Goal: Task Accomplishment & Management: Use online tool/utility

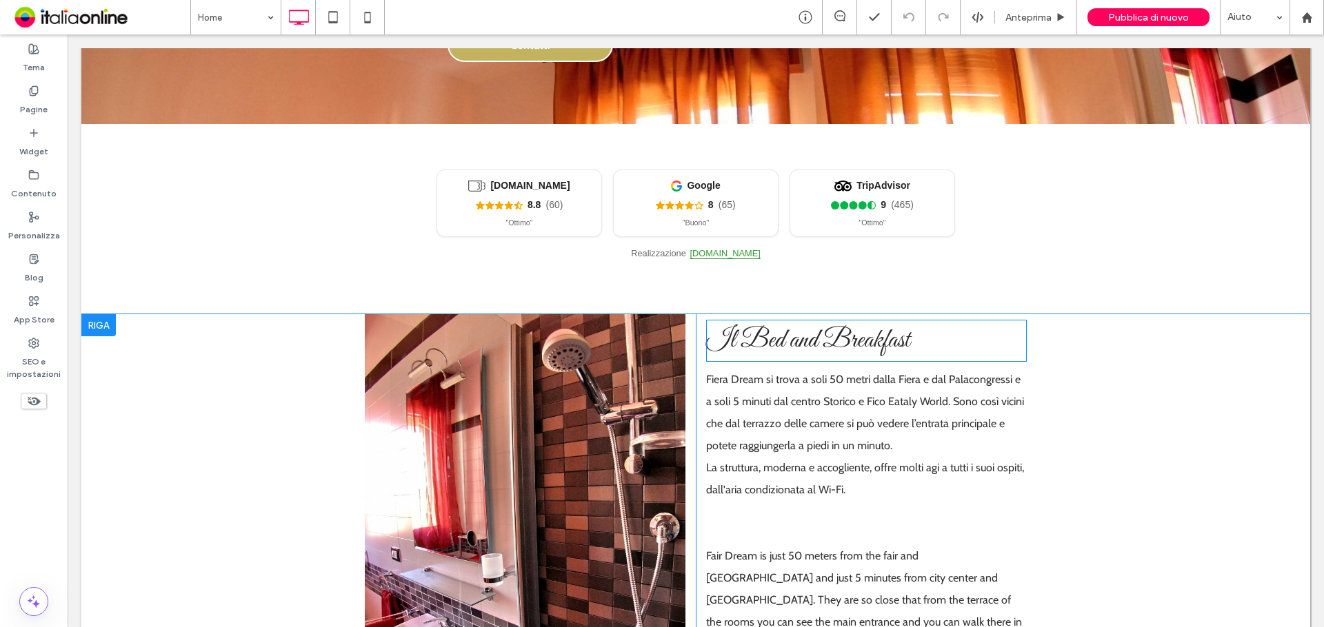
scroll to position [69, 0]
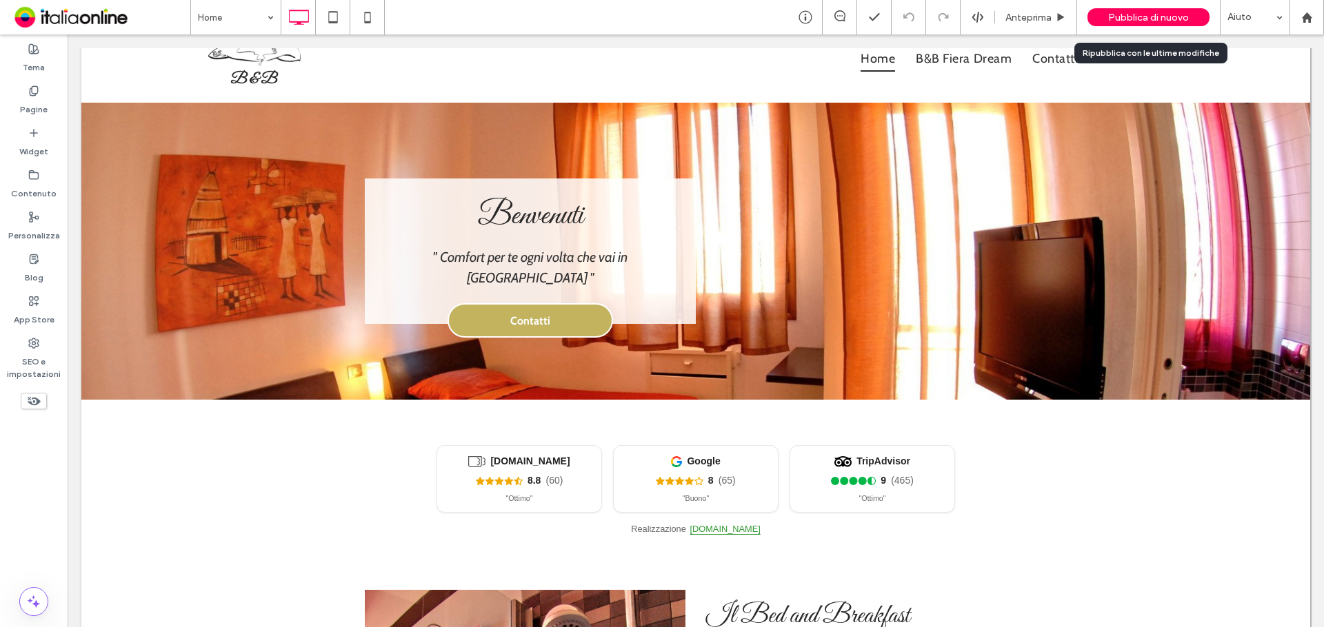
click at [1109, 18] on div "Pubblica di nuovo" at bounding box center [1148, 17] width 122 height 18
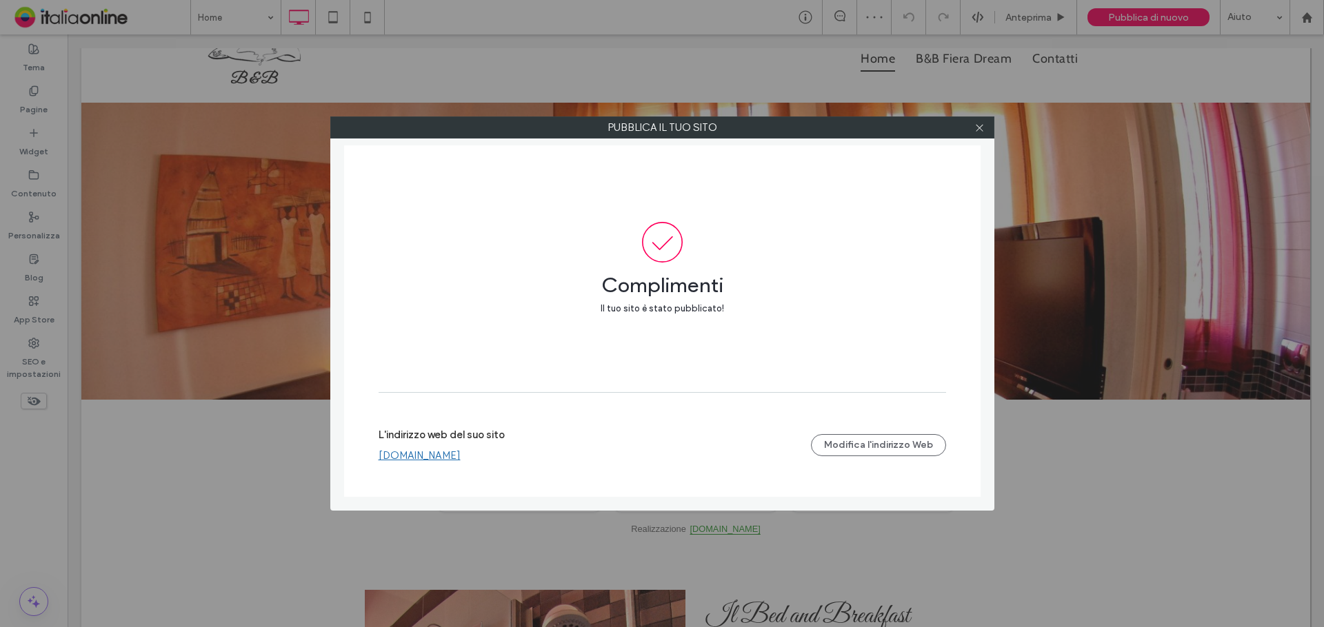
click at [410, 458] on link "www.fieradream.com" at bounding box center [420, 456] width 82 height 12
click at [981, 132] on icon at bounding box center [979, 128] width 10 height 10
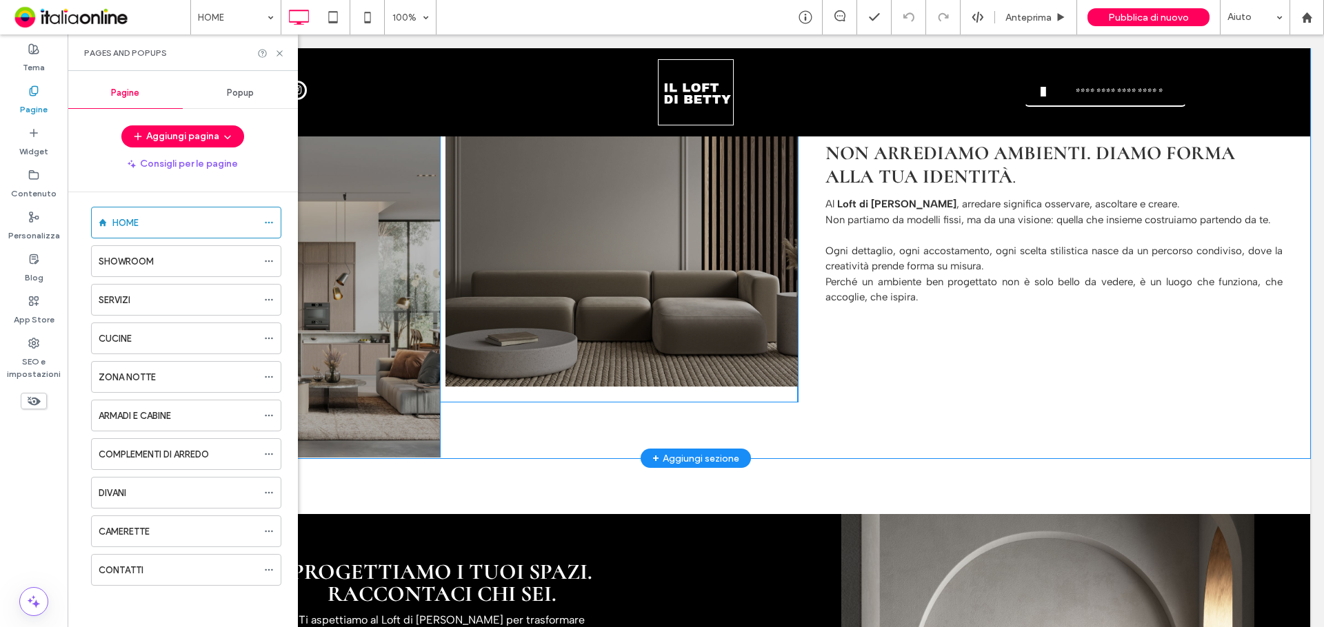
scroll to position [2133, 0]
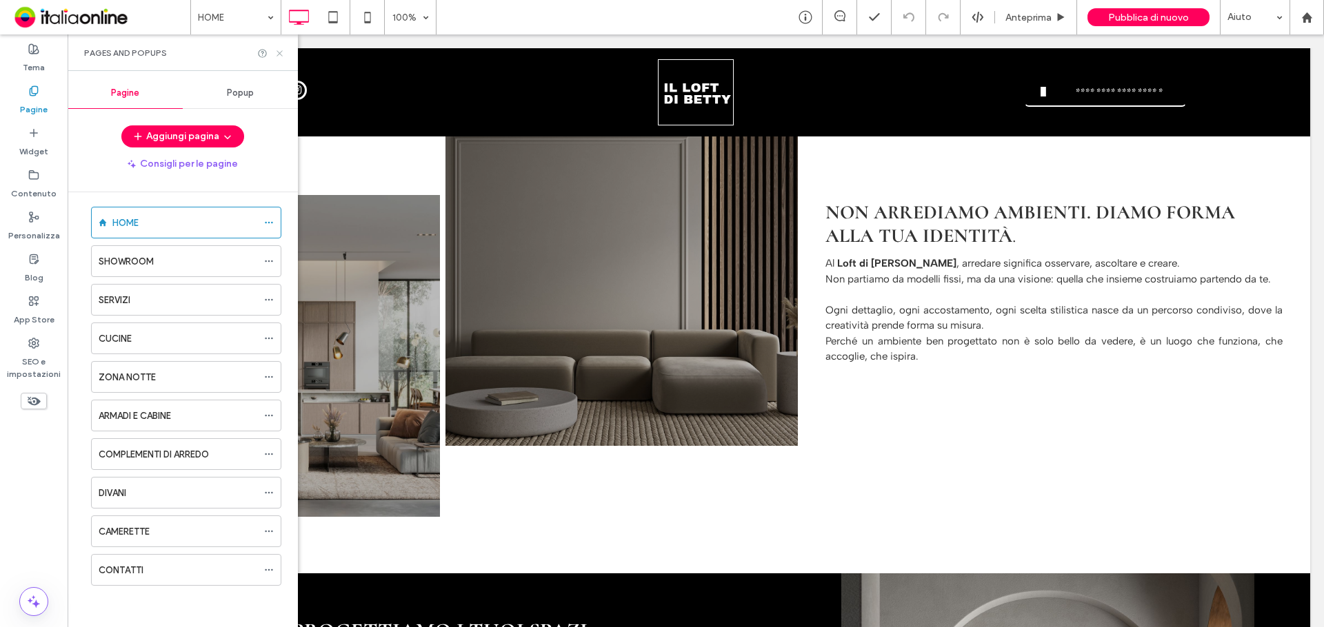
click at [281, 58] on icon at bounding box center [279, 53] width 10 height 10
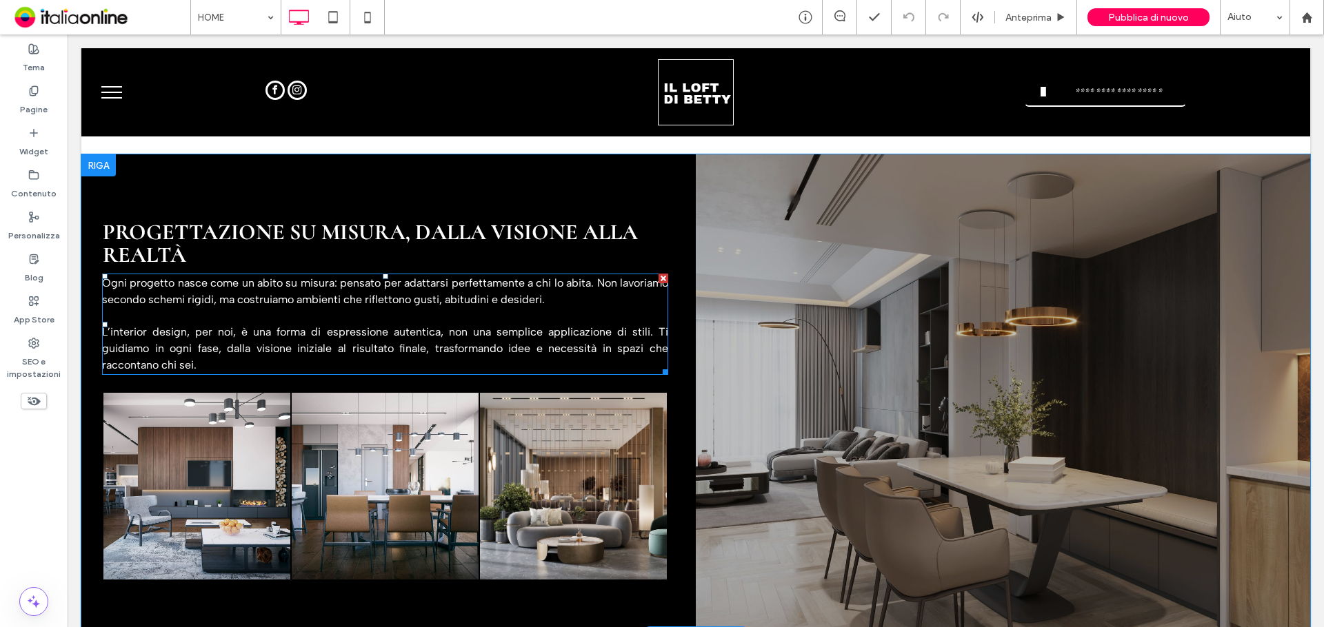
scroll to position [1517, 0]
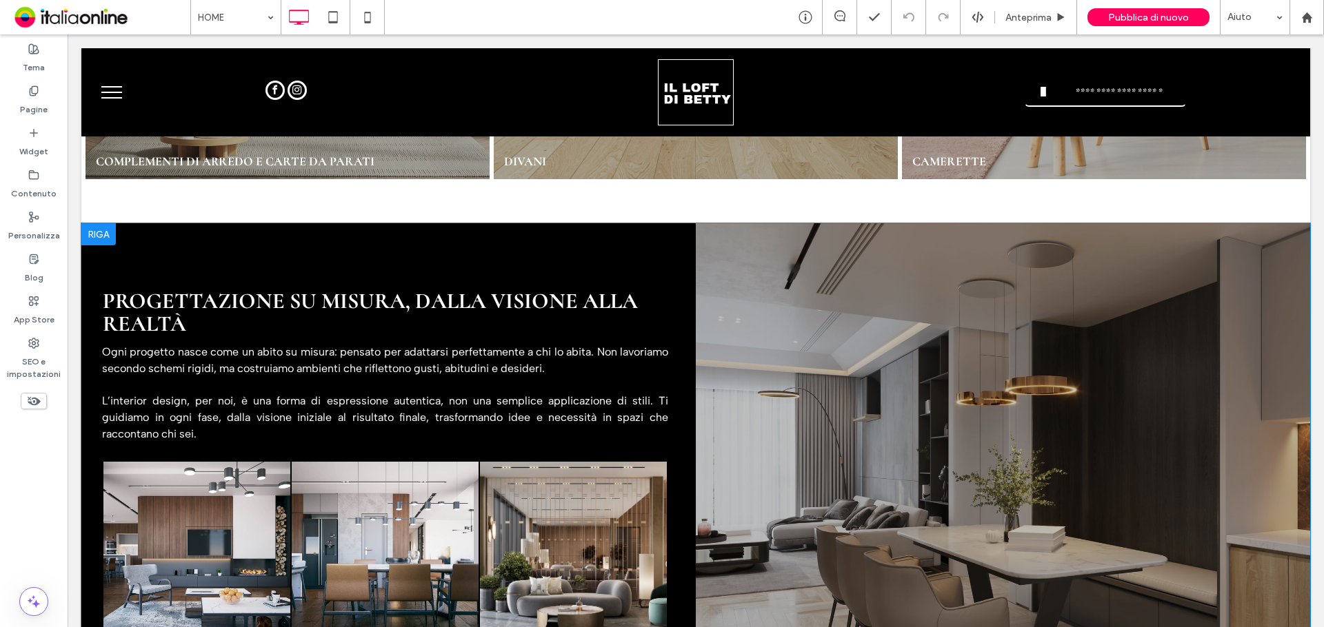
click at [101, 225] on div at bounding box center [98, 234] width 34 height 22
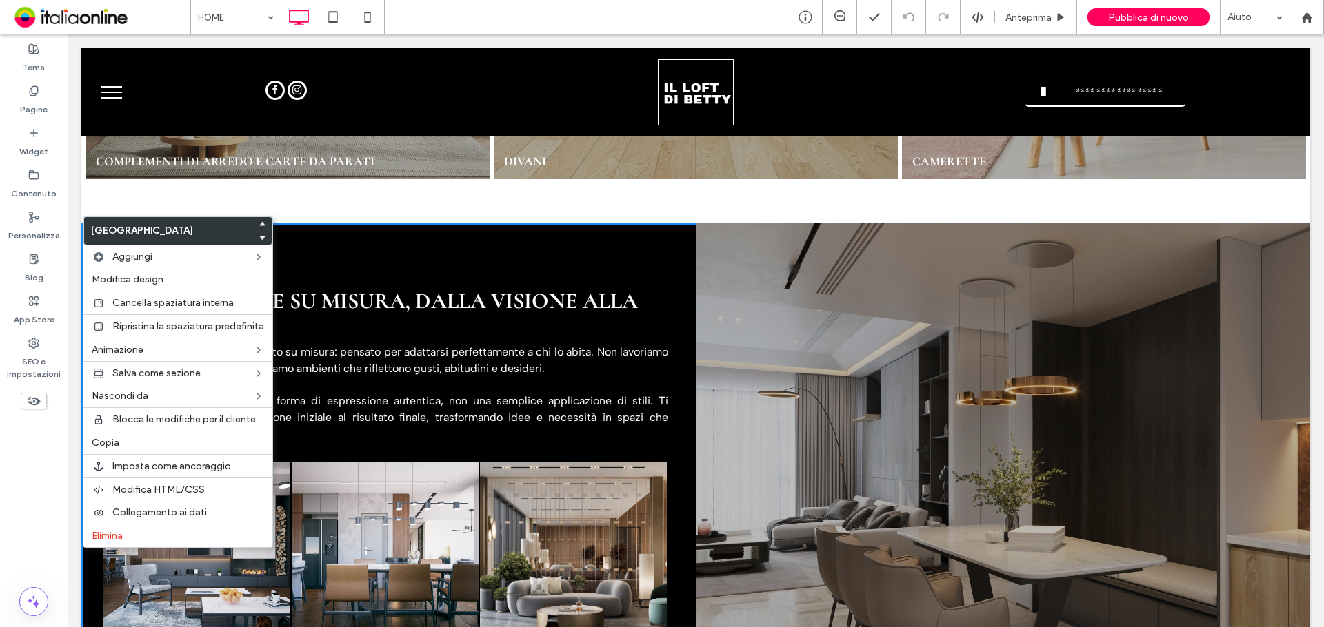
drag, startPoint x: 33, startPoint y: 190, endPoint x: 101, endPoint y: 225, distance: 75.9
click at [101, 225] on label "[GEOGRAPHIC_DATA]" at bounding box center [168, 231] width 168 height 28
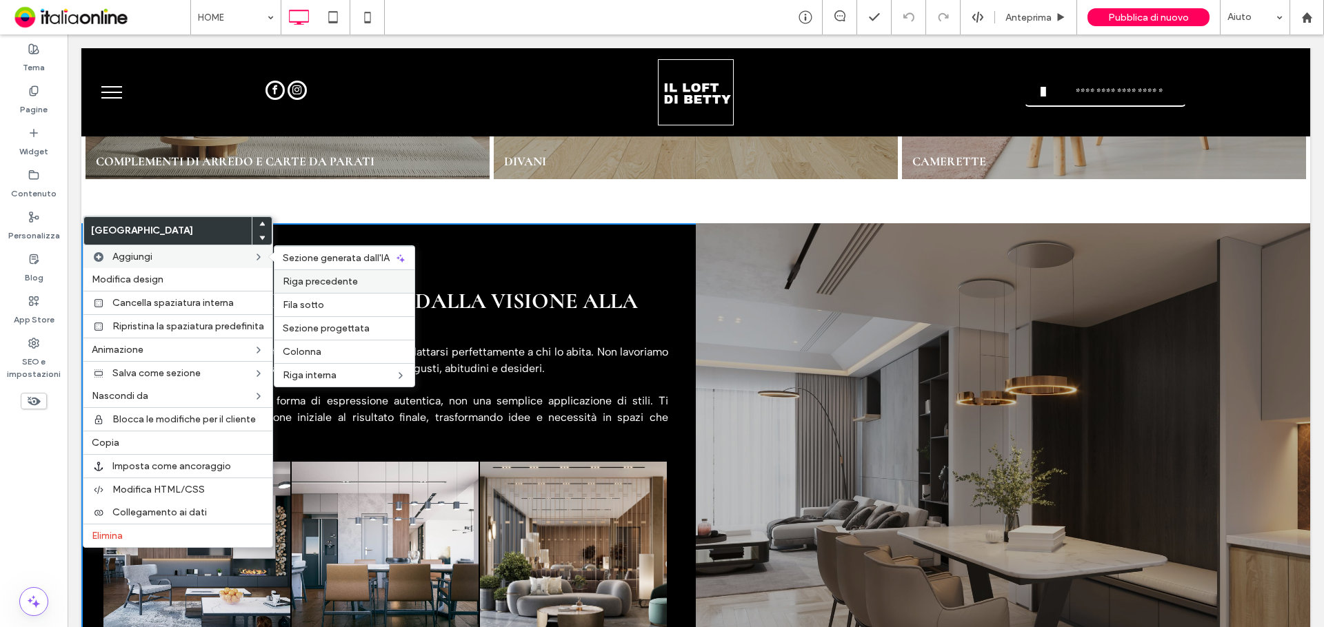
click at [321, 280] on span "Riga precedente" at bounding box center [320, 282] width 75 height 12
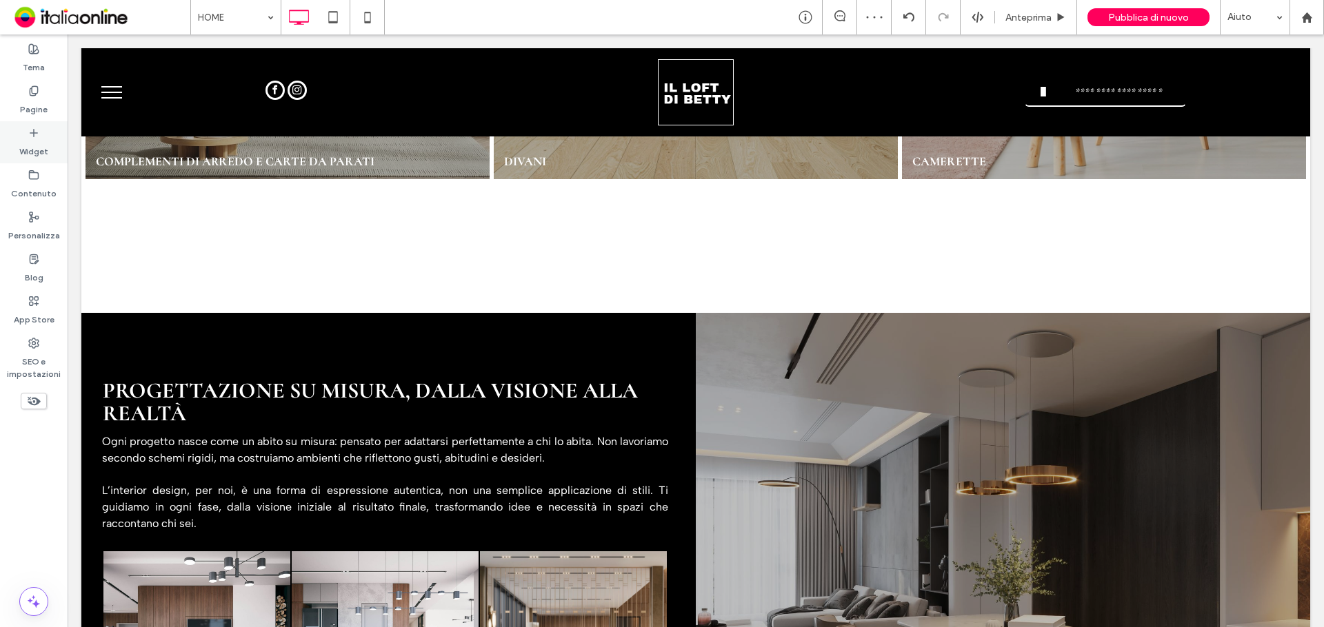
click at [38, 152] on label "Widget" at bounding box center [33, 148] width 29 height 19
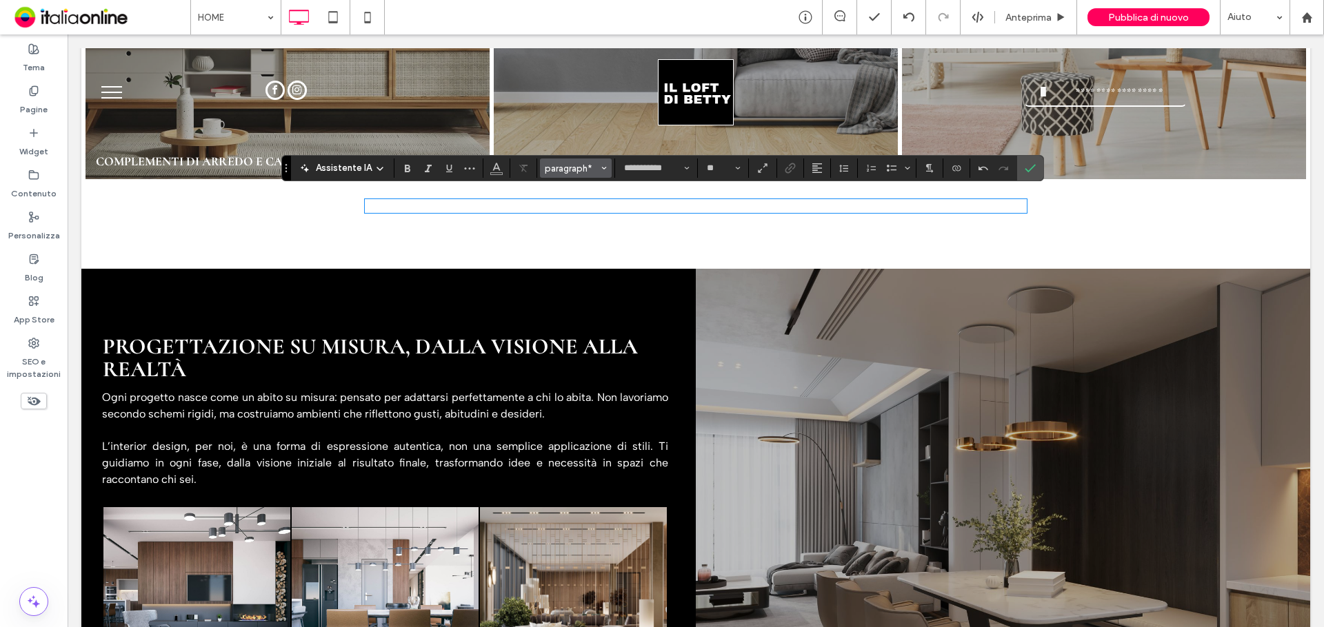
click at [607, 160] on button "paragraph*" at bounding box center [576, 168] width 72 height 19
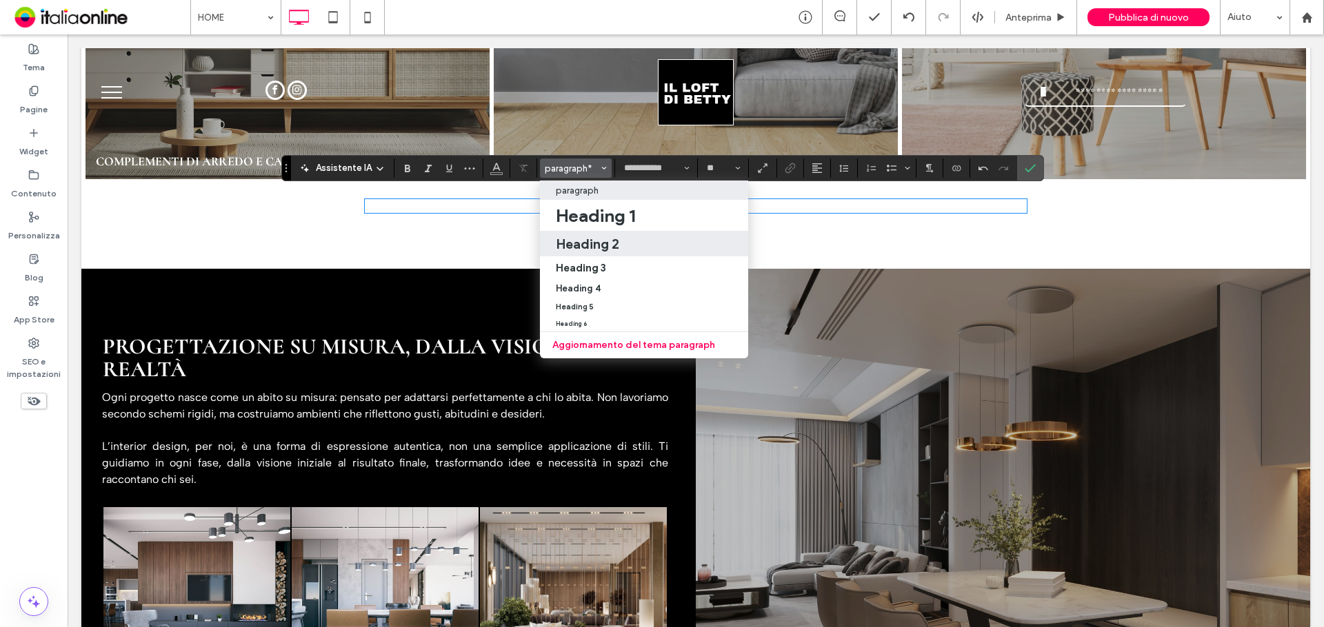
click at [596, 242] on h2 "Heading 2" at bounding box center [587, 244] width 63 height 17
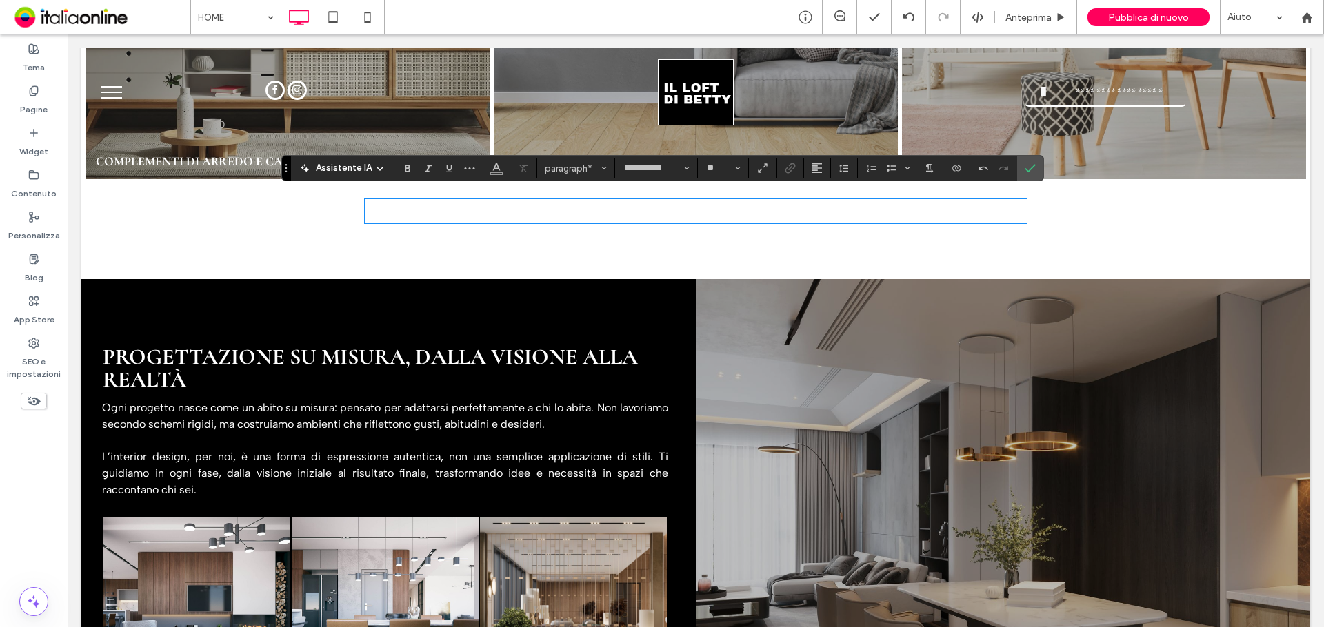
type input "**********"
type input "**"
click at [821, 162] on span "Allineamento" at bounding box center [817, 168] width 11 height 18
click at [834, 214] on div "ui.textEditor.alignment.center" at bounding box center [831, 210] width 18 height 11
click at [1026, 170] on use "Conferma" at bounding box center [1030, 168] width 11 height 8
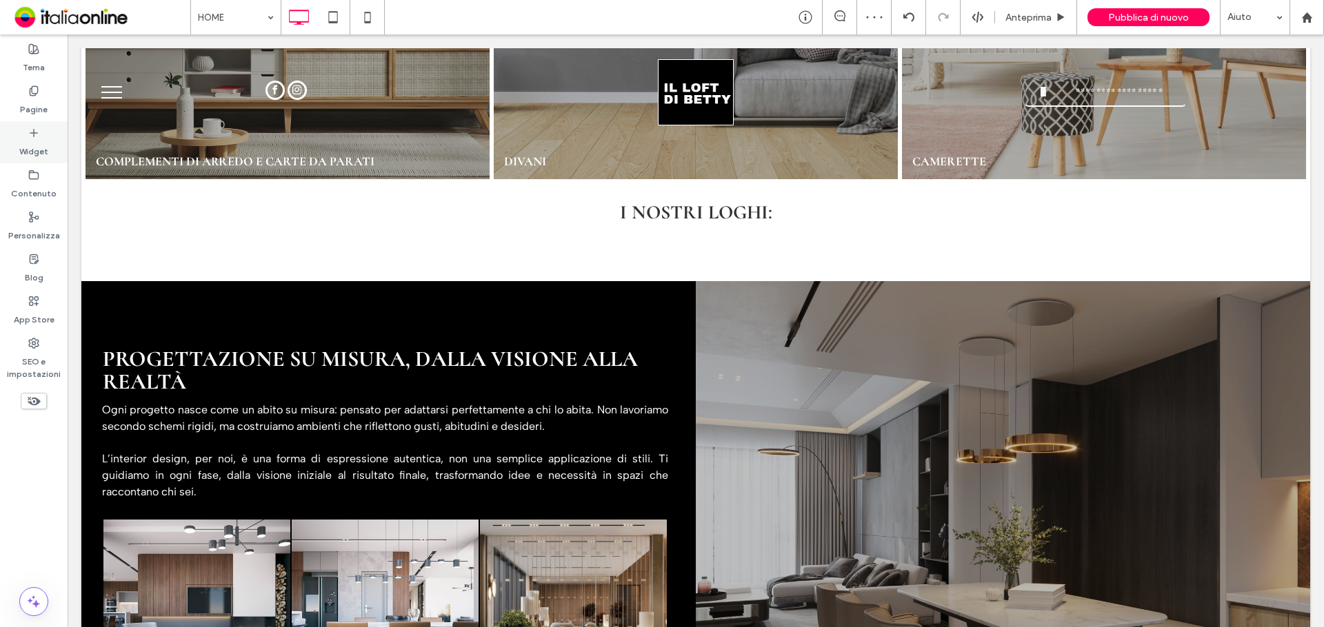
click at [28, 134] on icon at bounding box center [33, 133] width 11 height 11
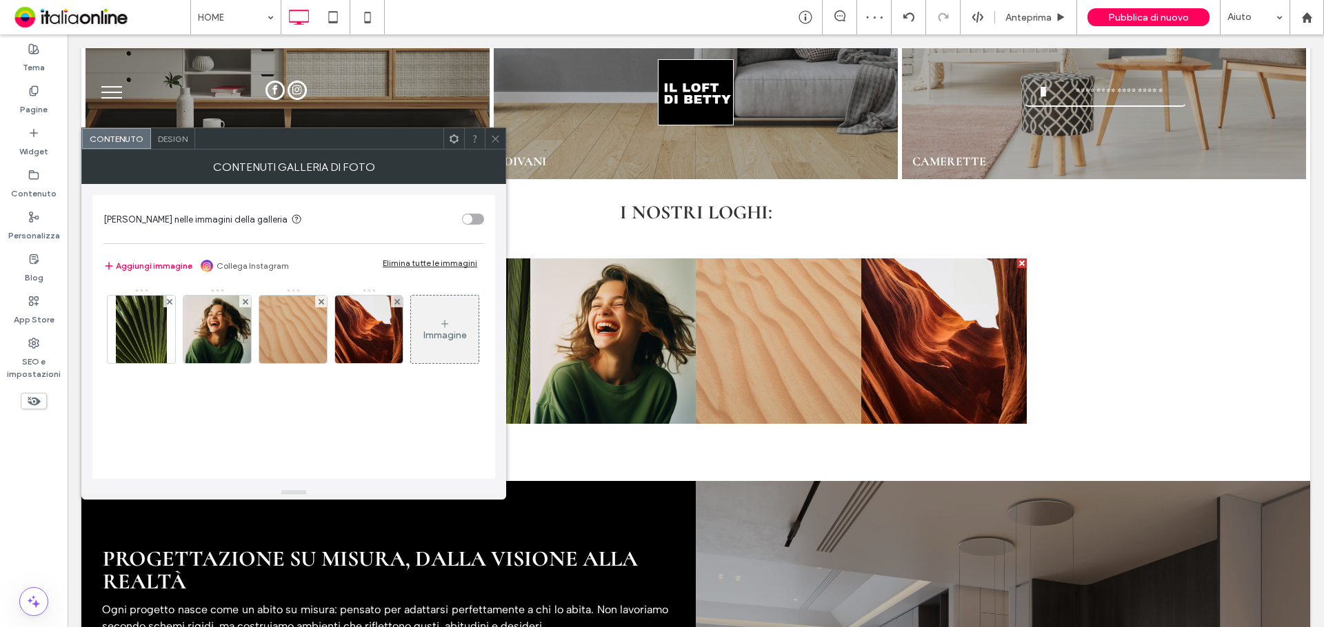
drag, startPoint x: 411, startPoint y: 256, endPoint x: 417, endPoint y: 261, distance: 8.3
click at [413, 256] on div "Aggiungi immagine Collega Instagram Elimina tutte le immagini" at bounding box center [293, 266] width 381 height 30
click at [417, 261] on div "Elimina tutte le immagini" at bounding box center [430, 263] width 94 height 10
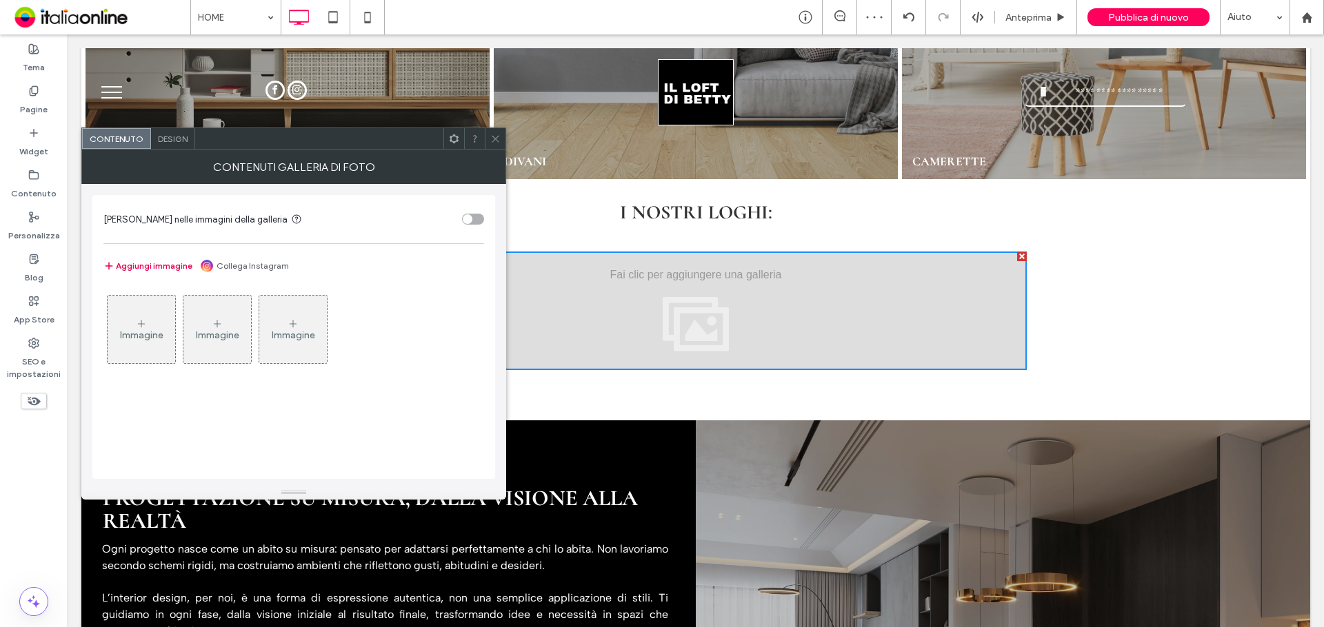
click at [138, 270] on button "Aggiungi immagine" at bounding box center [147, 266] width 89 height 17
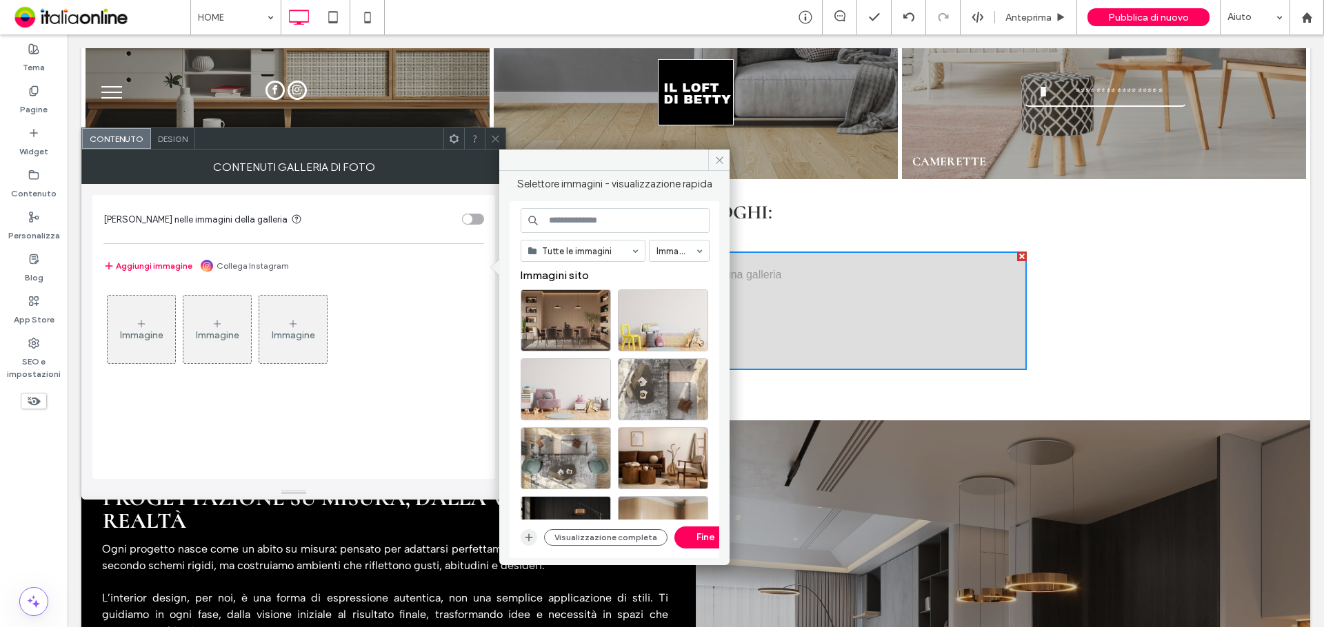
click at [527, 544] on span "button" at bounding box center [529, 538] width 17 height 17
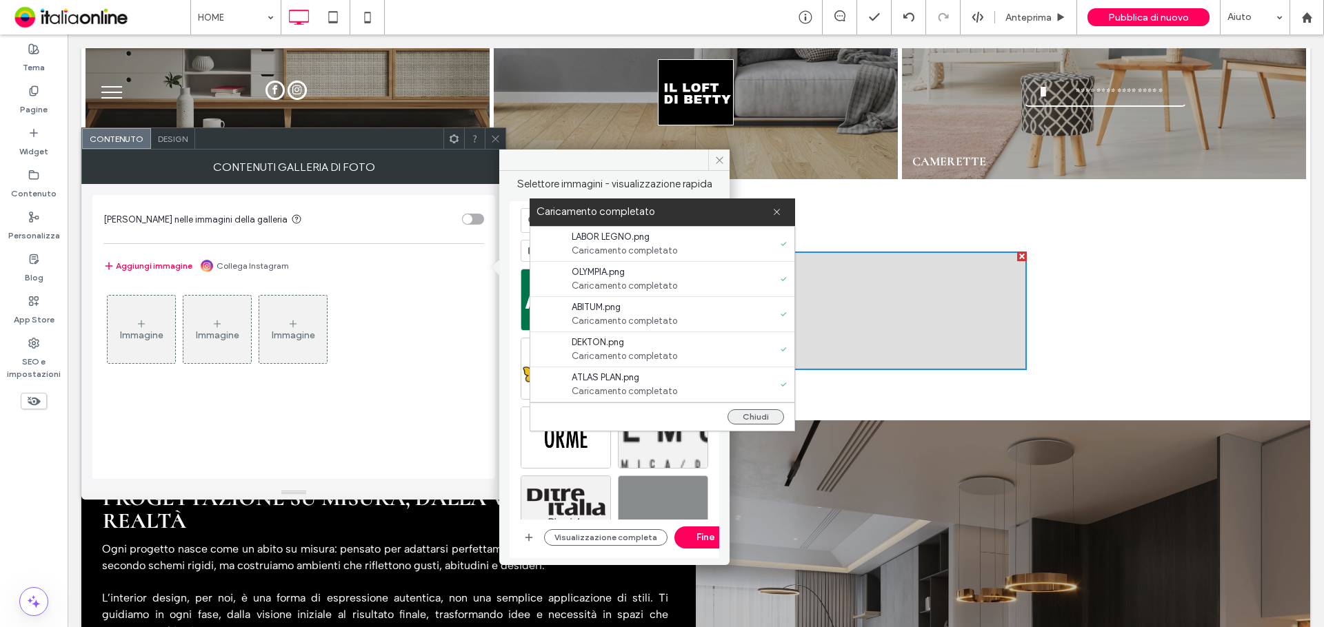
click at [740, 419] on button "Chiudi" at bounding box center [755, 417] width 57 height 15
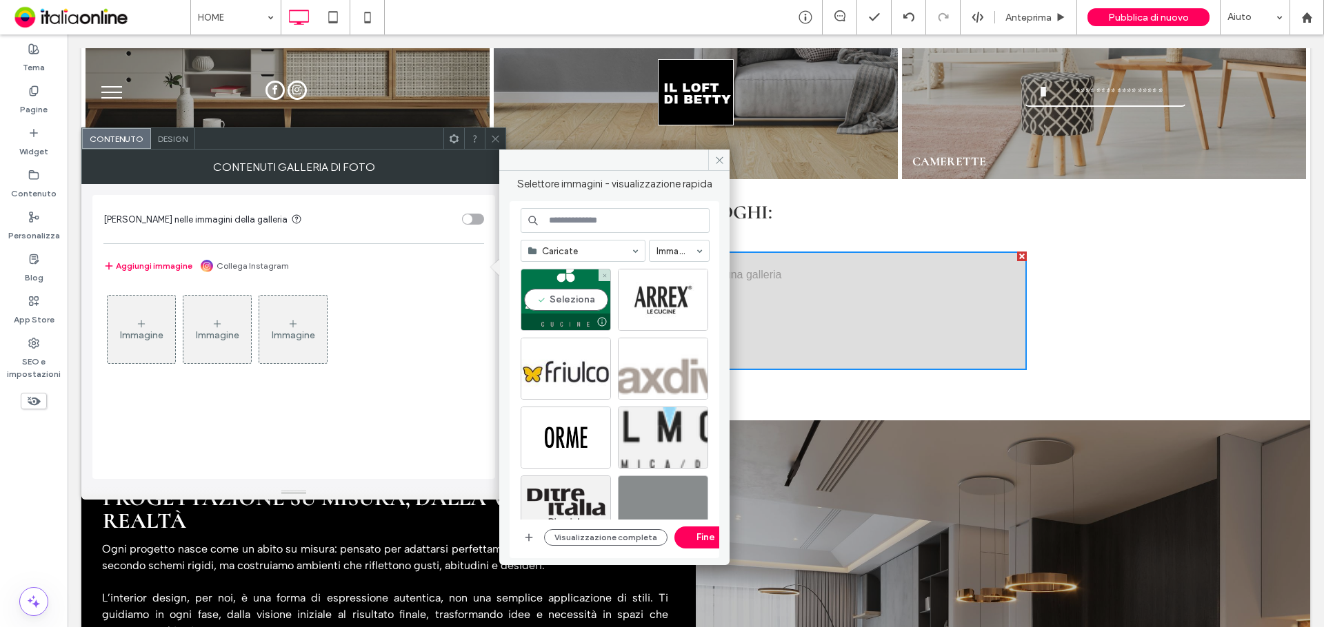
drag, startPoint x: 587, startPoint y: 309, endPoint x: 655, endPoint y: 301, distance: 68.0
click at [592, 309] on div "Seleziona" at bounding box center [566, 300] width 90 height 62
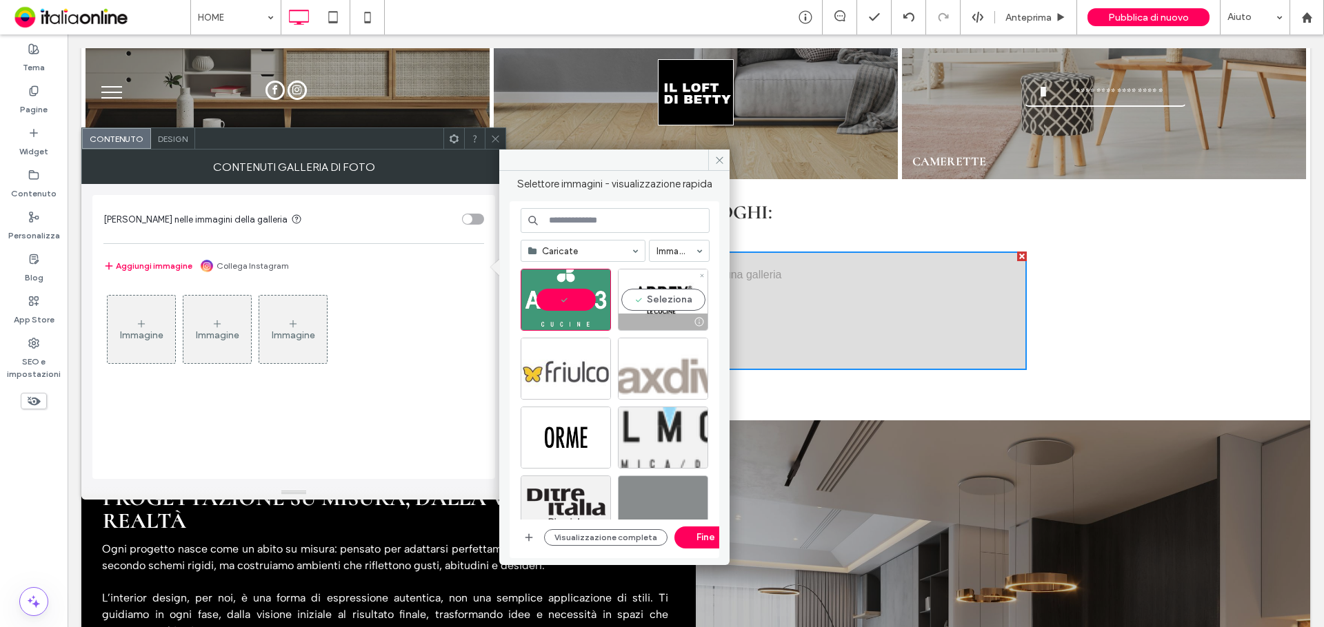
drag, startPoint x: 655, startPoint y: 301, endPoint x: 605, endPoint y: 350, distance: 69.7
click at [654, 301] on div "Seleziona" at bounding box center [663, 300] width 90 height 62
click at [560, 375] on div "Seleziona" at bounding box center [566, 369] width 90 height 62
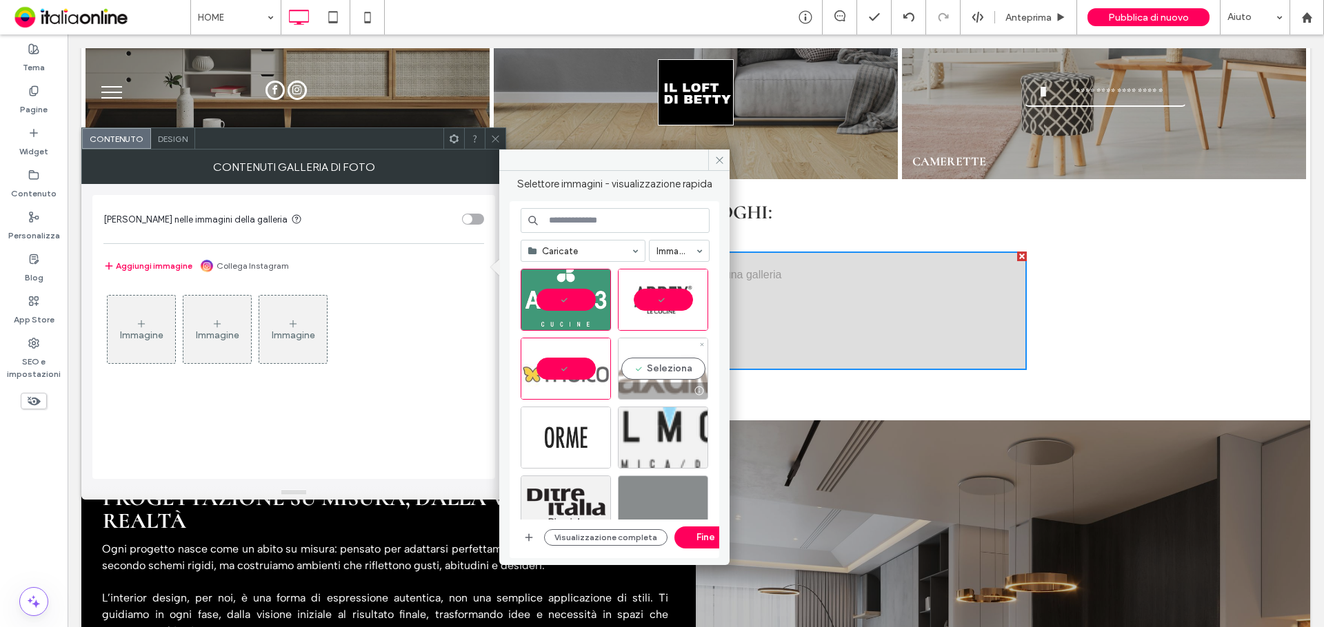
drag, startPoint x: 652, startPoint y: 369, endPoint x: 588, endPoint y: 425, distance: 85.0
click at [643, 371] on div "Seleziona" at bounding box center [663, 369] width 90 height 62
drag, startPoint x: 569, startPoint y: 436, endPoint x: 637, endPoint y: 427, distance: 68.8
click at [569, 436] on div "Seleziona" at bounding box center [566, 438] width 90 height 62
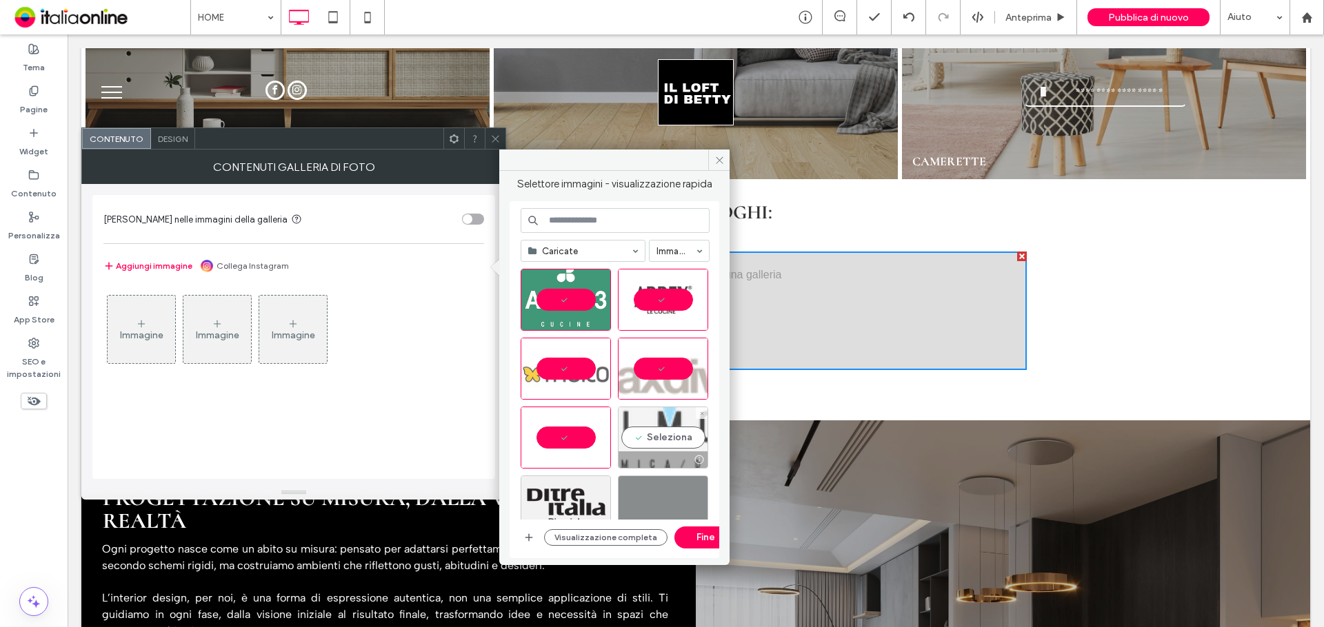
click at [643, 425] on div "Seleziona" at bounding box center [663, 438] width 90 height 62
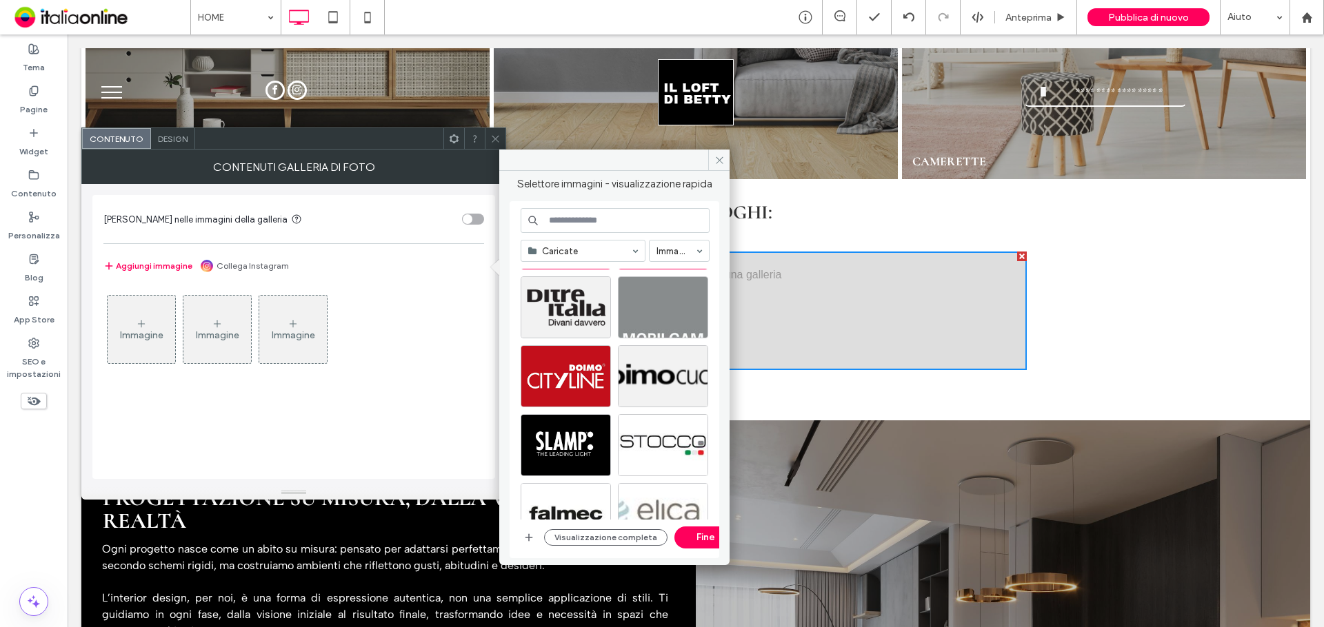
scroll to position [207, 0]
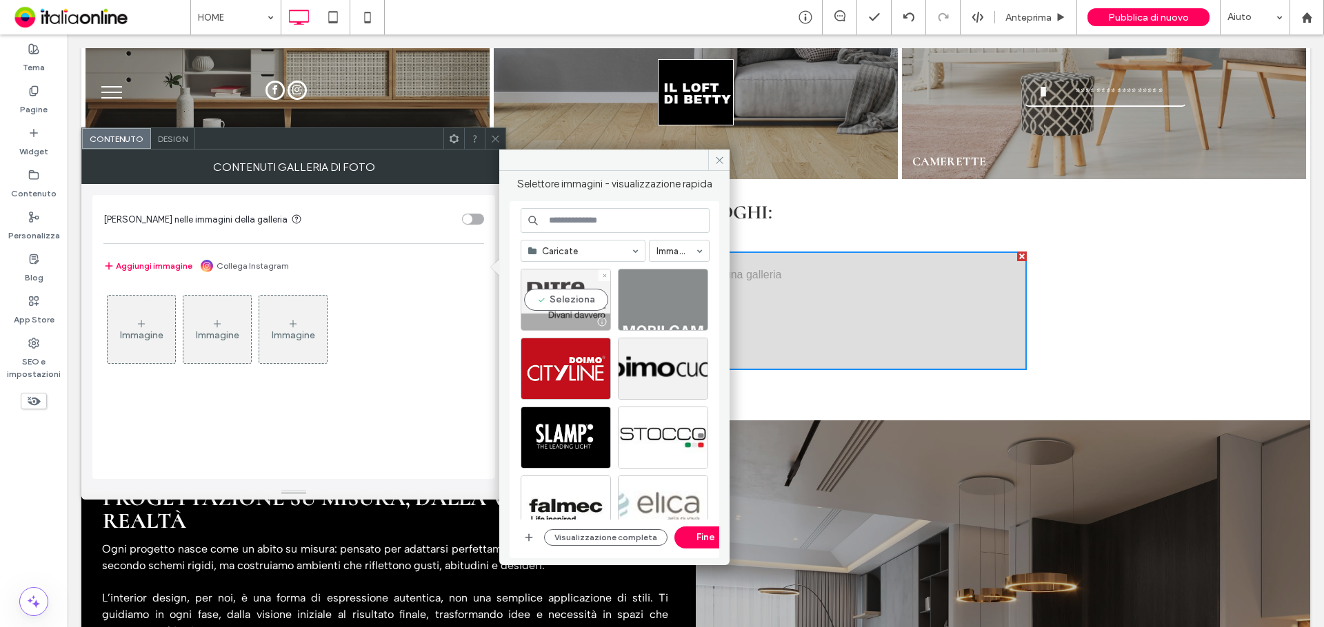
click at [593, 325] on div at bounding box center [601, 321] width 17 height 11
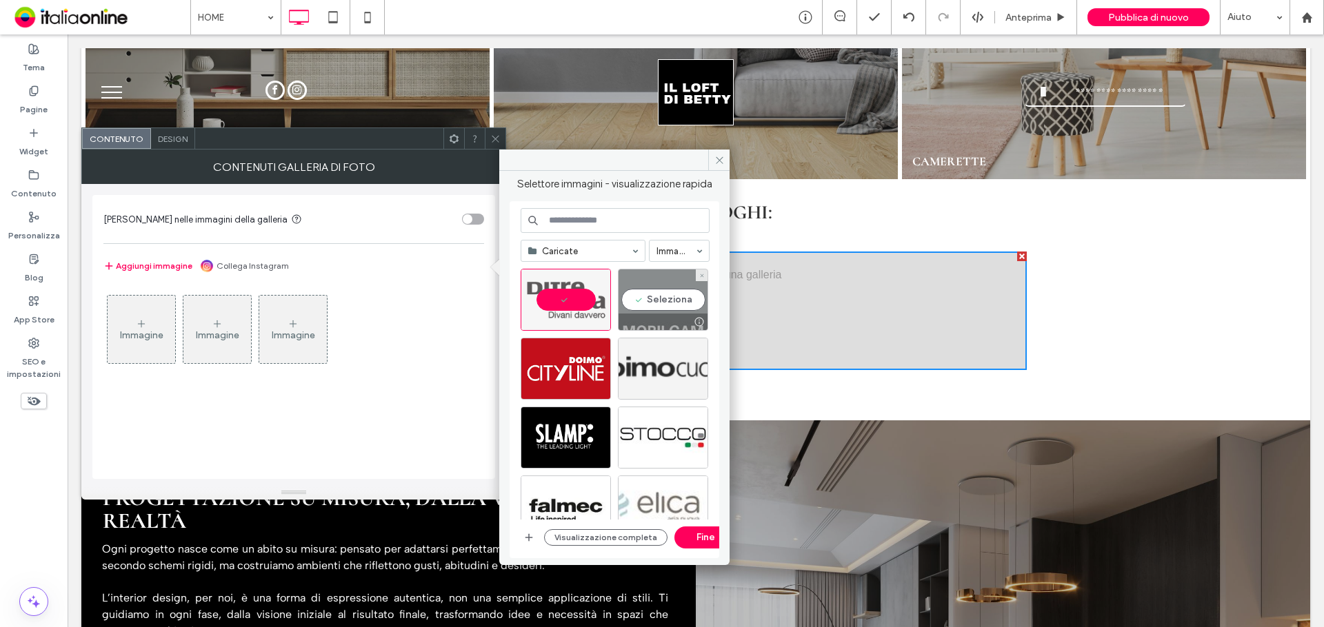
drag, startPoint x: 667, startPoint y: 320, endPoint x: 624, endPoint y: 379, distance: 72.5
click at [661, 322] on div at bounding box center [662, 322] width 89 height 17
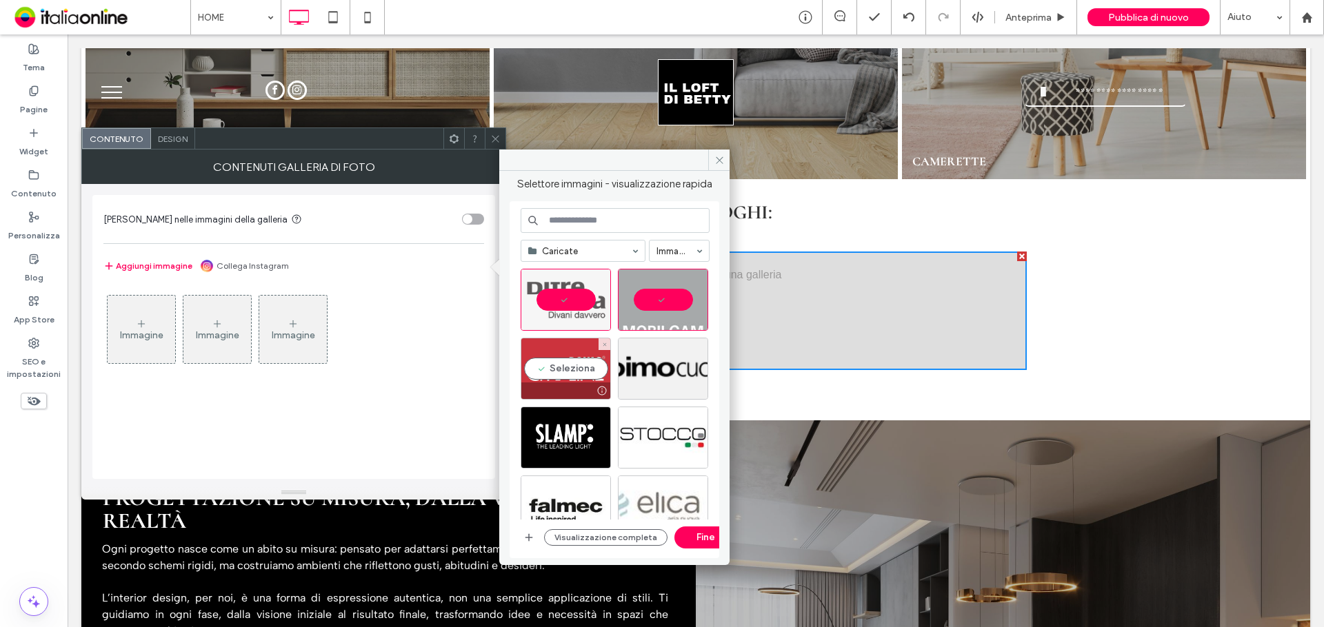
drag, startPoint x: 581, startPoint y: 387, endPoint x: 601, endPoint y: 382, distance: 19.9
click at [581, 386] on div at bounding box center [565, 391] width 89 height 17
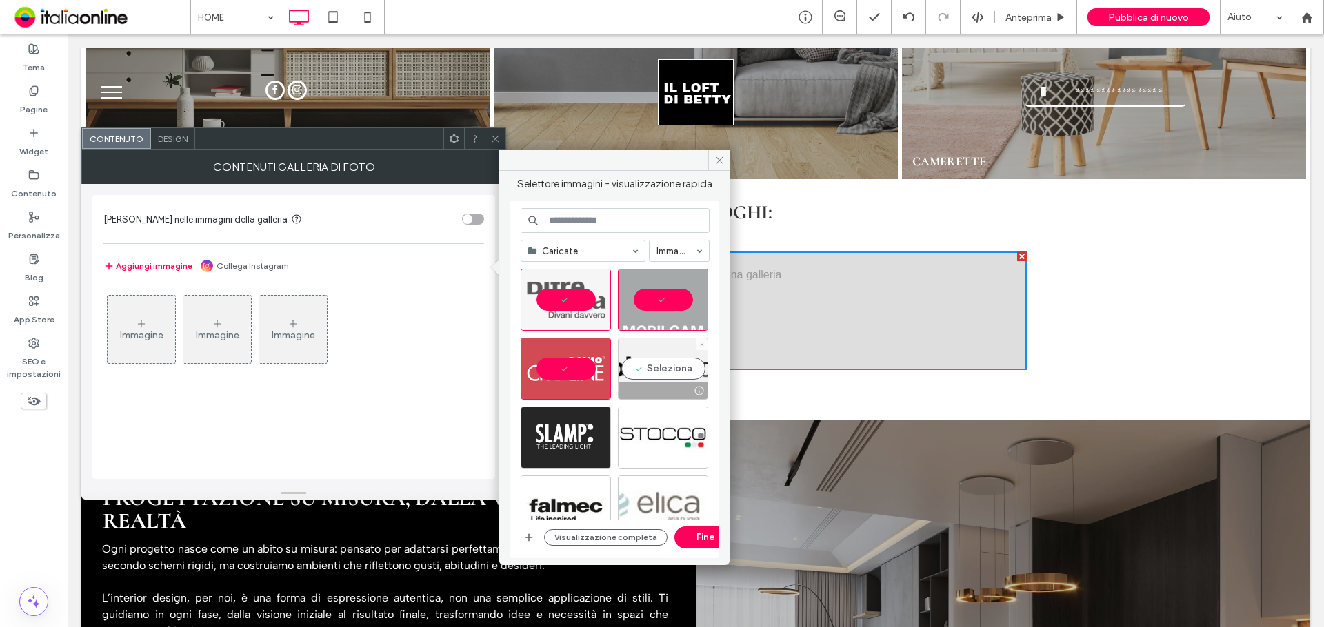
drag, startPoint x: 652, startPoint y: 365, endPoint x: 583, endPoint y: 427, distance: 93.3
click at [641, 374] on div "Seleziona" at bounding box center [663, 369] width 90 height 62
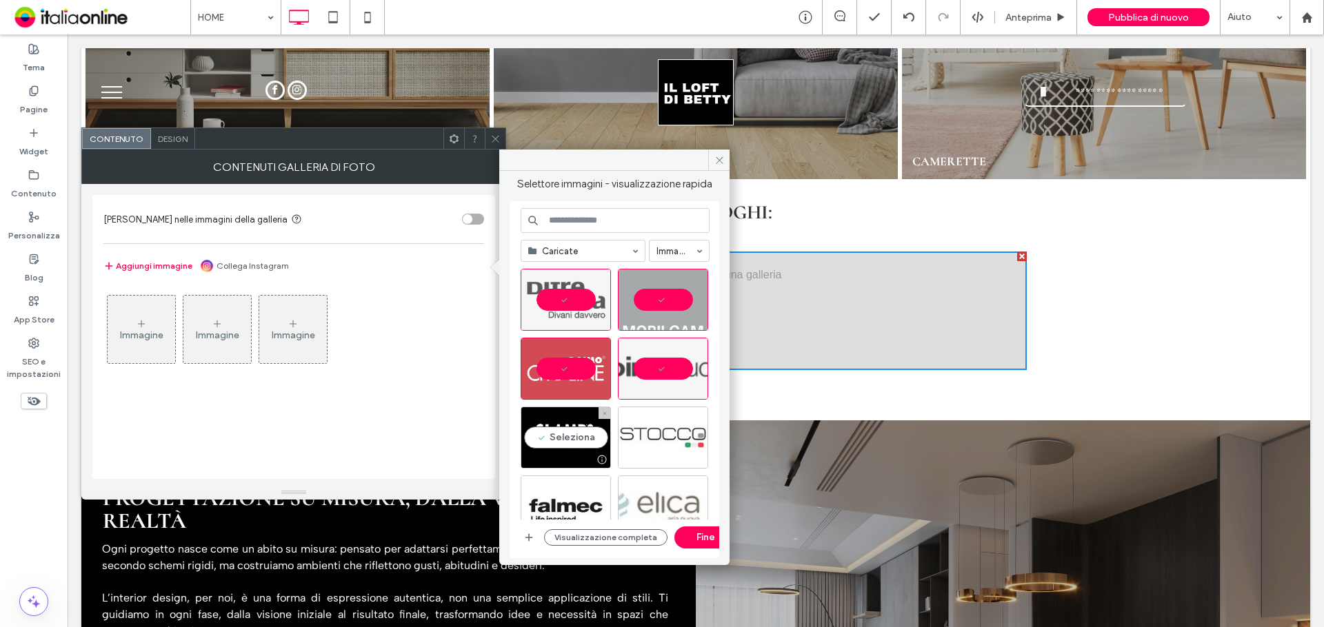
drag, startPoint x: 574, startPoint y: 433, endPoint x: 650, endPoint y: 430, distance: 75.9
click at [579, 432] on div "Seleziona" at bounding box center [566, 438] width 90 height 62
click at [650, 430] on div "Seleziona" at bounding box center [663, 438] width 90 height 62
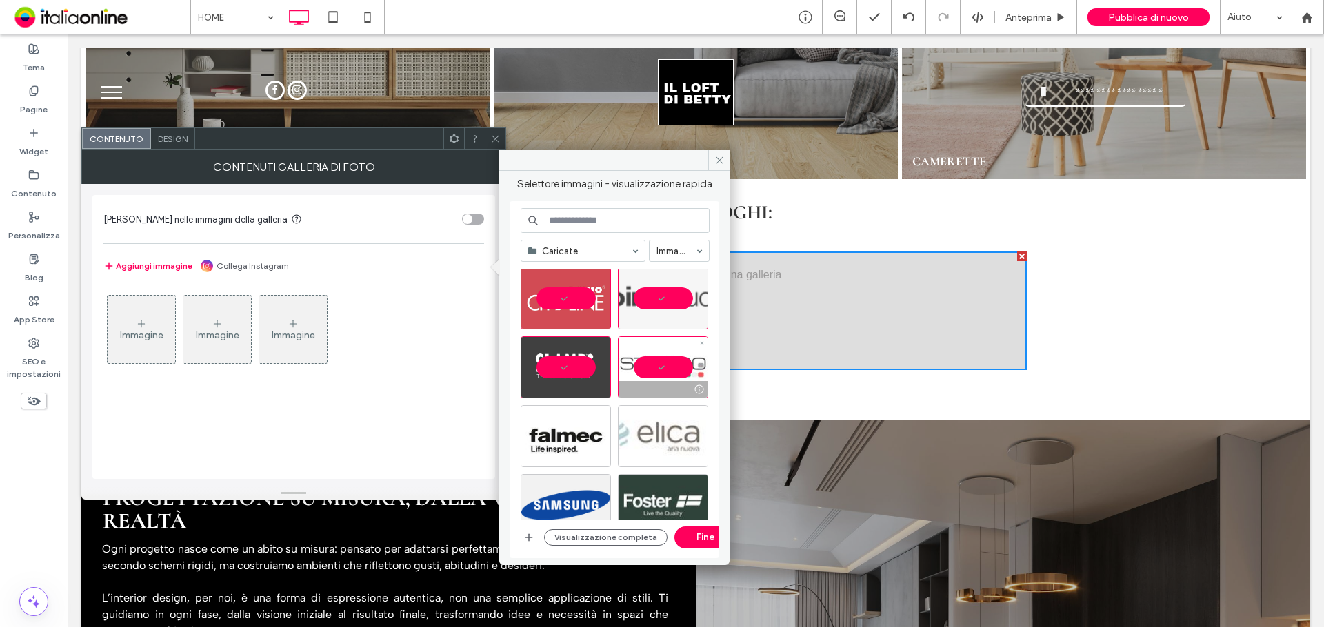
scroll to position [345, 0]
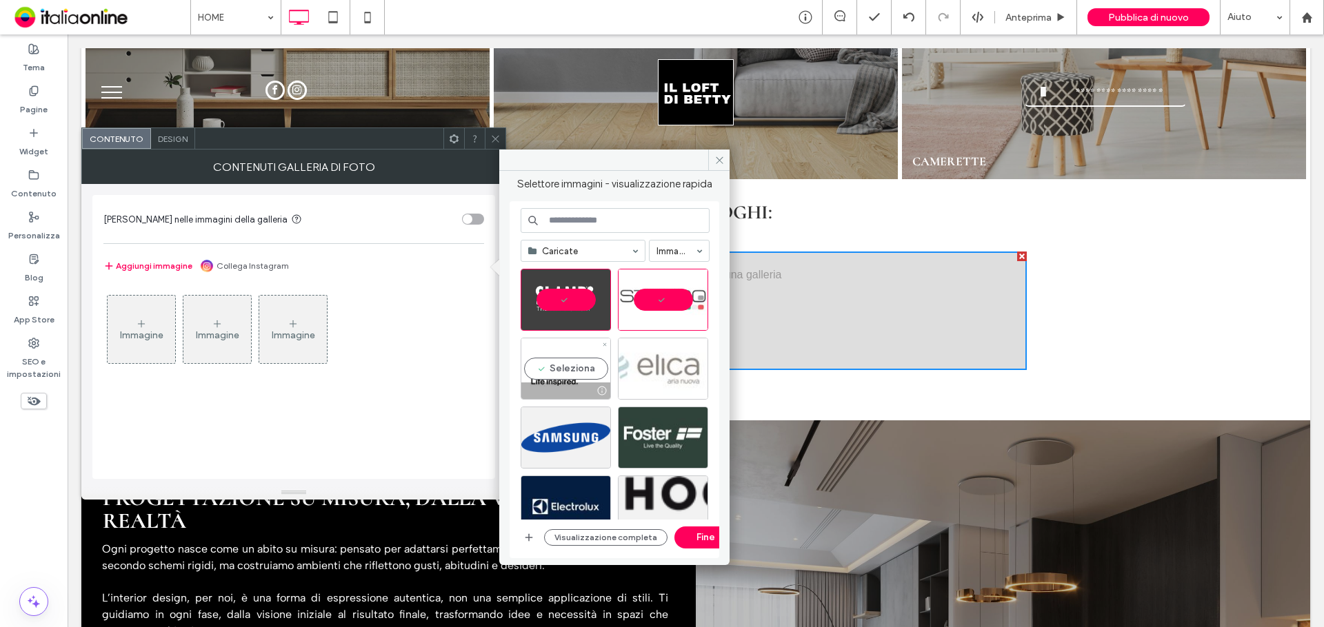
drag, startPoint x: 567, startPoint y: 356, endPoint x: 657, endPoint y: 364, distance: 90.0
click at [573, 356] on div "Seleziona" at bounding box center [566, 369] width 90 height 62
drag, startPoint x: 658, startPoint y: 364, endPoint x: 597, endPoint y: 430, distance: 89.8
click at [653, 368] on div "Seleziona" at bounding box center [663, 369] width 90 height 62
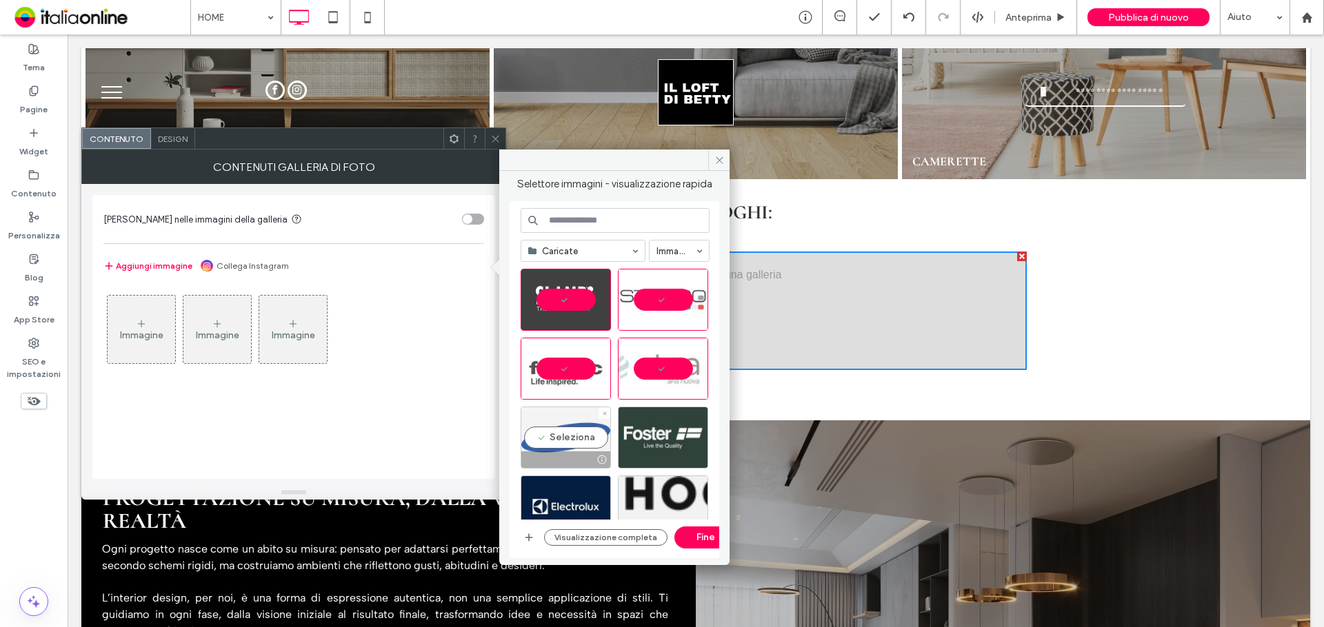
click at [578, 443] on div "Seleziona" at bounding box center [566, 438] width 90 height 62
click at [655, 427] on div "Seleziona" at bounding box center [663, 438] width 90 height 62
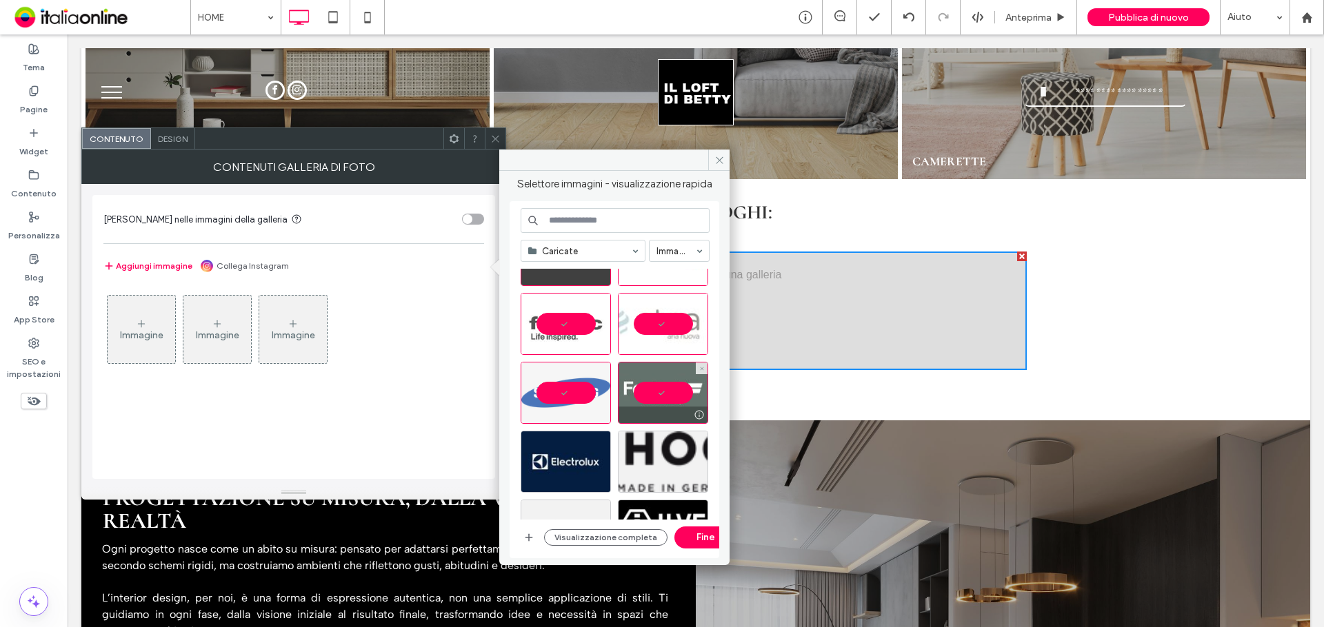
scroll to position [414, 0]
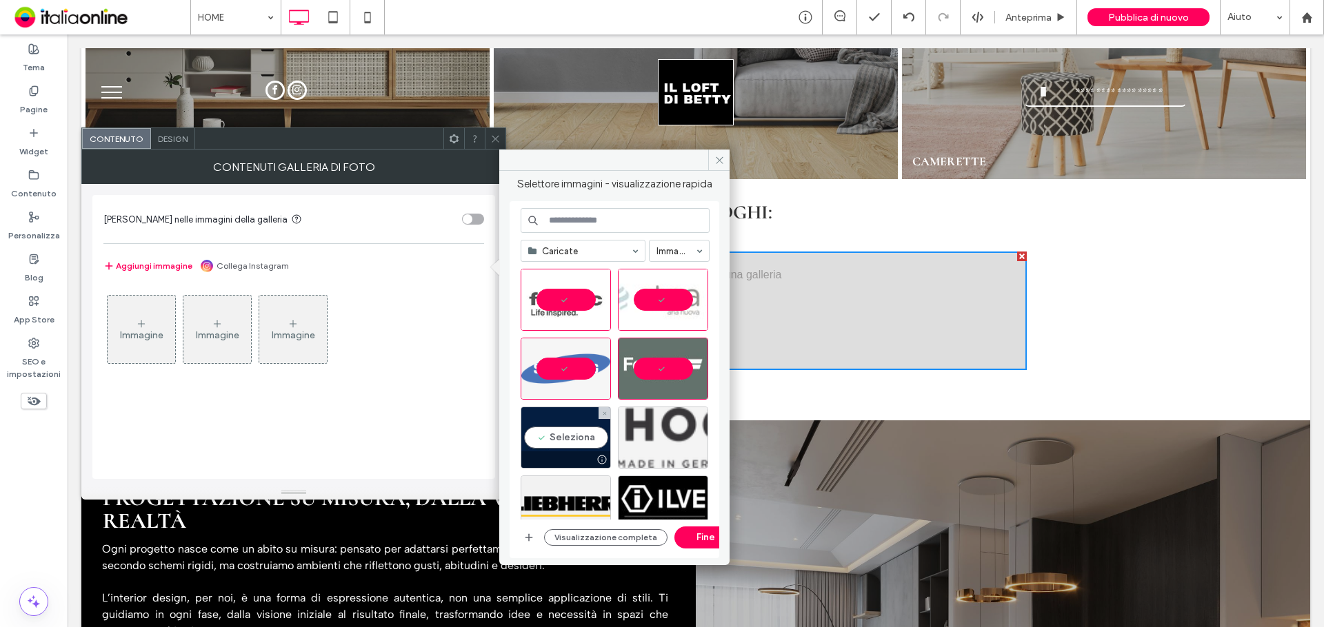
drag, startPoint x: 585, startPoint y: 430, endPoint x: 663, endPoint y: 432, distance: 77.9
click at [586, 429] on div "Seleziona" at bounding box center [566, 438] width 90 height 62
click at [663, 432] on div "Seleziona" at bounding box center [663, 438] width 90 height 62
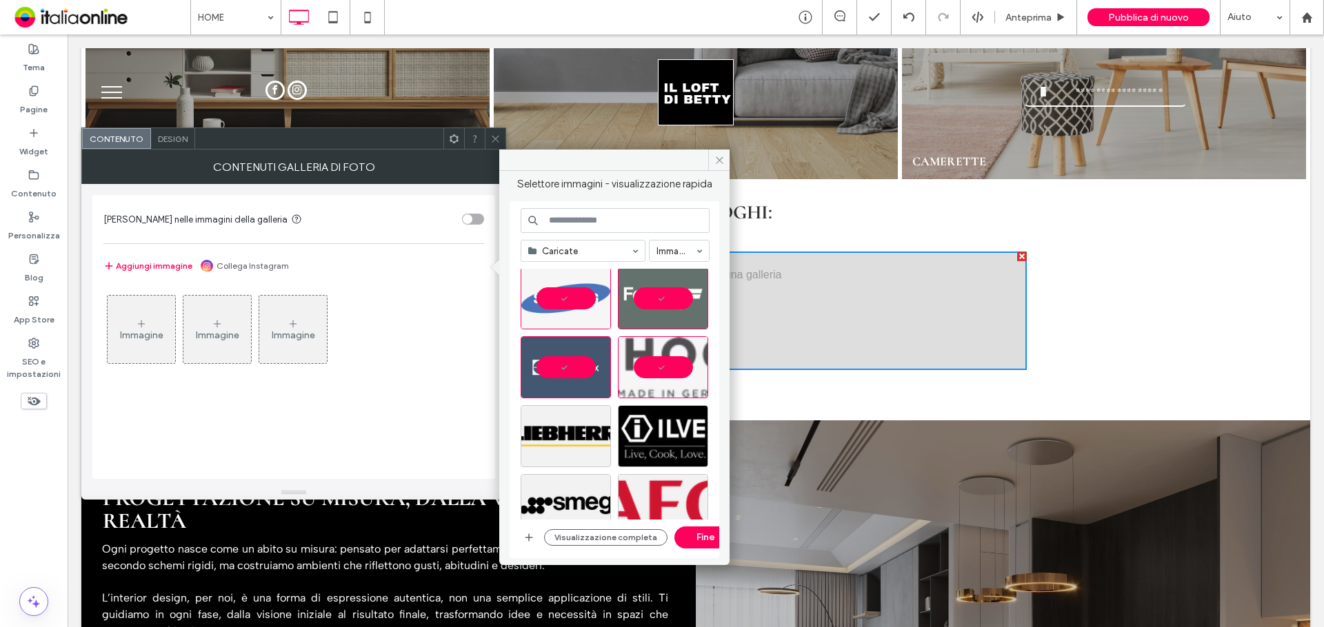
scroll to position [552, 0]
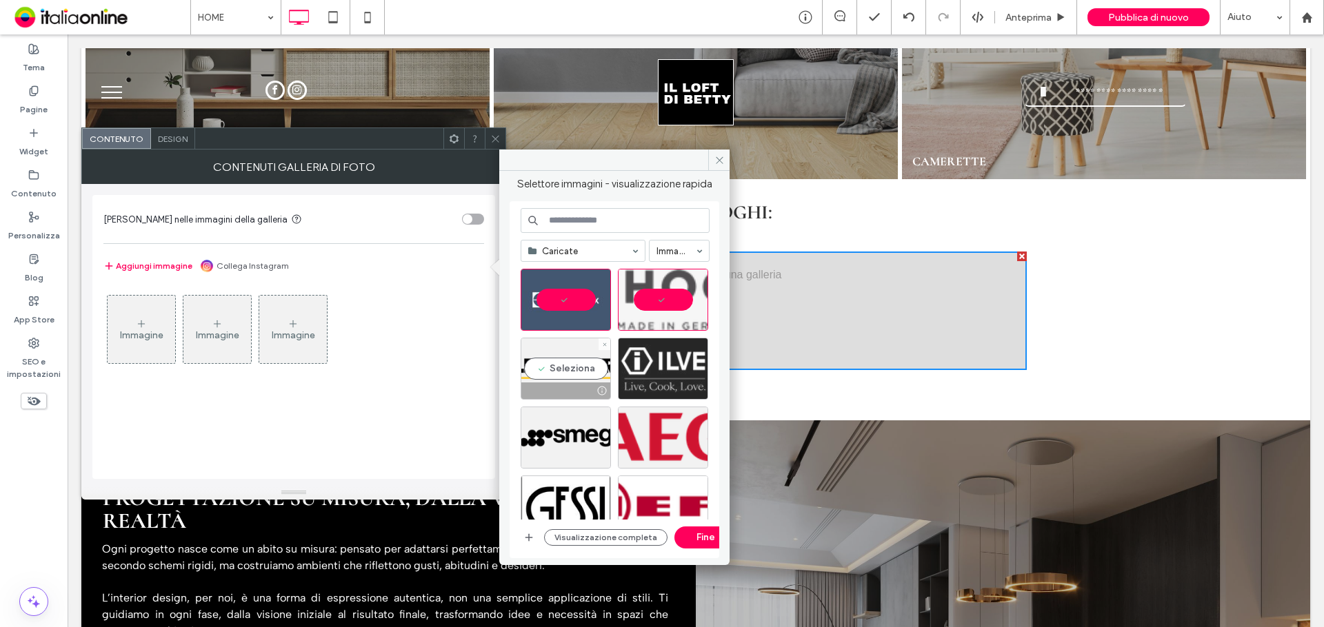
drag, startPoint x: 567, startPoint y: 379, endPoint x: 638, endPoint y: 387, distance: 72.2
click at [577, 381] on div "Seleziona" at bounding box center [566, 369] width 90 height 62
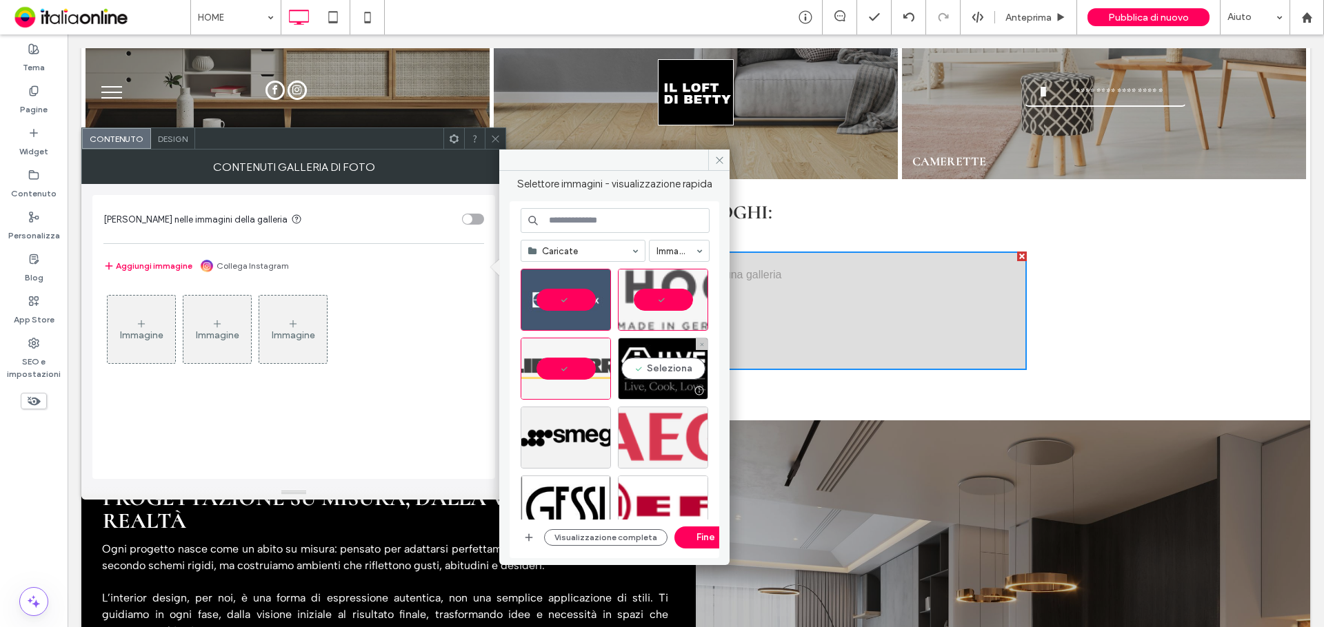
drag, startPoint x: 664, startPoint y: 387, endPoint x: 621, endPoint y: 427, distance: 58.6
click at [648, 399] on div at bounding box center [662, 391] width 89 height 17
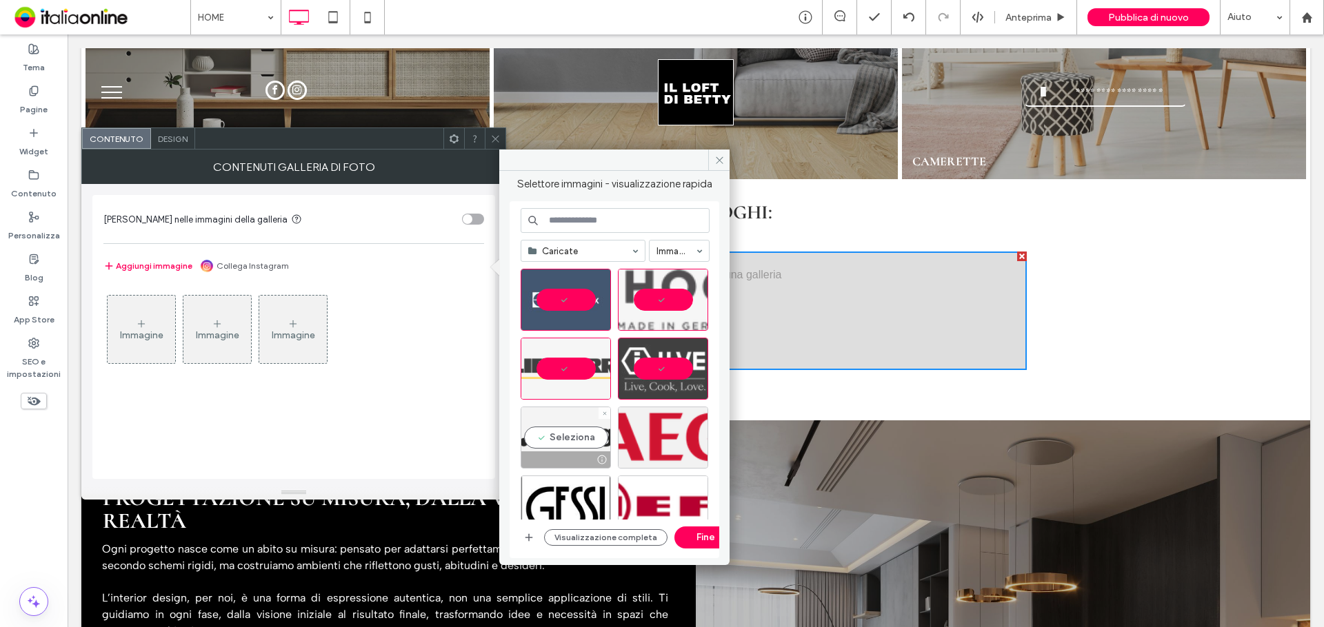
drag, startPoint x: 594, startPoint y: 442, endPoint x: 605, endPoint y: 442, distance: 11.7
click at [594, 442] on div "Seleziona" at bounding box center [566, 438] width 90 height 62
click at [649, 438] on div "Seleziona" at bounding box center [663, 438] width 90 height 62
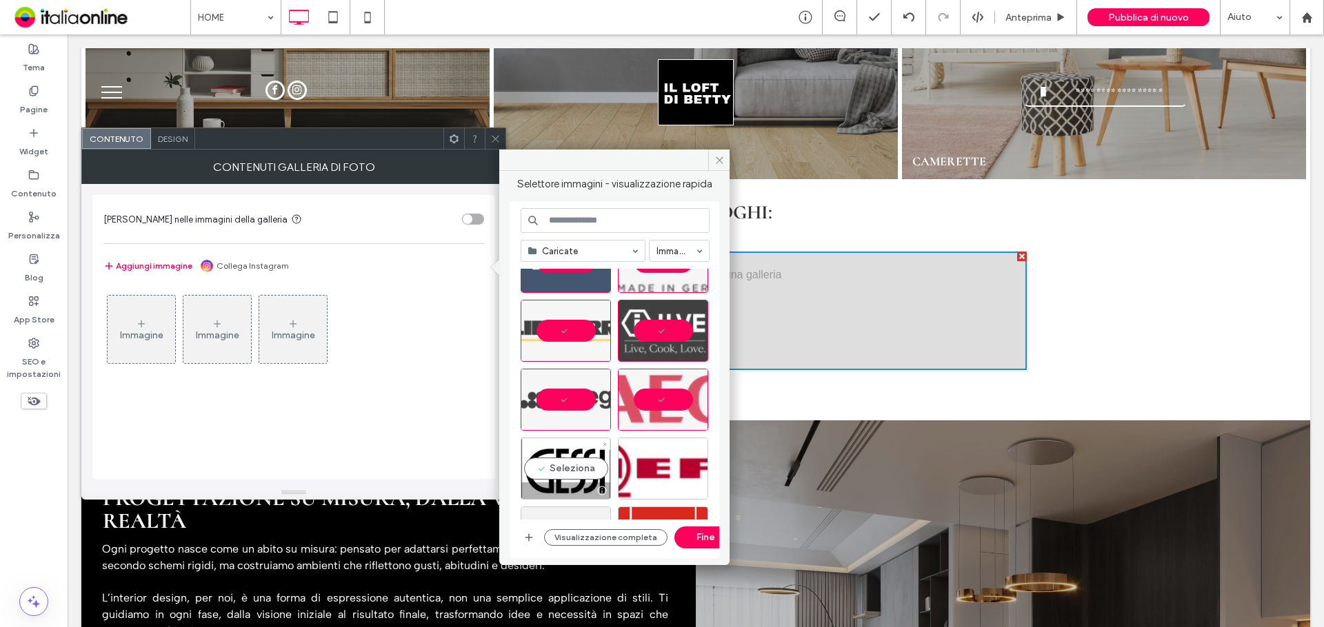
drag, startPoint x: 571, startPoint y: 455, endPoint x: 616, endPoint y: 452, distance: 44.9
click at [574, 455] on div "Seleziona" at bounding box center [566, 469] width 90 height 62
click at [656, 447] on div "Seleziona" at bounding box center [663, 469] width 90 height 62
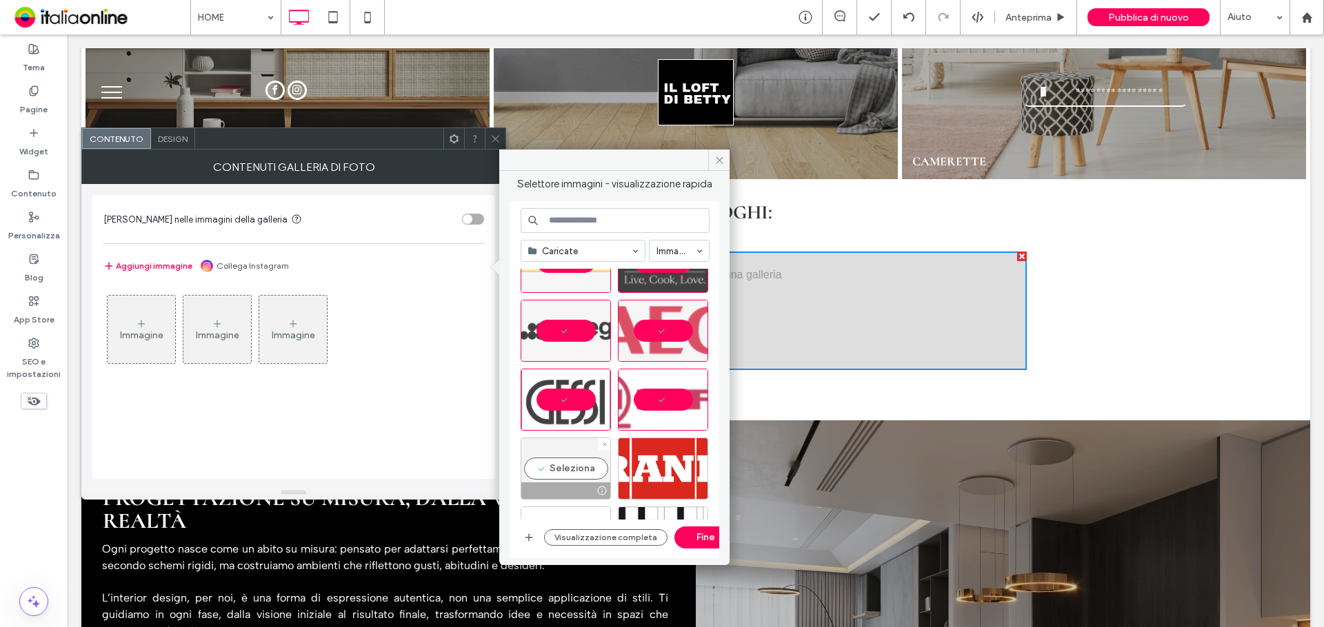
click at [601, 445] on div at bounding box center [604, 445] width 12 height 12
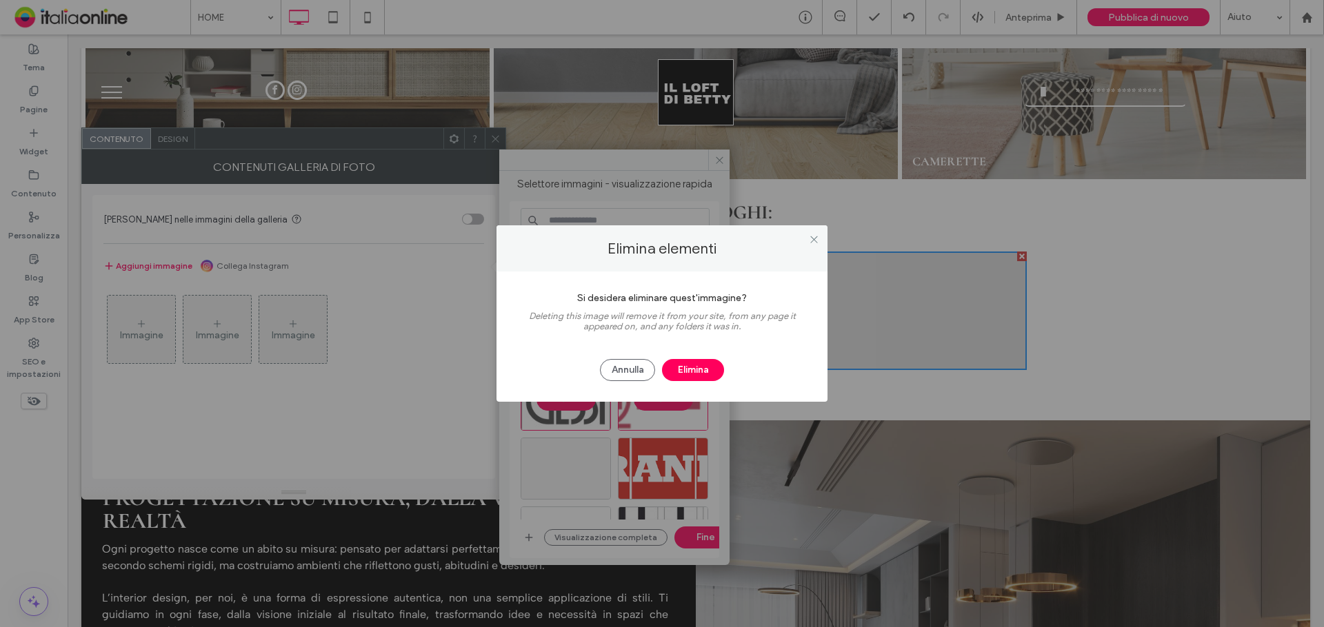
drag, startPoint x: 601, startPoint y: 445, endPoint x: 672, endPoint y: 452, distance: 72.0
click at [670, 451] on div "Elimina elementi Si desidera eliminare quest'immagine? Deleting this image will…" at bounding box center [662, 313] width 1324 height 627
click at [681, 379] on button "Elimina" at bounding box center [693, 370] width 62 height 22
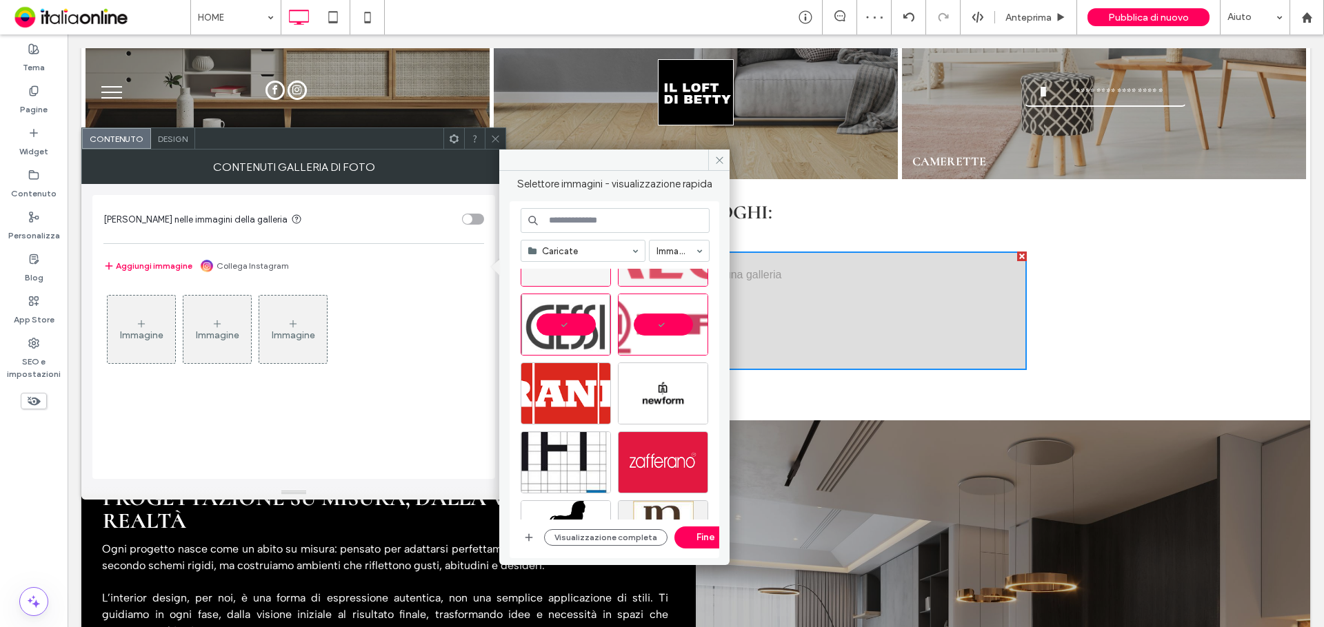
scroll to position [727, 0]
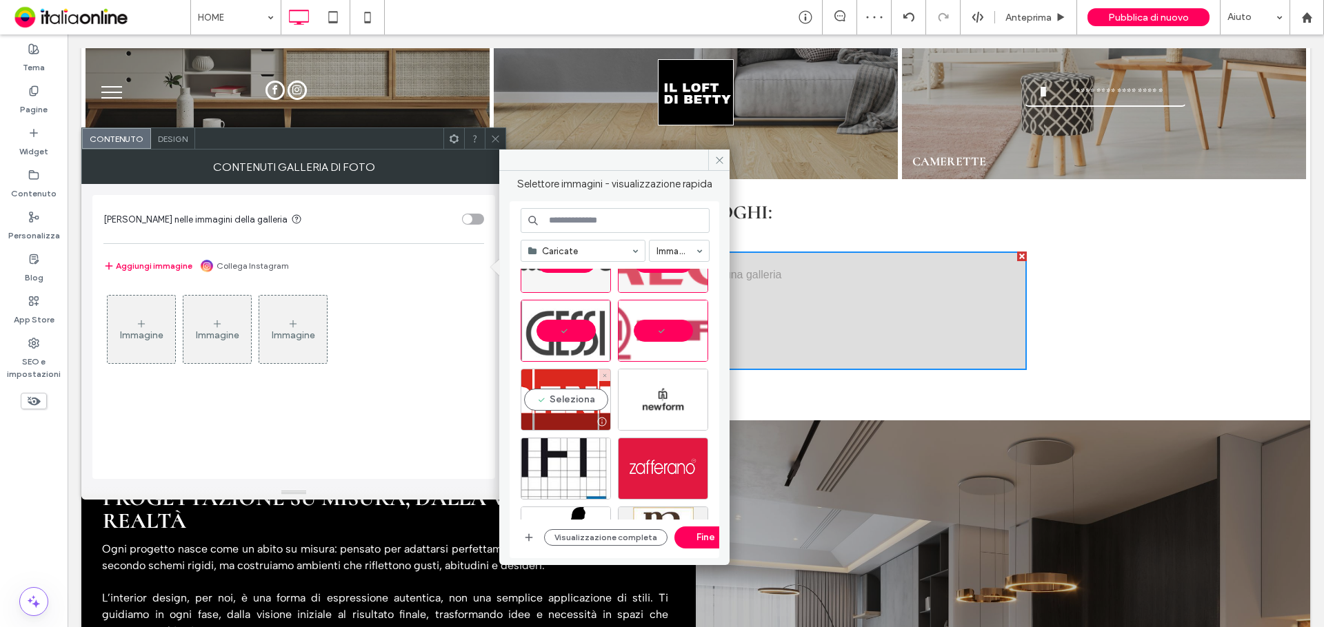
drag, startPoint x: 574, startPoint y: 396, endPoint x: 650, endPoint y: 401, distance: 76.0
click at [580, 398] on div "Seleziona" at bounding box center [566, 400] width 90 height 62
click at [650, 401] on div "Seleziona" at bounding box center [663, 400] width 90 height 62
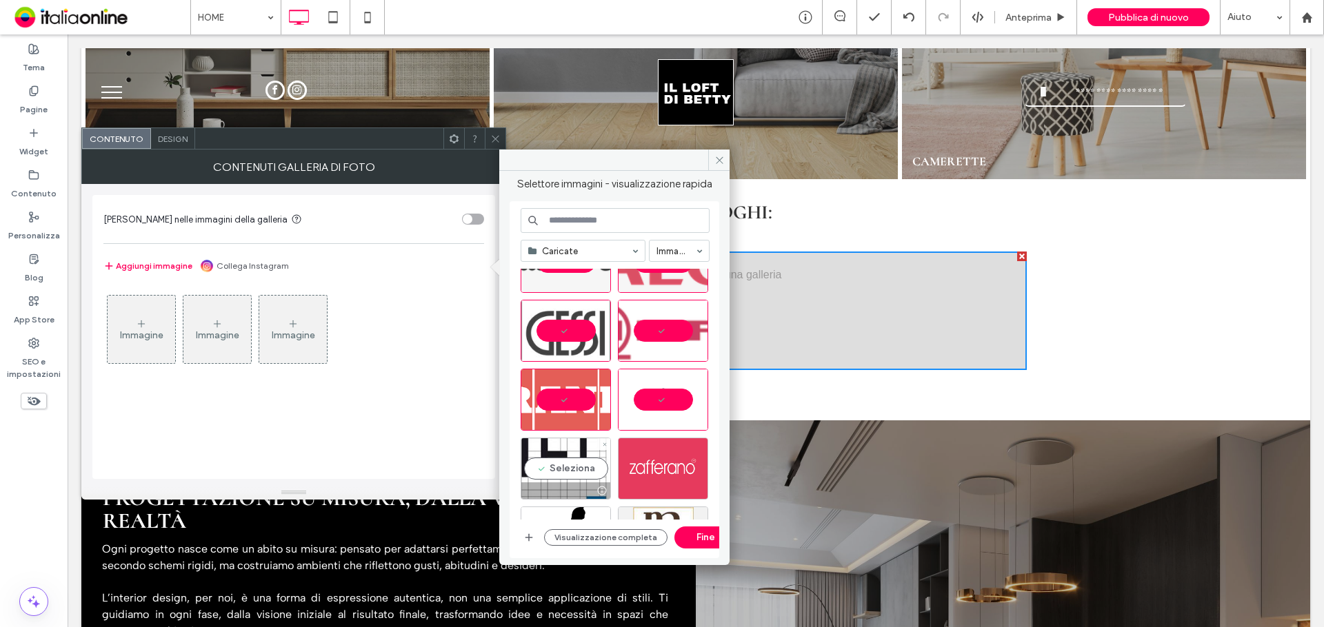
drag, startPoint x: 578, startPoint y: 472, endPoint x: 672, endPoint y: 472, distance: 93.8
click at [579, 472] on div "Seleziona" at bounding box center [566, 469] width 90 height 62
click at [674, 473] on div "Seleziona" at bounding box center [663, 469] width 90 height 62
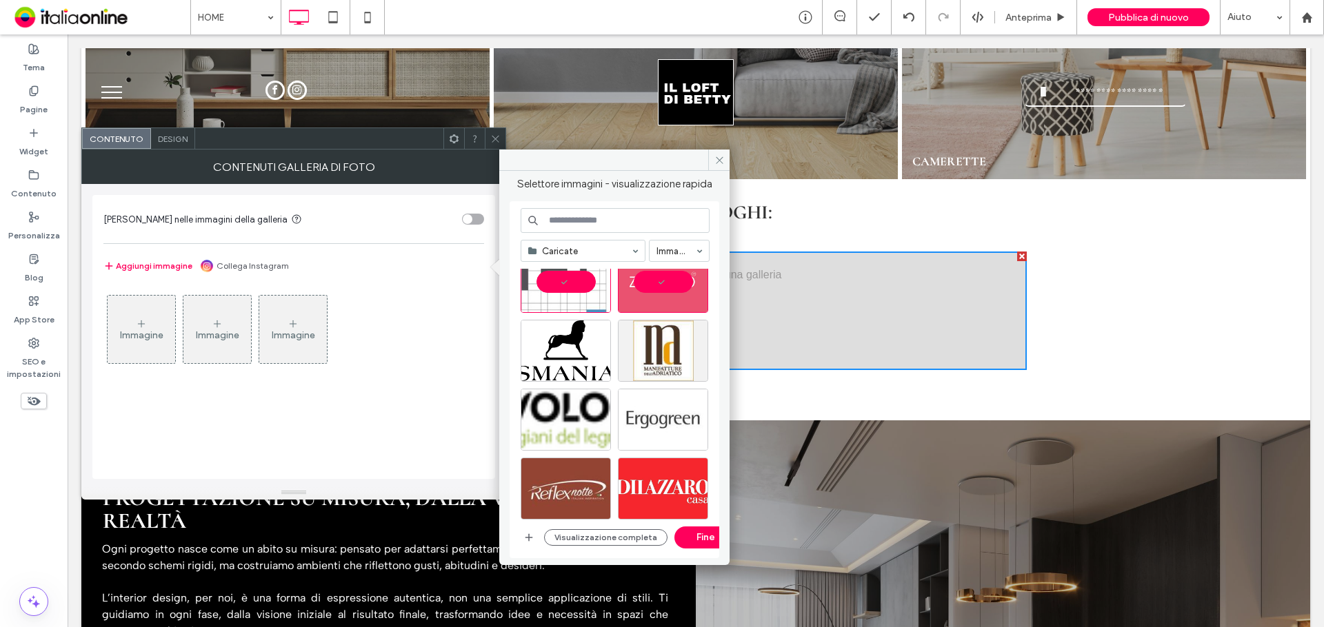
scroll to position [934, 0]
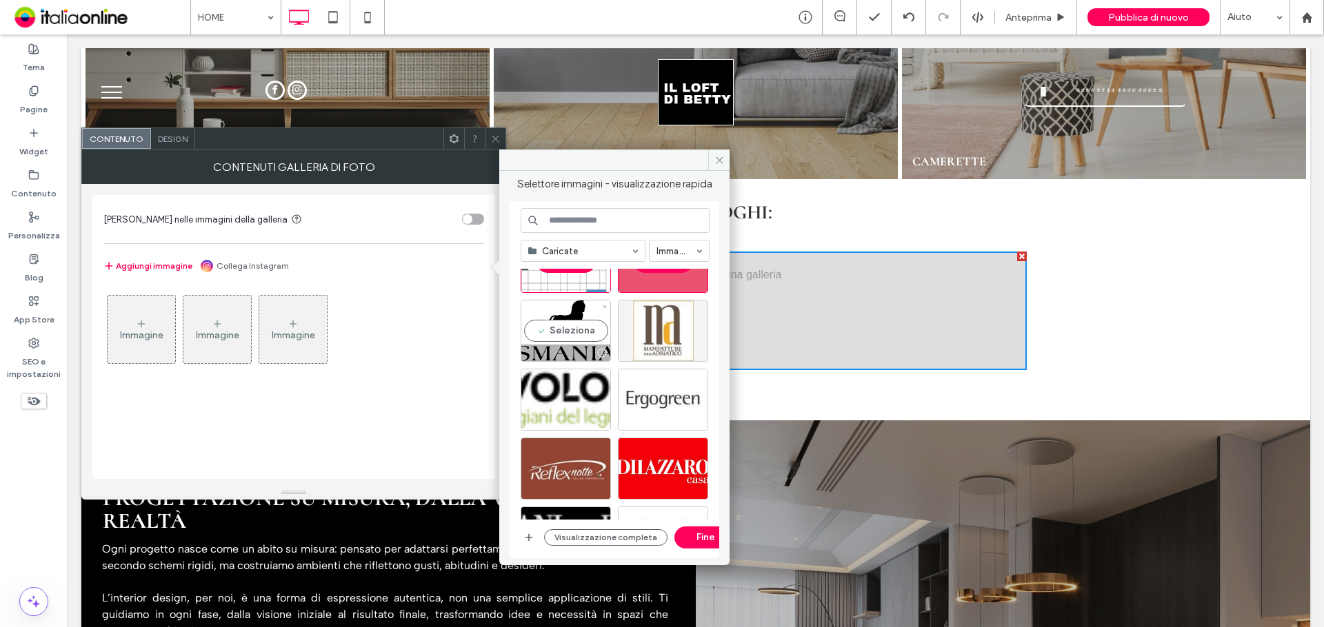
drag, startPoint x: 578, startPoint y: 340, endPoint x: 675, endPoint y: 338, distance: 97.2
click at [581, 339] on div "Seleziona" at bounding box center [566, 331] width 90 height 62
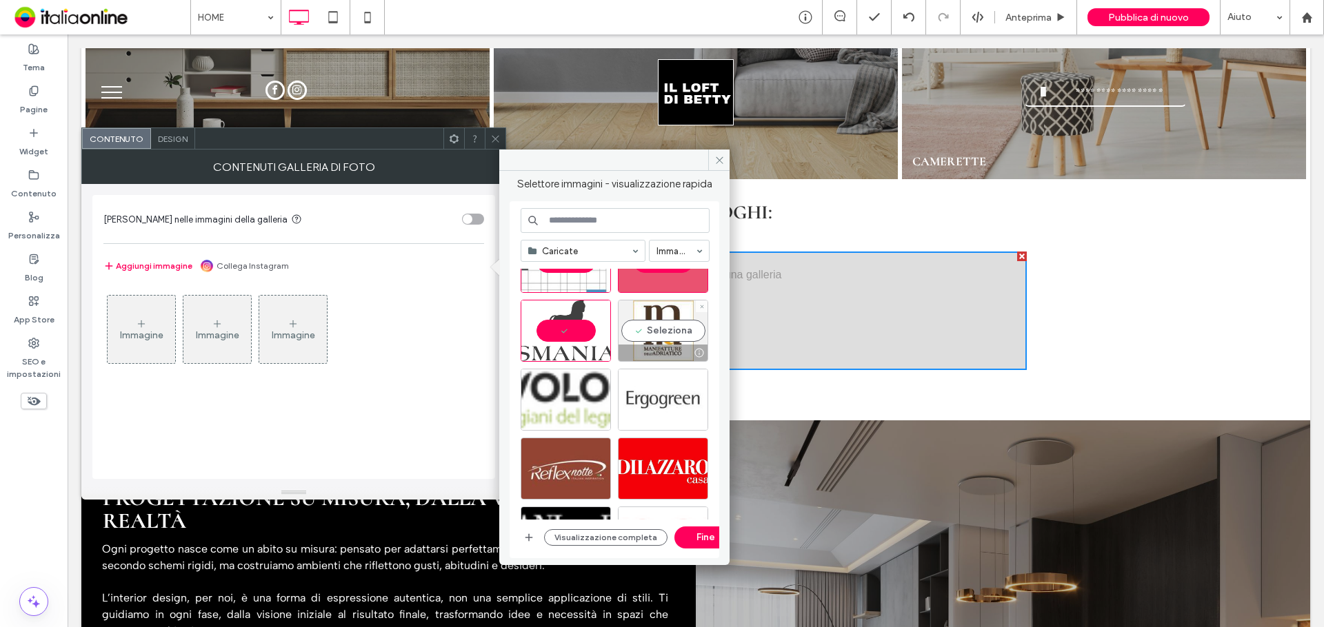
drag, startPoint x: 675, startPoint y: 338, endPoint x: 609, endPoint y: 396, distance: 88.4
click at [674, 339] on div "Seleziona" at bounding box center [663, 331] width 90 height 62
drag, startPoint x: 591, startPoint y: 399, endPoint x: 649, endPoint y: 400, distance: 57.9
click at [592, 399] on div "Seleziona" at bounding box center [566, 400] width 90 height 62
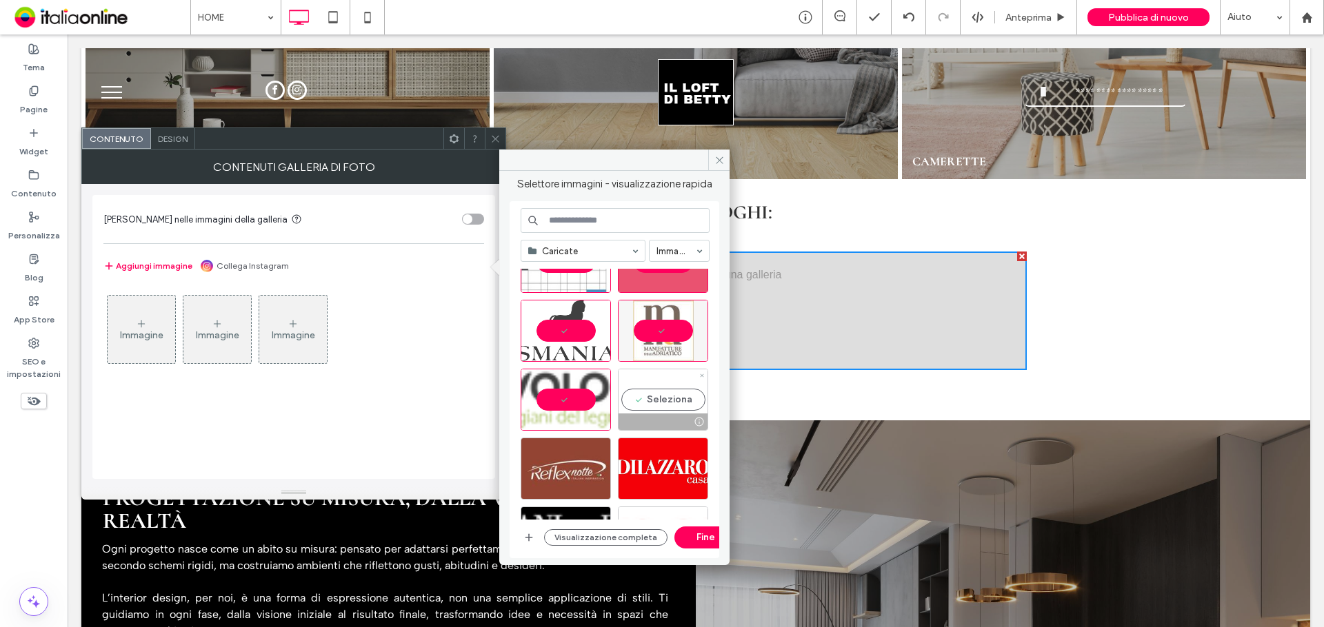
drag, startPoint x: 649, startPoint y: 400, endPoint x: 627, endPoint y: 434, distance: 40.4
click at [649, 400] on div "Seleziona" at bounding box center [663, 400] width 90 height 62
drag, startPoint x: 586, startPoint y: 461, endPoint x: 650, endPoint y: 461, distance: 63.4
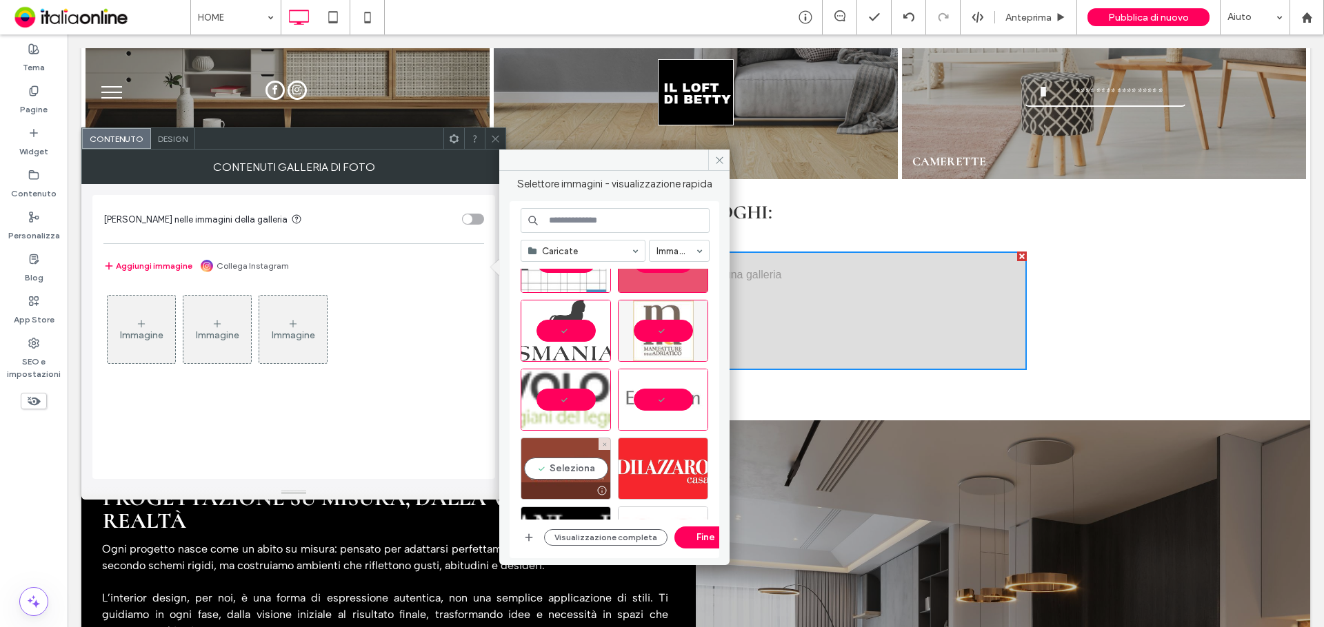
click at [586, 461] on div "Seleziona" at bounding box center [566, 469] width 90 height 62
click at [650, 461] on div "Seleziona" at bounding box center [663, 469] width 90 height 62
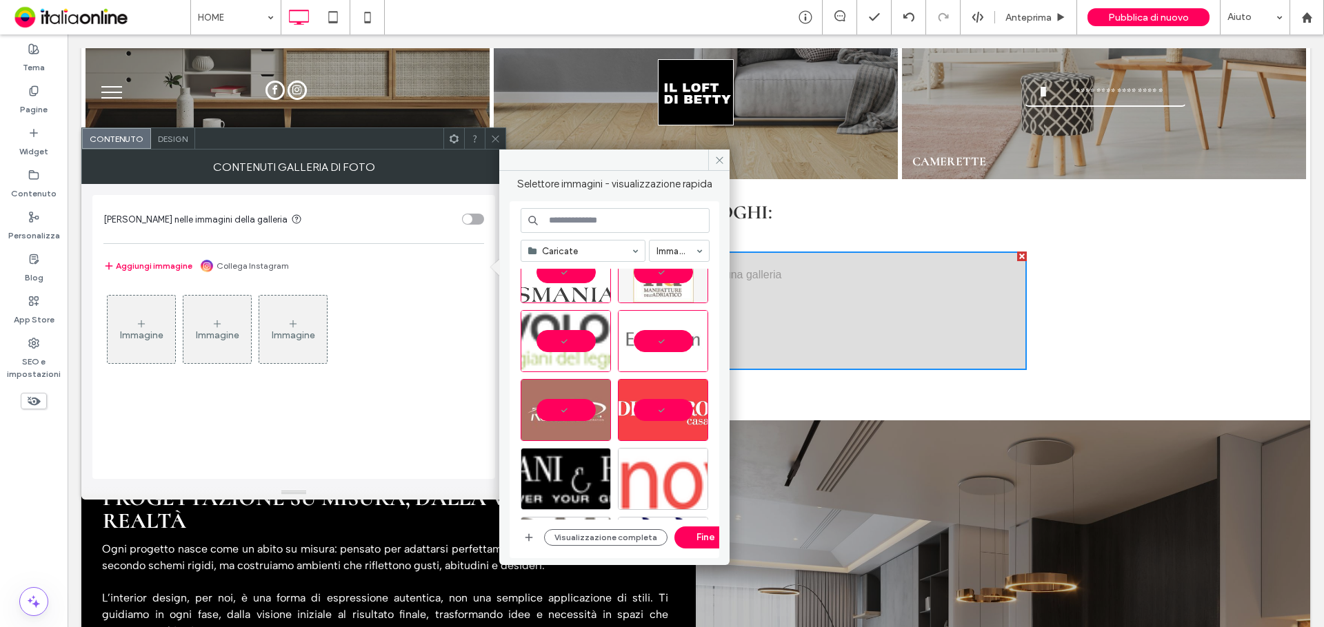
scroll to position [1072, 0]
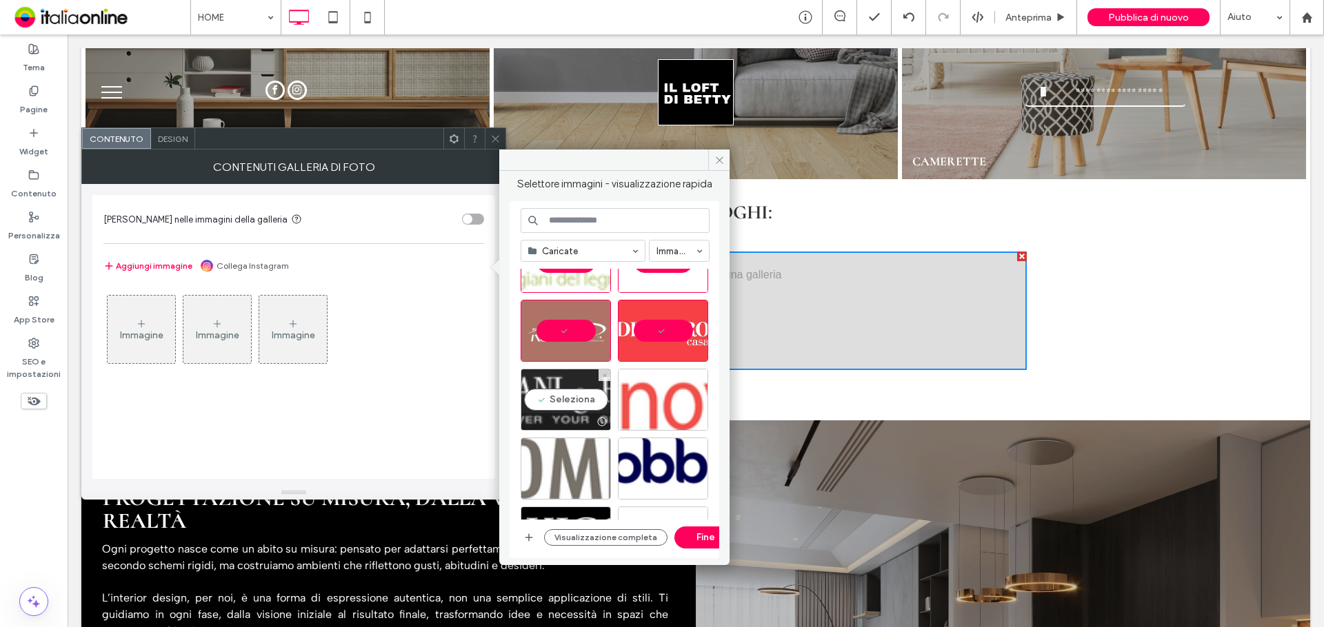
click at [569, 411] on div "Seleziona" at bounding box center [566, 400] width 90 height 62
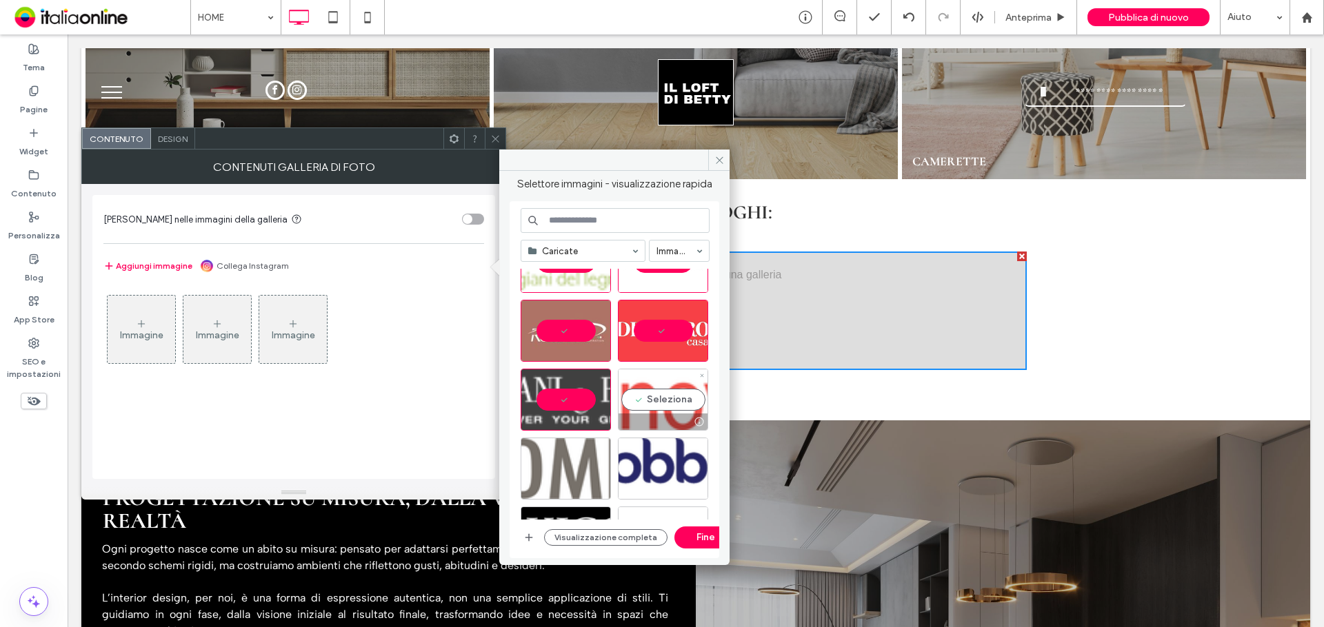
drag, startPoint x: 678, startPoint y: 409, endPoint x: 645, endPoint y: 450, distance: 52.0
click at [676, 412] on div "Seleziona" at bounding box center [663, 400] width 90 height 62
drag, startPoint x: 590, startPoint y: 470, endPoint x: 650, endPoint y: 467, distance: 60.7
click at [590, 470] on div "Seleziona" at bounding box center [566, 469] width 90 height 62
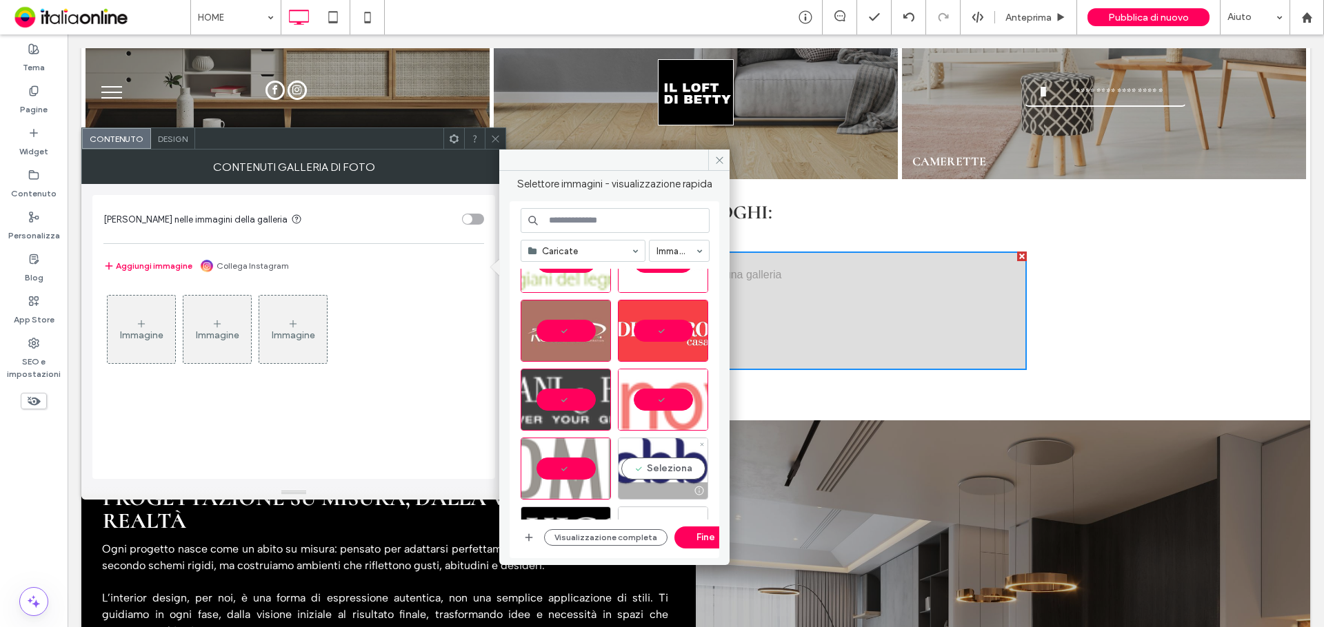
click at [658, 466] on div "Seleziona" at bounding box center [663, 469] width 90 height 62
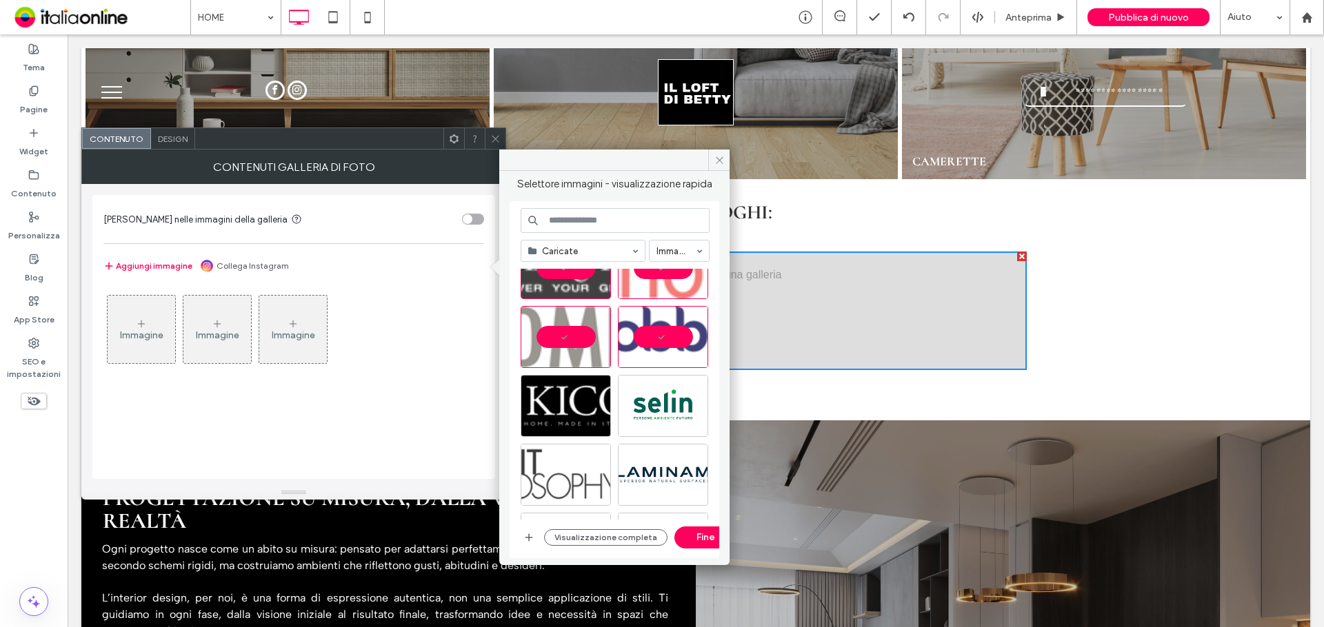
scroll to position [1210, 0]
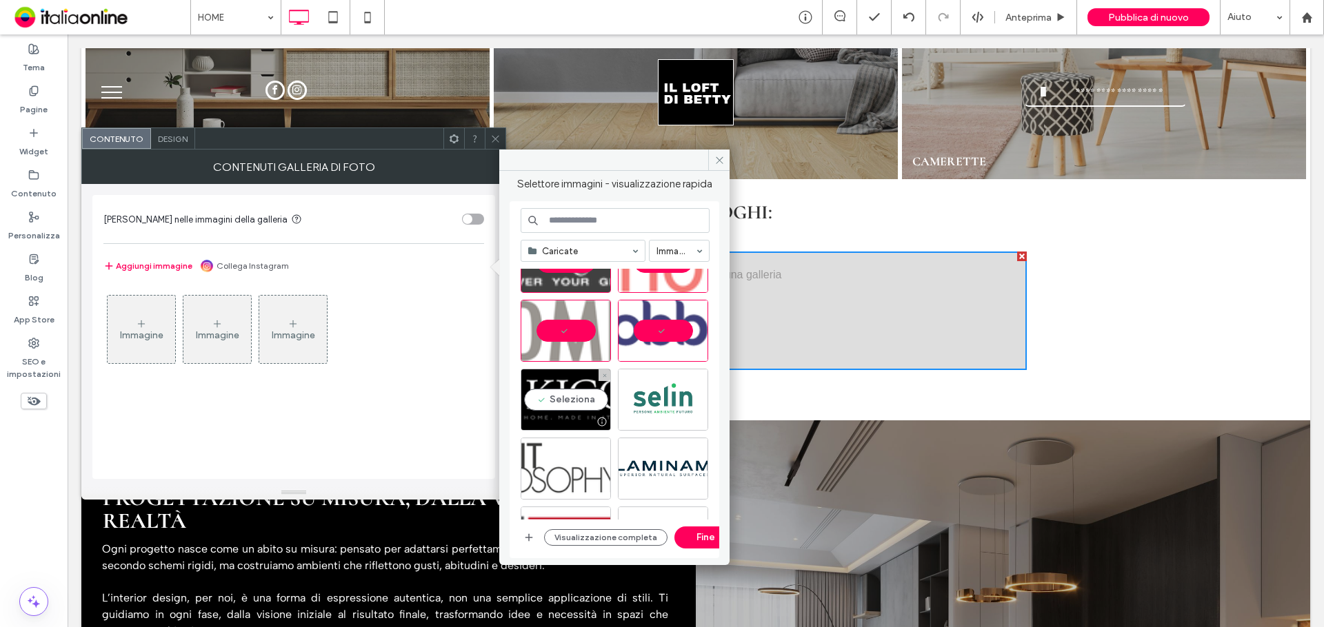
drag, startPoint x: 582, startPoint y: 408, endPoint x: 661, endPoint y: 407, distance: 78.6
click at [596, 408] on div "Seleziona" at bounding box center [566, 400] width 90 height 62
drag, startPoint x: 661, startPoint y: 406, endPoint x: 603, endPoint y: 457, distance: 77.7
click at [661, 408] on div "Seleziona" at bounding box center [663, 400] width 90 height 62
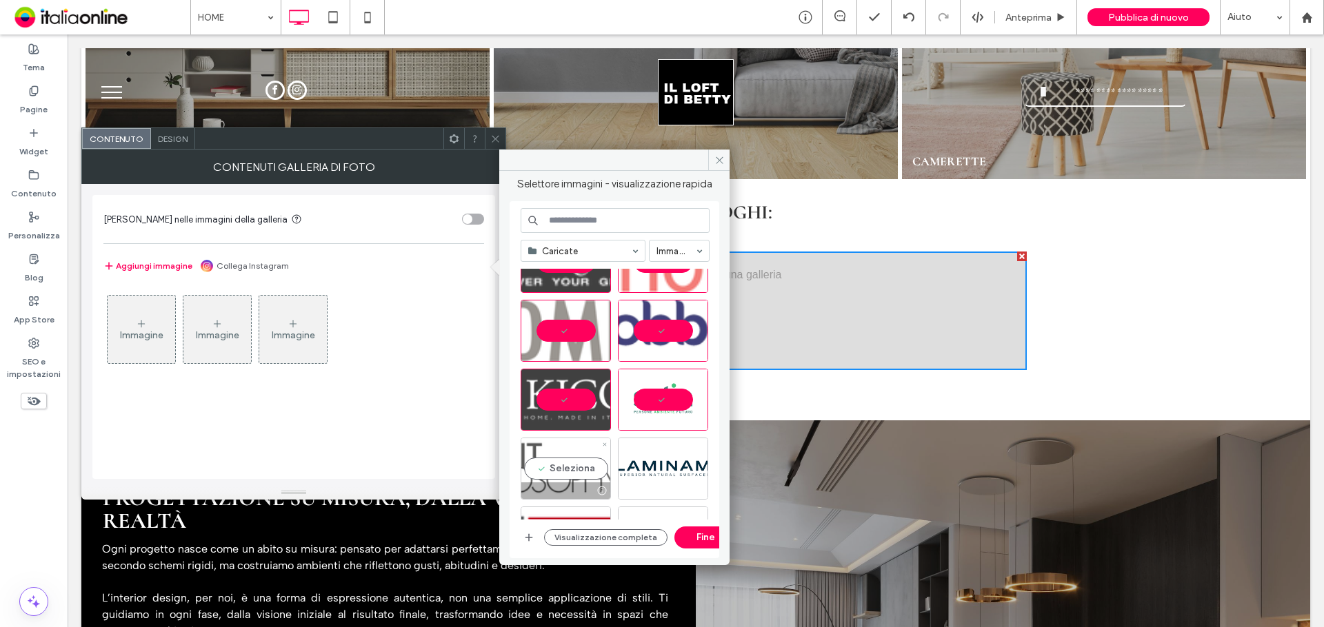
drag, startPoint x: 590, startPoint y: 464, endPoint x: 607, endPoint y: 465, distance: 16.6
click at [590, 464] on div "Seleziona" at bounding box center [566, 469] width 90 height 62
click at [658, 465] on div "Seleziona" at bounding box center [663, 469] width 90 height 62
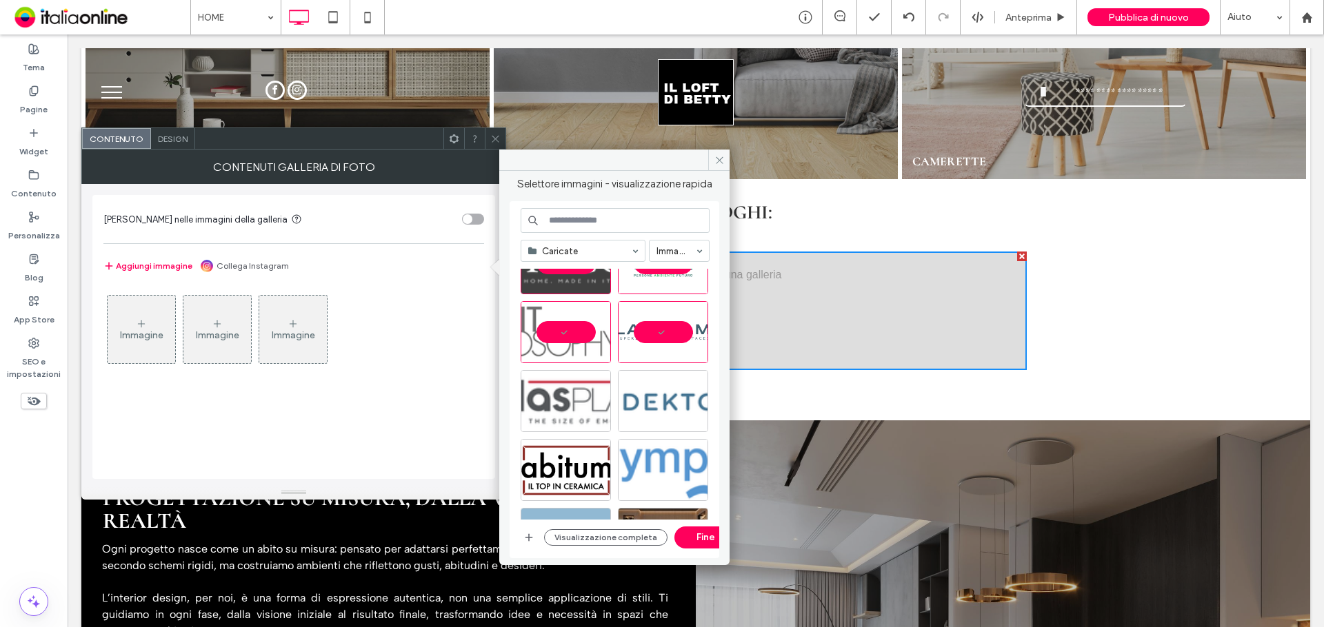
scroll to position [1348, 0]
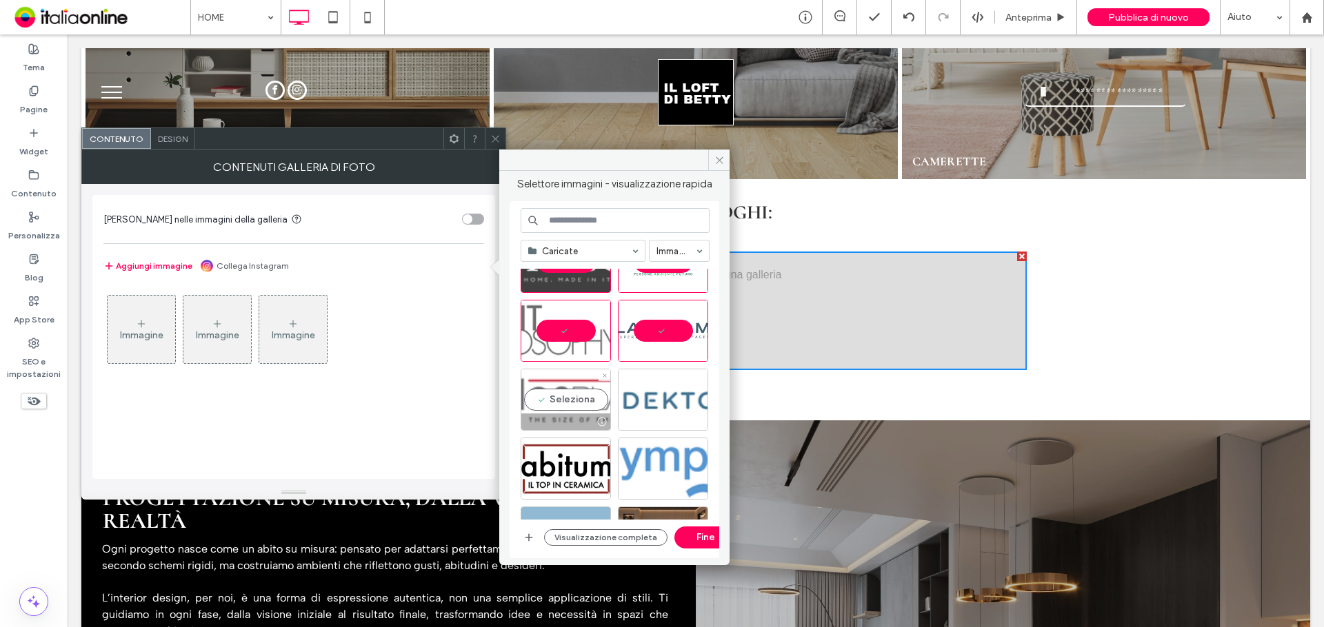
click at [602, 401] on div "Seleziona" at bounding box center [566, 400] width 90 height 62
click at [647, 403] on div "Seleziona" at bounding box center [663, 400] width 90 height 62
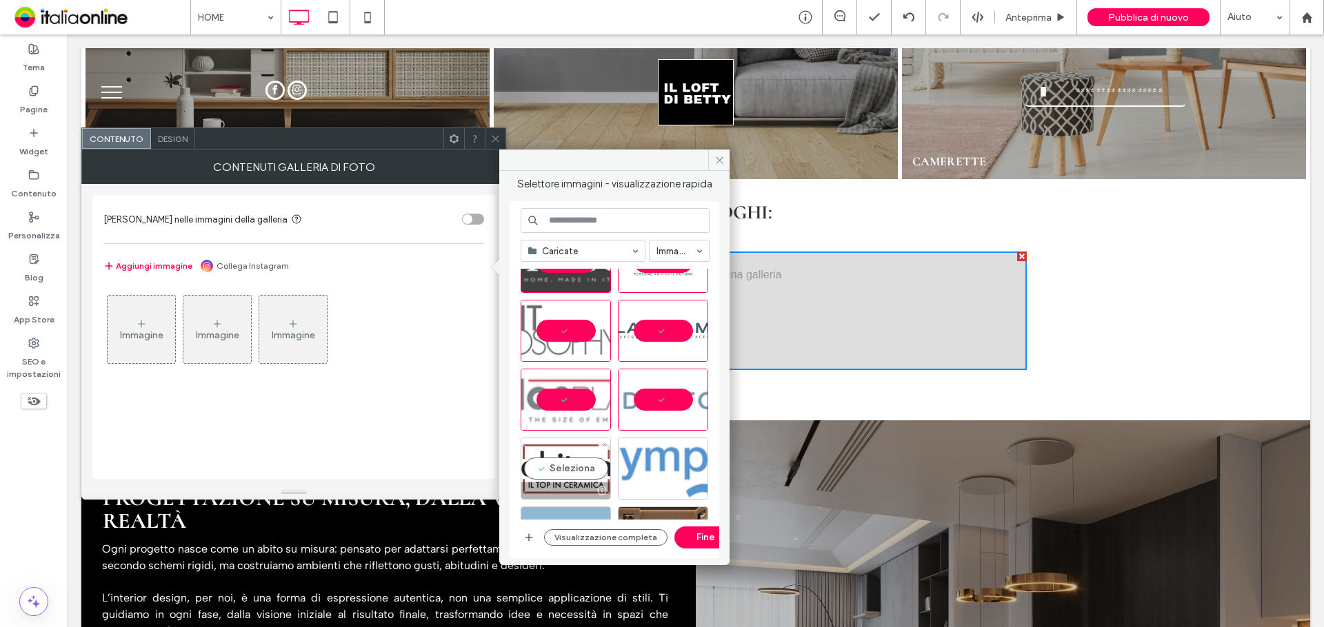
drag, startPoint x: 560, startPoint y: 467, endPoint x: 641, endPoint y: 468, distance: 80.7
click at [561, 467] on div "Seleziona" at bounding box center [566, 469] width 90 height 62
drag
click at [641, 468] on div "Seleziona" at bounding box center [663, 469] width 90 height 62
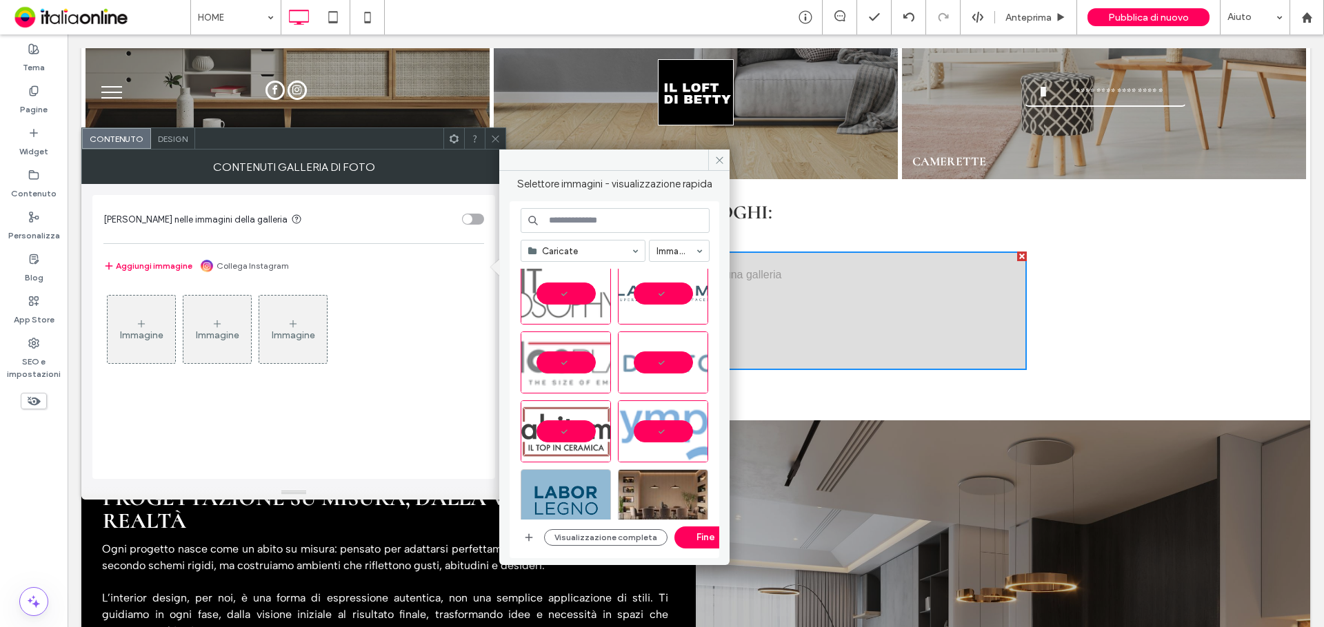
scroll to position [1404, 0]
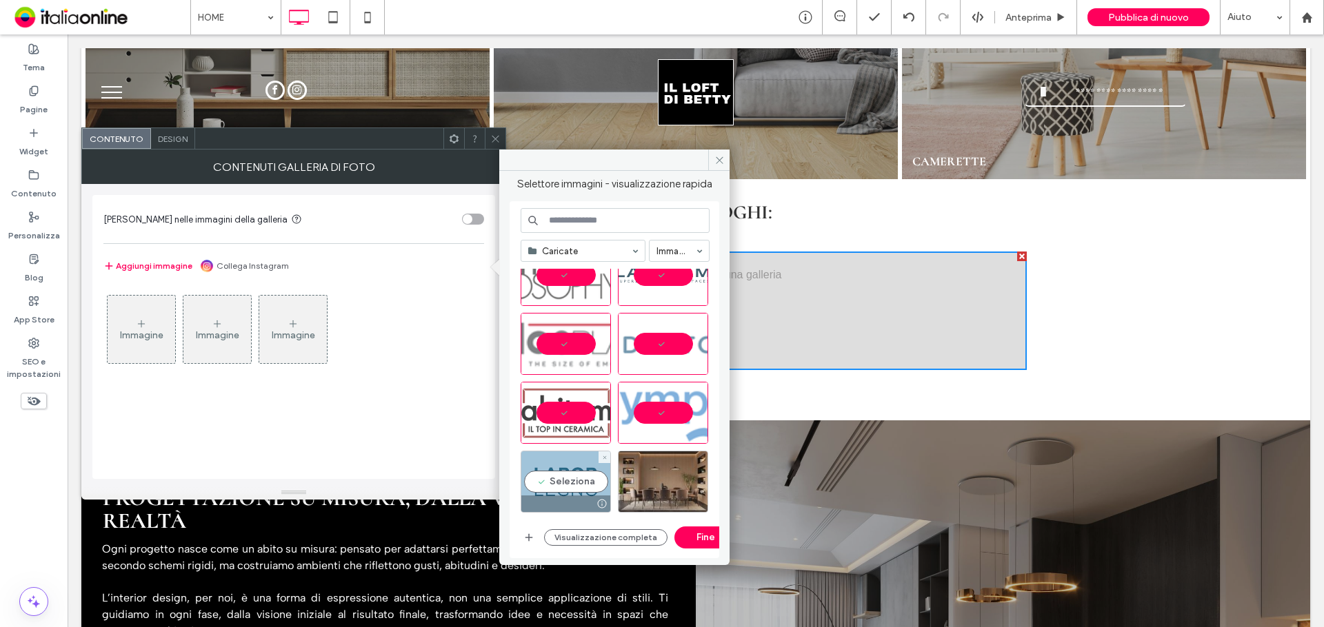
click at [572, 481] on div "Seleziona" at bounding box center [566, 482] width 90 height 62
click at [698, 541] on button "Fine" at bounding box center [705, 538] width 62 height 22
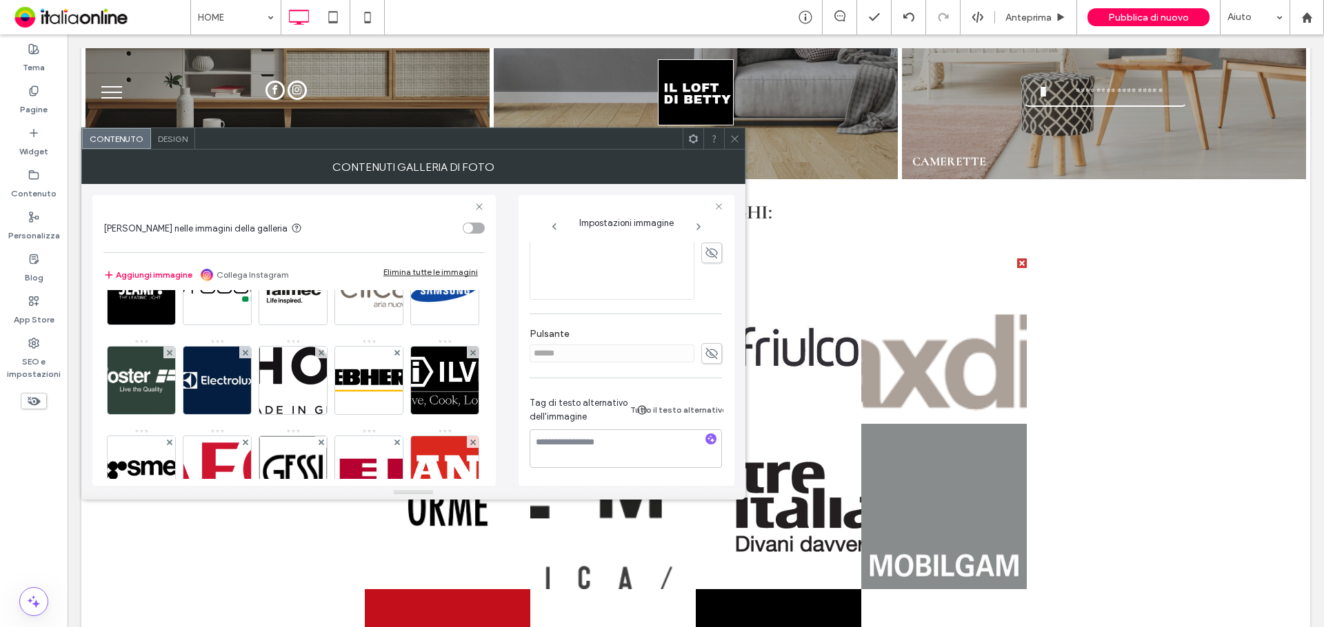
scroll to position [0, 0]
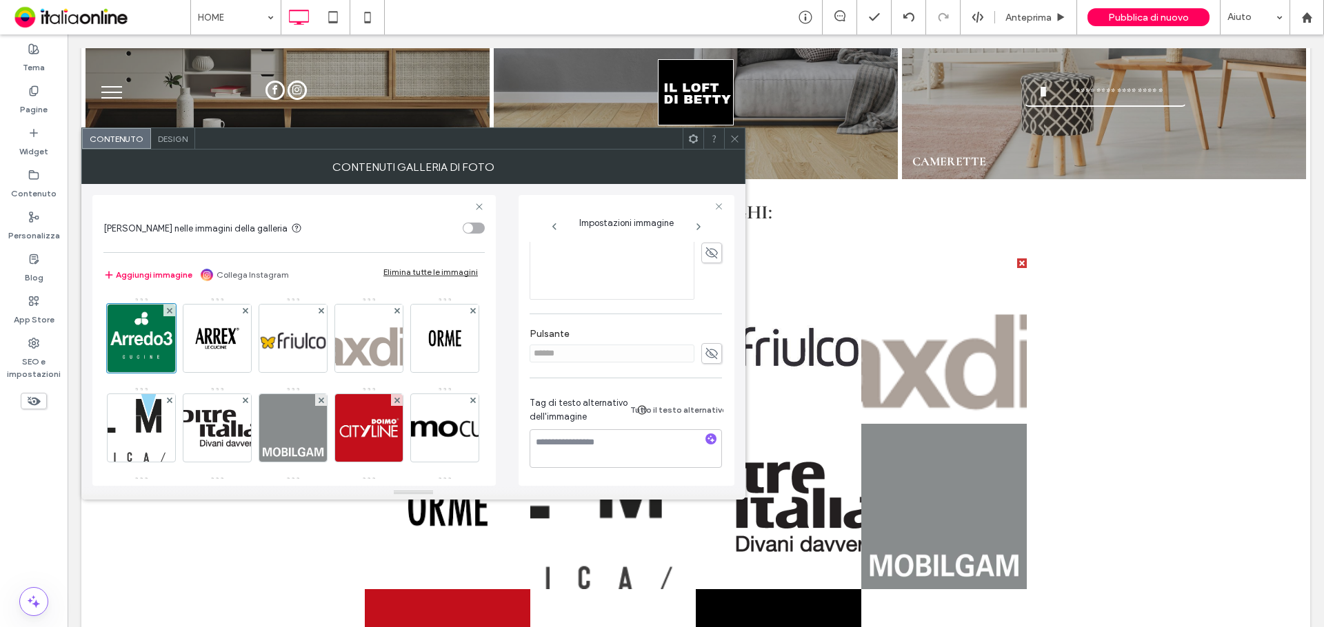
click at [159, 148] on div "Design" at bounding box center [173, 138] width 44 height 21
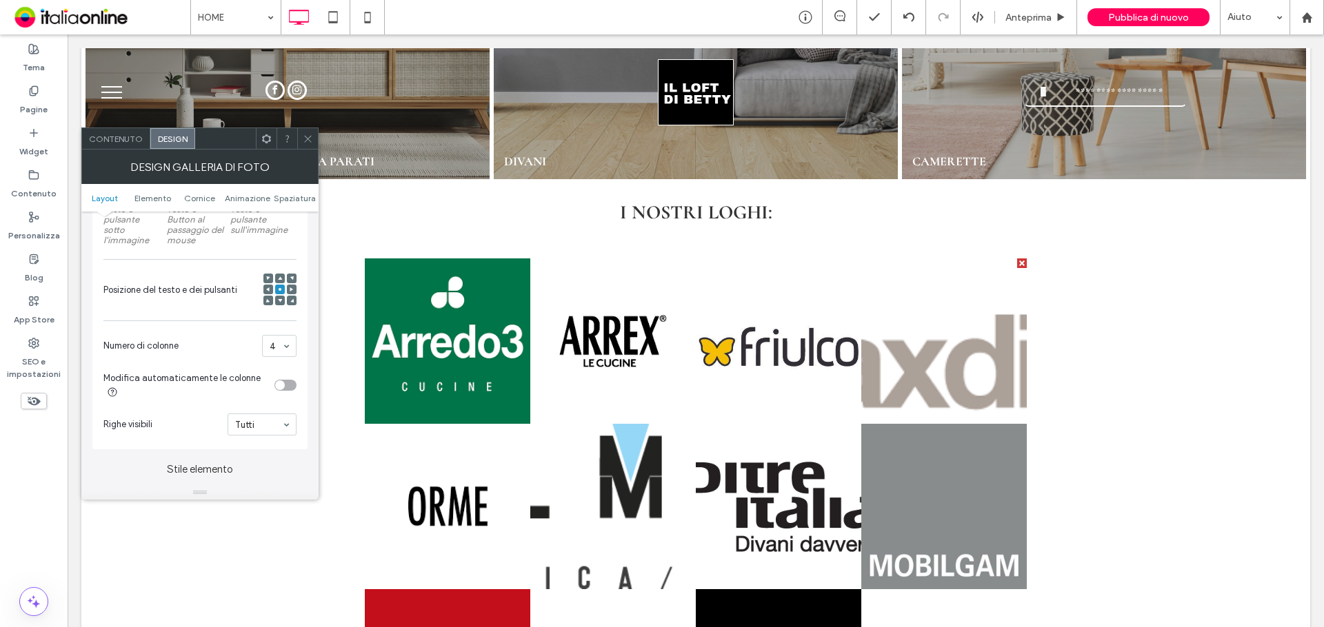
scroll to position [345, 0]
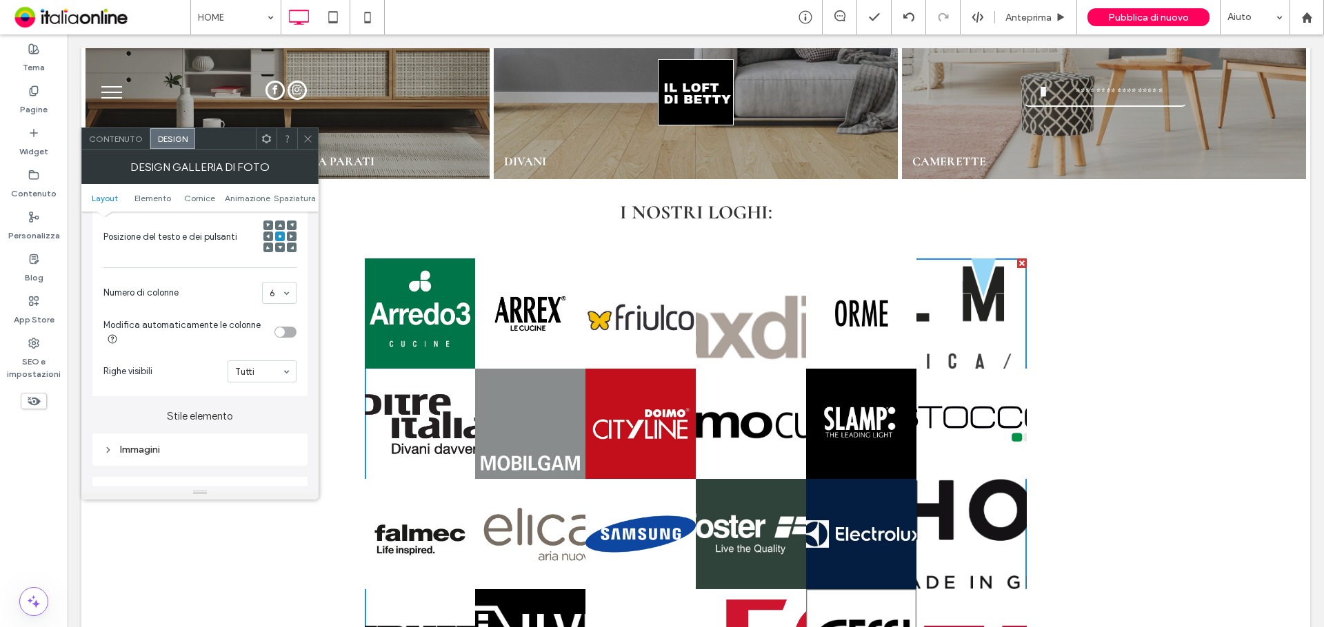
click at [285, 333] on div "toggle" at bounding box center [285, 332] width 22 height 11
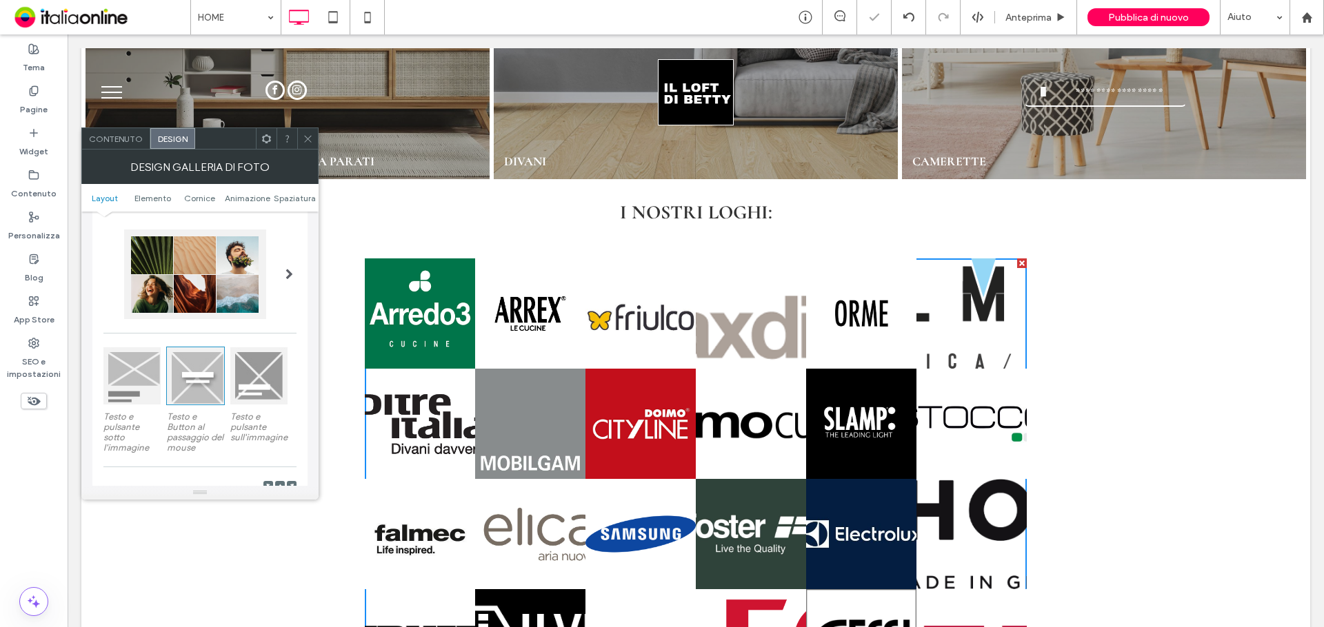
scroll to position [0, 0]
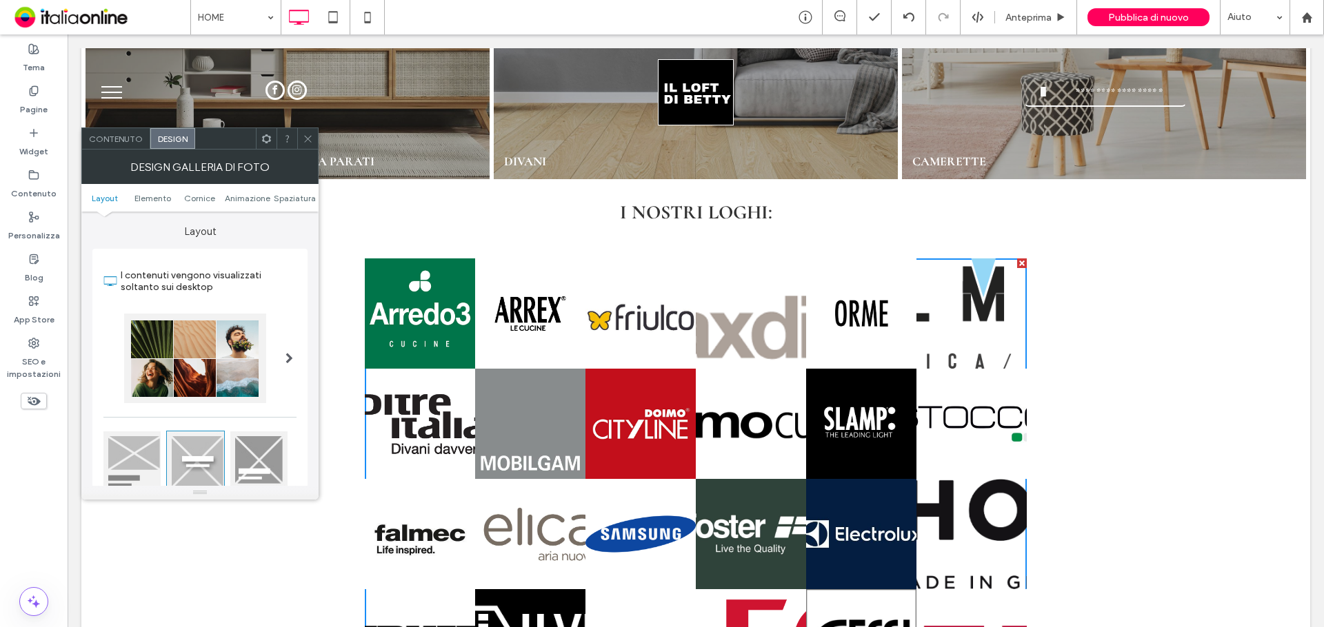
click at [123, 143] on span "Contenuto" at bounding box center [116, 139] width 54 height 10
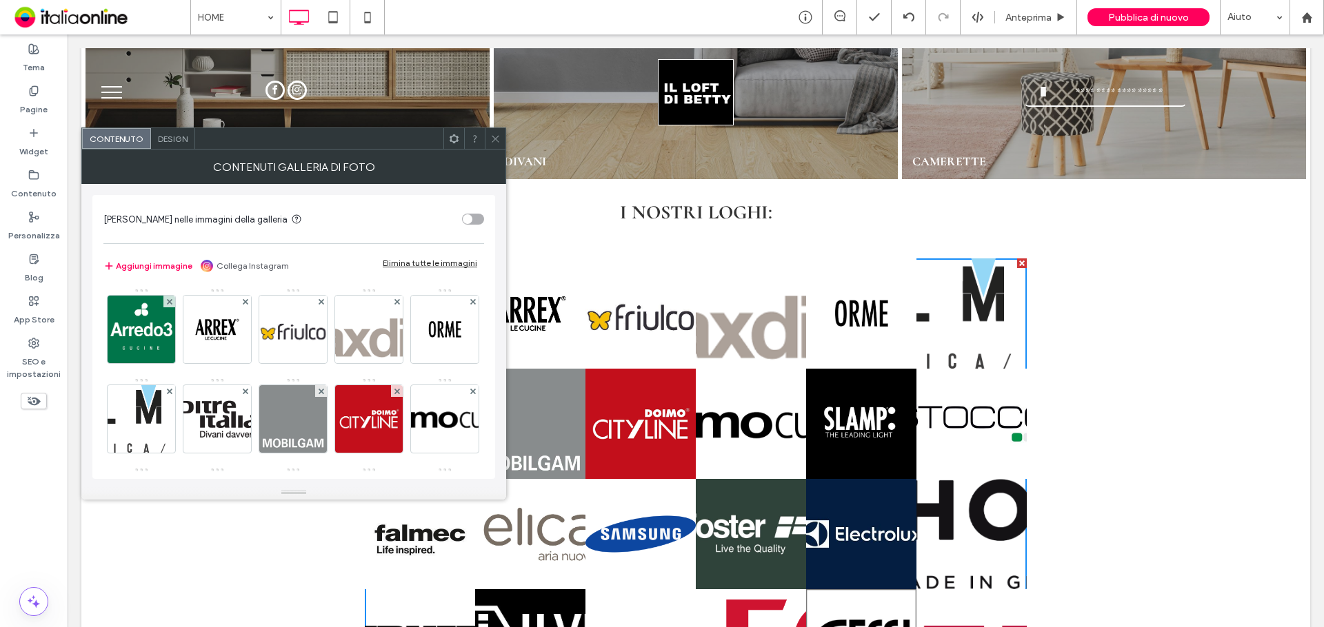
click at [493, 138] on icon at bounding box center [495, 139] width 10 height 10
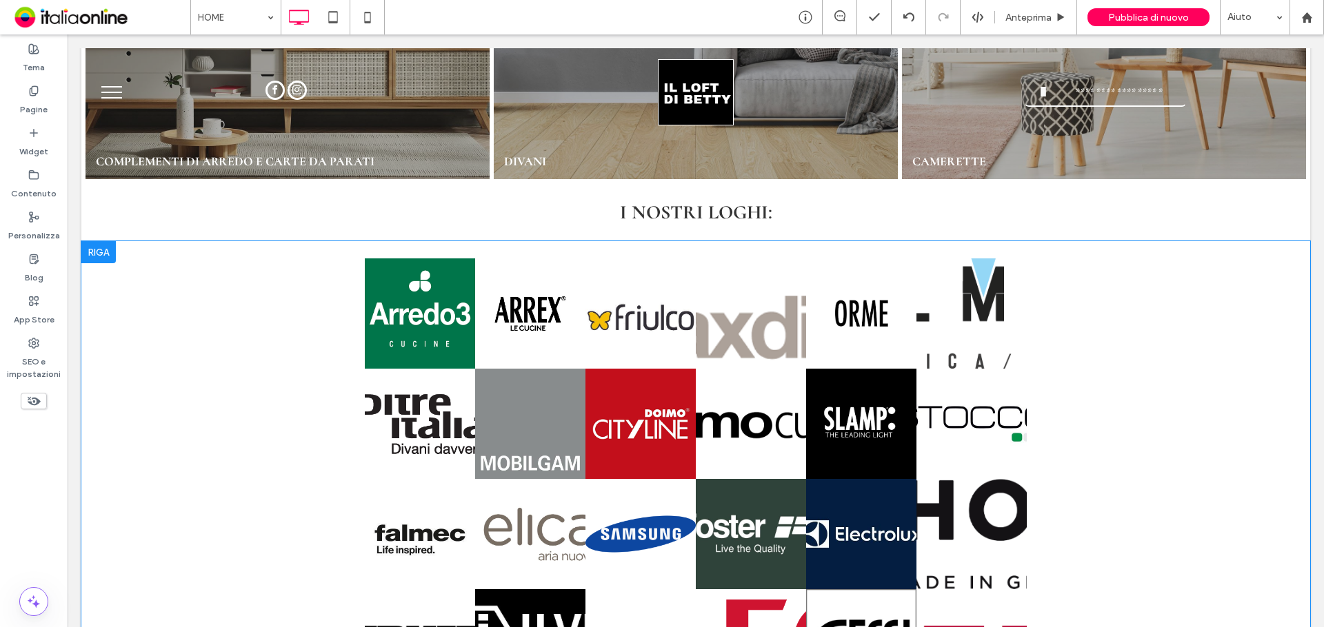
click at [111, 243] on div at bounding box center [98, 252] width 34 height 22
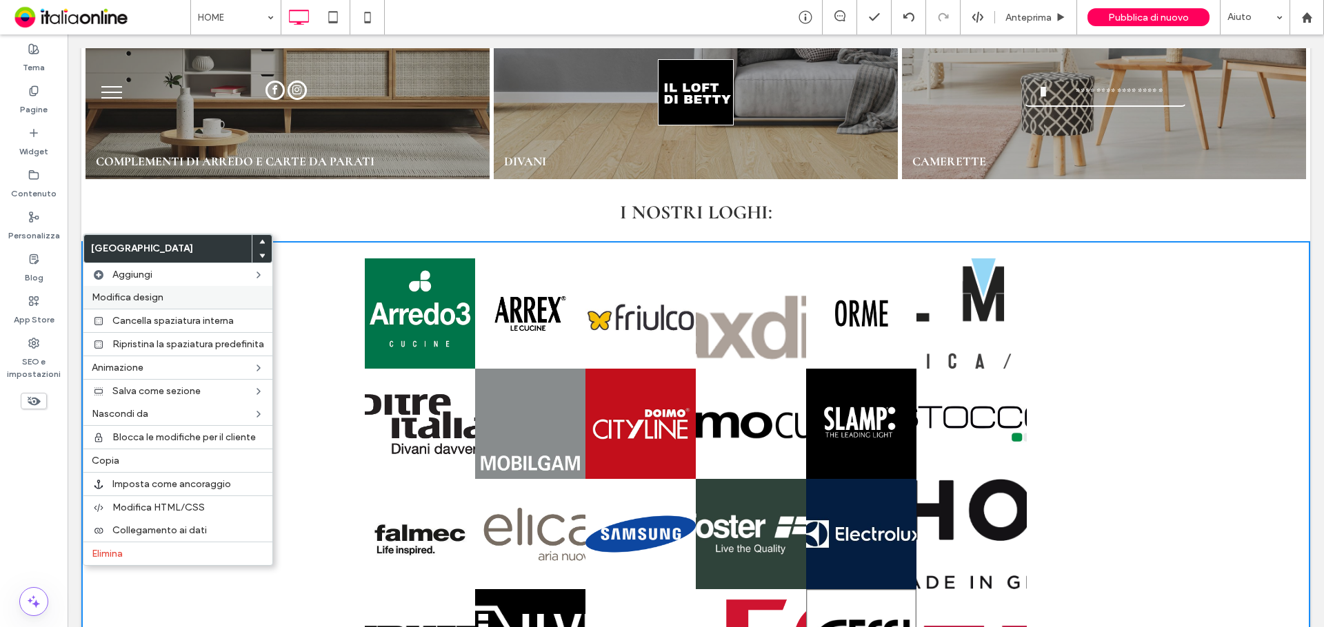
click at [186, 304] on div "Modifica design" at bounding box center [177, 297] width 189 height 23
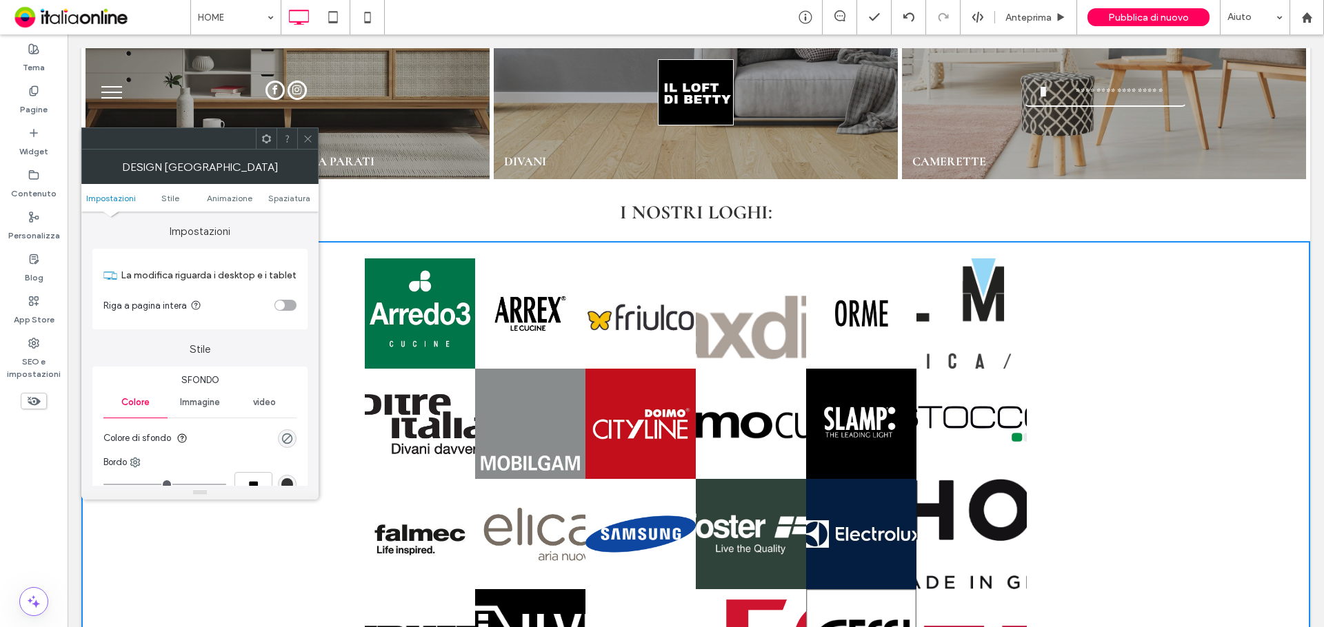
click at [283, 314] on section "Riga a pagina intera" at bounding box center [199, 305] width 193 height 34
click at [285, 310] on div "toggle" at bounding box center [285, 305] width 22 height 11
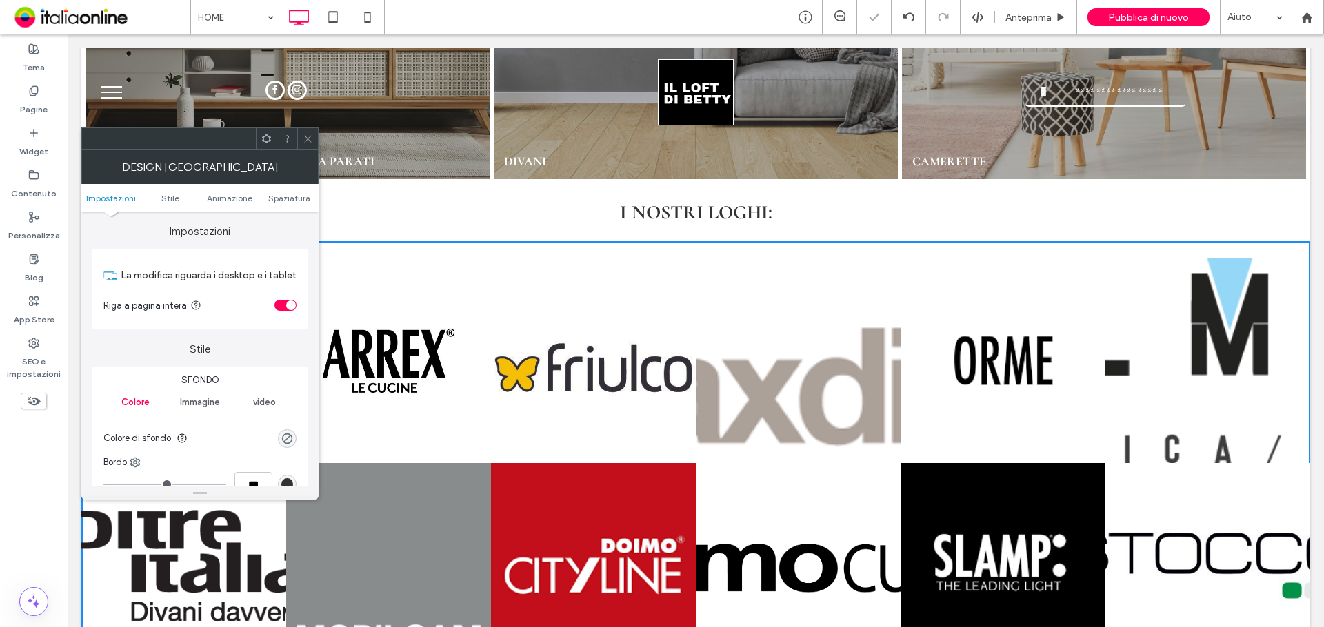
click at [310, 139] on icon at bounding box center [308, 139] width 10 height 10
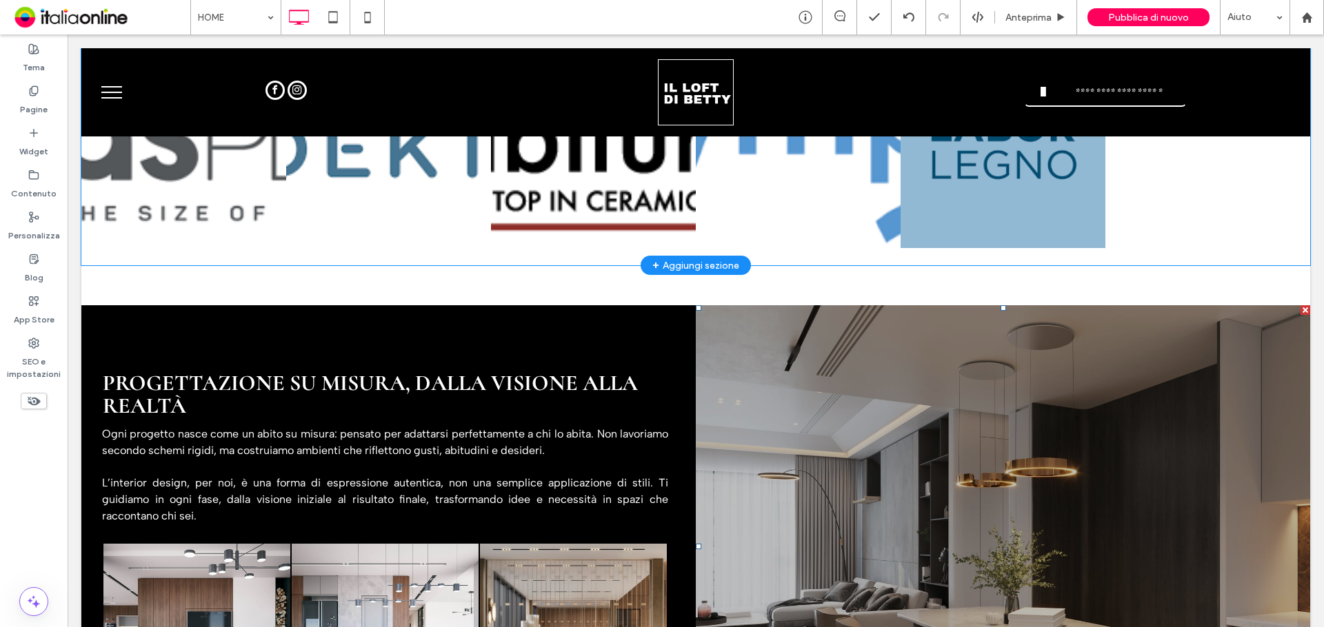
scroll to position [2896, 0]
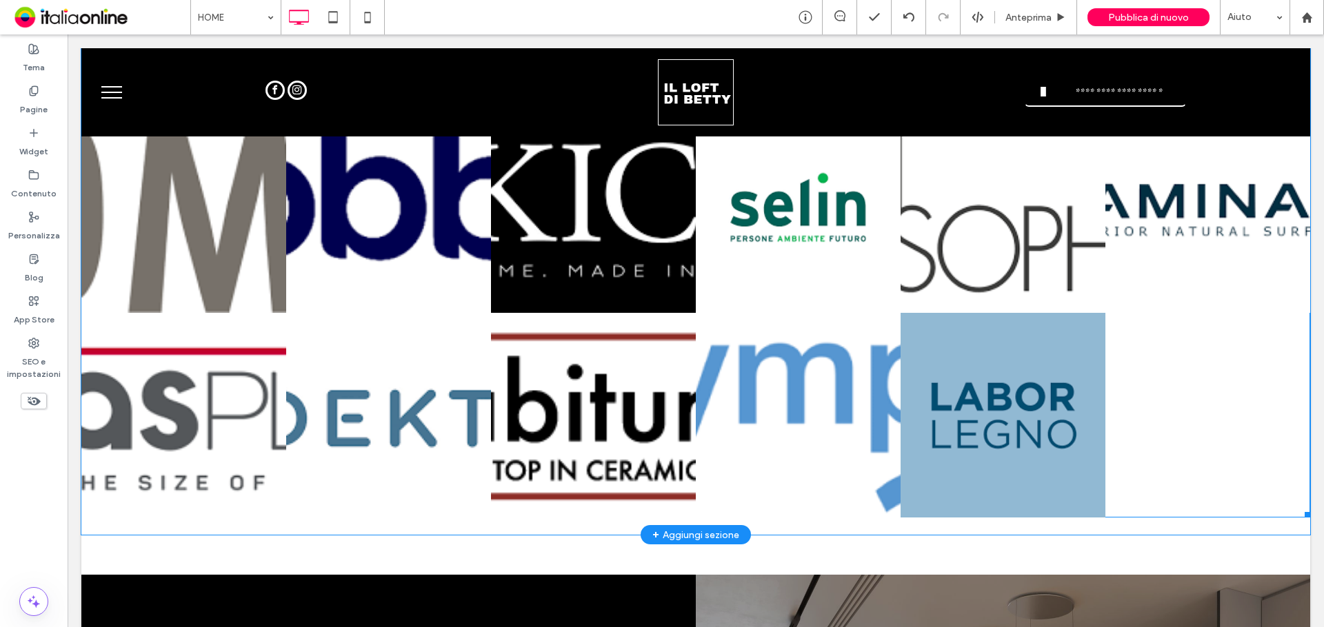
click at [556, 356] on link at bounding box center [593, 415] width 205 height 205
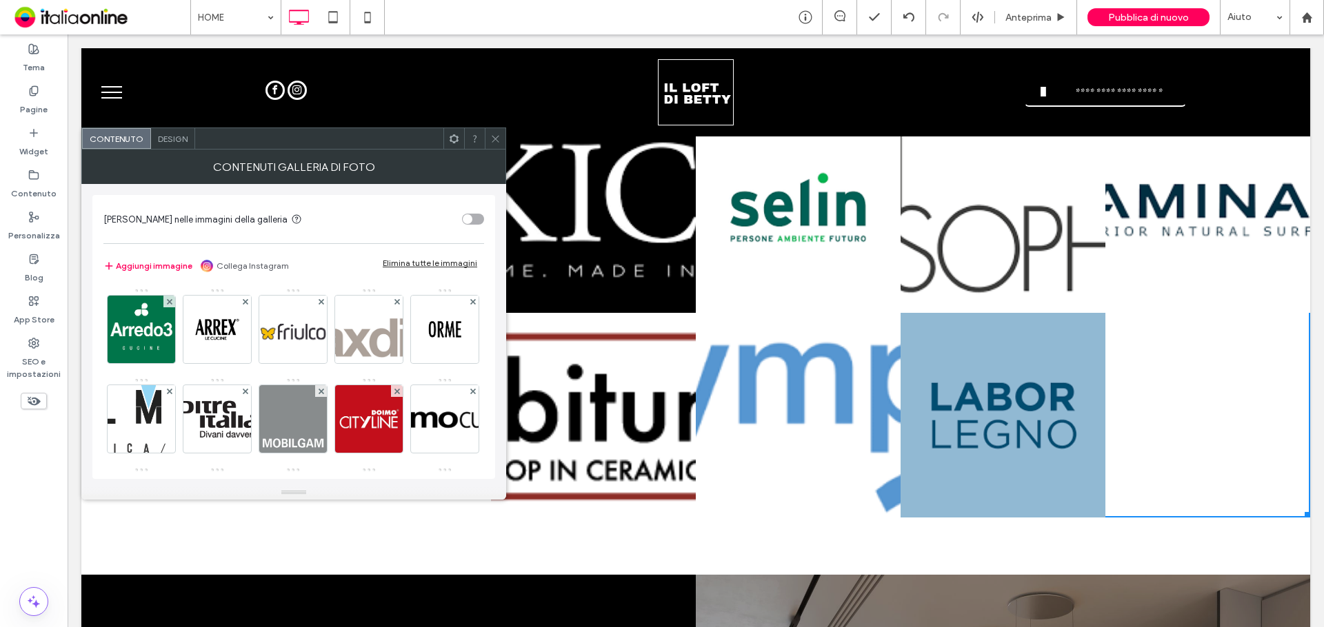
click at [170, 132] on div "Design" at bounding box center [173, 138] width 44 height 21
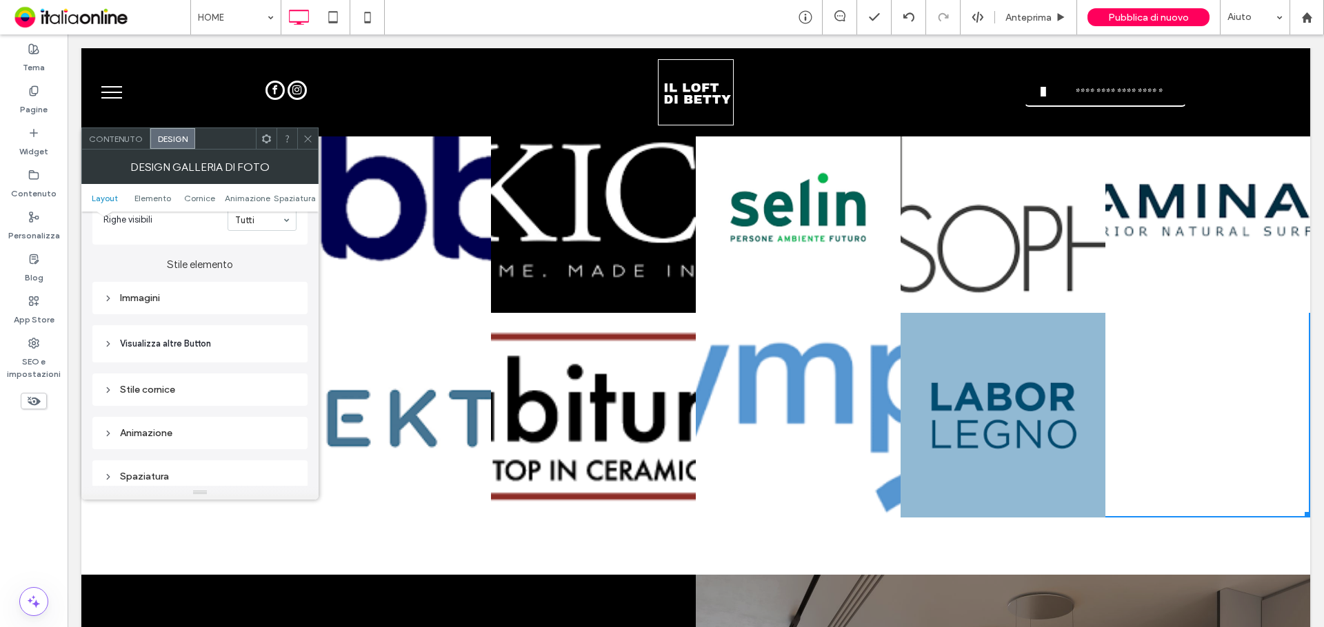
scroll to position [552, 0]
click at [148, 251] on div "Immagini" at bounding box center [199, 243] width 193 height 19
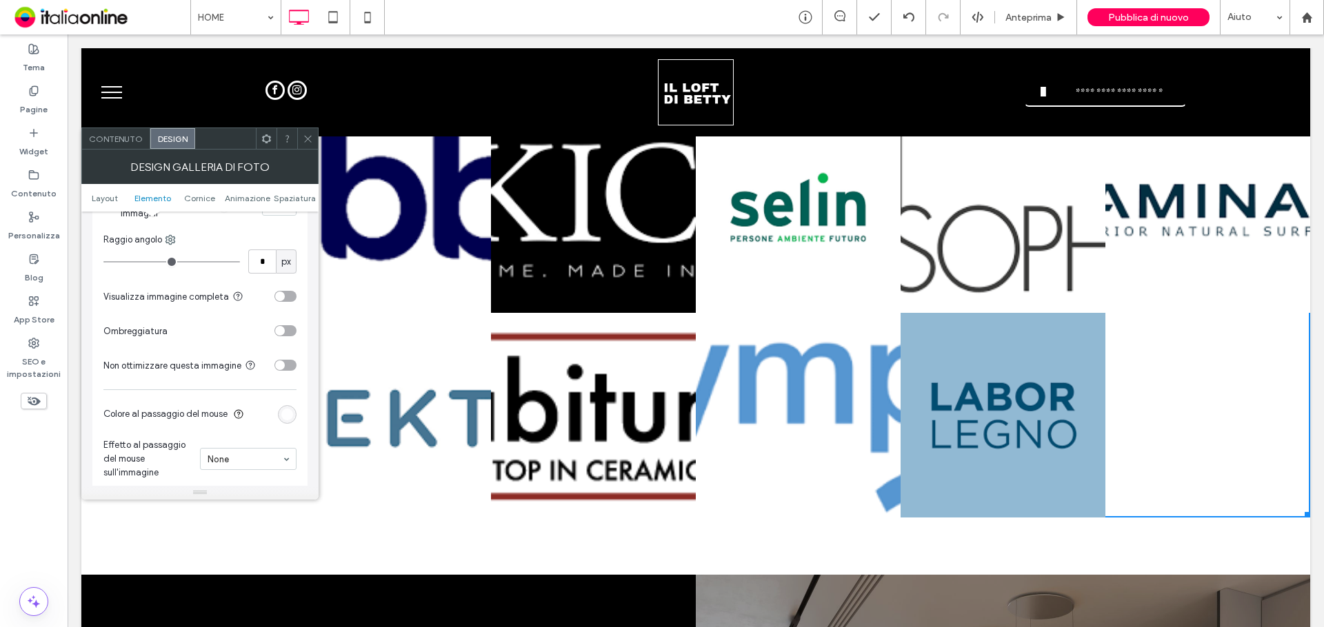
scroll to position [690, 0]
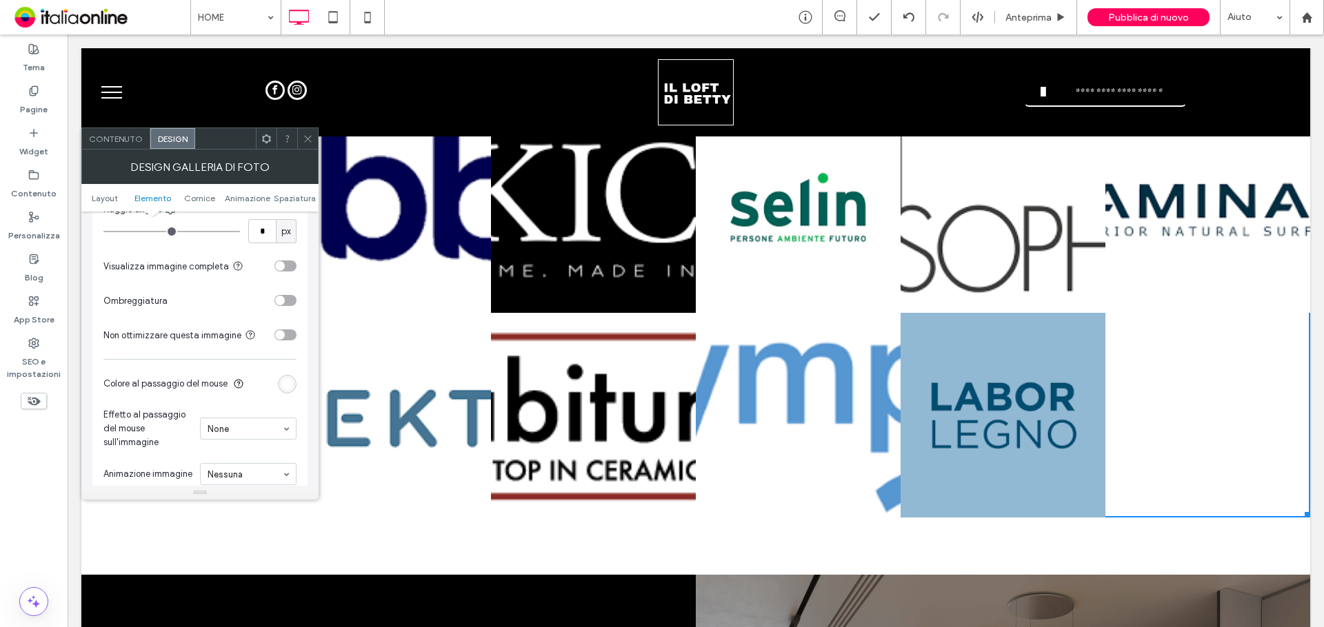
click at [280, 269] on div "toggle" at bounding box center [280, 266] width 10 height 10
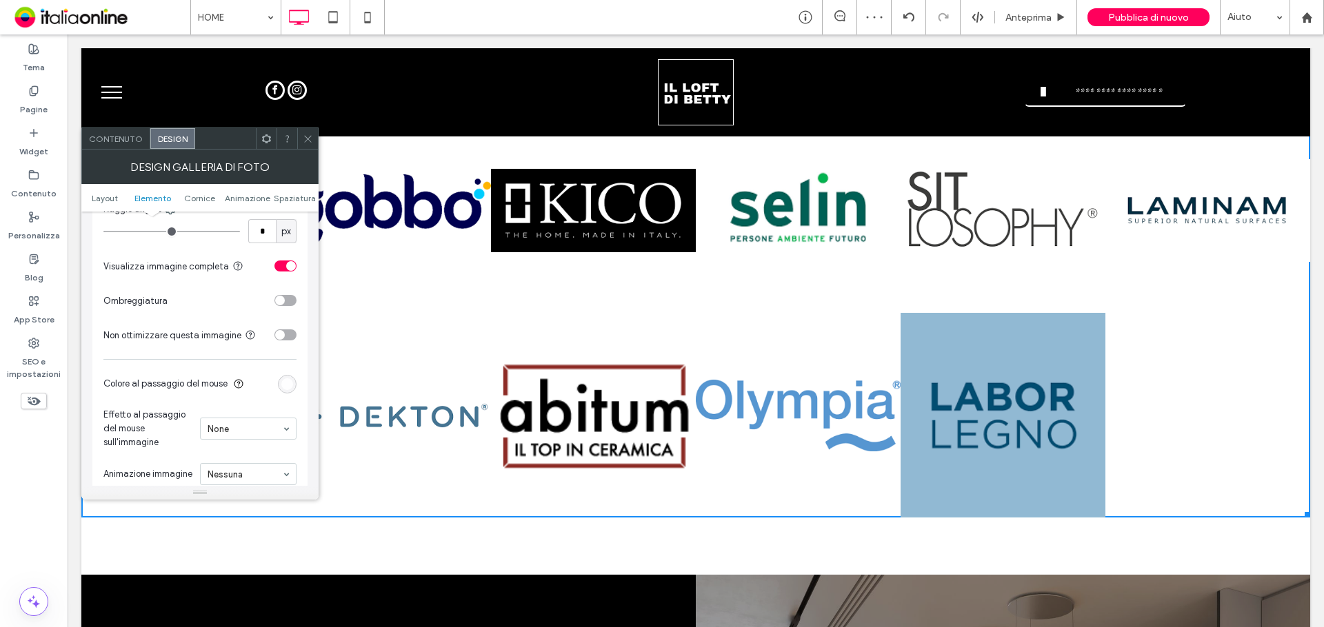
click at [286, 308] on section "Ombreggiatura" at bounding box center [199, 300] width 193 height 34
click at [286, 295] on div "toggle" at bounding box center [285, 300] width 22 height 11
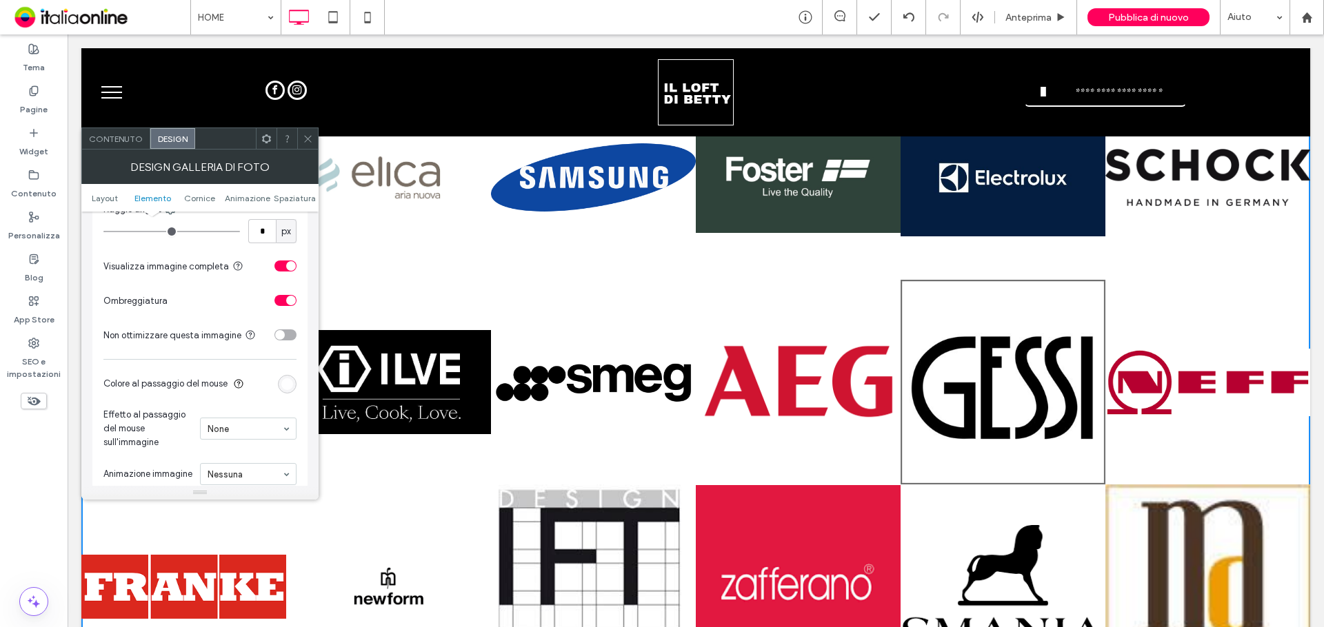
scroll to position [2069, 0]
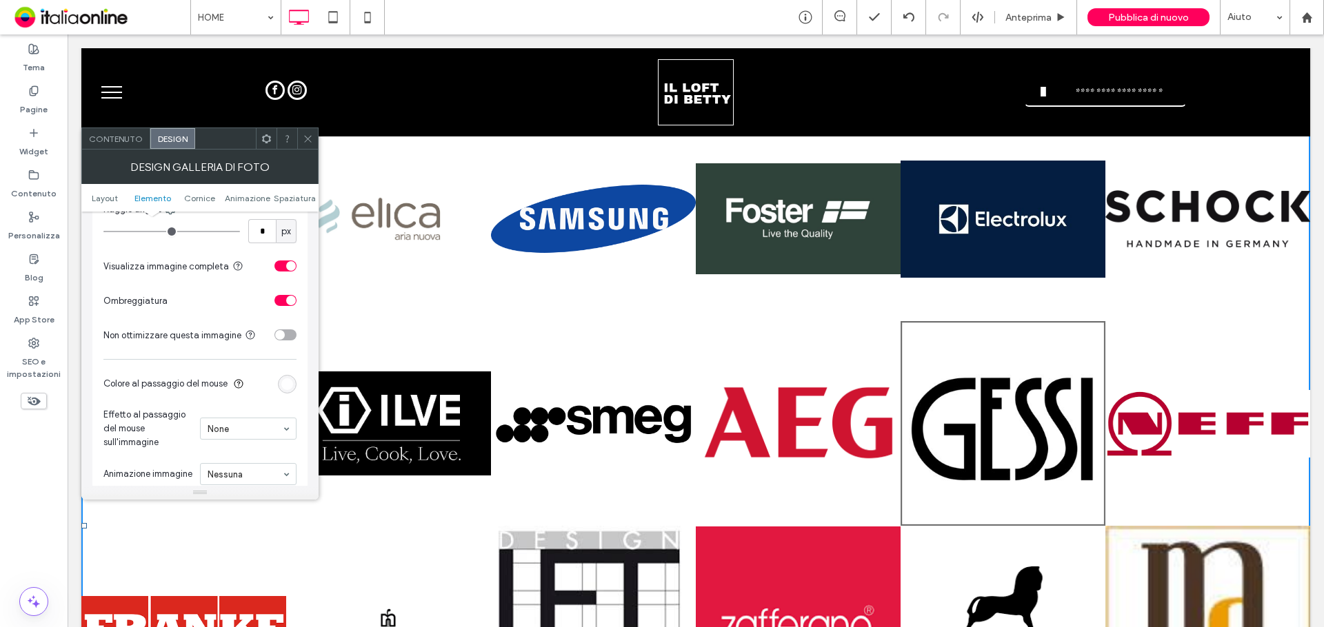
click at [284, 303] on div "toggle" at bounding box center [285, 300] width 22 height 11
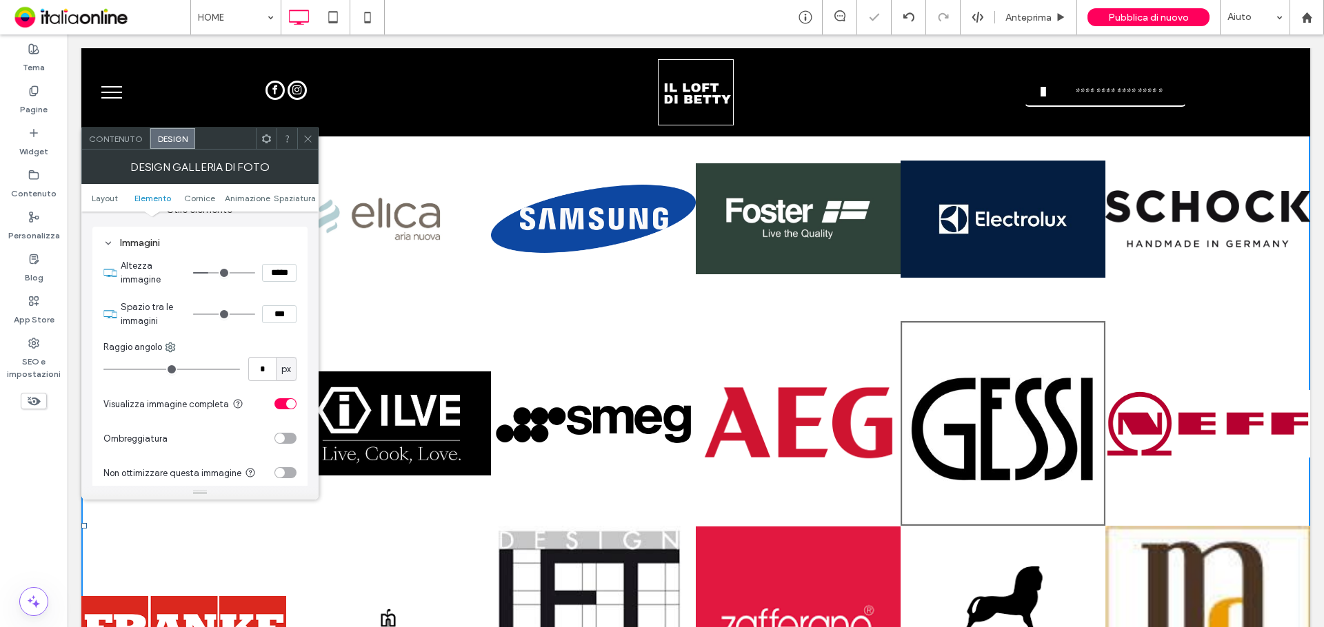
click at [280, 314] on input "***" at bounding box center [279, 314] width 34 height 18
type input "****"
type input "**"
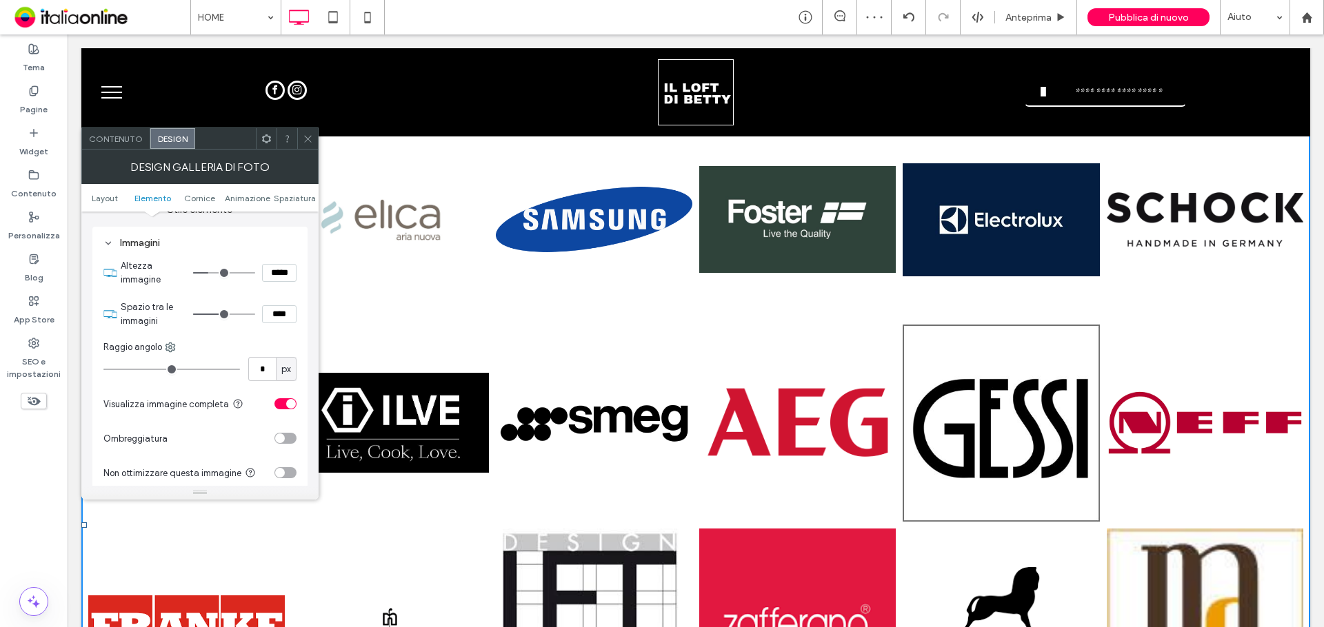
click at [308, 134] on icon at bounding box center [308, 139] width 10 height 10
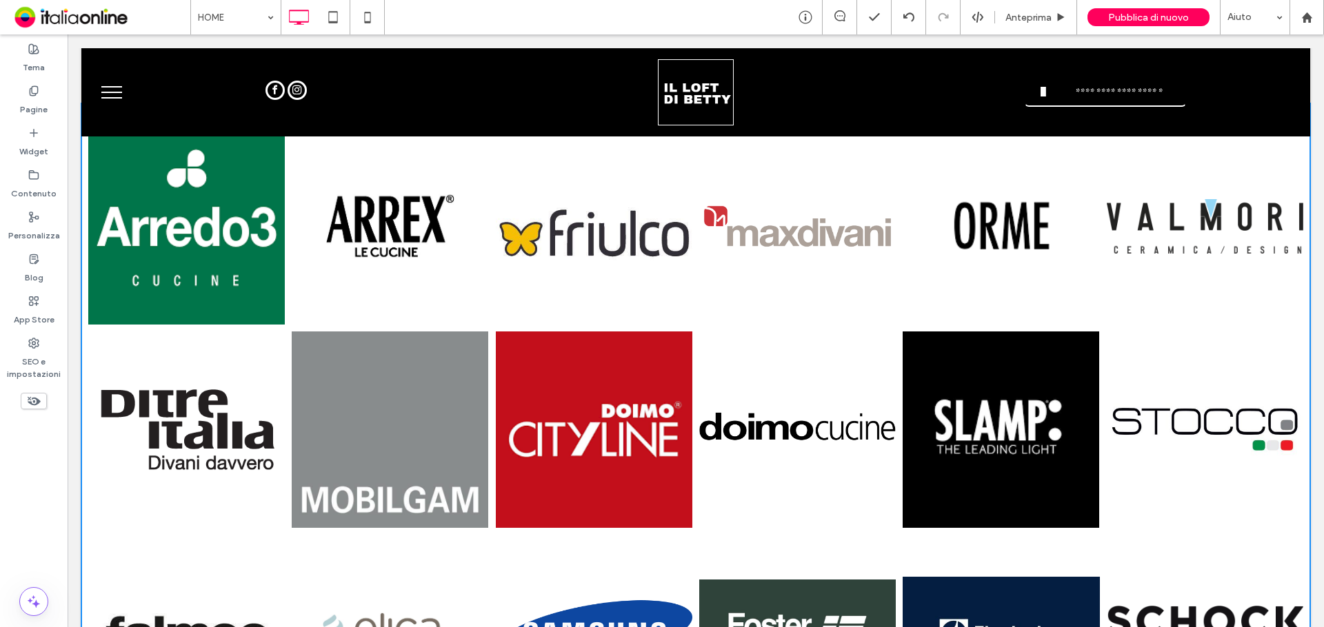
scroll to position [1448, 0]
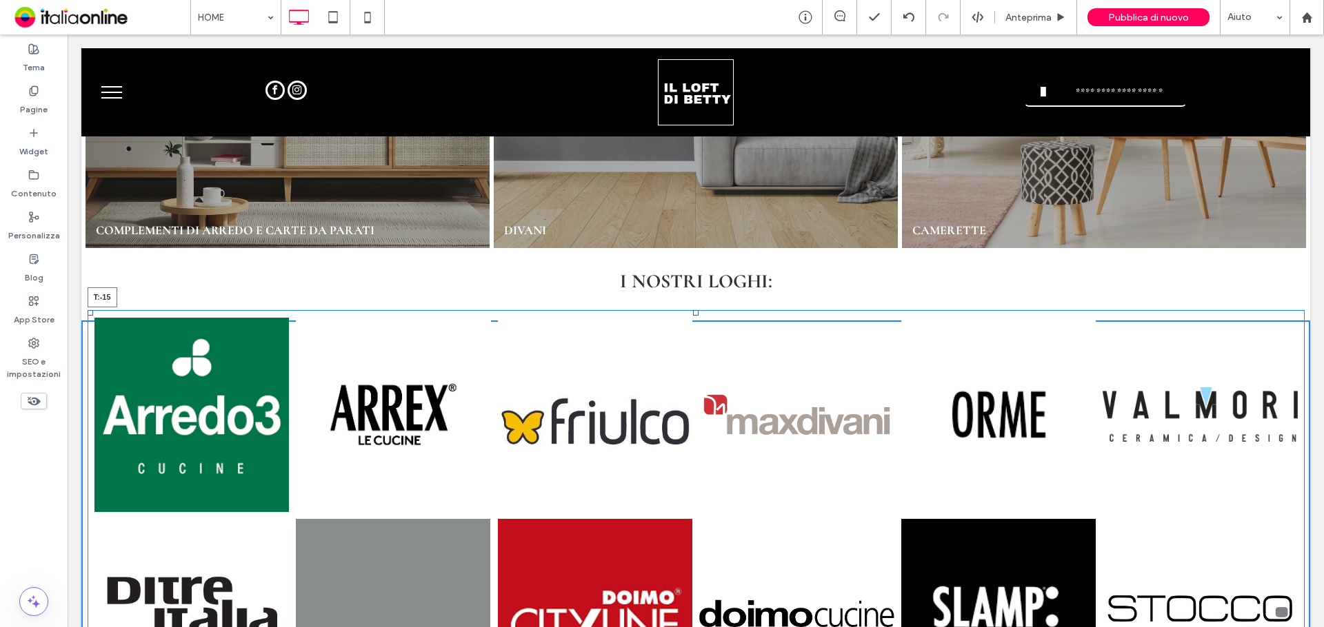
drag, startPoint x: 689, startPoint y: 325, endPoint x: 759, endPoint y: 401, distance: 103.4
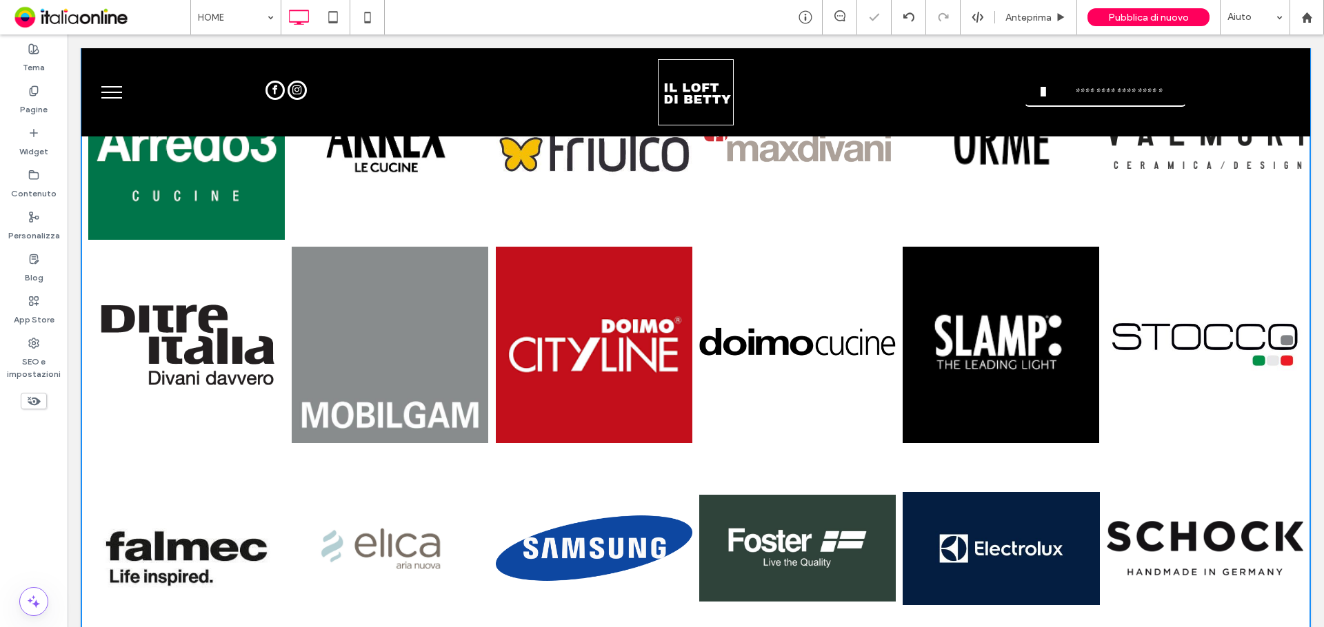
scroll to position [1724, 0]
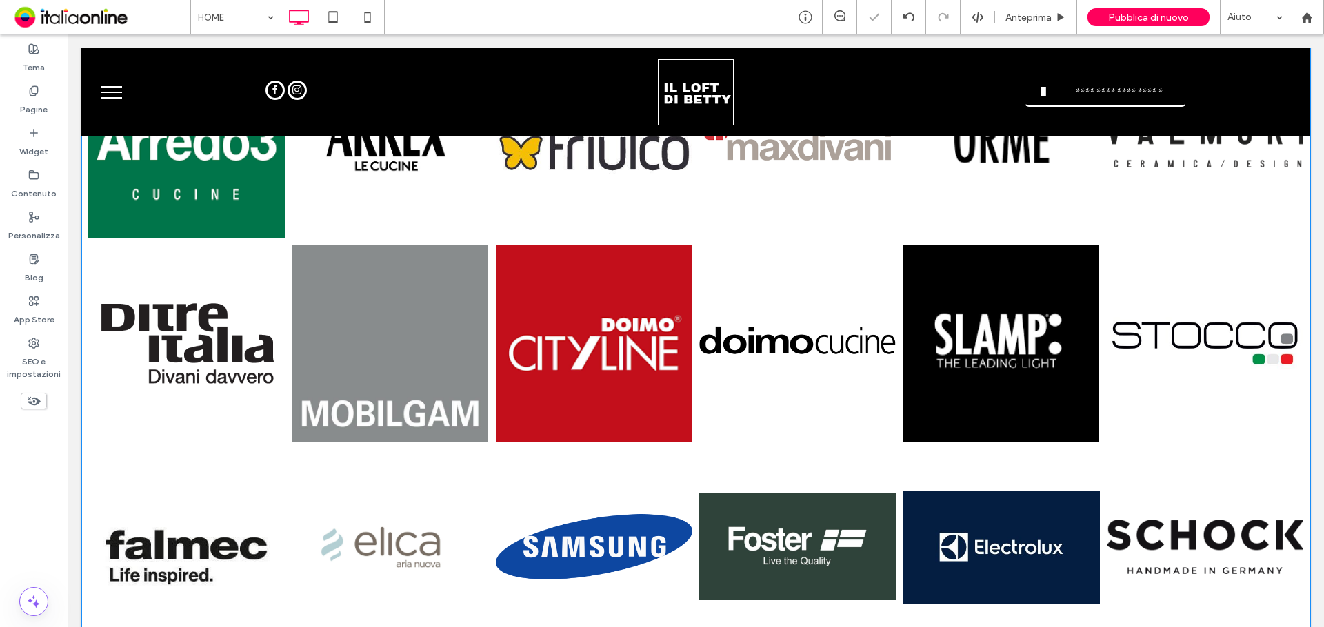
click at [696, 379] on li "Button" at bounding box center [797, 343] width 203 height 203
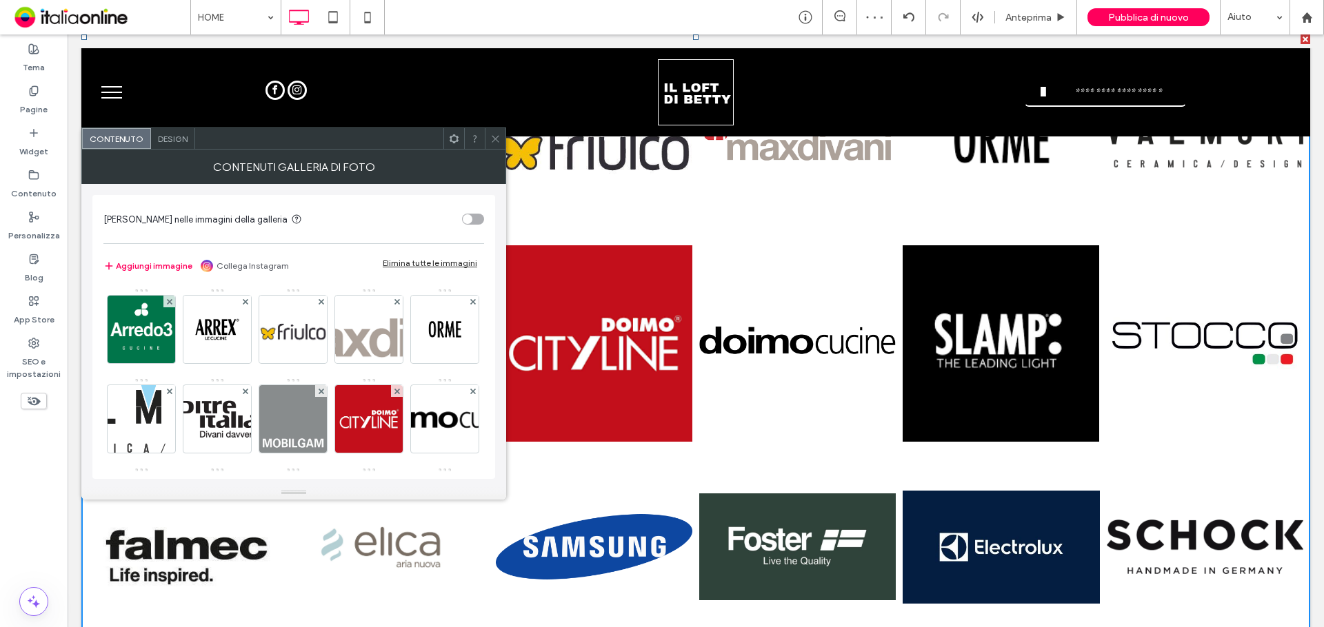
click at [176, 148] on div "Design" at bounding box center [173, 138] width 44 height 21
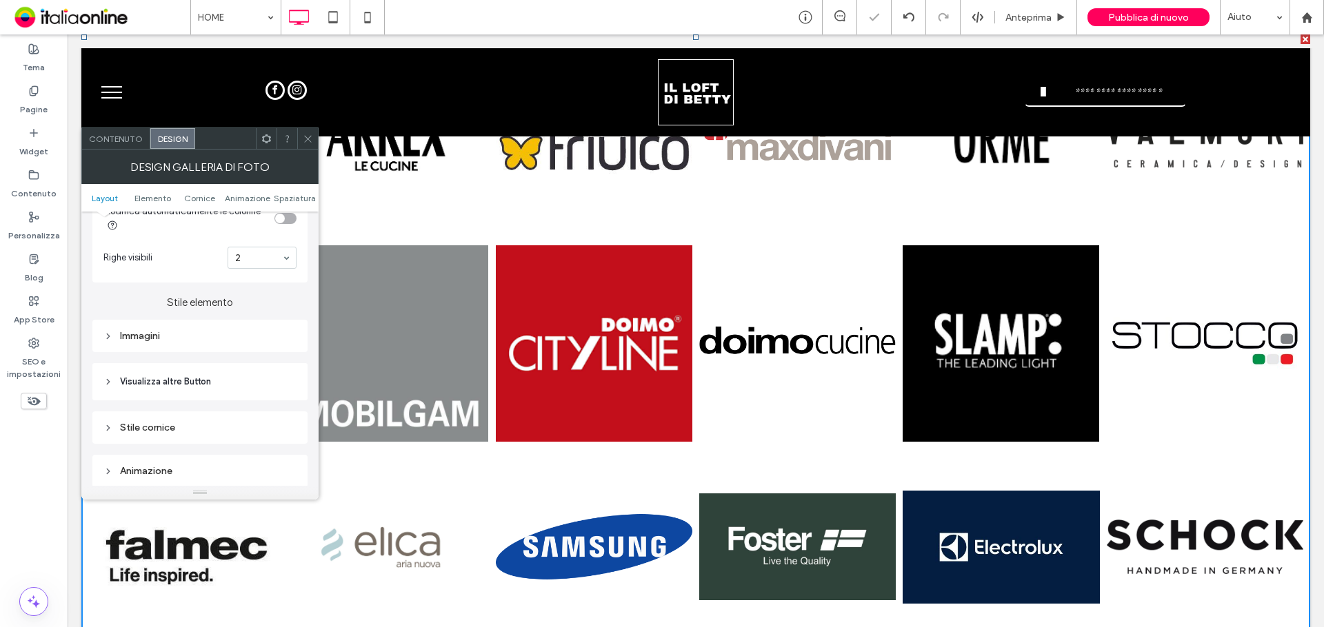
scroll to position [483, 0]
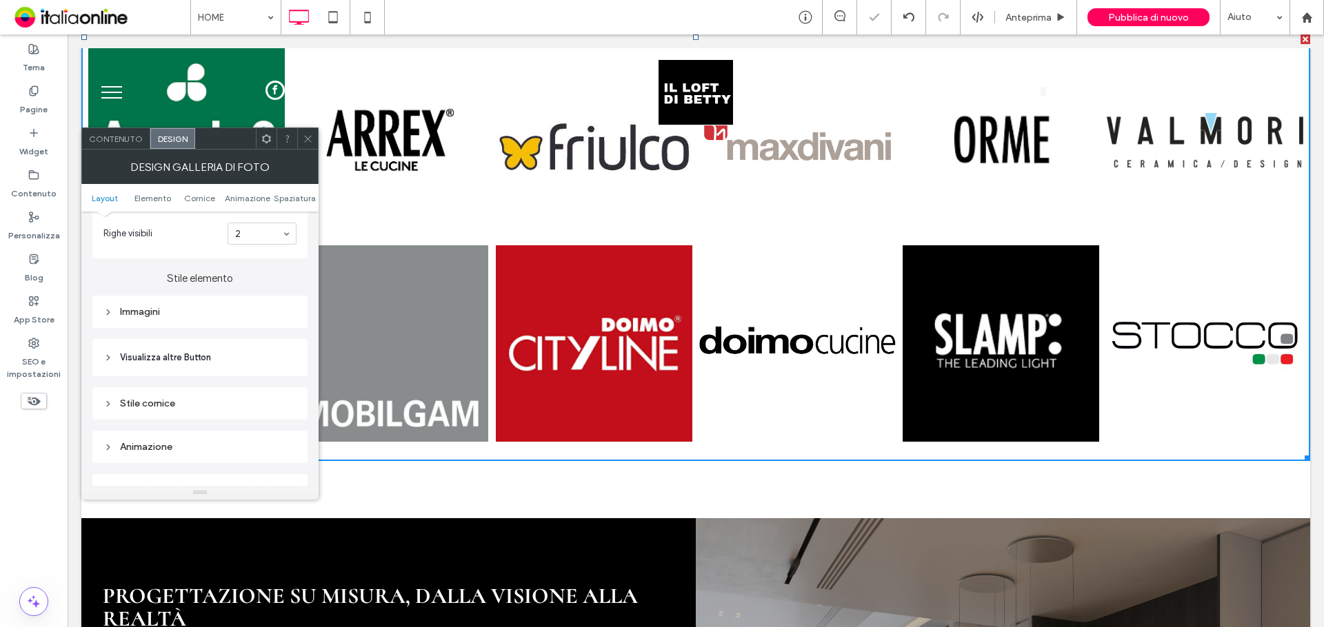
drag, startPoint x: 305, startPoint y: 140, endPoint x: 313, endPoint y: 150, distance: 12.3
click at [305, 140] on icon at bounding box center [308, 139] width 10 height 10
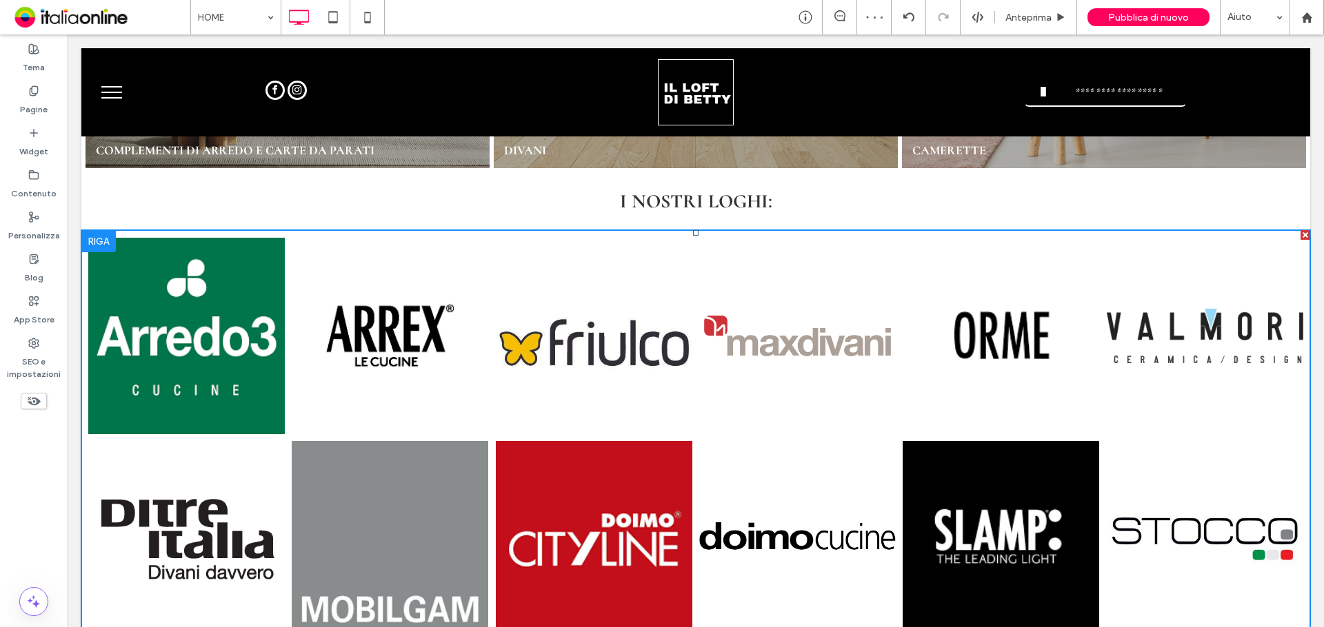
scroll to position [1655, 0]
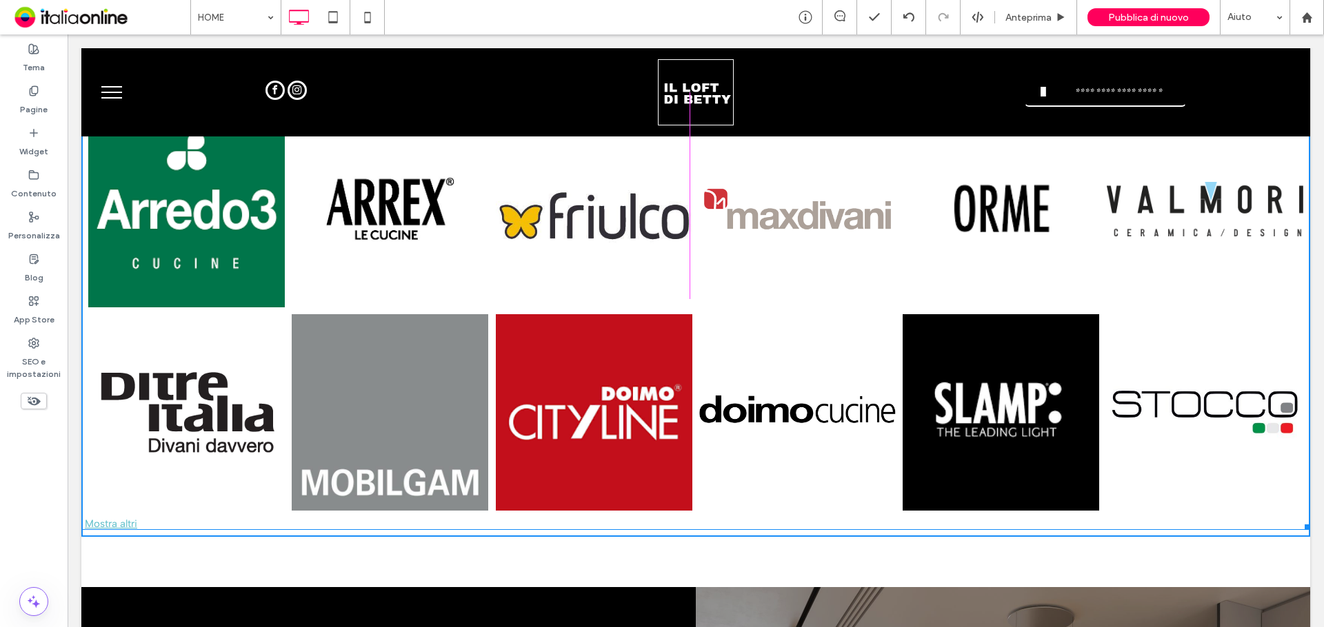
drag, startPoint x: 1294, startPoint y: 517, endPoint x: 1246, endPoint y: 425, distance: 103.9
click at [1246, 425] on div "Button Button Button Button Button Button Button Button Button Button Button Bu…" at bounding box center [695, 316] width 1229 height 427
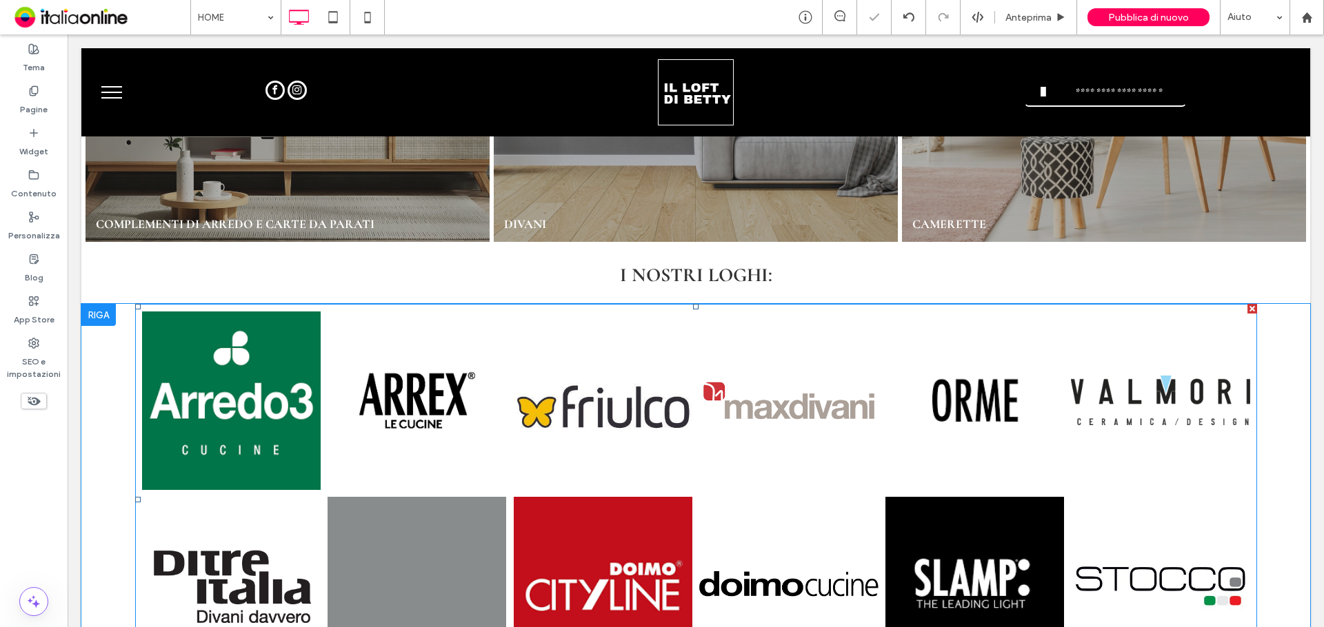
scroll to position [1448, 0]
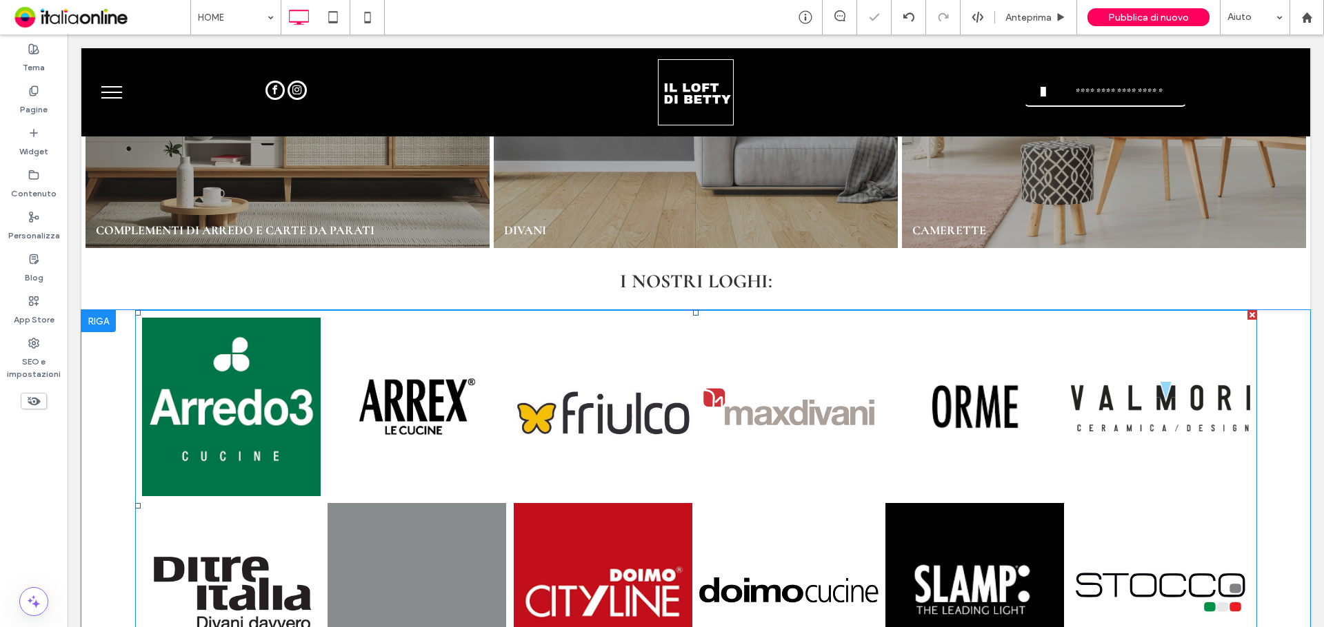
click at [677, 452] on link at bounding box center [603, 406] width 179 height 179
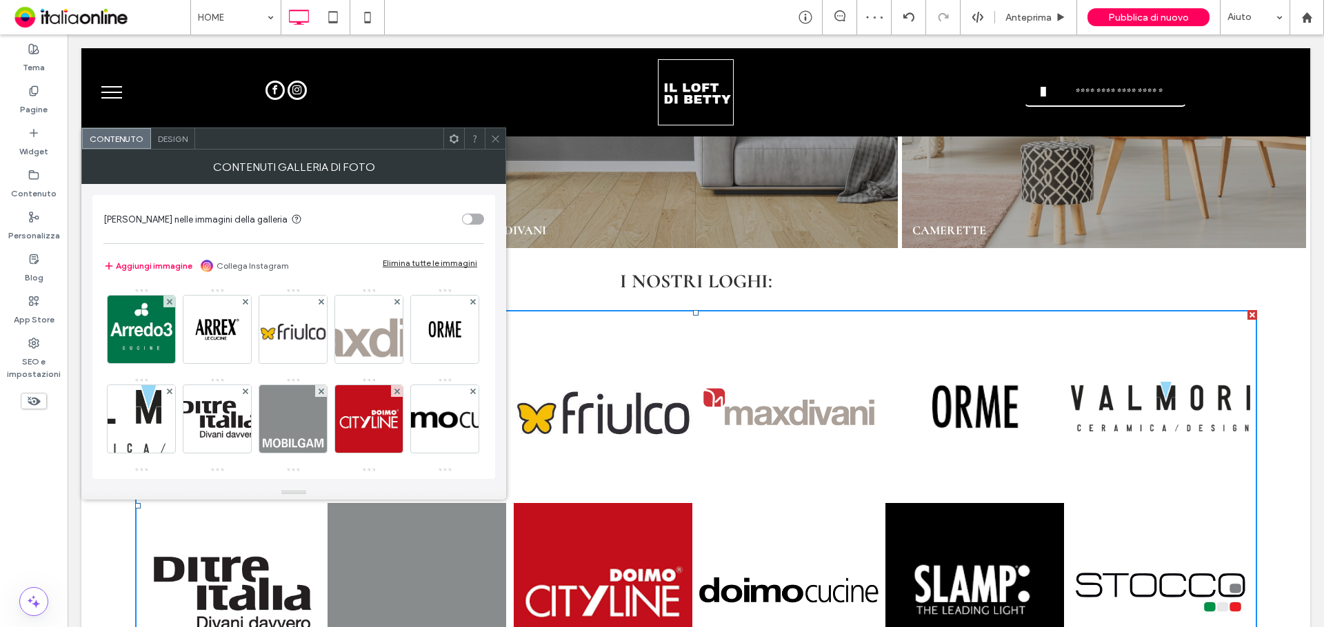
click at [160, 142] on span "Design" at bounding box center [173, 139] width 30 height 10
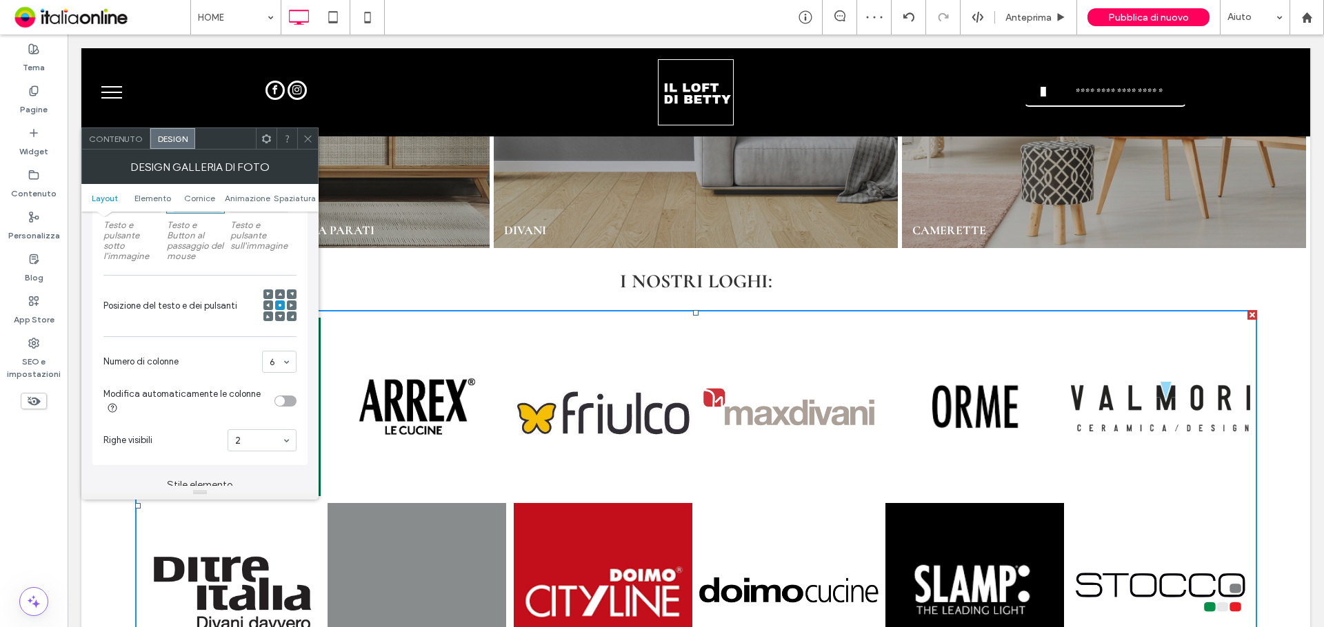
scroll to position [414, 0]
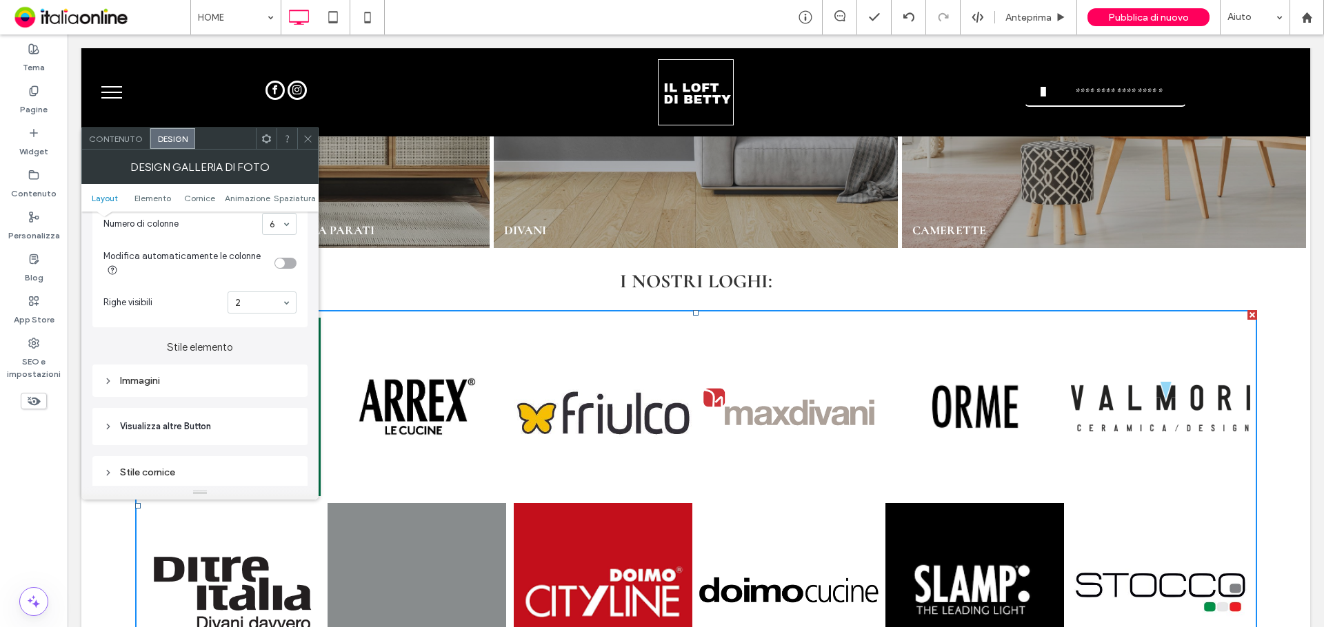
click at [178, 383] on div "Immagini" at bounding box center [199, 381] width 193 height 12
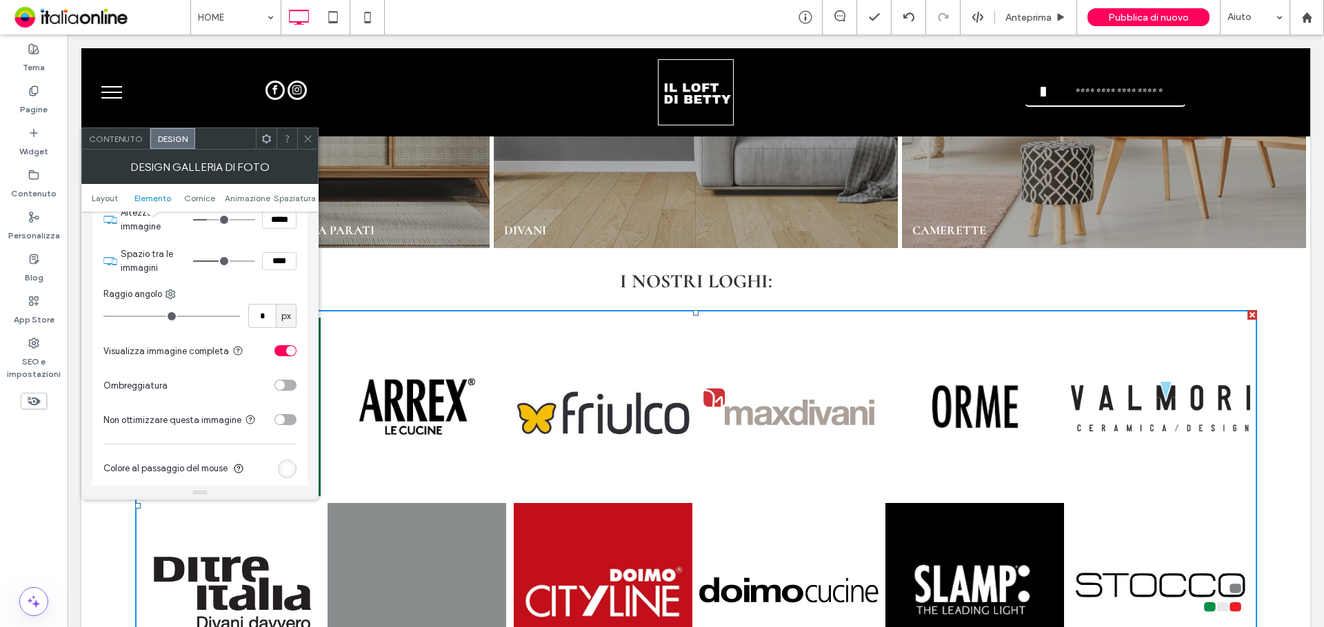
scroll to position [621, 0]
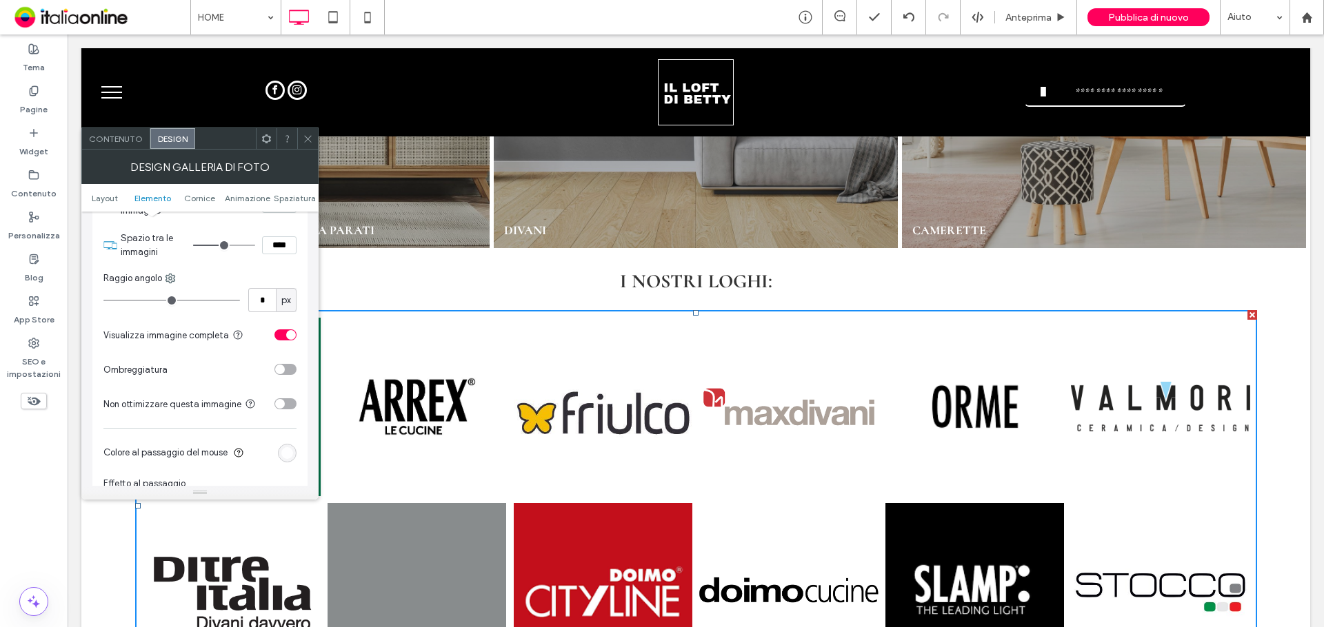
click at [283, 365] on div "toggle" at bounding box center [280, 370] width 10 height 10
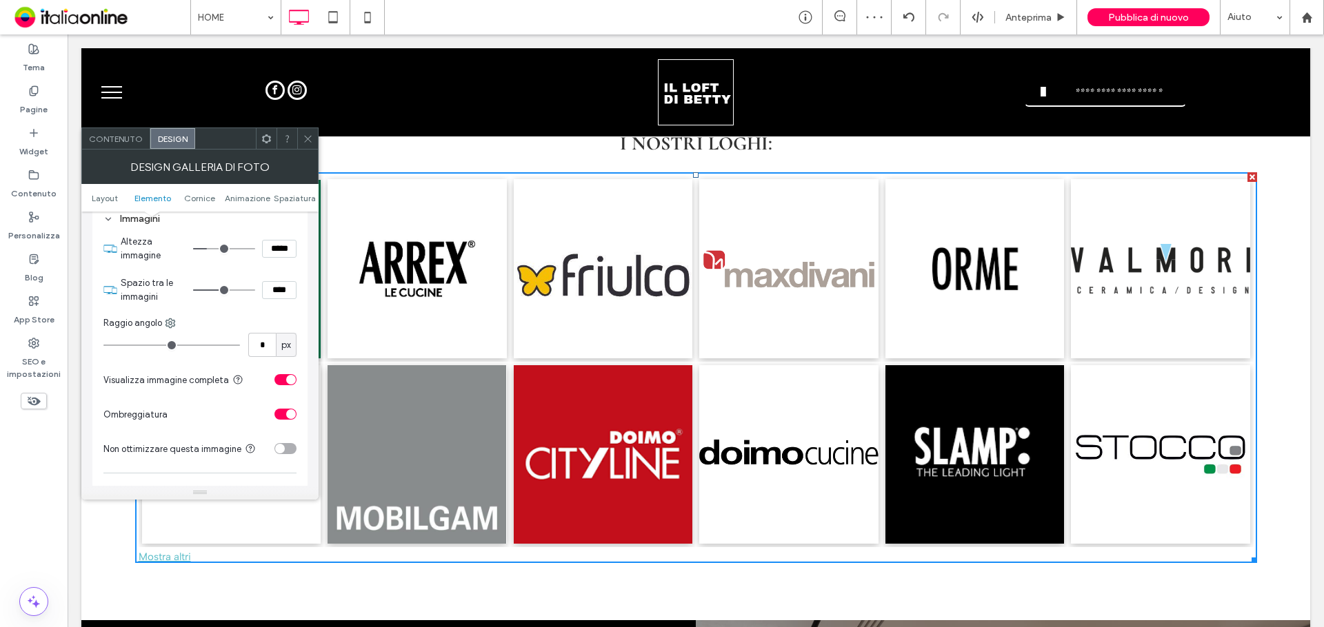
scroll to position [552, 0]
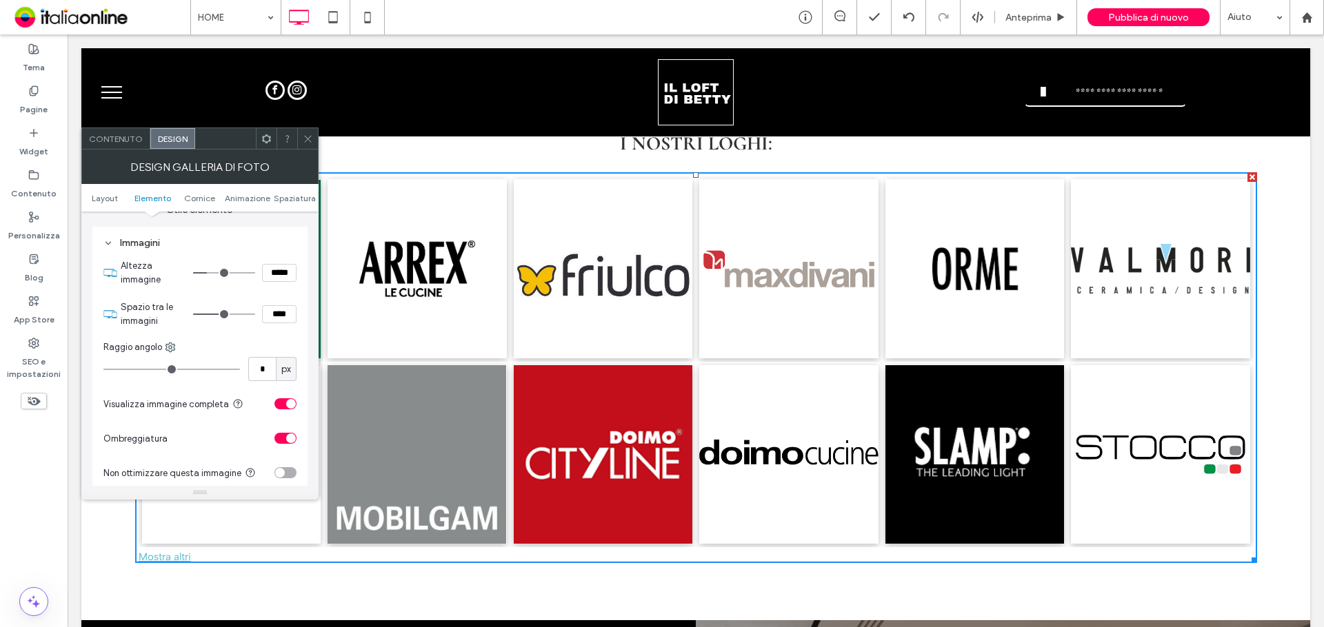
click at [276, 320] on input "****" at bounding box center [279, 314] width 34 height 18
type input "****"
type input "**"
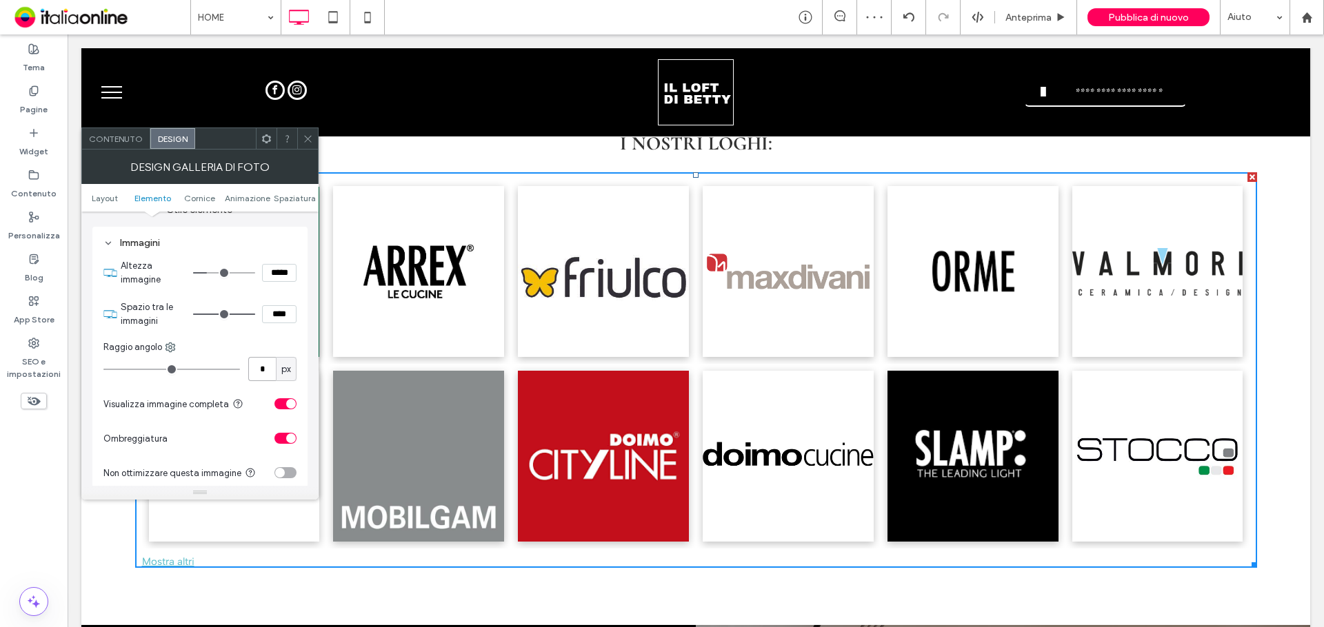
click at [265, 374] on input "*" at bounding box center [262, 369] width 28 height 24
type input "**"
click at [311, 134] on icon at bounding box center [308, 139] width 10 height 10
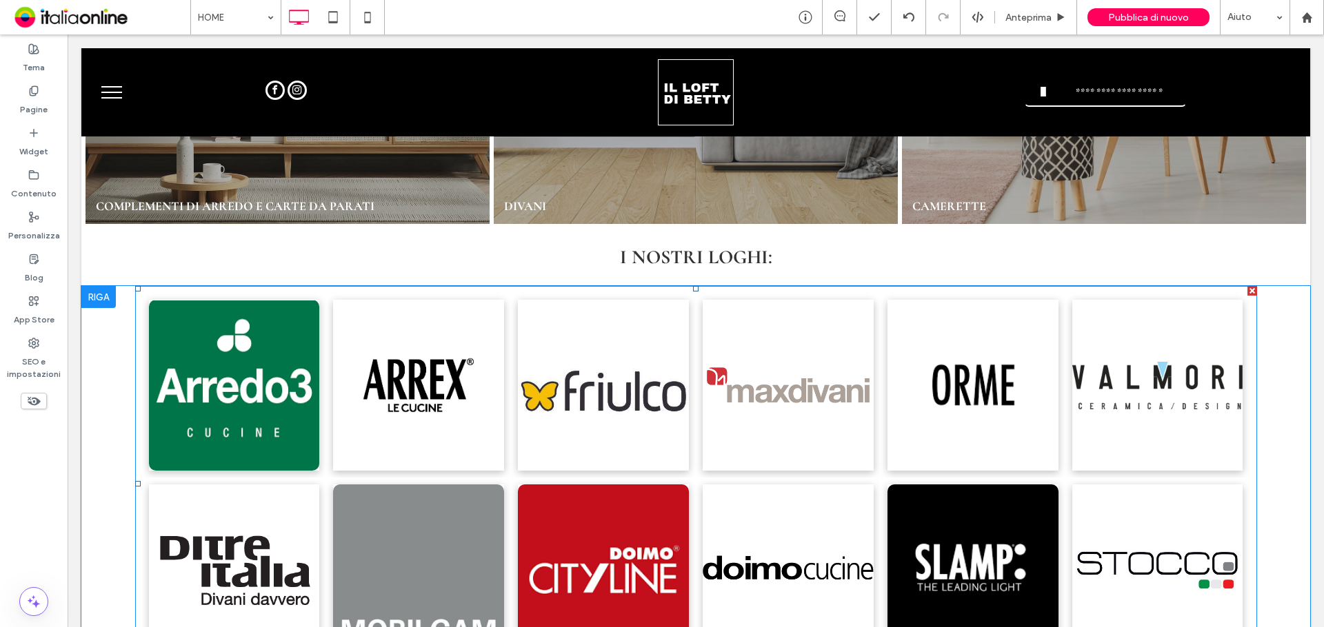
scroll to position [1448, 0]
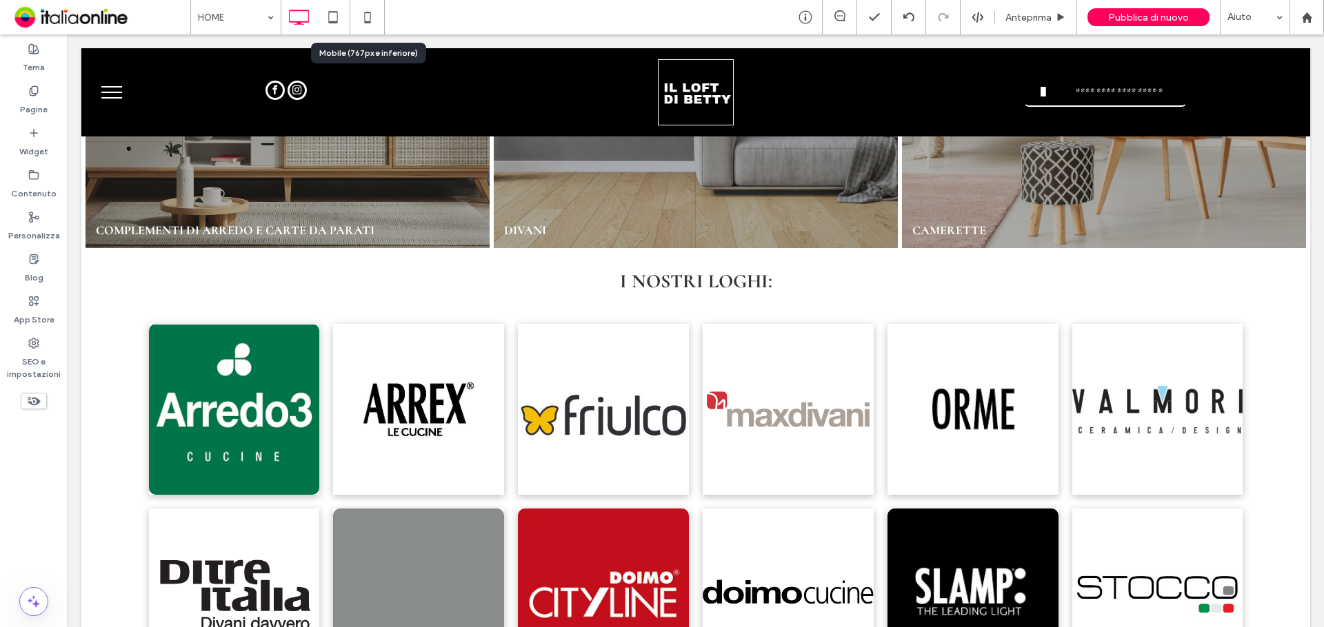
drag, startPoint x: 375, startPoint y: 19, endPoint x: 408, endPoint y: 59, distance: 51.4
click at [375, 19] on icon at bounding box center [368, 17] width 28 height 28
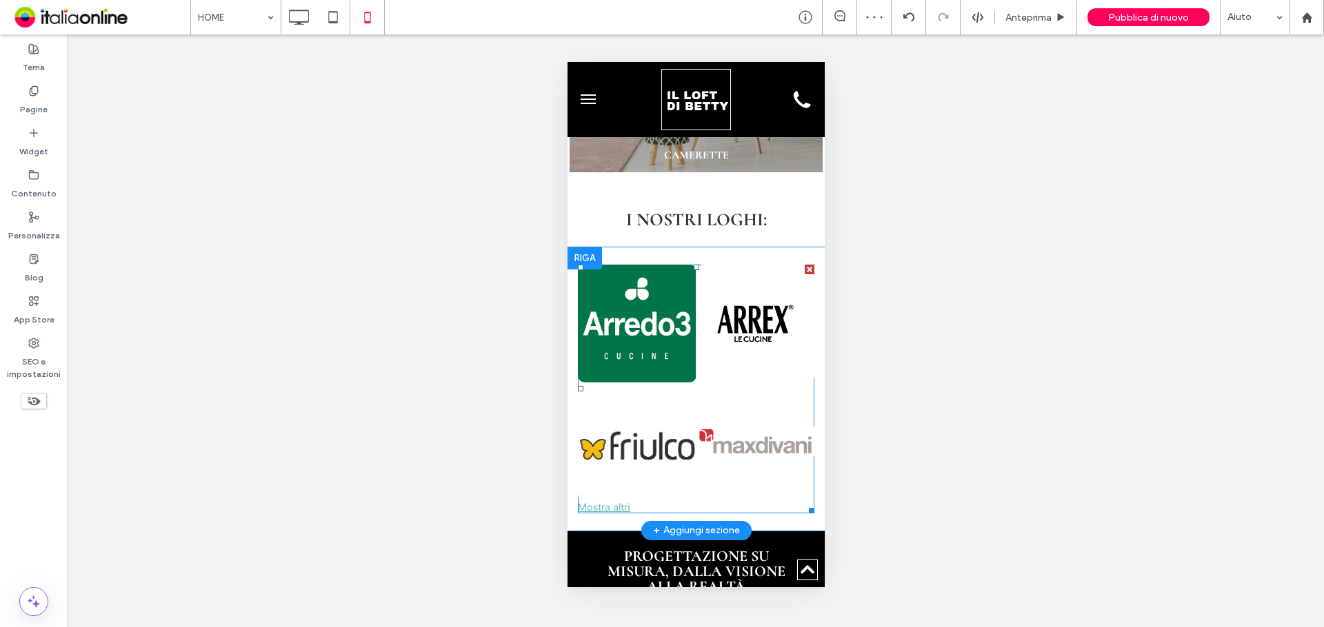
scroll to position [2137, 0]
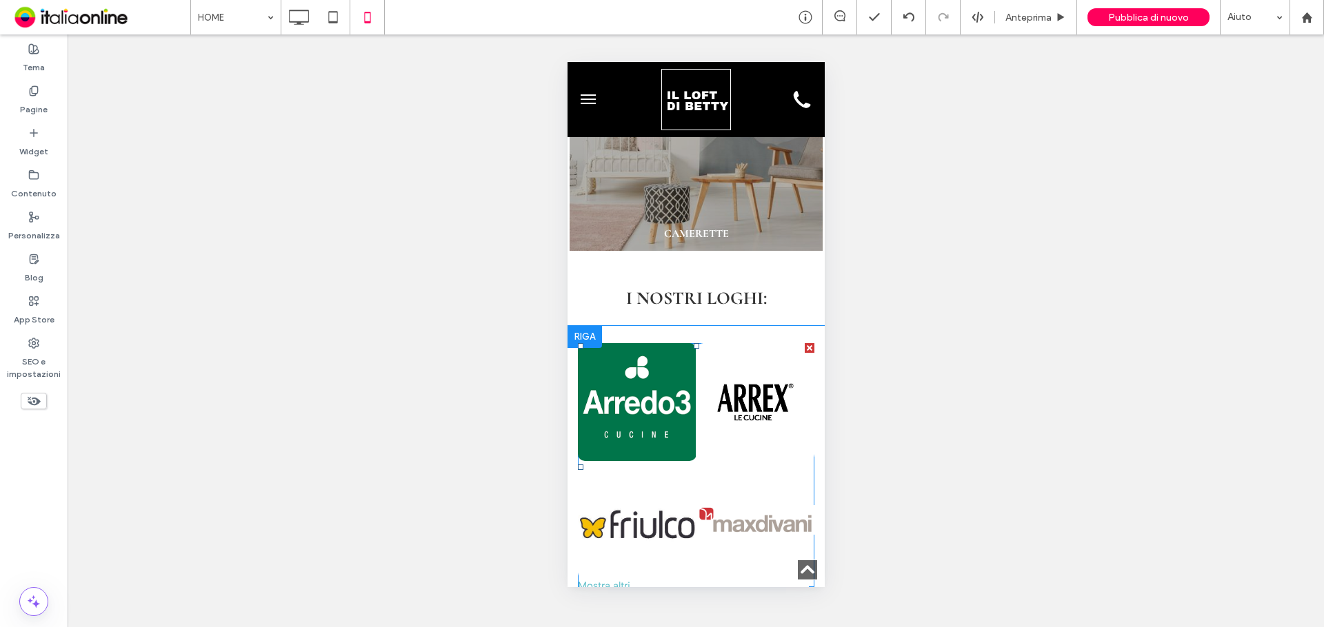
click at [736, 461] on link at bounding box center [755, 520] width 119 height 119
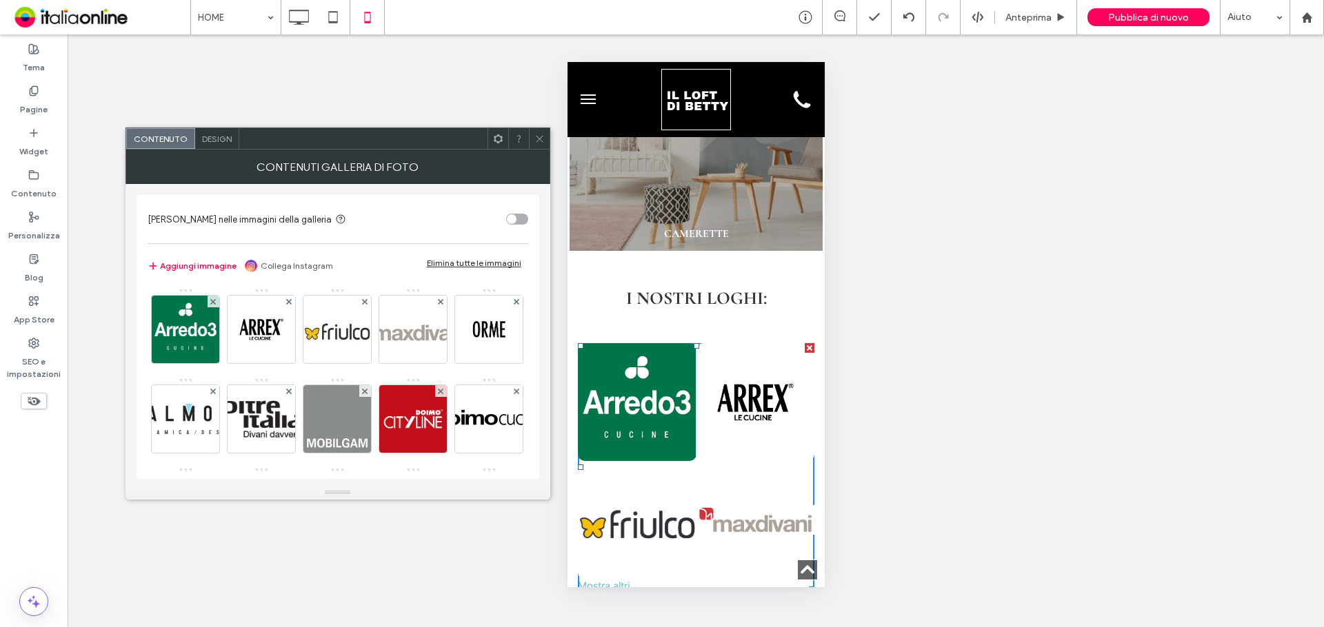
click at [217, 138] on span "Design" at bounding box center [217, 139] width 30 height 10
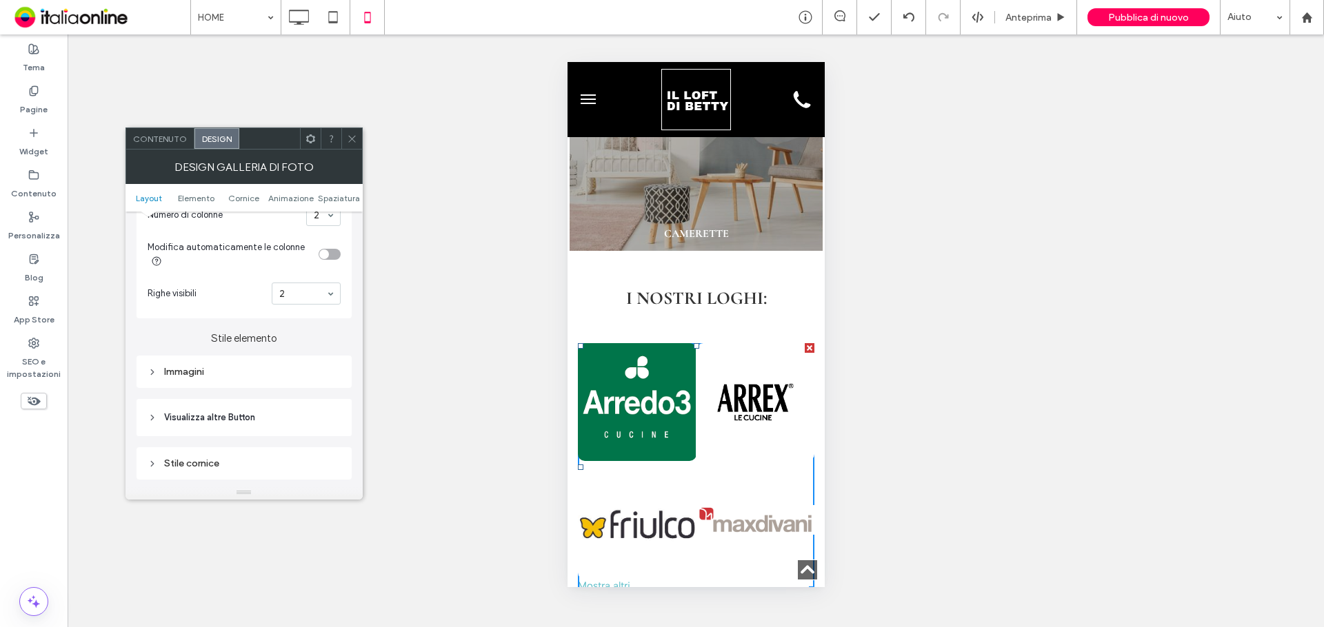
scroll to position [345, 0]
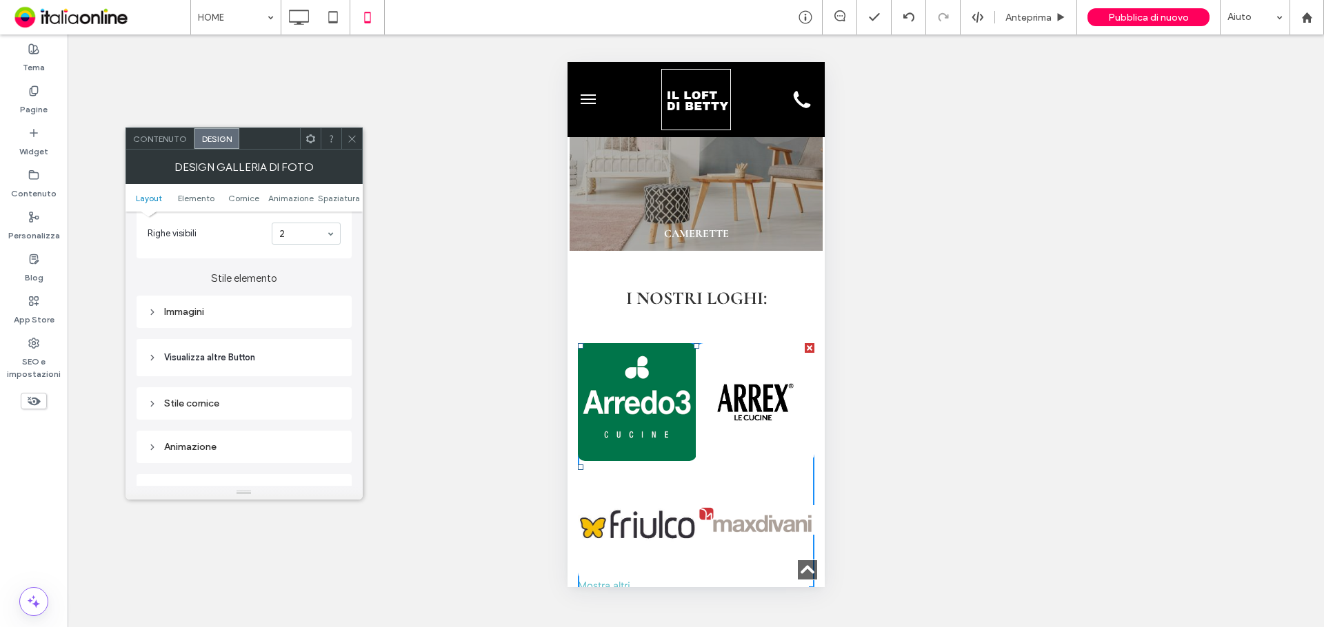
drag, startPoint x: 198, startPoint y: 309, endPoint x: 208, endPoint y: 318, distance: 13.2
click at [198, 309] on div "Immagini" at bounding box center [244, 312] width 193 height 12
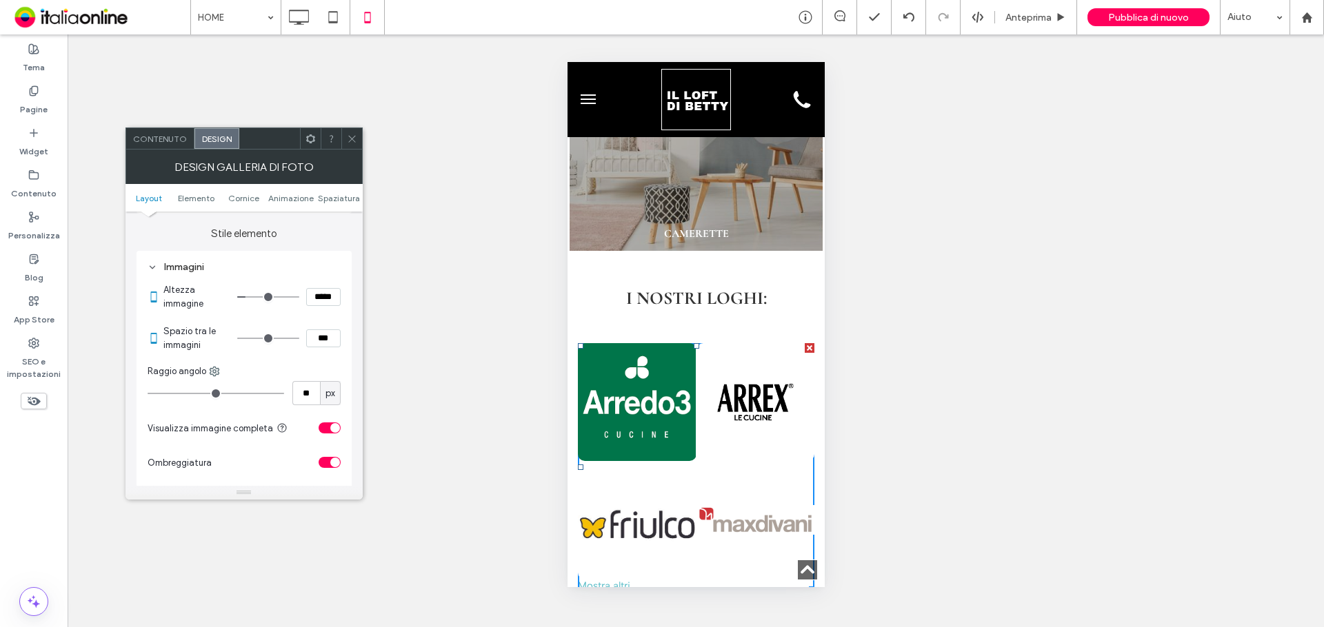
scroll to position [552, 0]
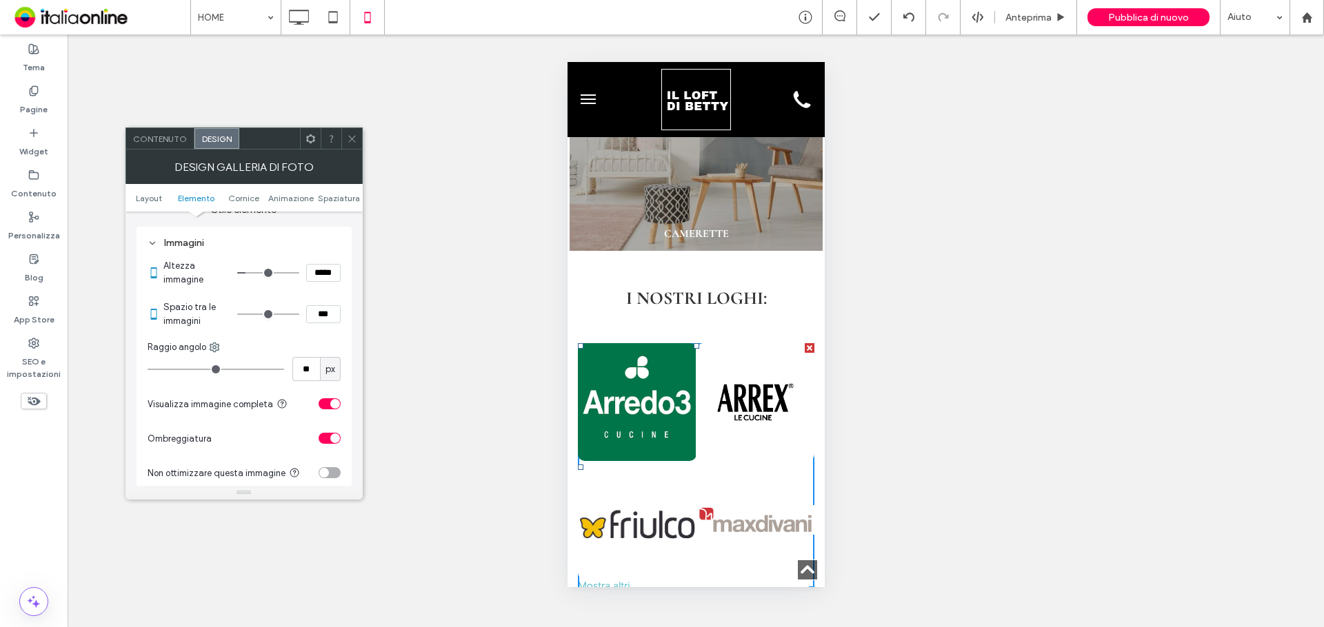
drag, startPoint x: 319, startPoint y: 317, endPoint x: 328, endPoint y: 333, distance: 18.6
click at [319, 317] on input "***" at bounding box center [323, 314] width 34 height 18
type input "****"
type input "**"
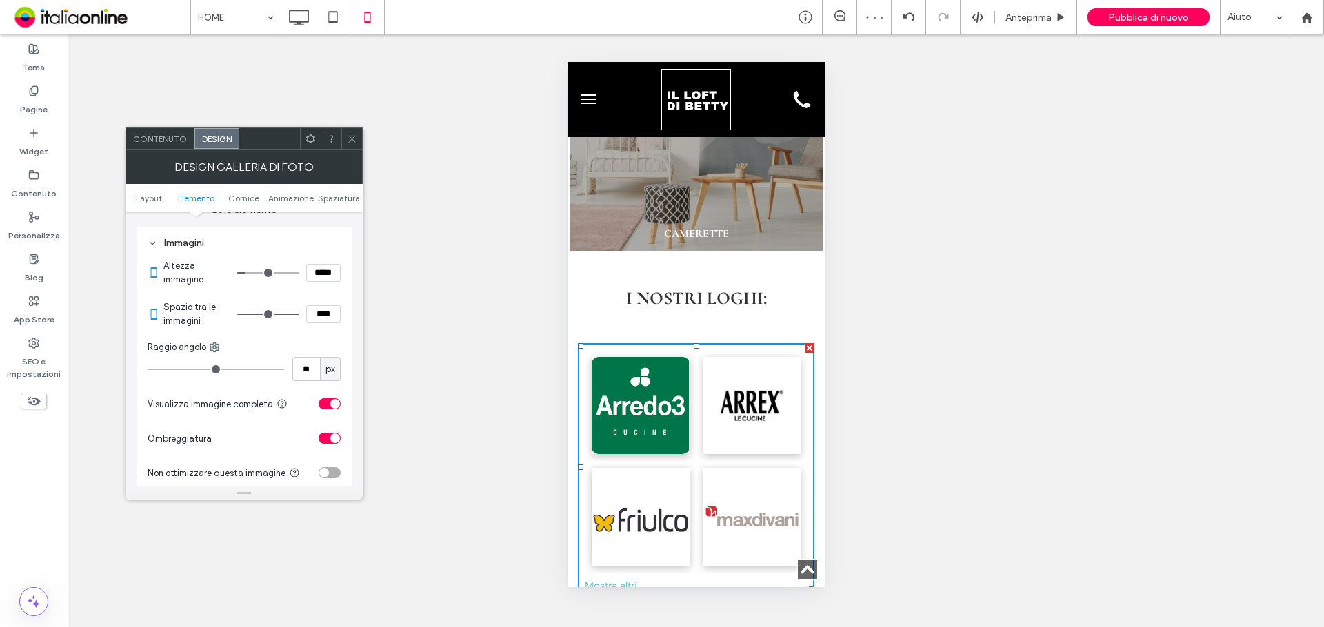
click at [352, 138] on use at bounding box center [351, 138] width 7 height 7
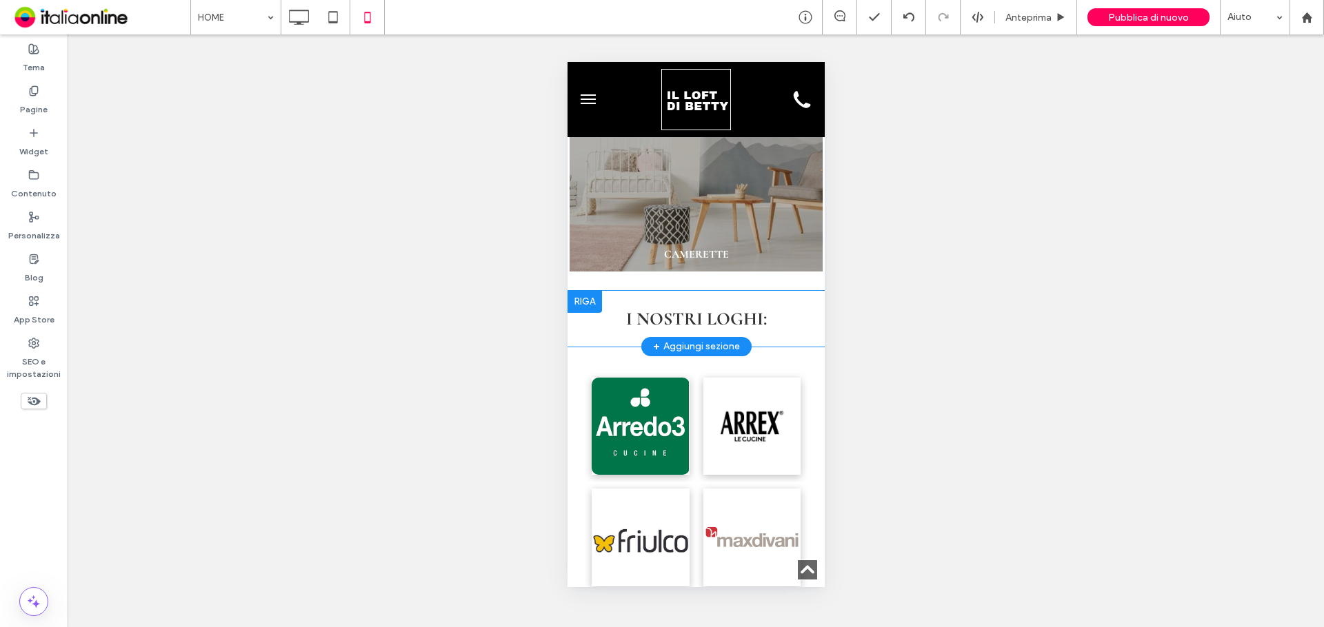
scroll to position [2344, 0]
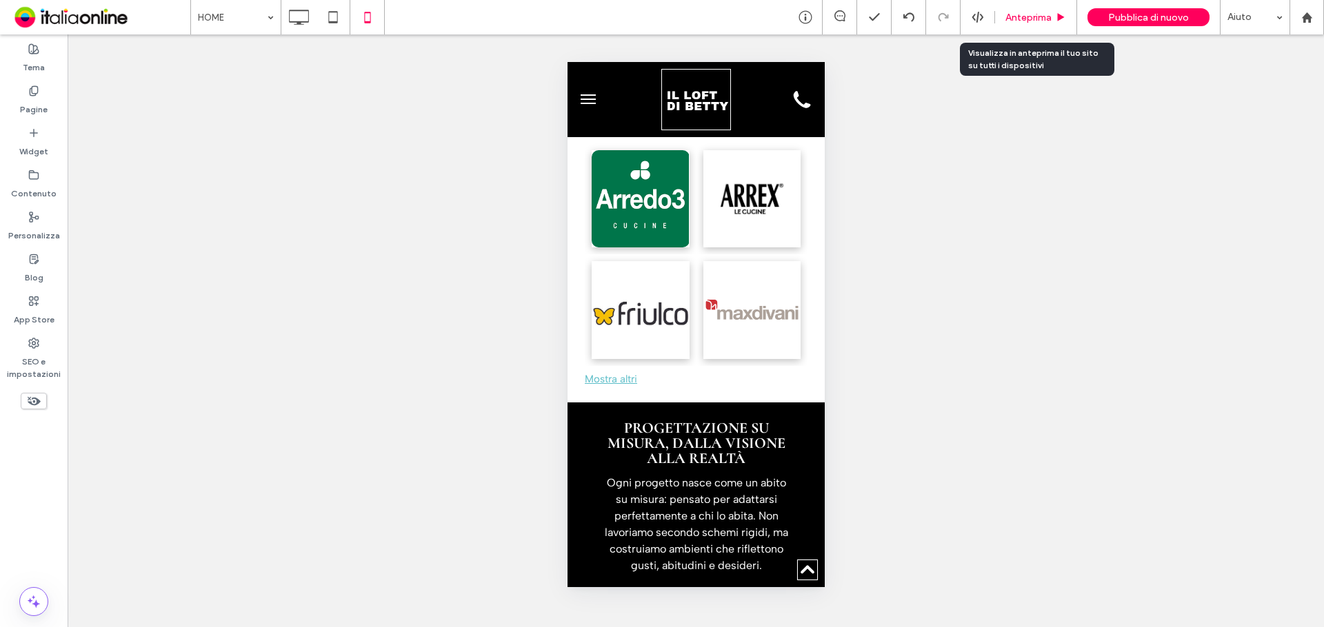
click at [1036, 12] on span "Anteprima" at bounding box center [1028, 18] width 46 height 12
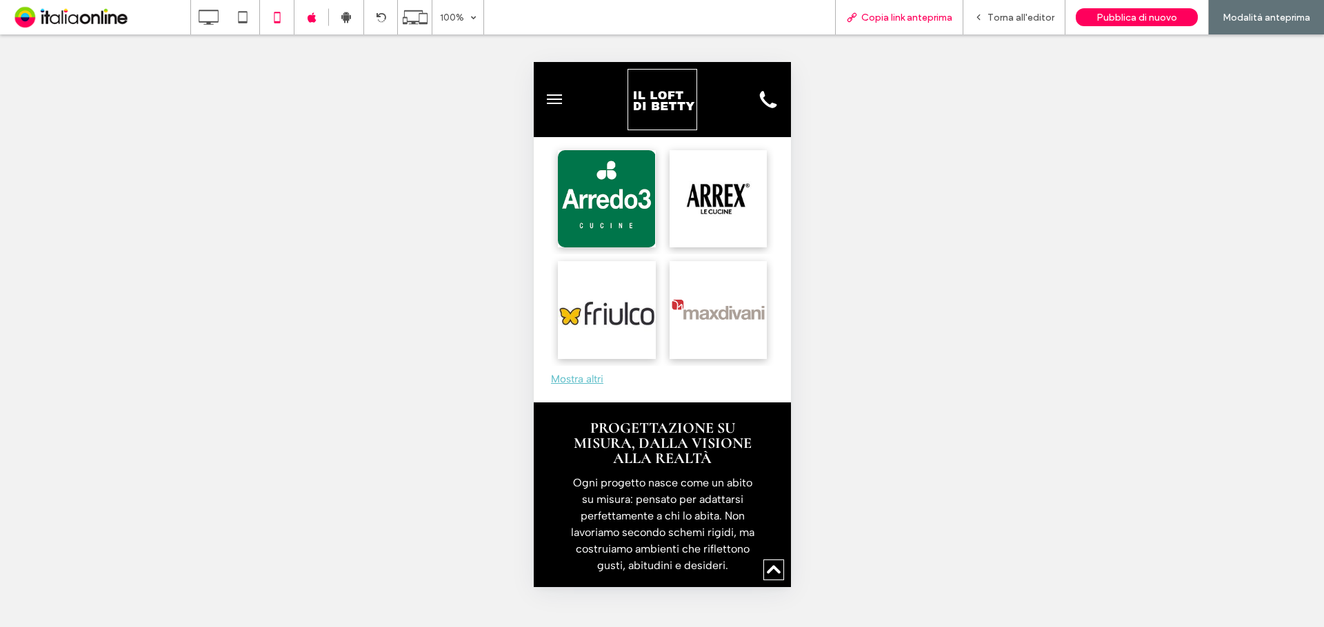
click at [938, 12] on span "Copia link anteprima" at bounding box center [906, 18] width 91 height 12
click at [906, 14] on span "Copia link anteprima" at bounding box center [906, 18] width 91 height 12
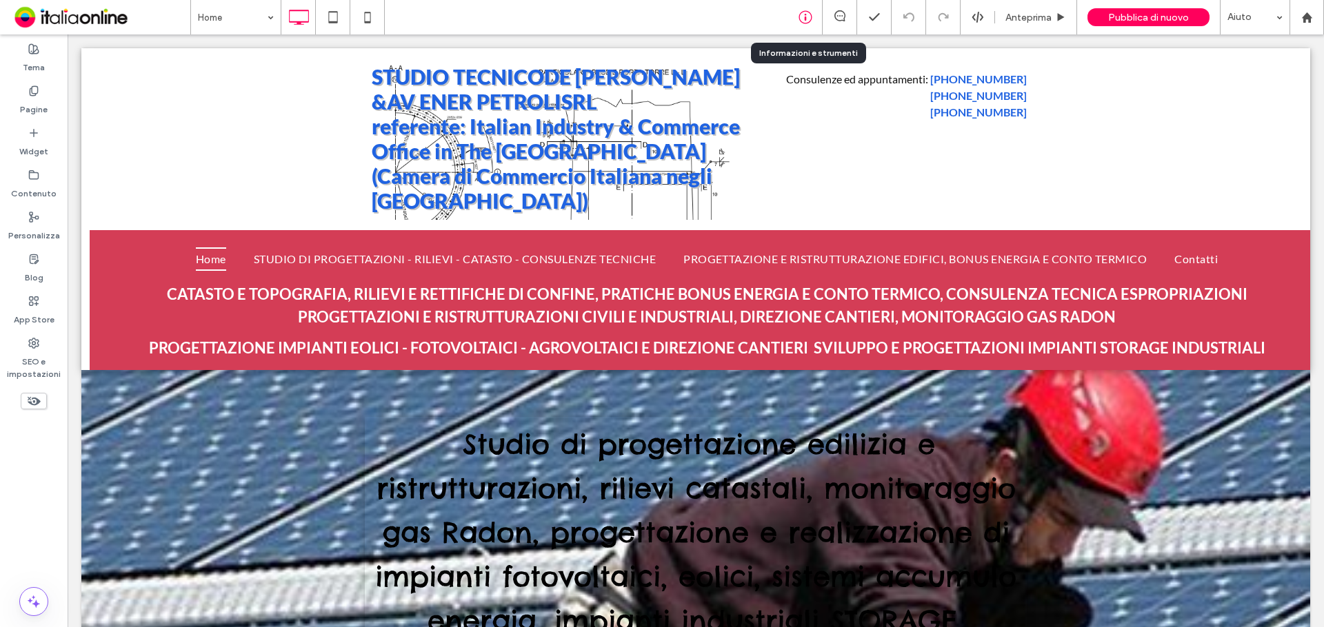
click at [802, 19] on icon at bounding box center [805, 17] width 14 height 14
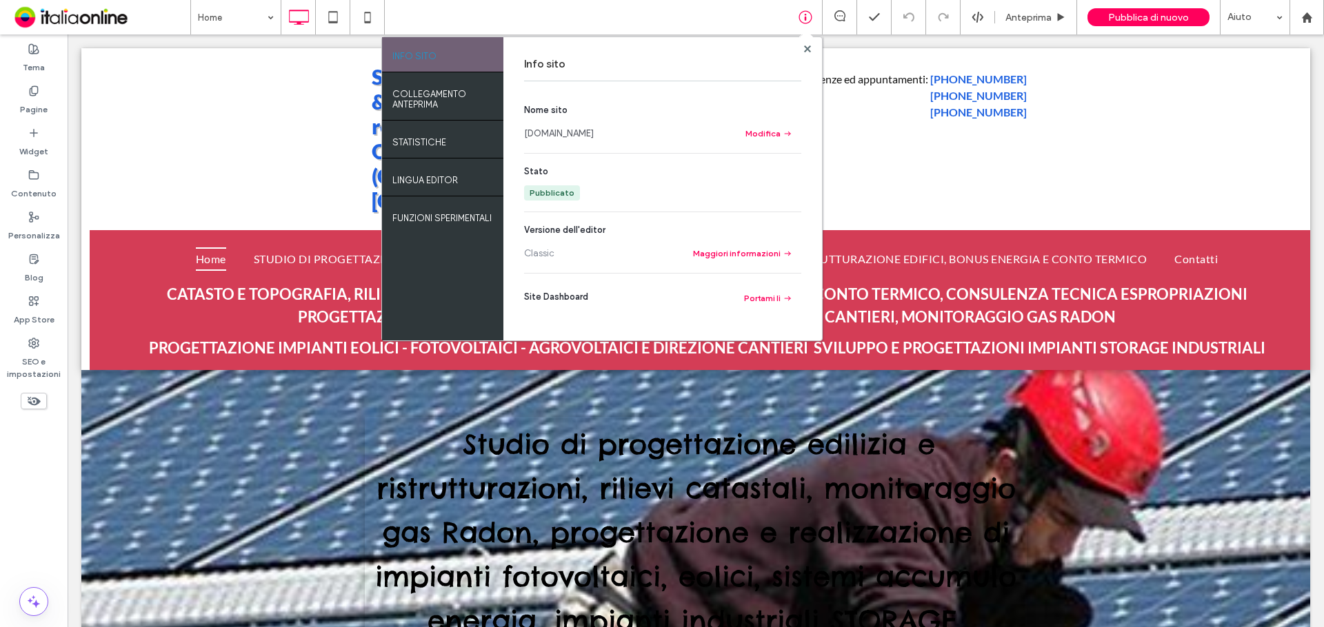
click at [582, 134] on link "www.degirolamo-avenerpetroli.it" at bounding box center [559, 134] width 70 height 14
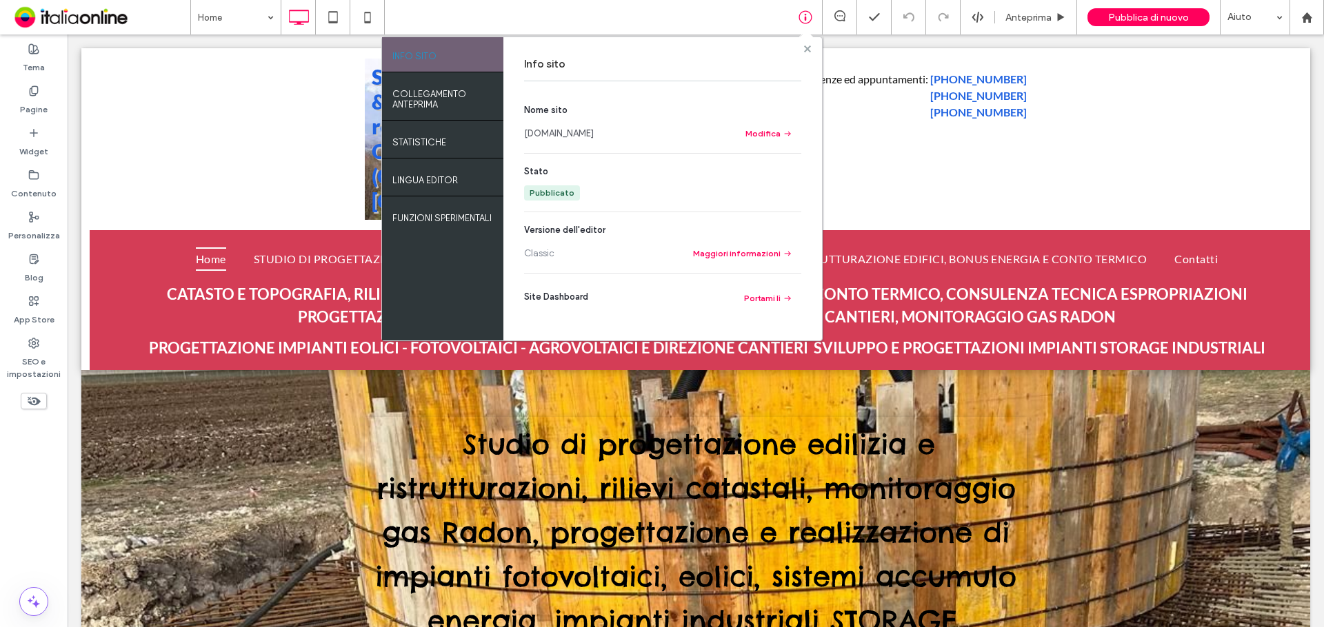
click at [811, 49] on icon at bounding box center [807, 49] width 7 height 7
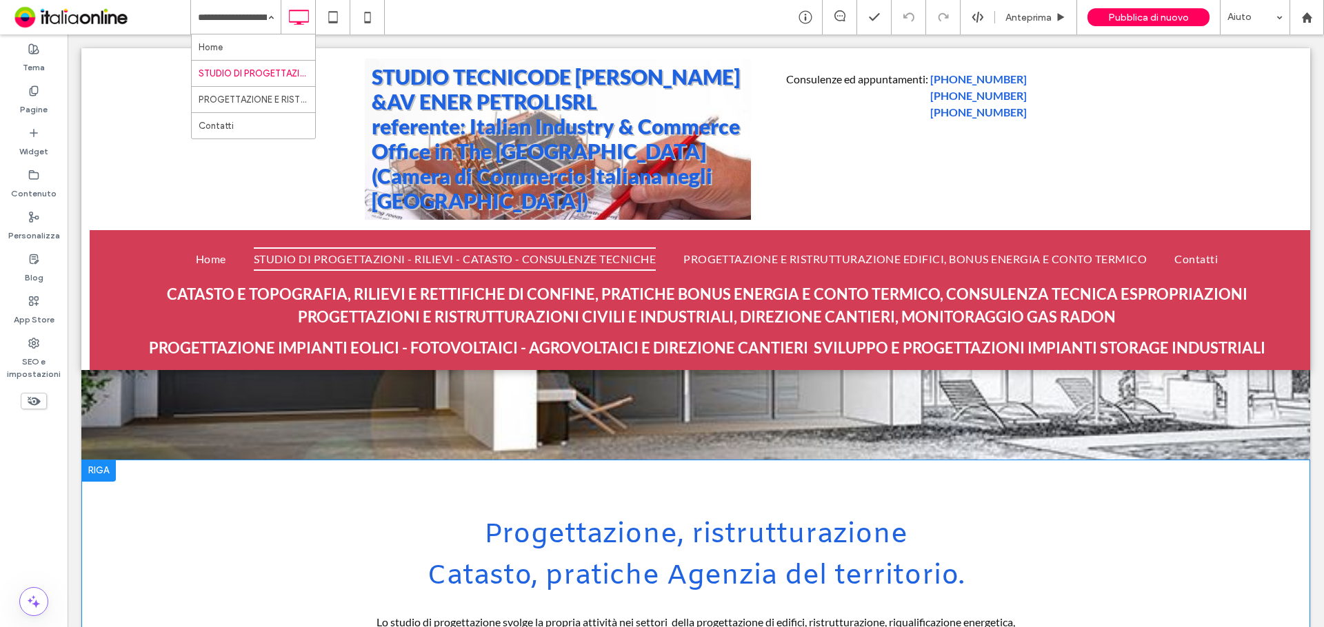
scroll to position [345, 0]
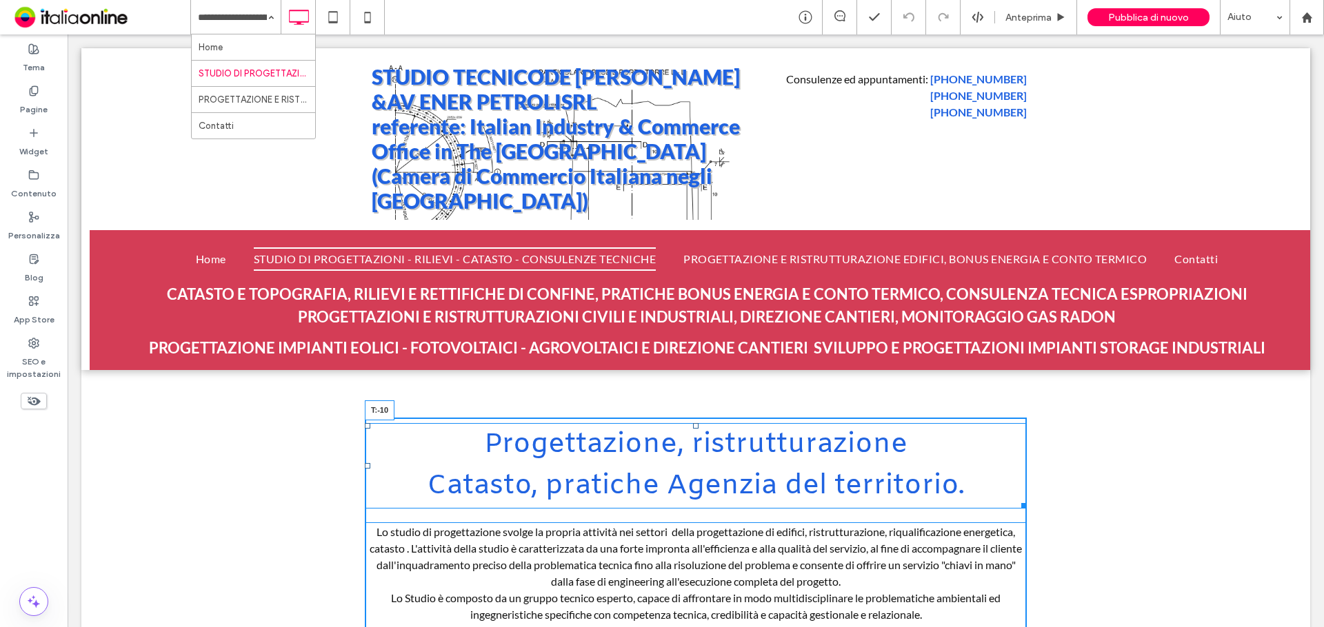
drag, startPoint x: 690, startPoint y: 425, endPoint x: 698, endPoint y: 387, distance: 38.8
click at [698, 387] on div "**********" at bounding box center [695, 557] width 1229 height 375
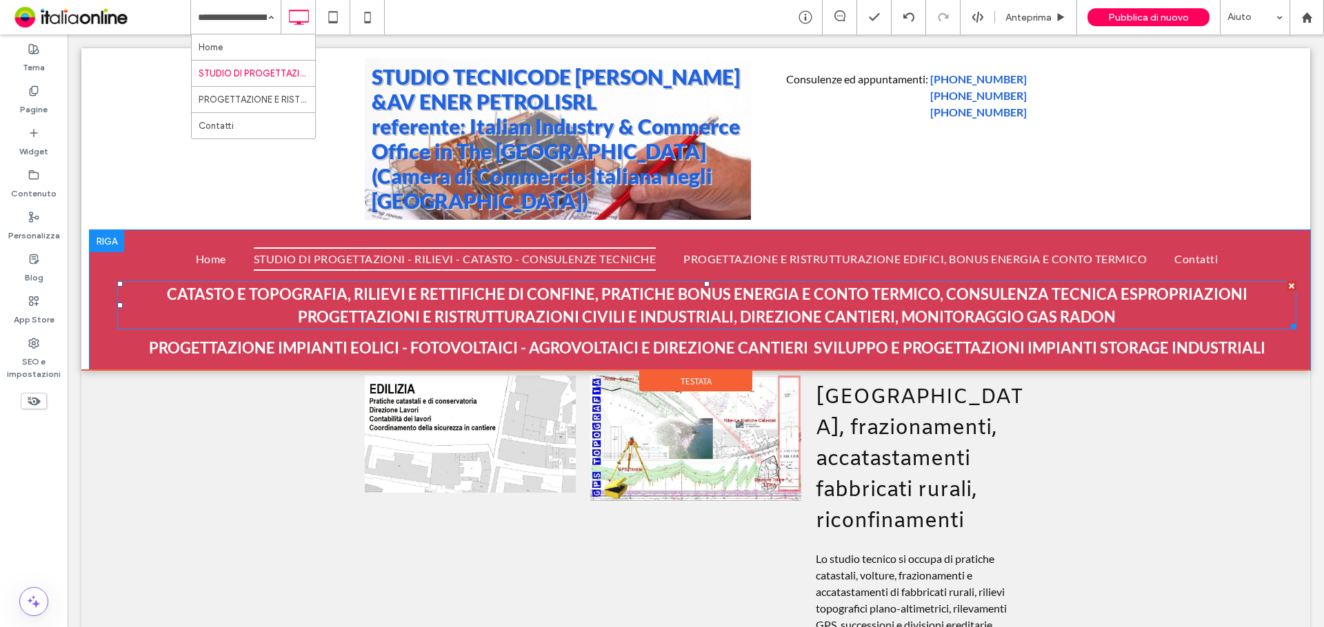
scroll to position [758, 0]
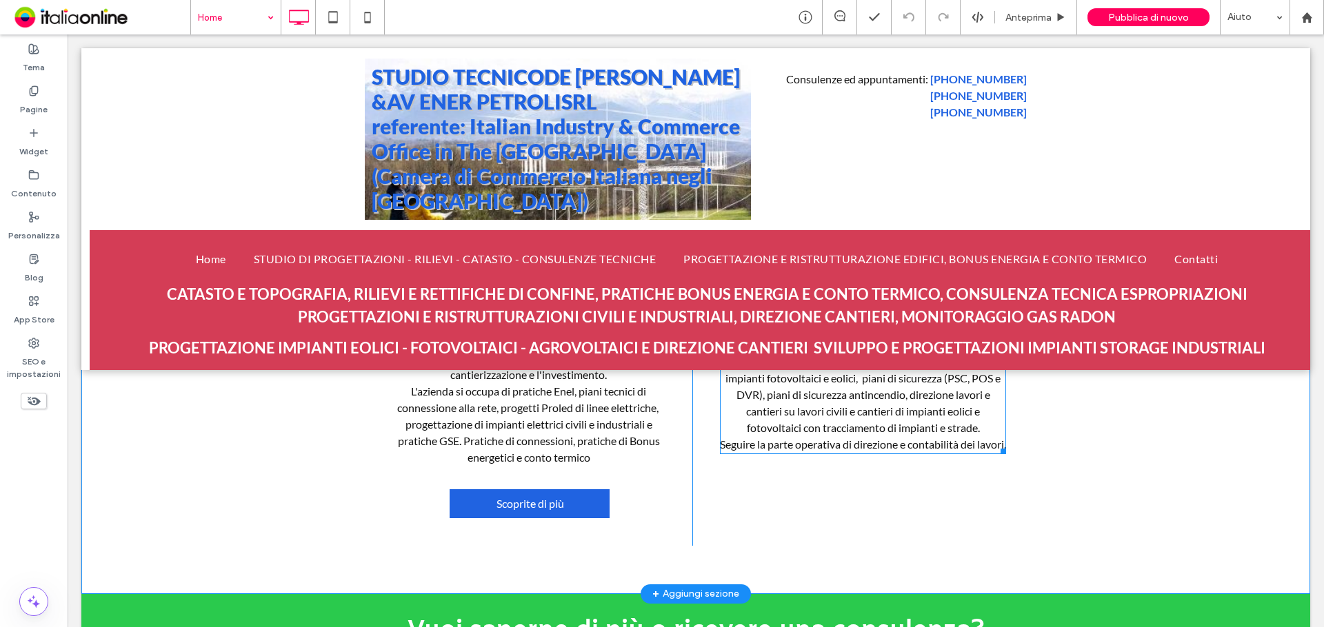
scroll to position [1351, 0]
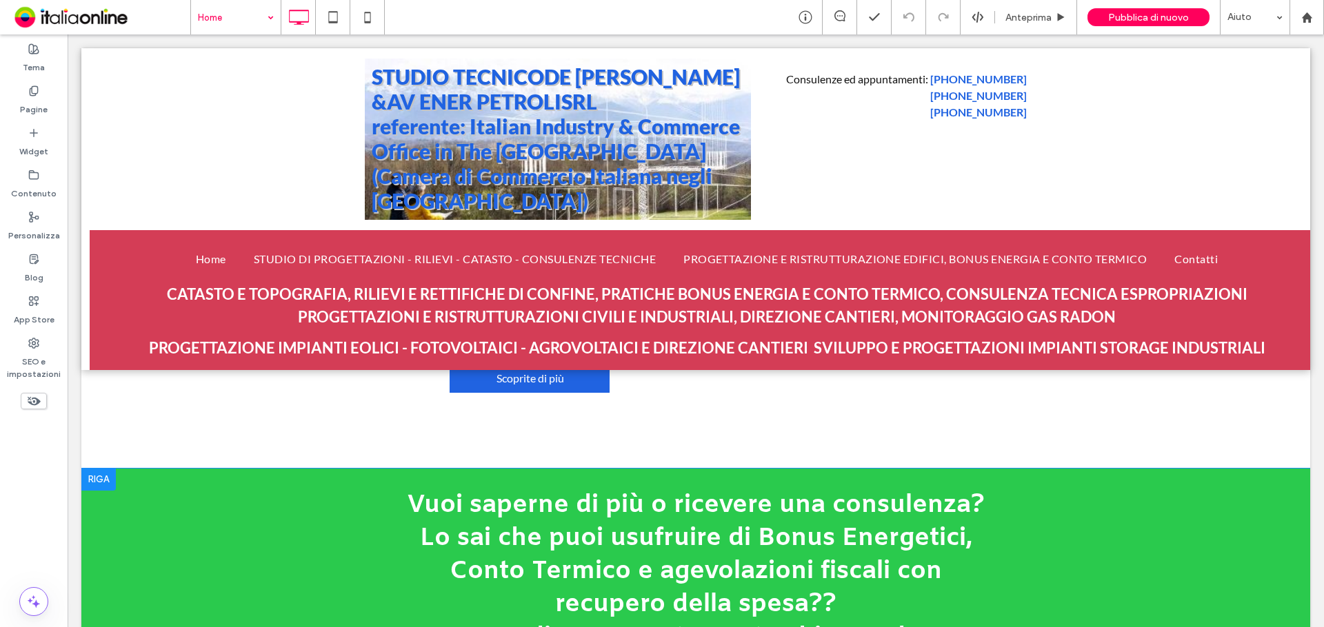
click at [94, 479] on div at bounding box center [98, 480] width 34 height 22
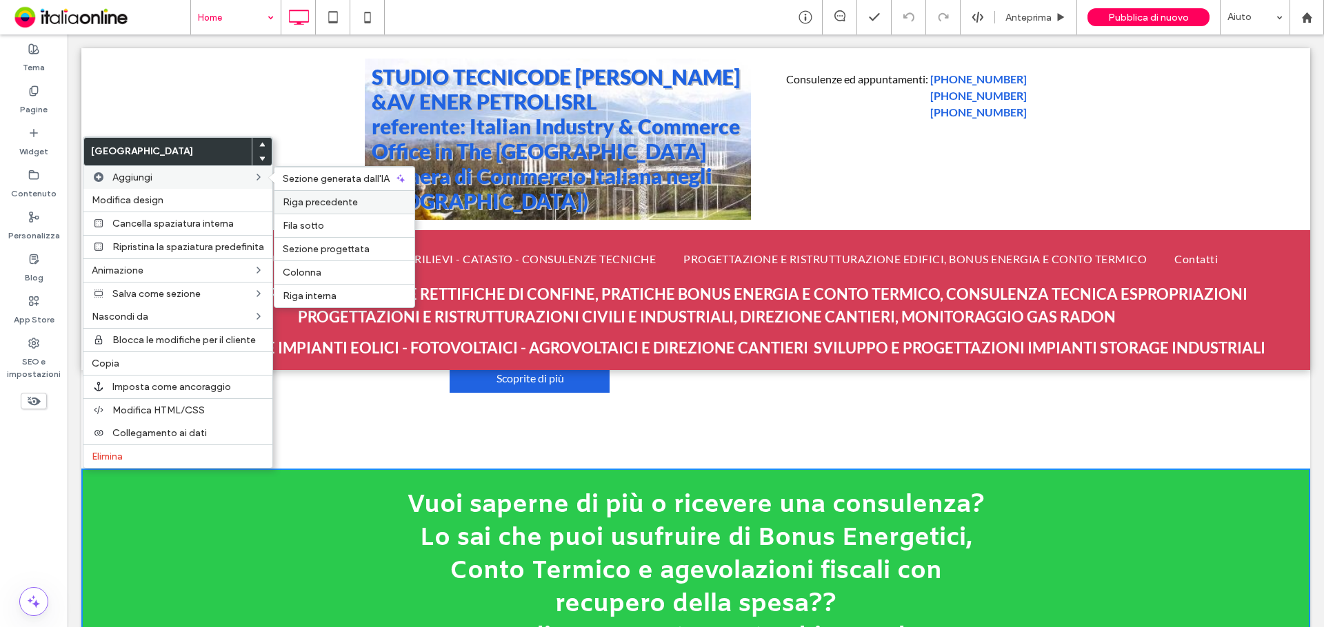
click at [333, 203] on span "Riga precedente" at bounding box center [320, 203] width 75 height 12
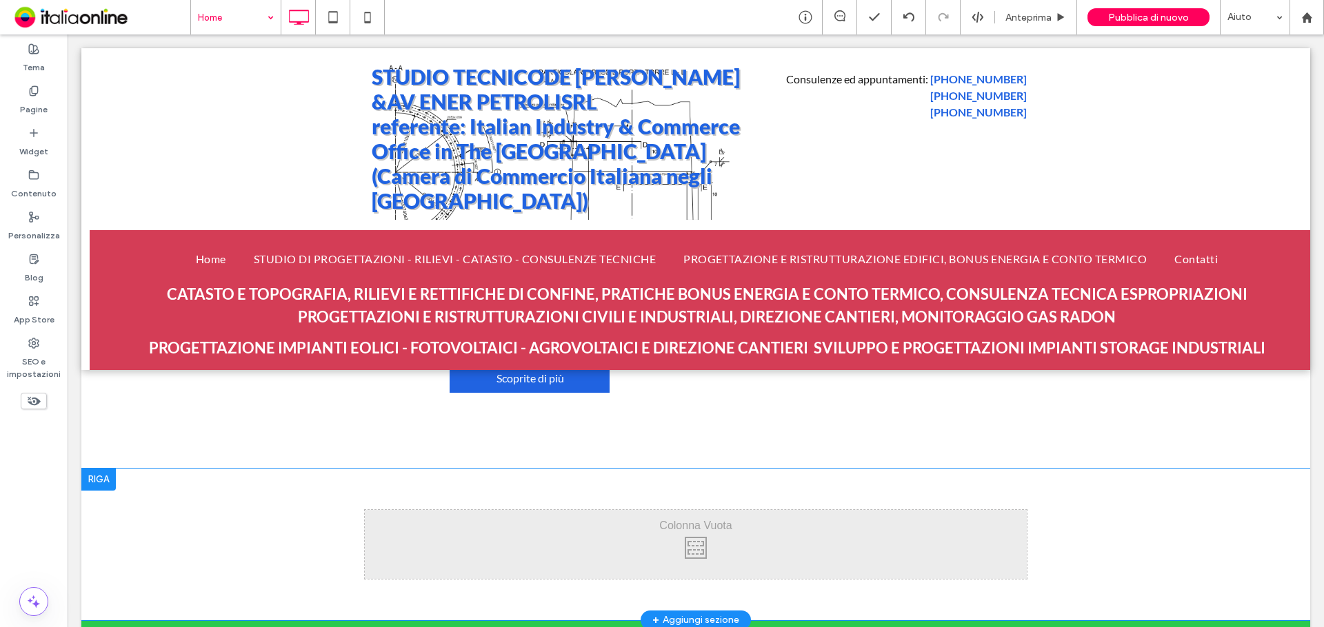
click at [109, 482] on div at bounding box center [98, 480] width 34 height 22
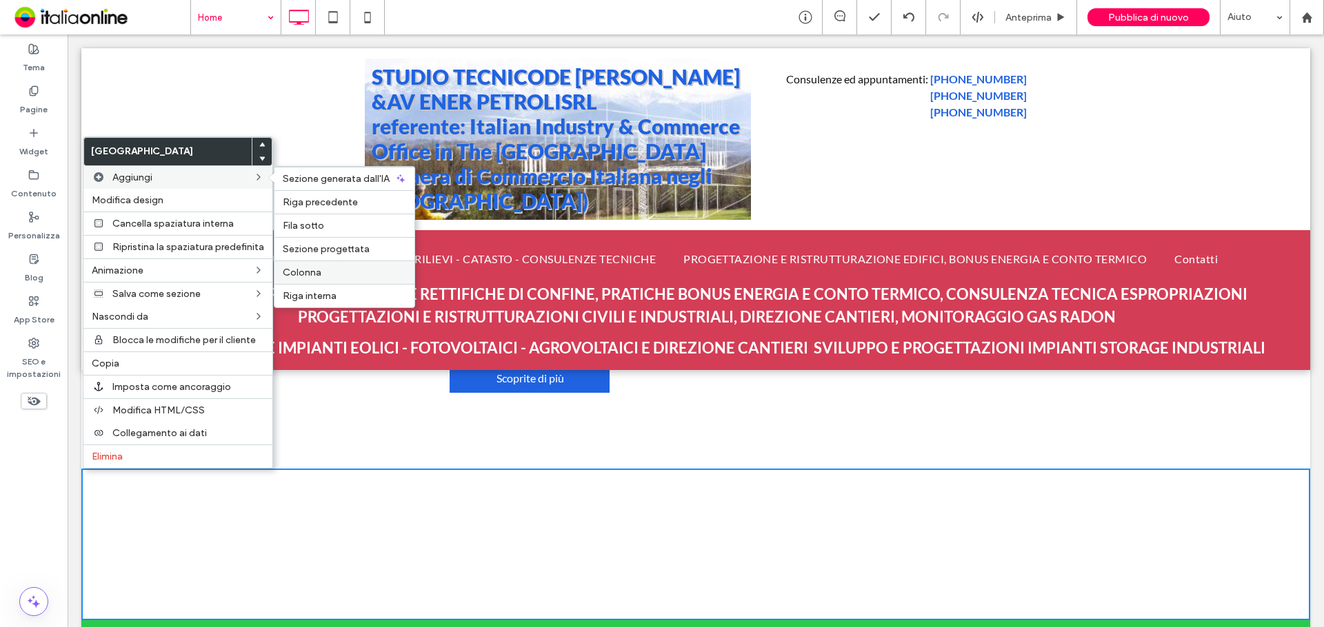
click at [319, 267] on span "Colonna" at bounding box center [302, 273] width 39 height 12
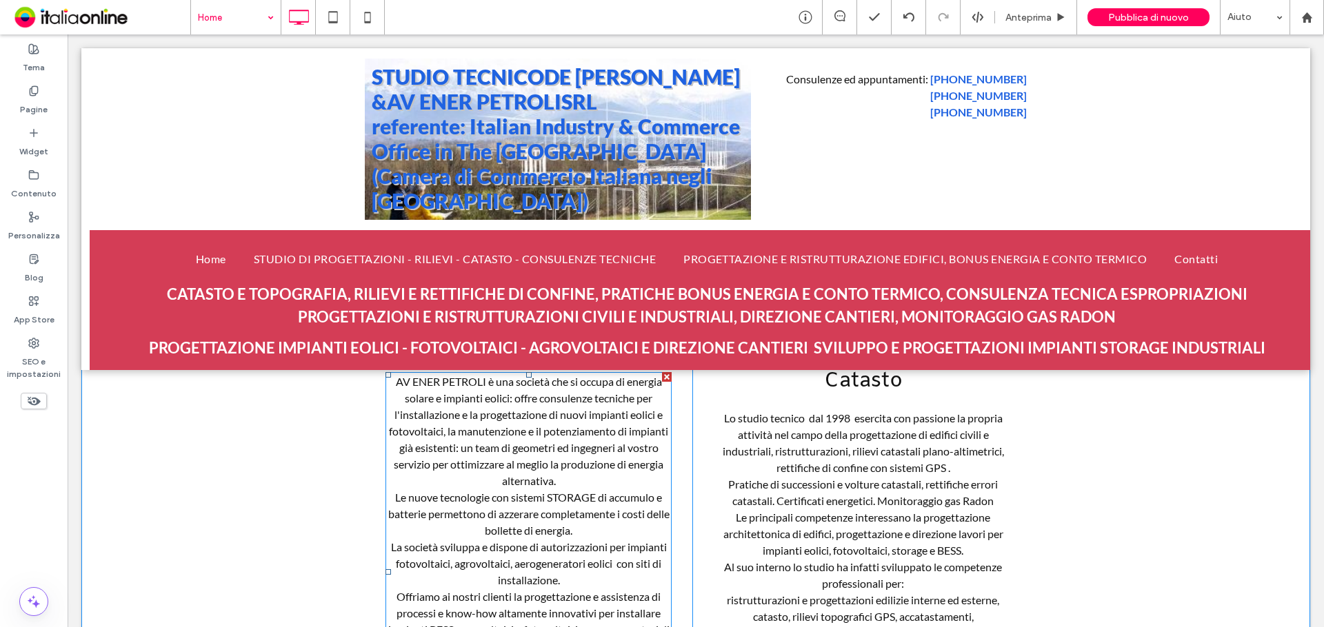
scroll to position [799, 0]
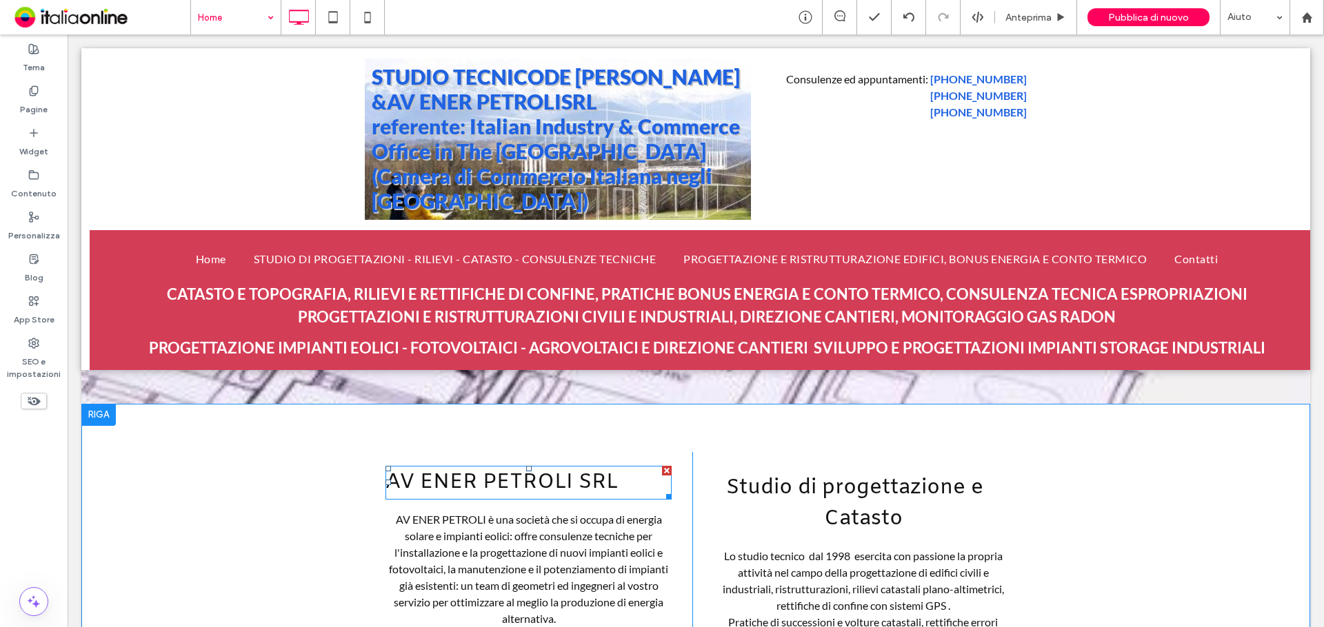
click at [490, 475] on h2 "AV ENER PETROLI SRL" at bounding box center [528, 483] width 286 height 34
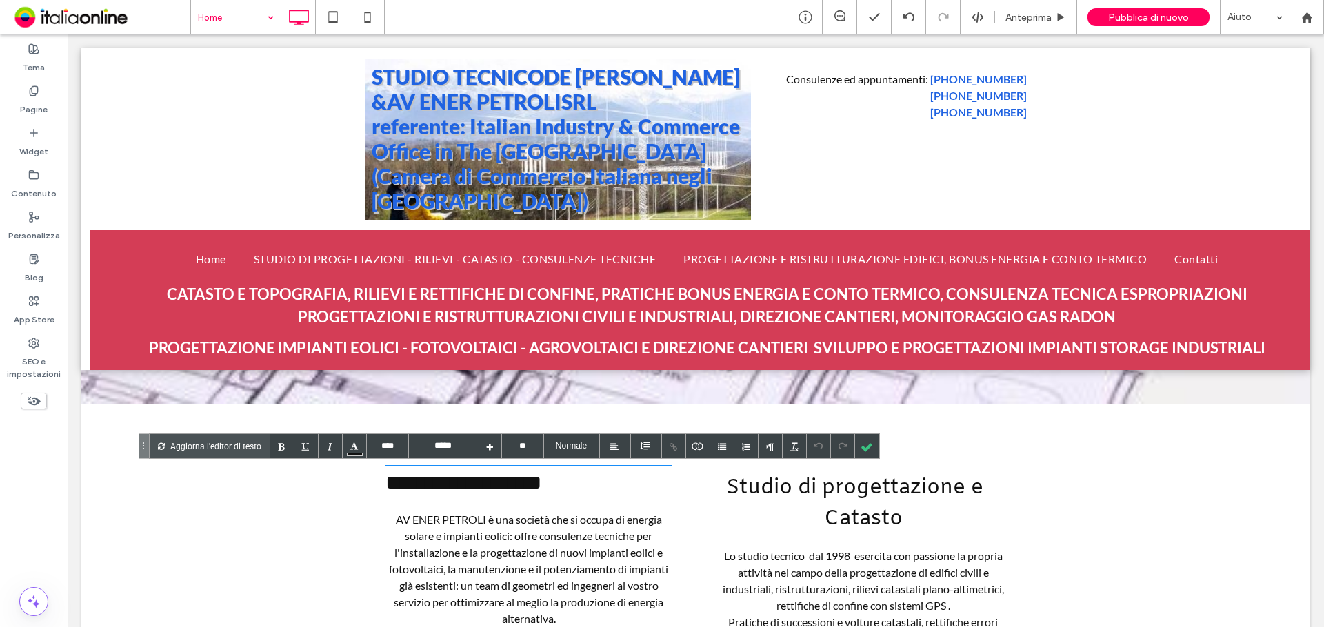
click at [544, 479] on h2 "**********" at bounding box center [528, 483] width 286 height 34
drag, startPoint x: 544, startPoint y: 479, endPoint x: 561, endPoint y: 483, distance: 17.6
click at [544, 479] on h2 "**********" at bounding box center [528, 483] width 286 height 34
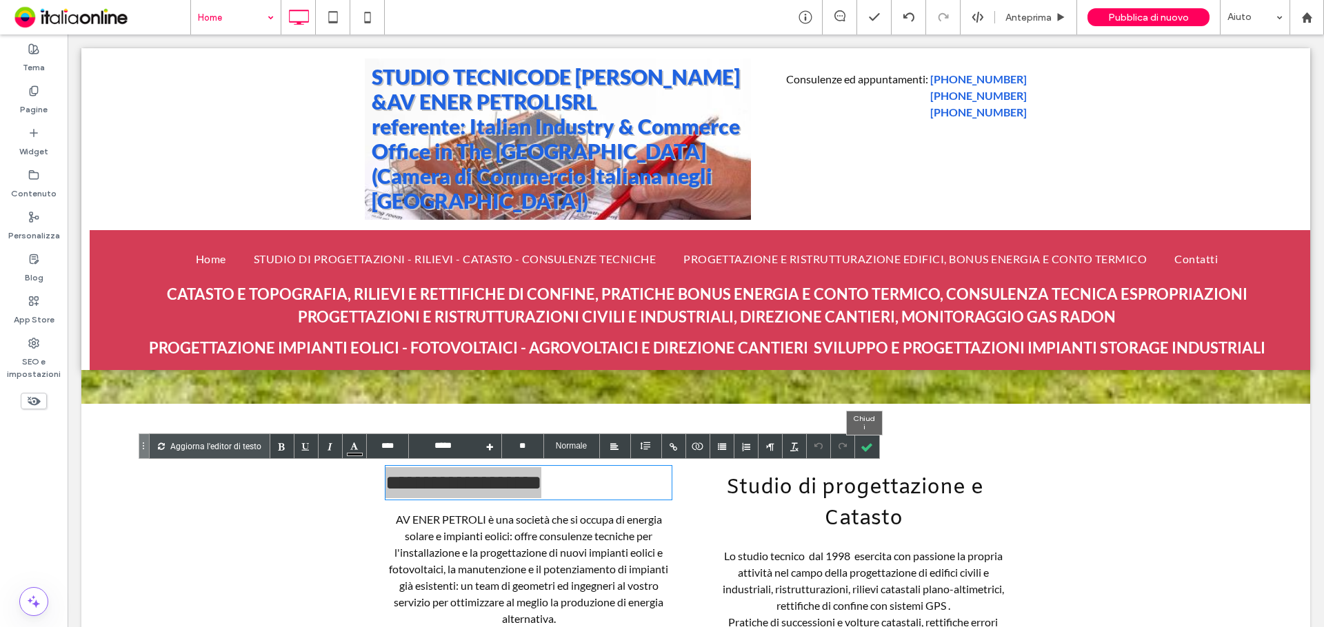
drag, startPoint x: 872, startPoint y: 442, endPoint x: 858, endPoint y: 445, distance: 14.1
click at [872, 442] on div at bounding box center [867, 446] width 24 height 24
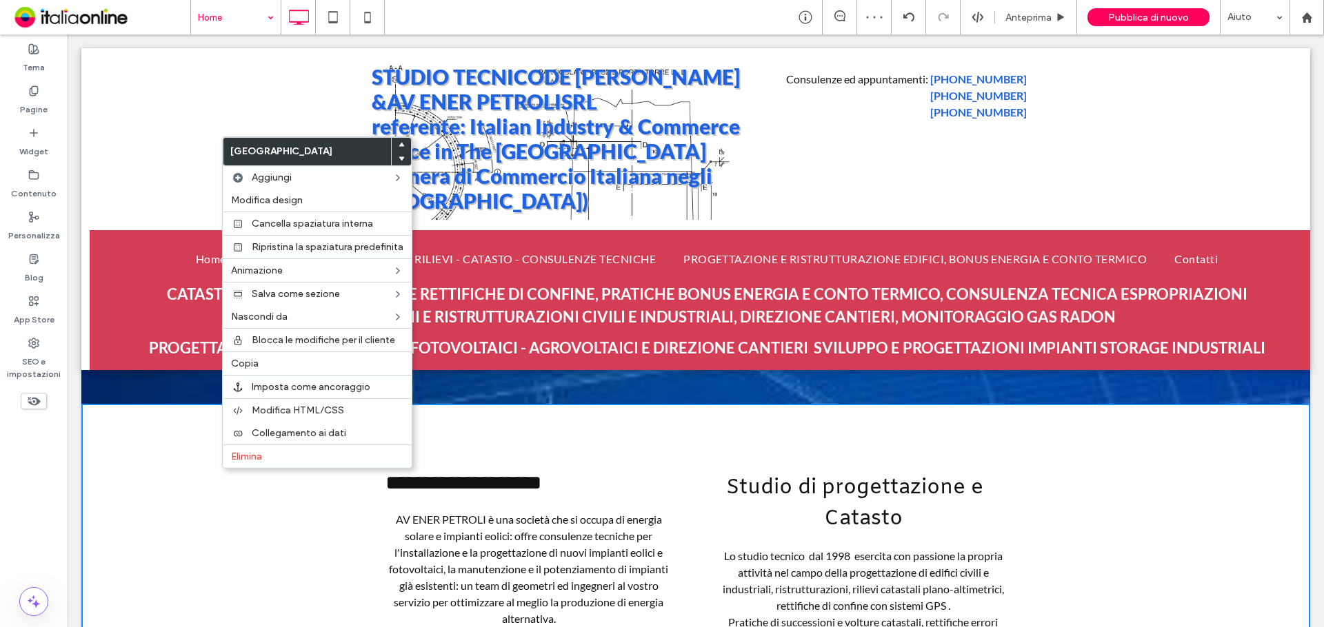
drag, startPoint x: 274, startPoint y: 515, endPoint x: 292, endPoint y: 511, distance: 17.7
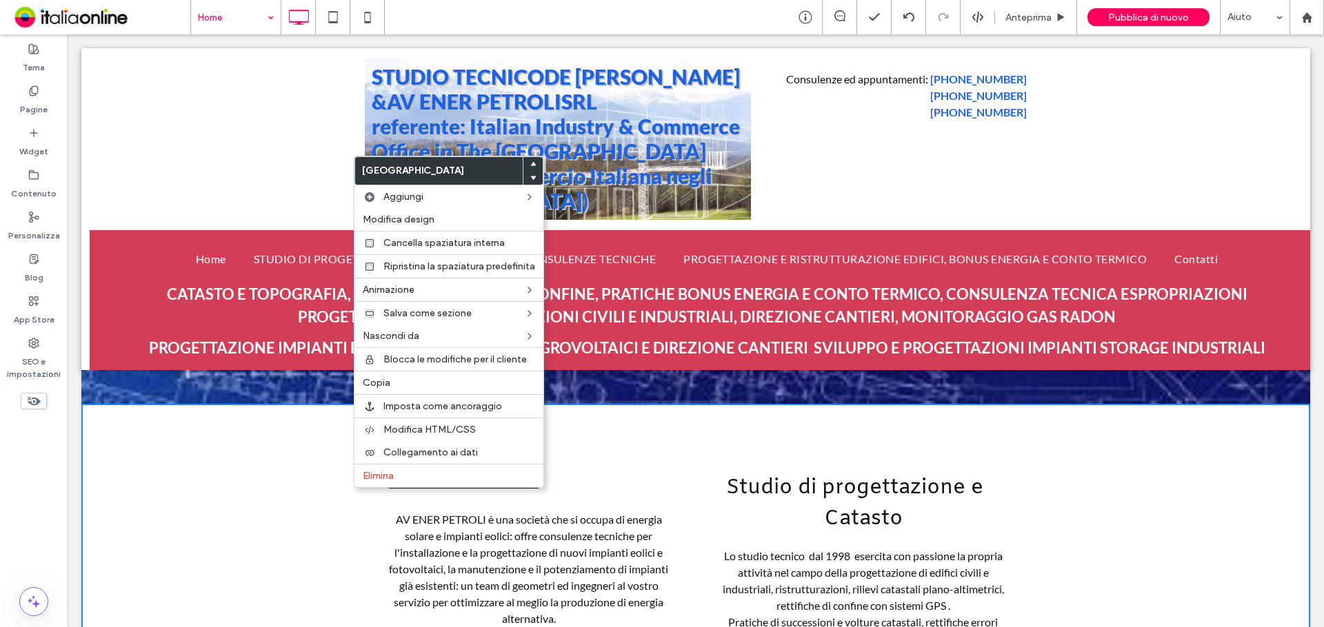
drag, startPoint x: 190, startPoint y: 562, endPoint x: 541, endPoint y: 558, distance: 351.7
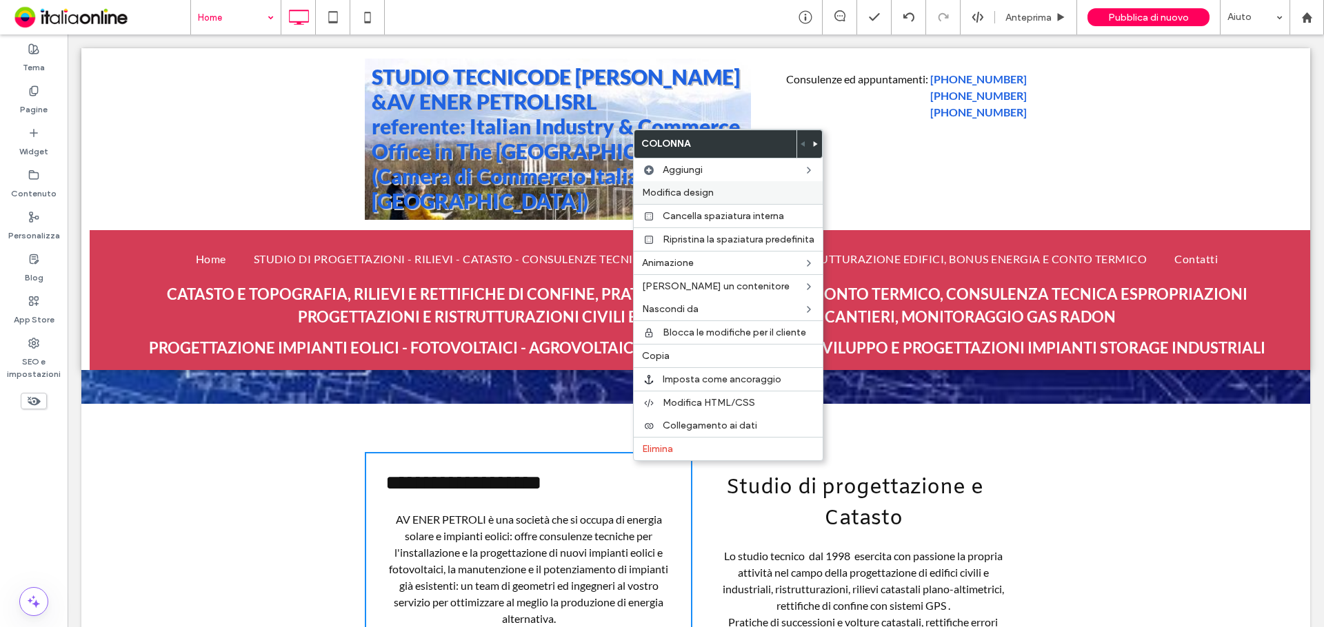
click at [685, 190] on span "Modifica design" at bounding box center [678, 193] width 72 height 12
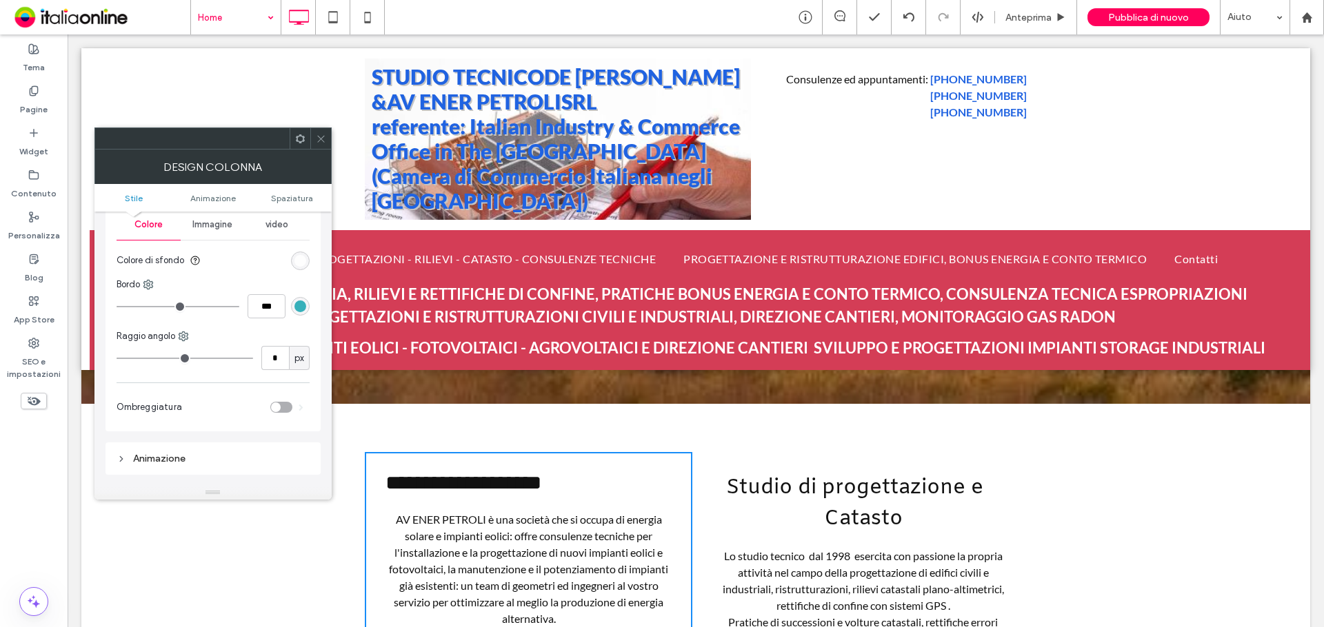
scroll to position [138, 0]
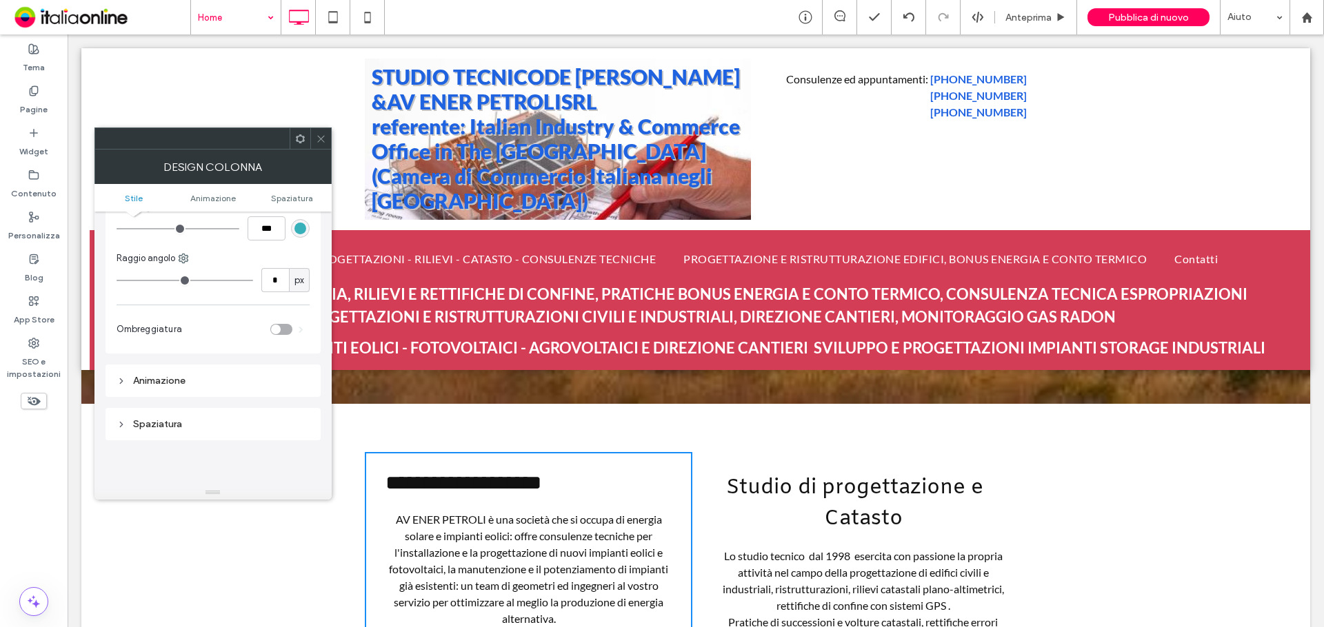
click at [286, 333] on div "toggle" at bounding box center [281, 329] width 22 height 11
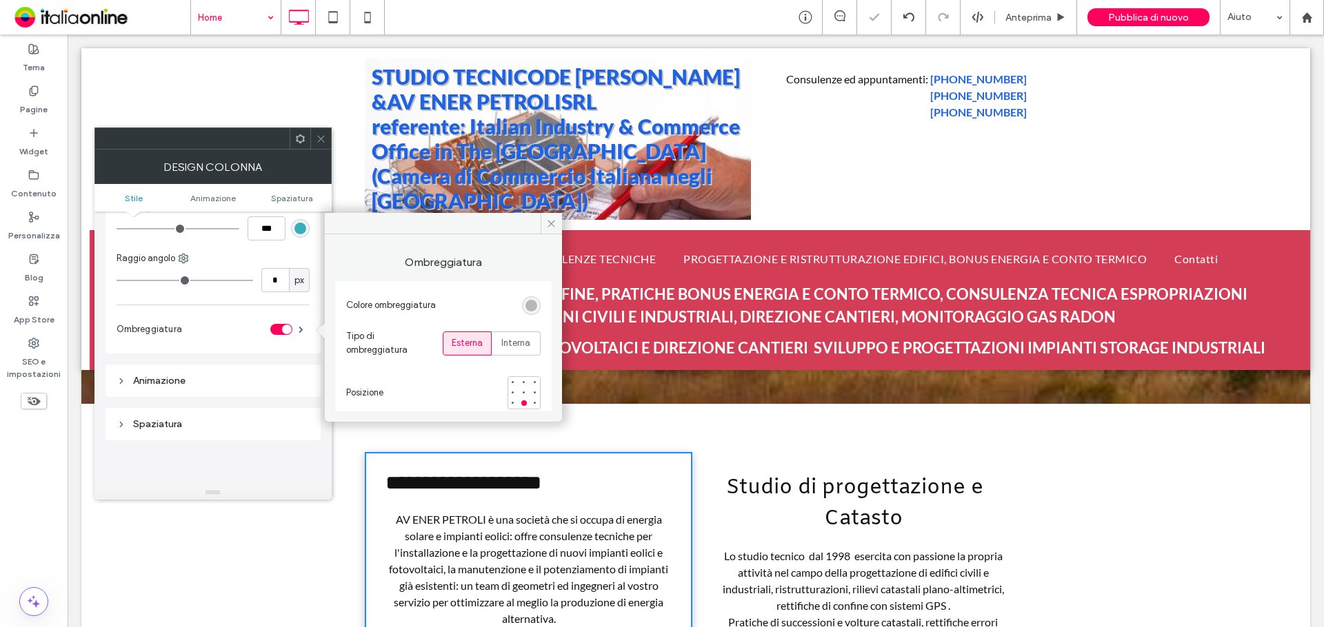
click at [321, 136] on icon at bounding box center [321, 139] width 10 height 10
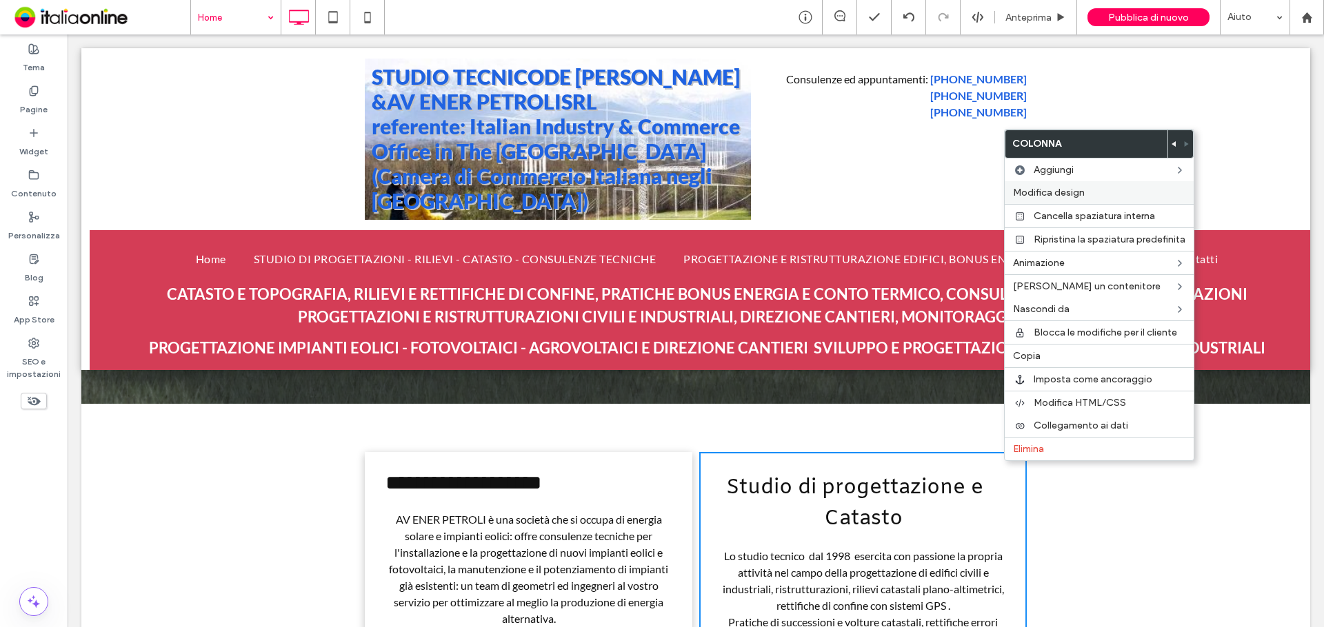
click at [1061, 193] on span "Modifica design" at bounding box center [1049, 193] width 72 height 12
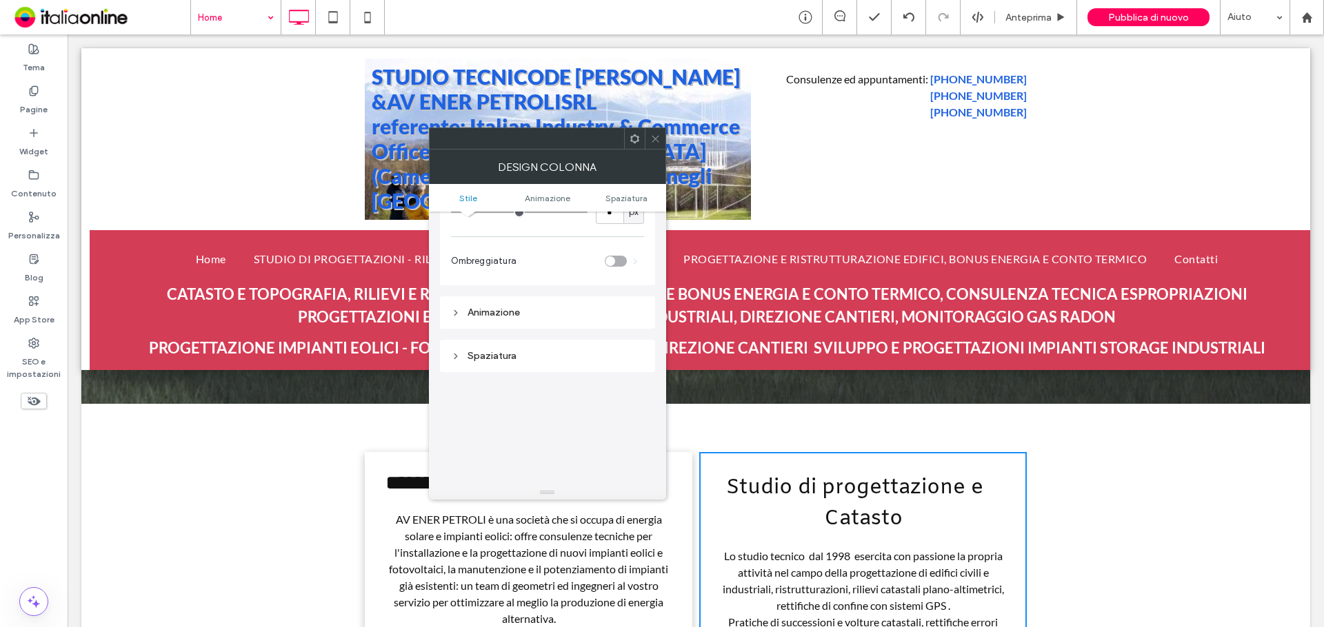
scroll to position [207, 0]
click at [620, 263] on div "toggle" at bounding box center [616, 260] width 22 height 11
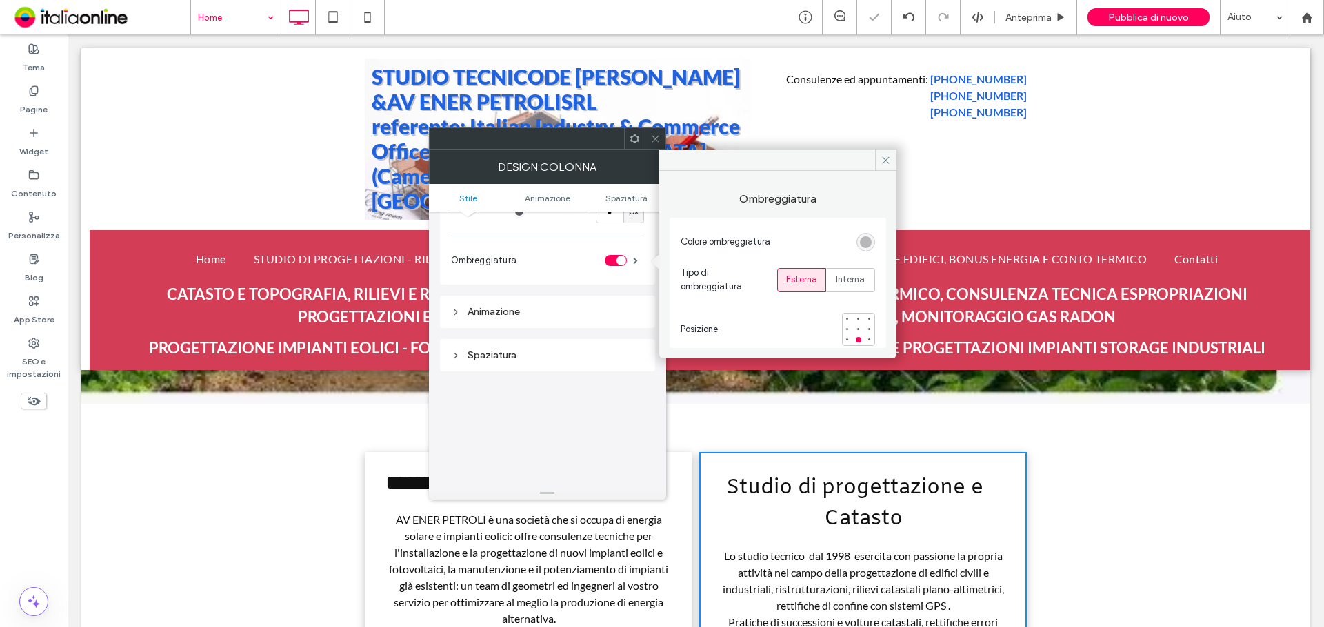
click at [654, 134] on icon at bounding box center [655, 139] width 10 height 10
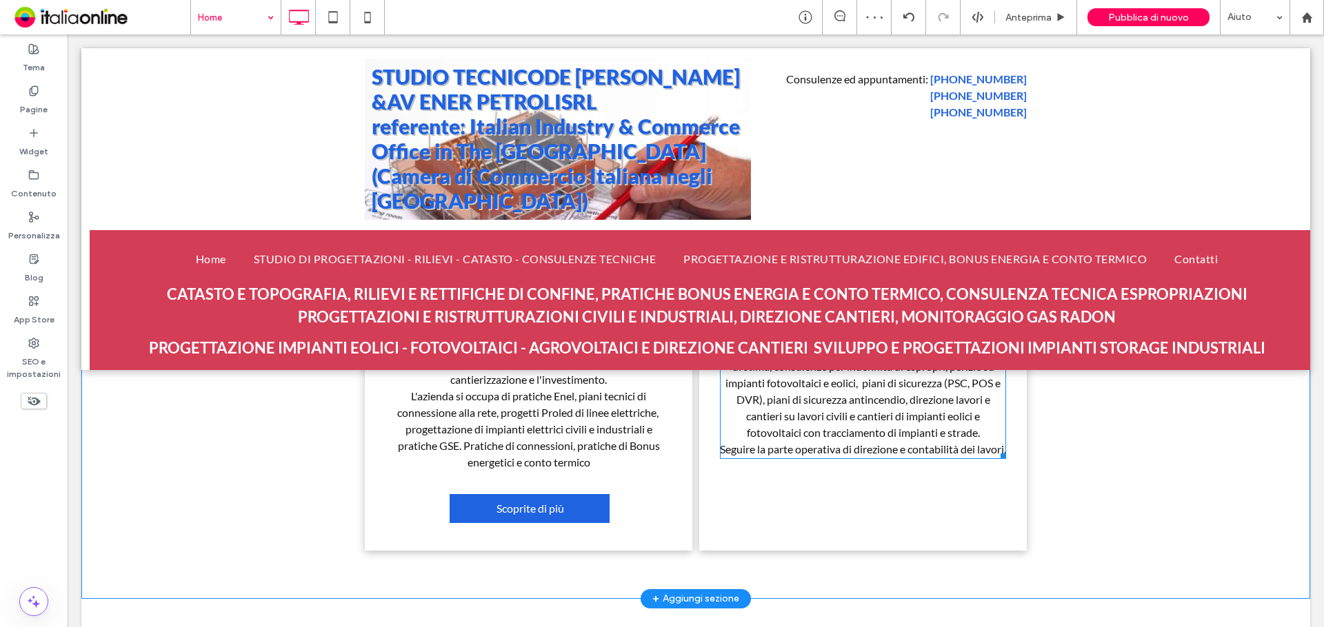
scroll to position [1351, 0]
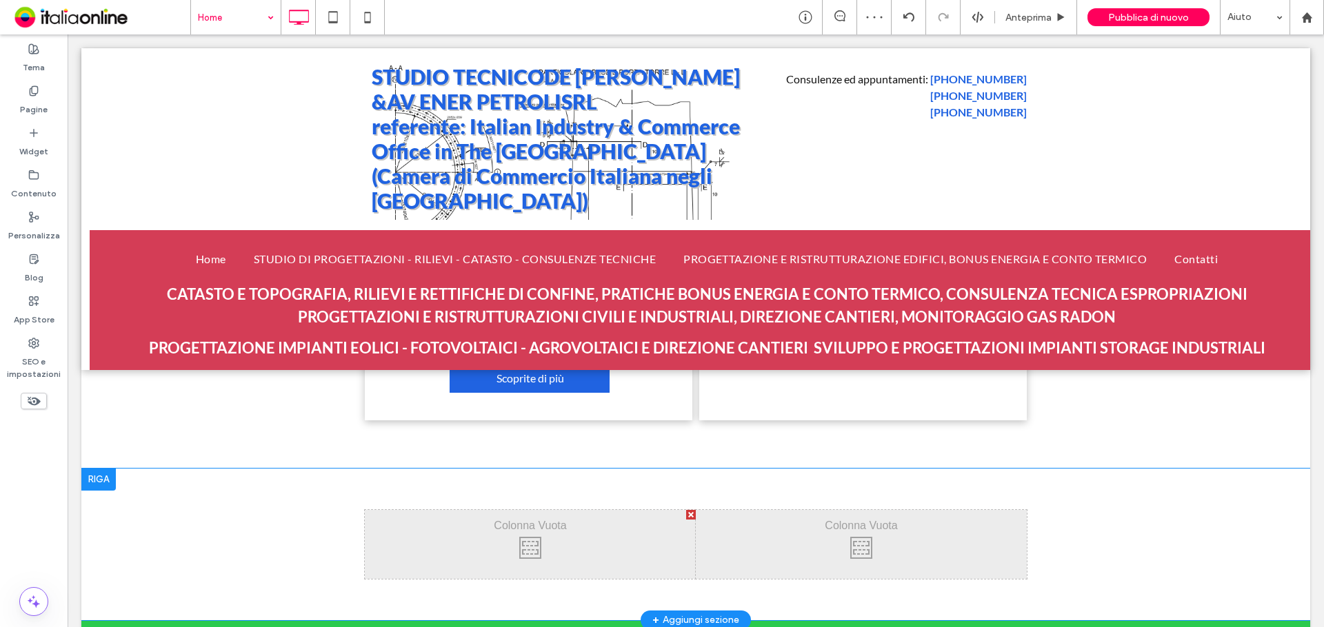
click at [99, 482] on div at bounding box center [98, 480] width 34 height 22
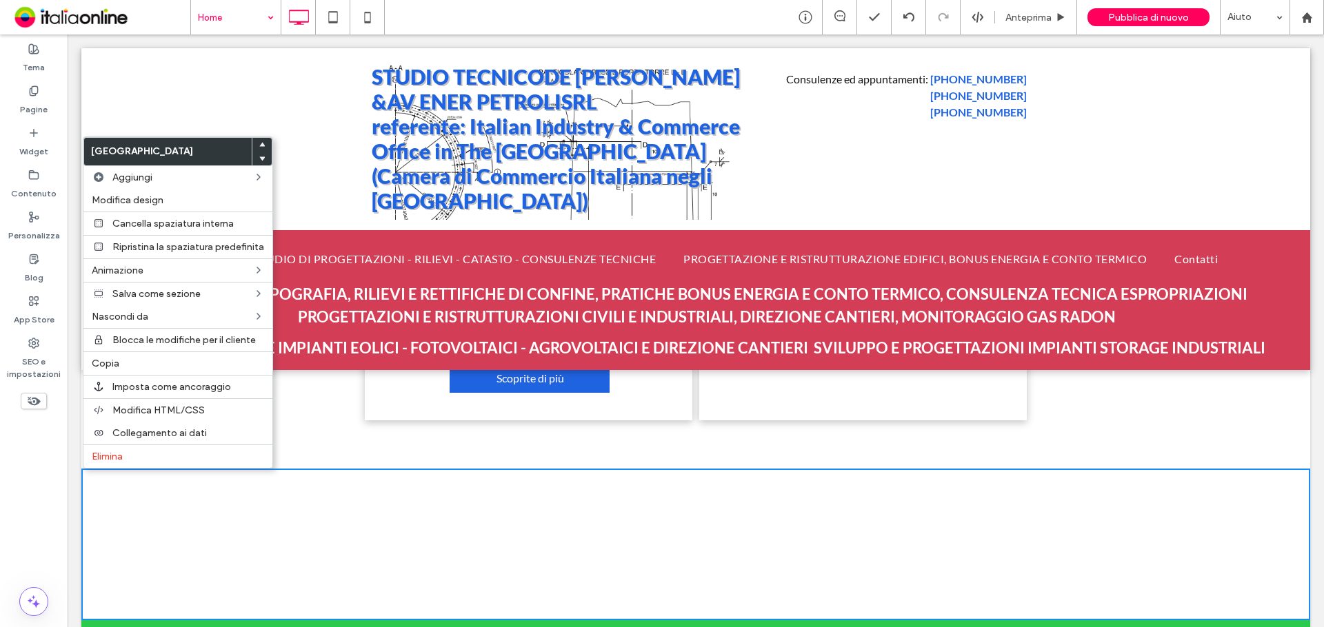
drag, startPoint x: 109, startPoint y: 454, endPoint x: 254, endPoint y: 479, distance: 147.0
click at [109, 454] on span "Elimina" at bounding box center [107, 457] width 31 height 12
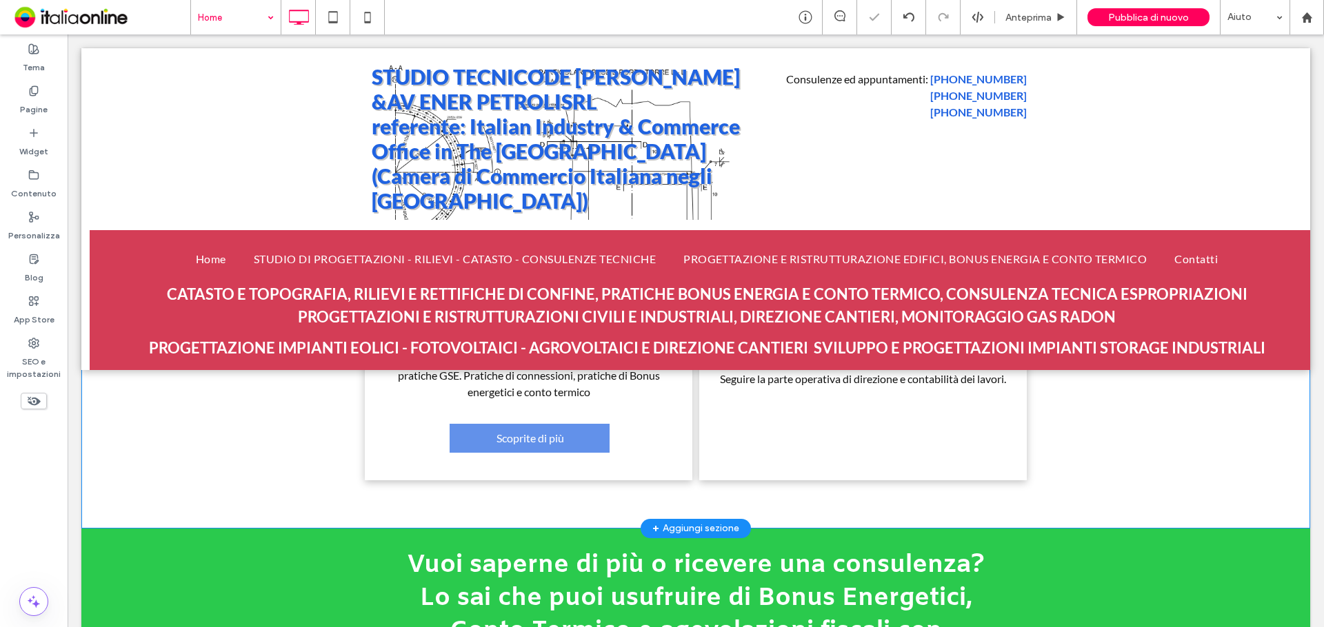
scroll to position [1213, 0]
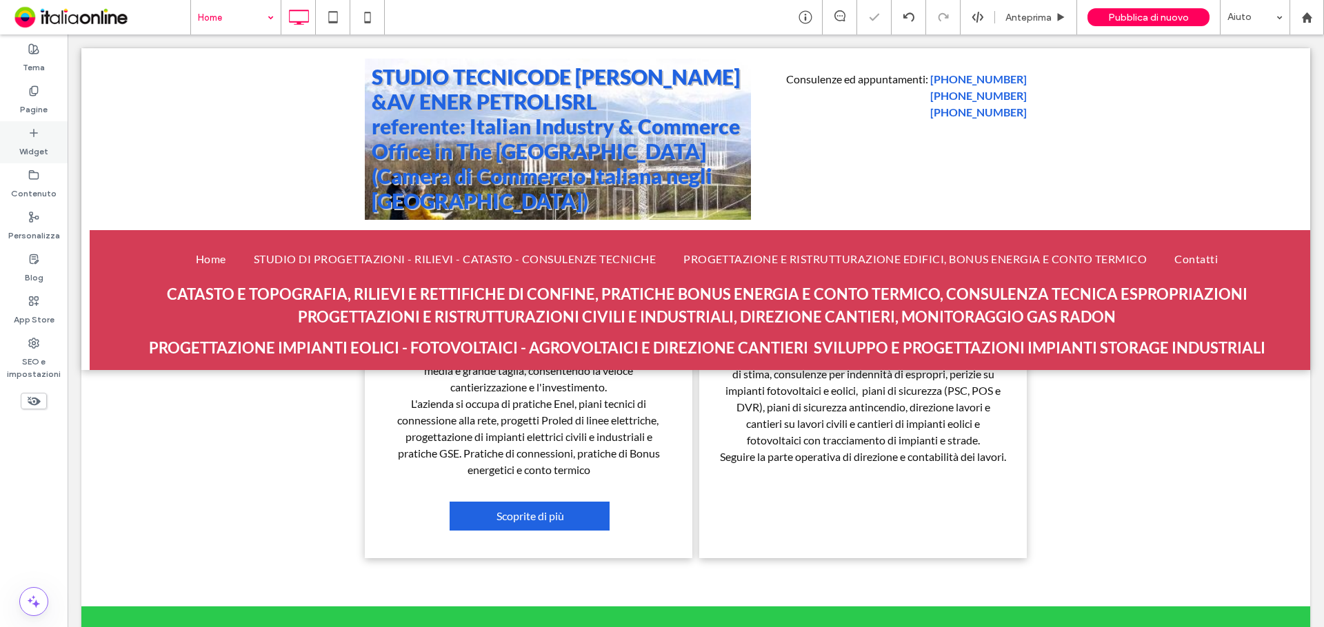
click at [32, 143] on label "Widget" at bounding box center [33, 148] width 29 height 19
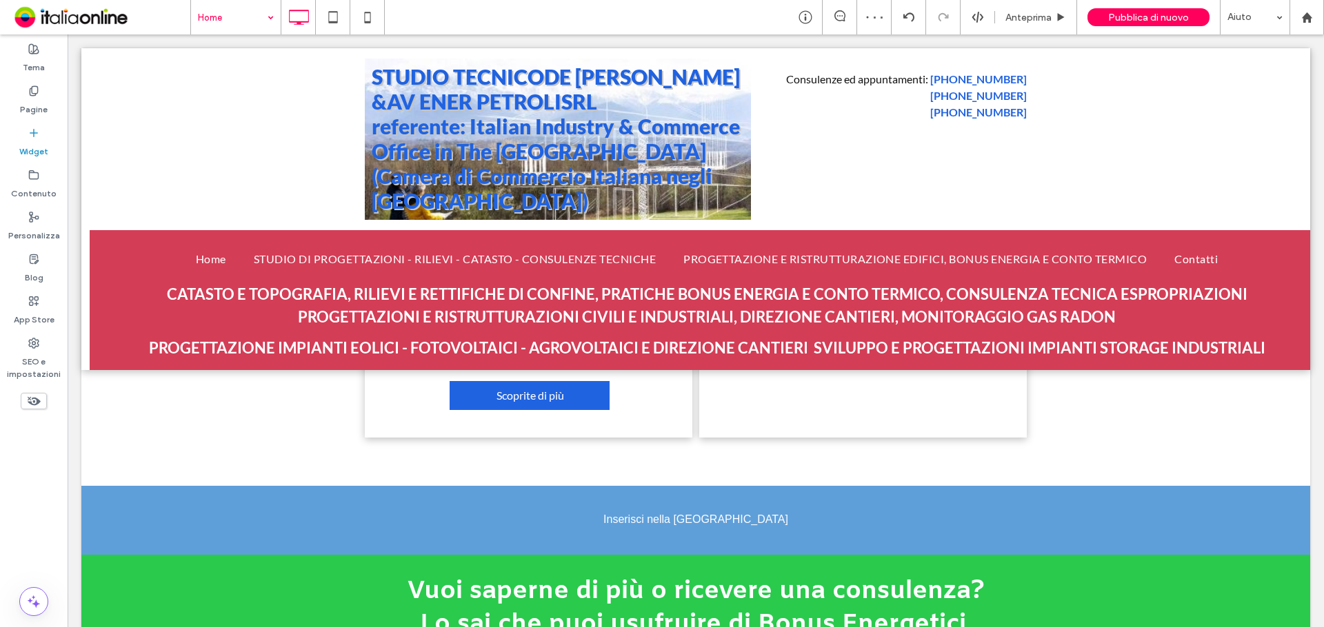
scroll to position [1340, 0]
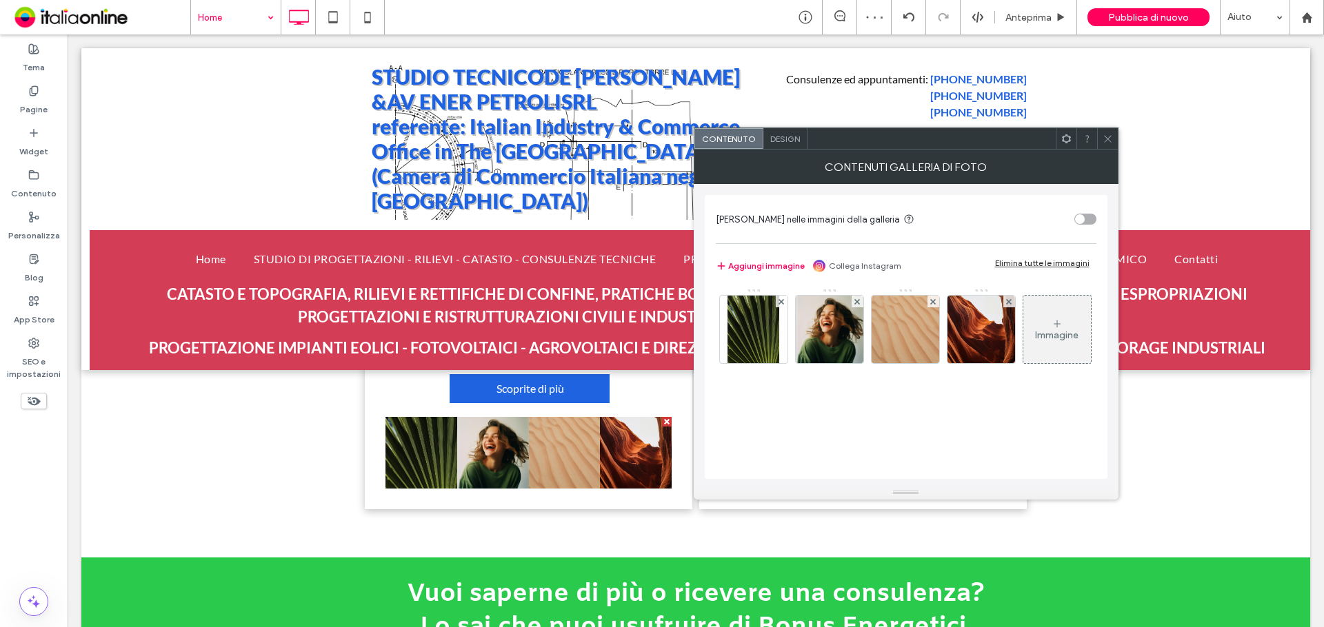
click at [1111, 141] on icon at bounding box center [1108, 139] width 10 height 10
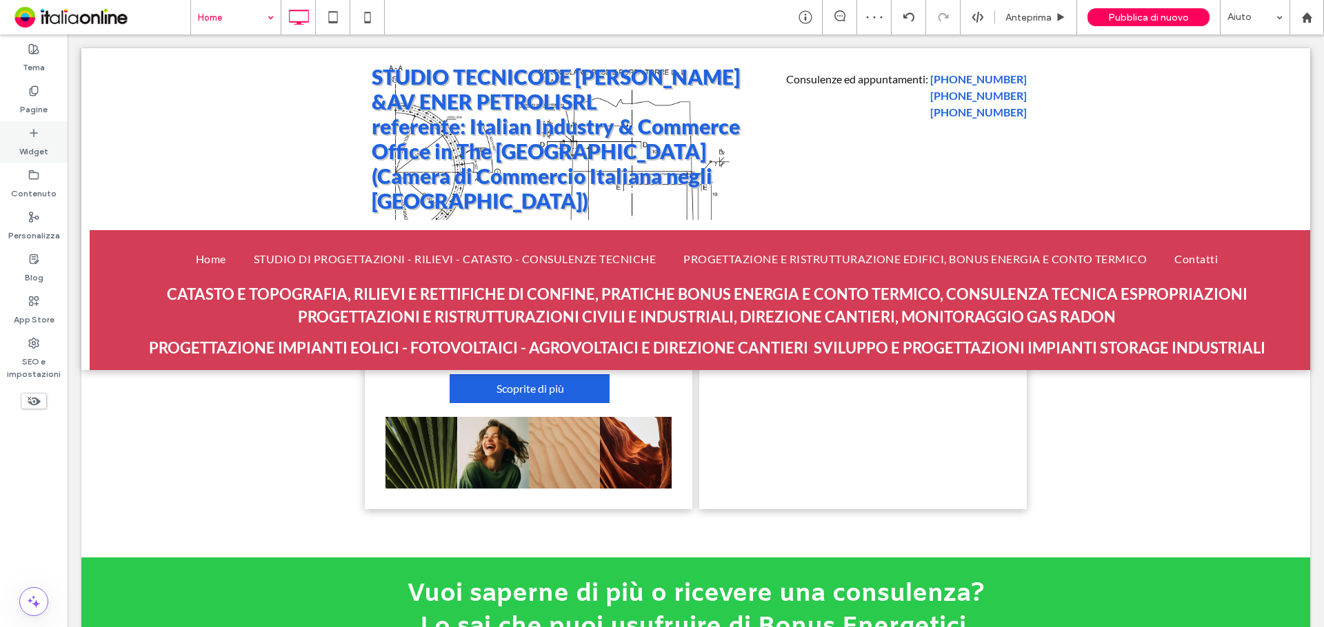
click at [41, 134] on div "Widget" at bounding box center [34, 142] width 68 height 42
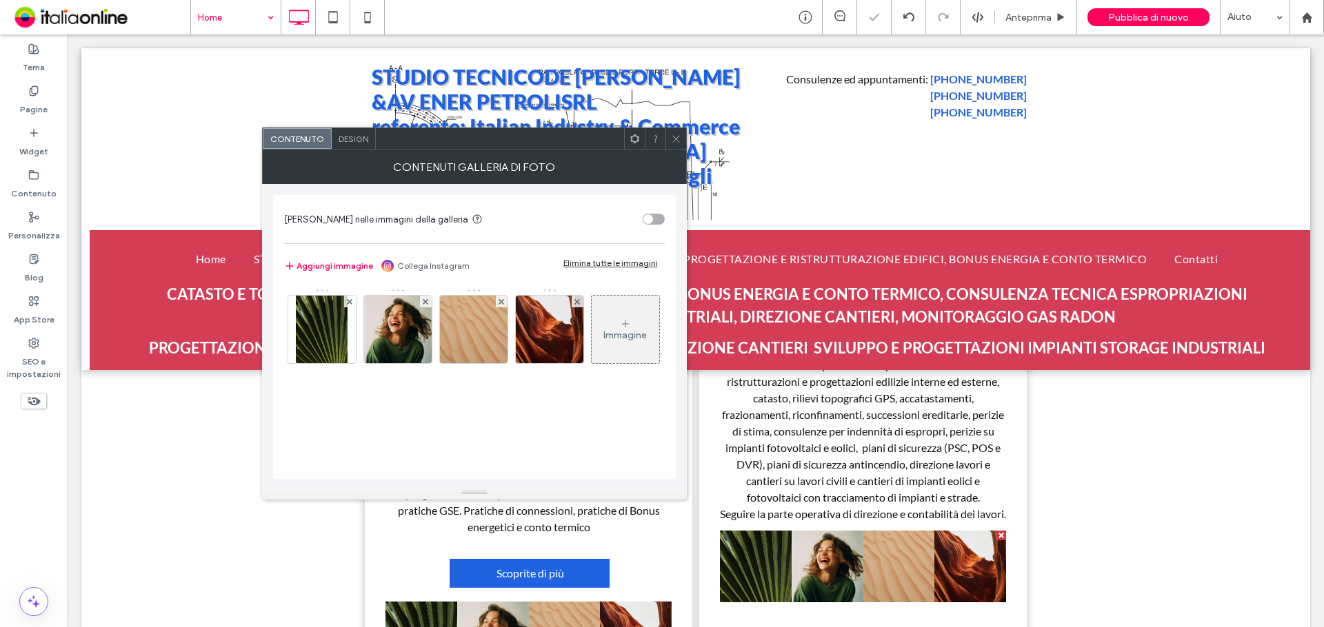
scroll to position [1154, 0]
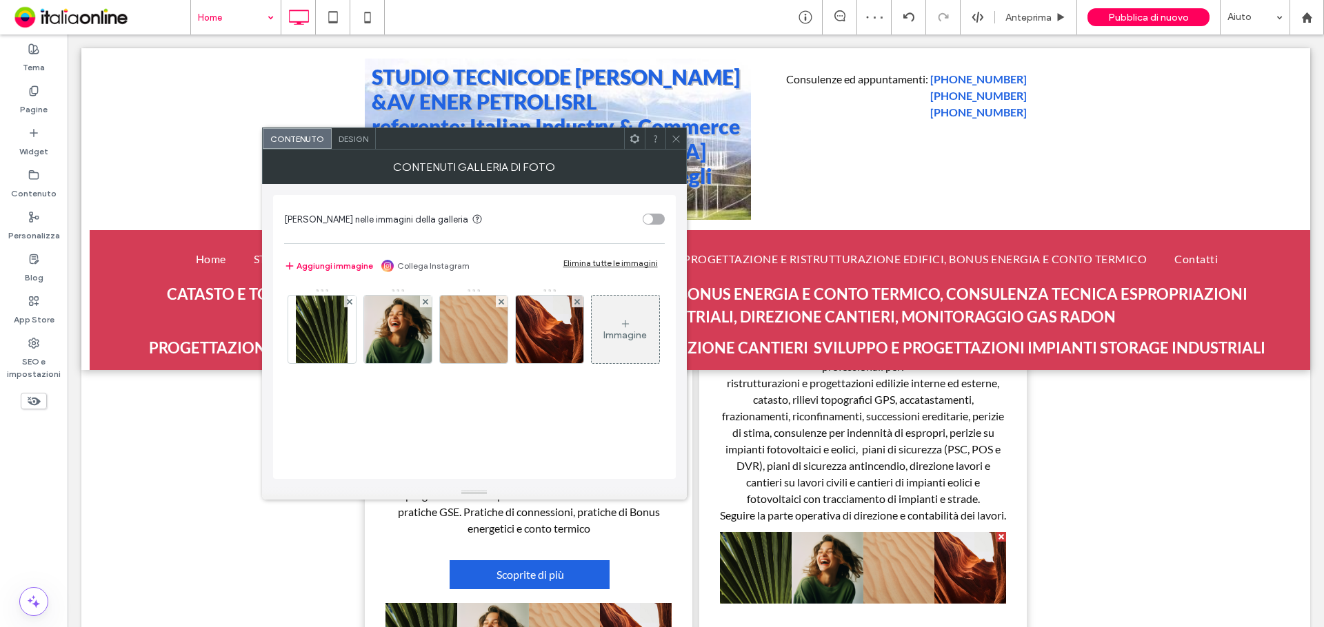
click at [675, 144] on span at bounding box center [676, 138] width 10 height 21
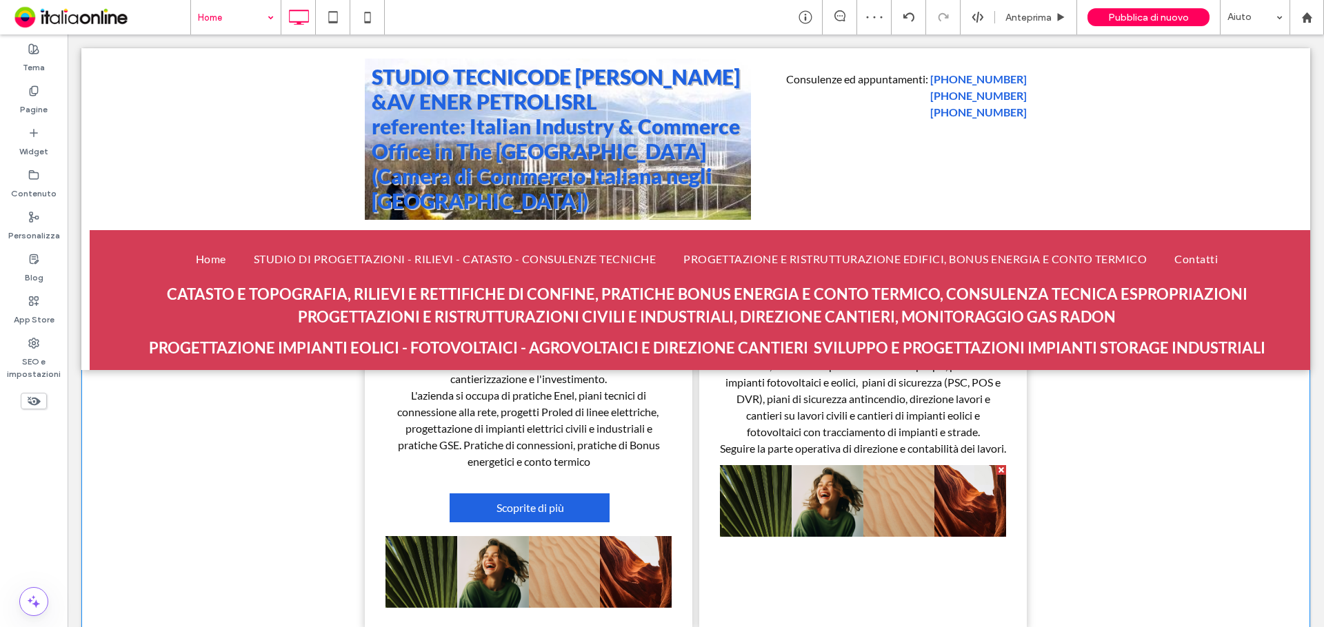
scroll to position [1292, 0]
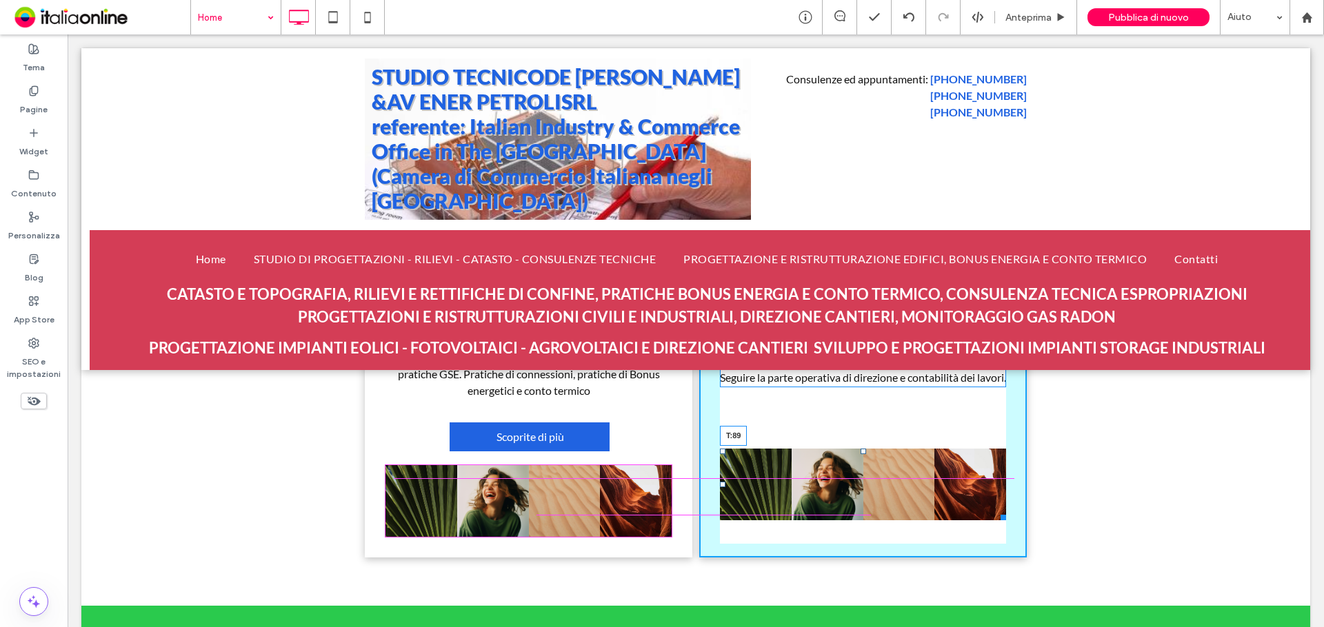
drag, startPoint x: 858, startPoint y: 414, endPoint x: 854, endPoint y: 469, distance: 54.6
click at [860, 454] on div at bounding box center [863, 452] width 6 height 6
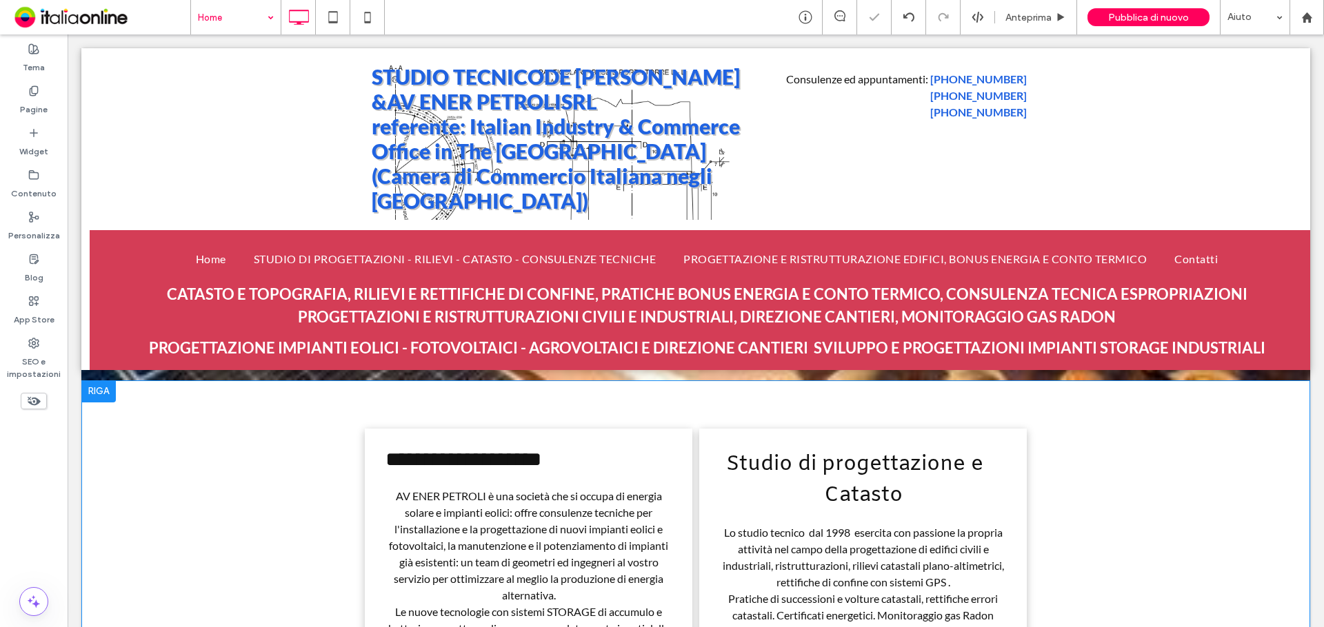
scroll to position [741, 0]
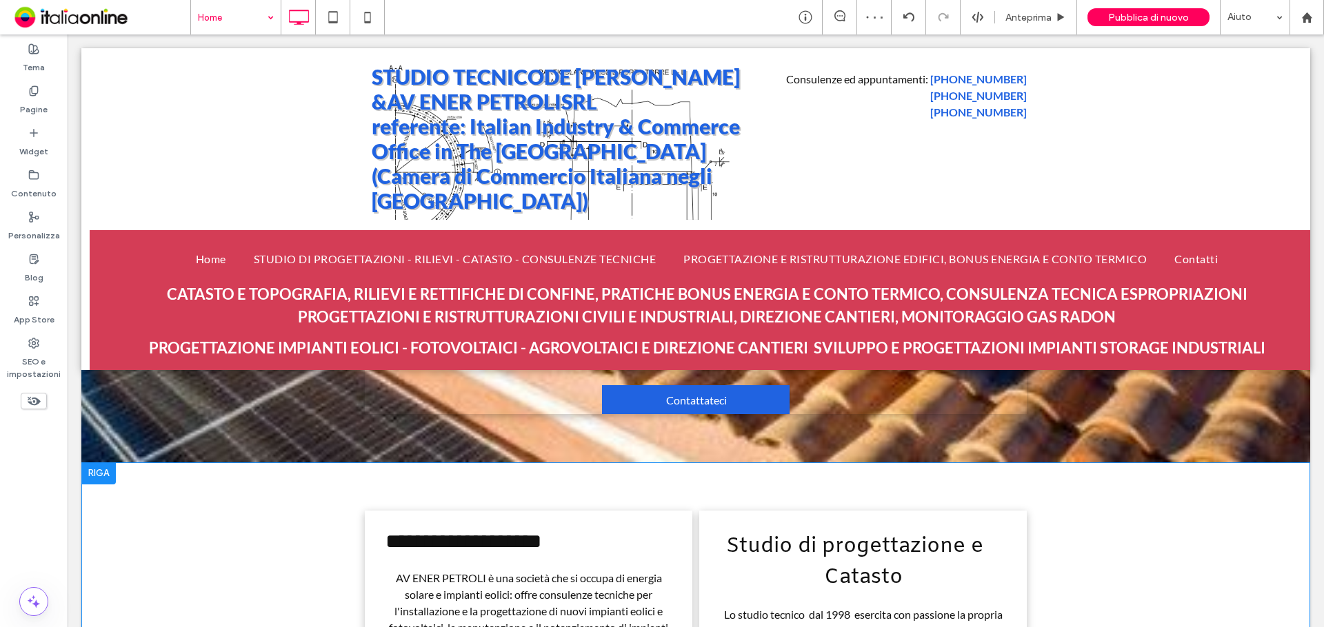
click at [94, 476] on div at bounding box center [98, 474] width 34 height 22
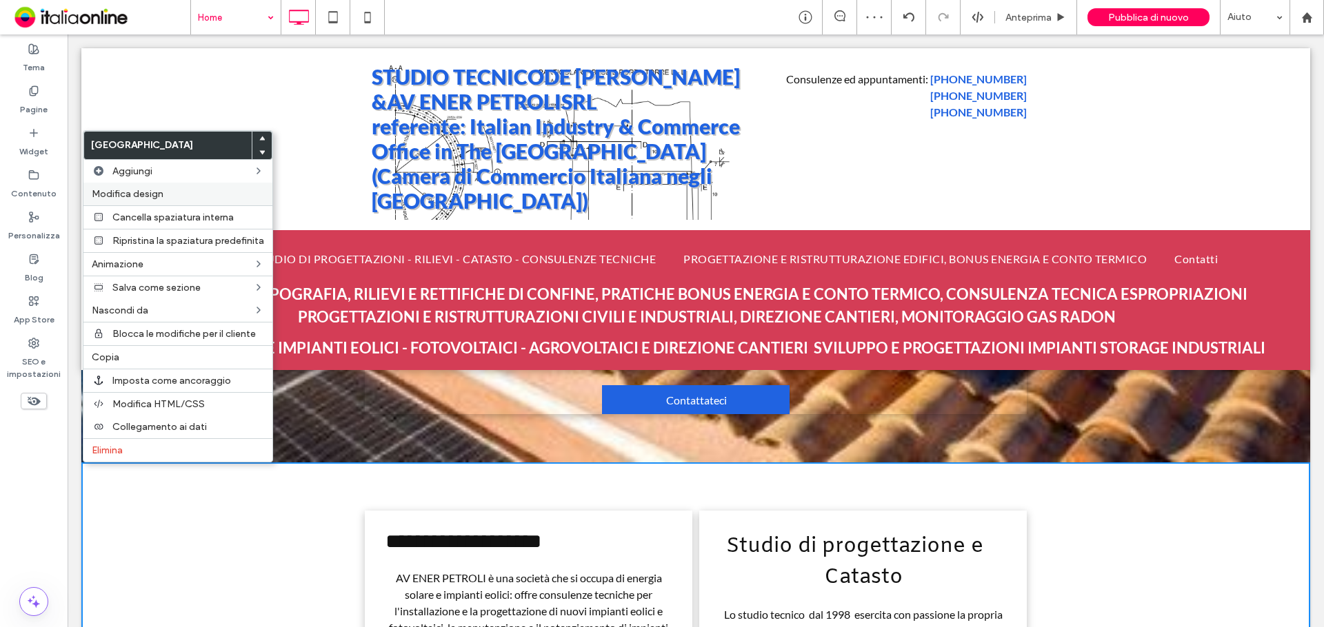
click at [209, 196] on label "Modifica design" at bounding box center [178, 194] width 172 height 12
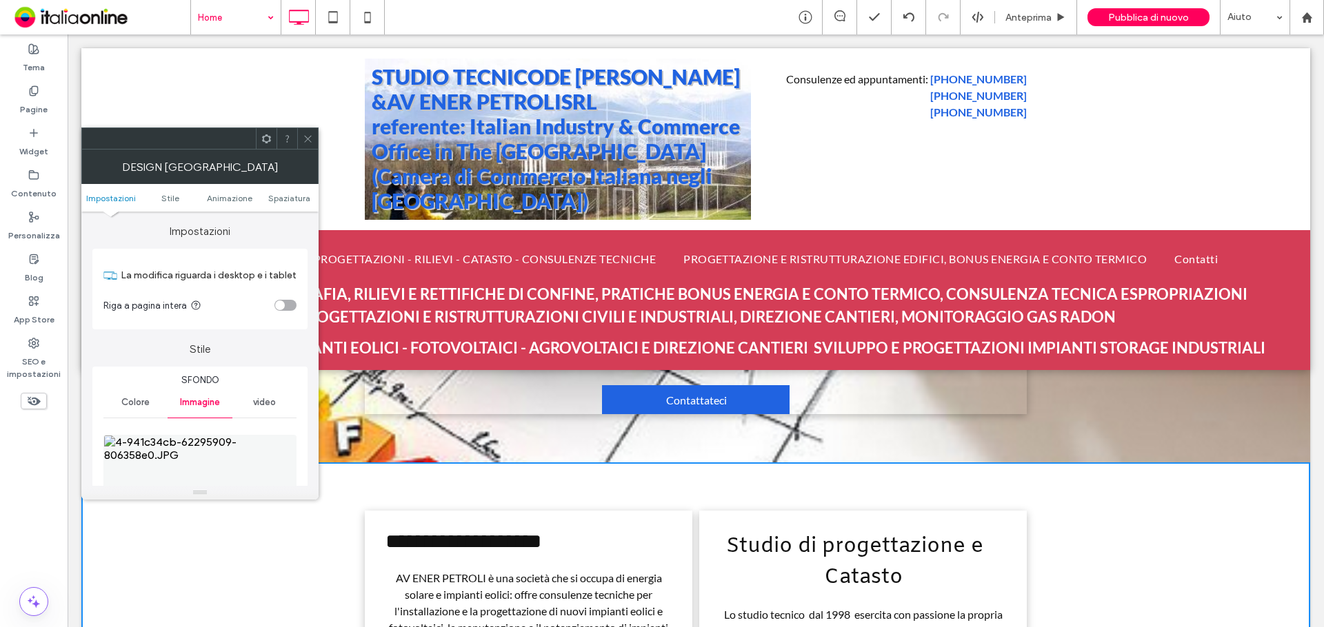
click at [287, 303] on div "toggle" at bounding box center [285, 305] width 22 height 11
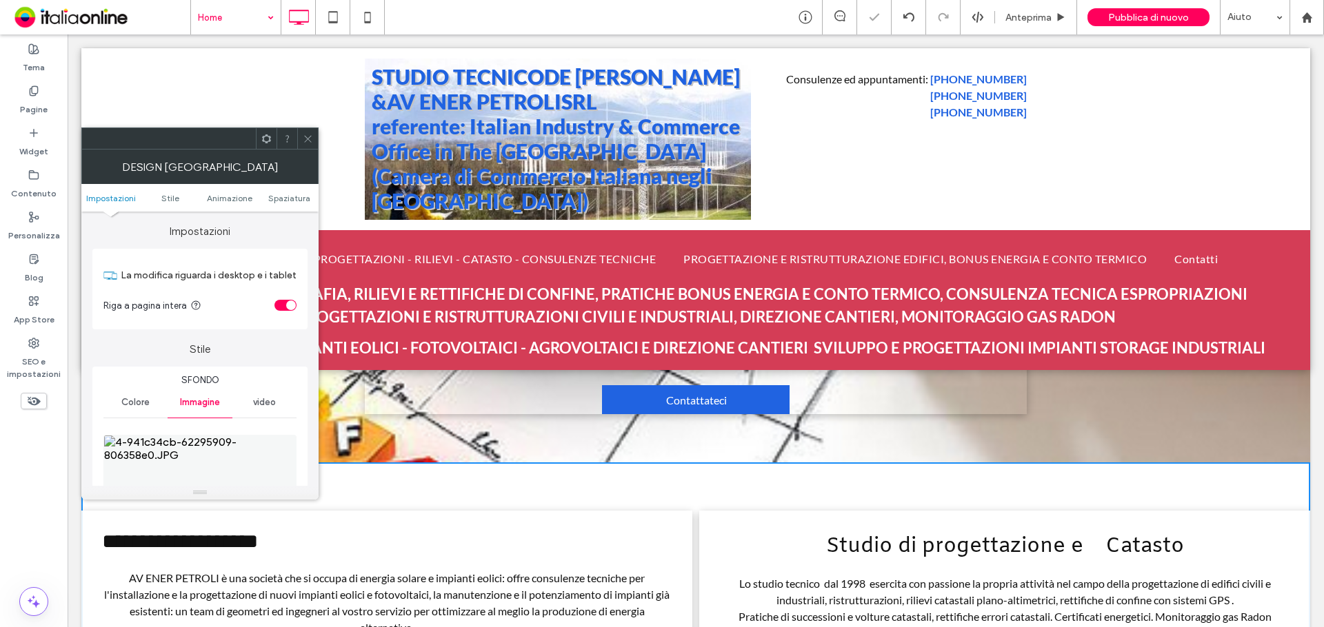
click at [309, 137] on icon at bounding box center [308, 139] width 10 height 10
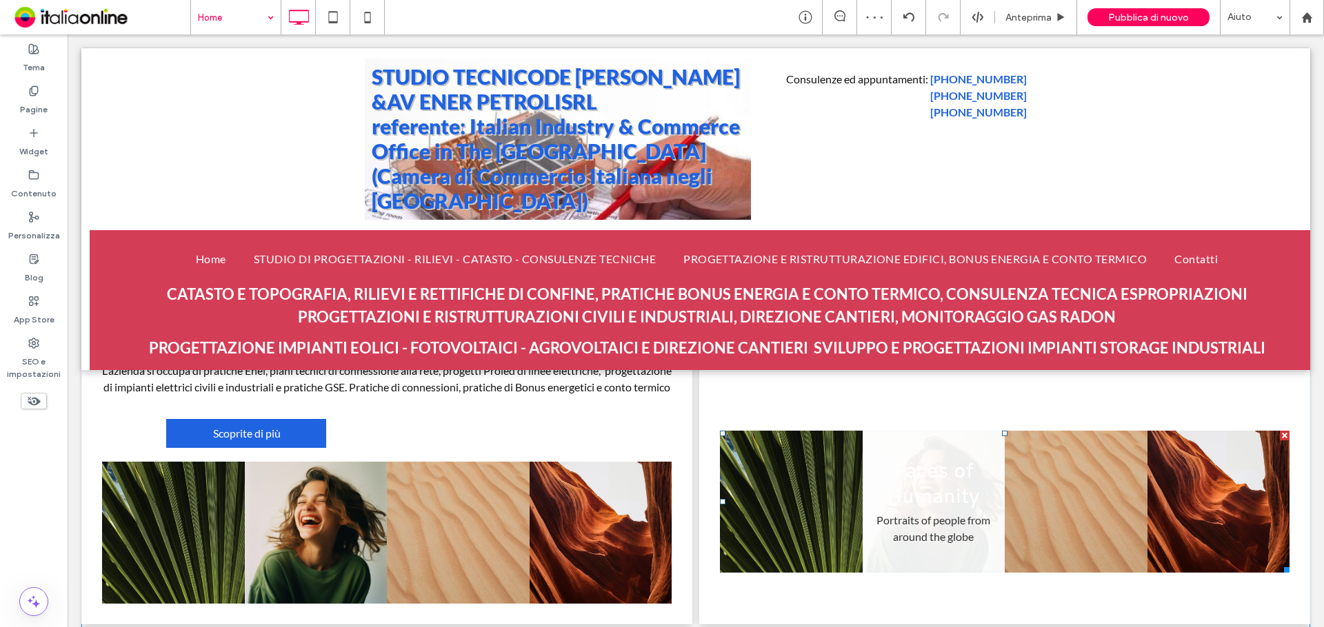
scroll to position [1154, 0]
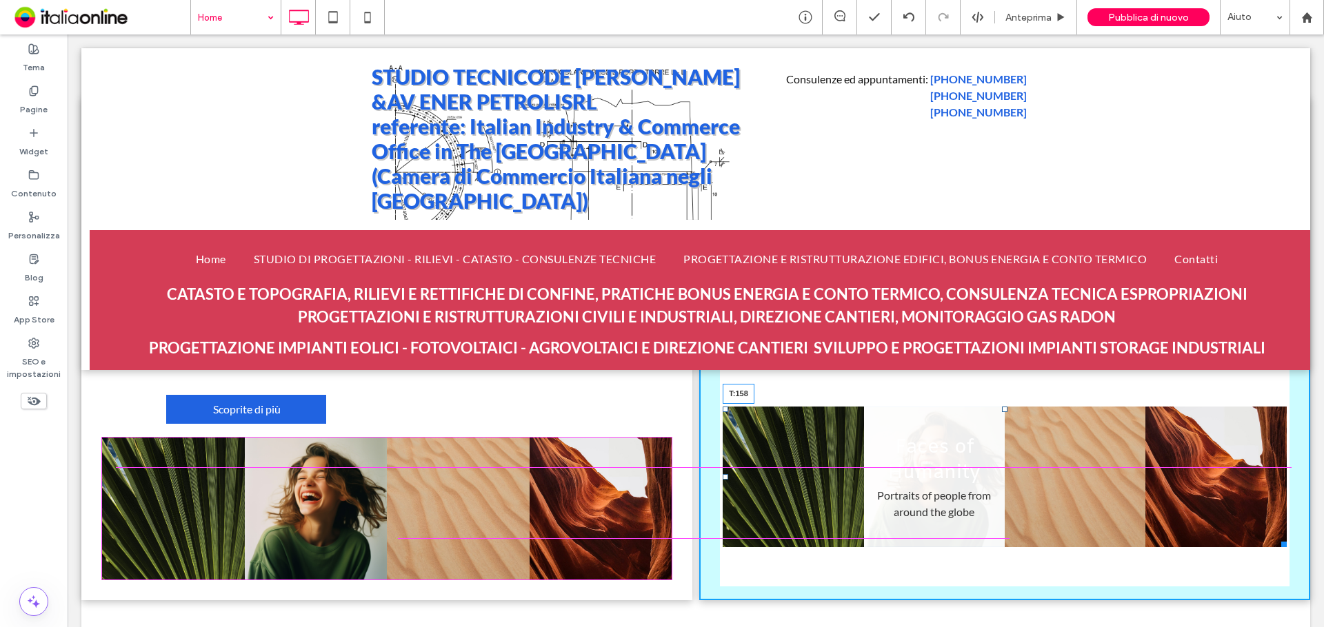
drag, startPoint x: 996, startPoint y: 407, endPoint x: 991, endPoint y: 454, distance: 47.8
click at [991, 454] on div "Nature's Symphony Breathtaking colors of our planet Button Faces of Humanity Po…" at bounding box center [1005, 477] width 564 height 141
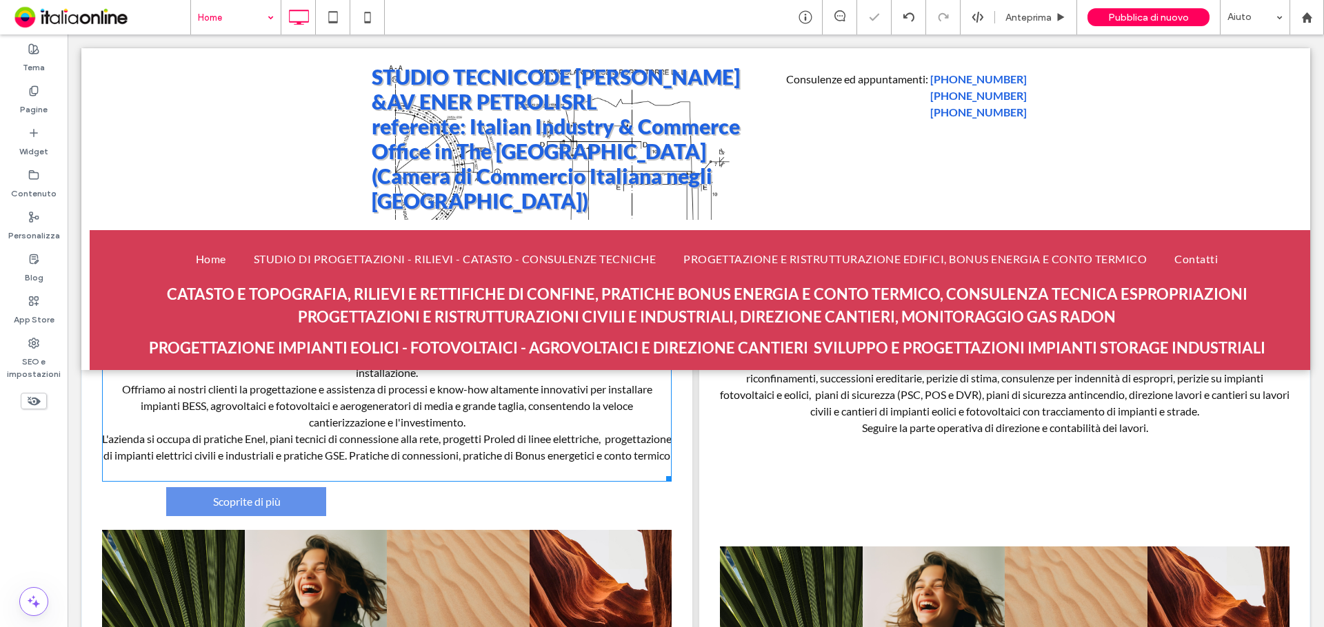
scroll to position [1085, 0]
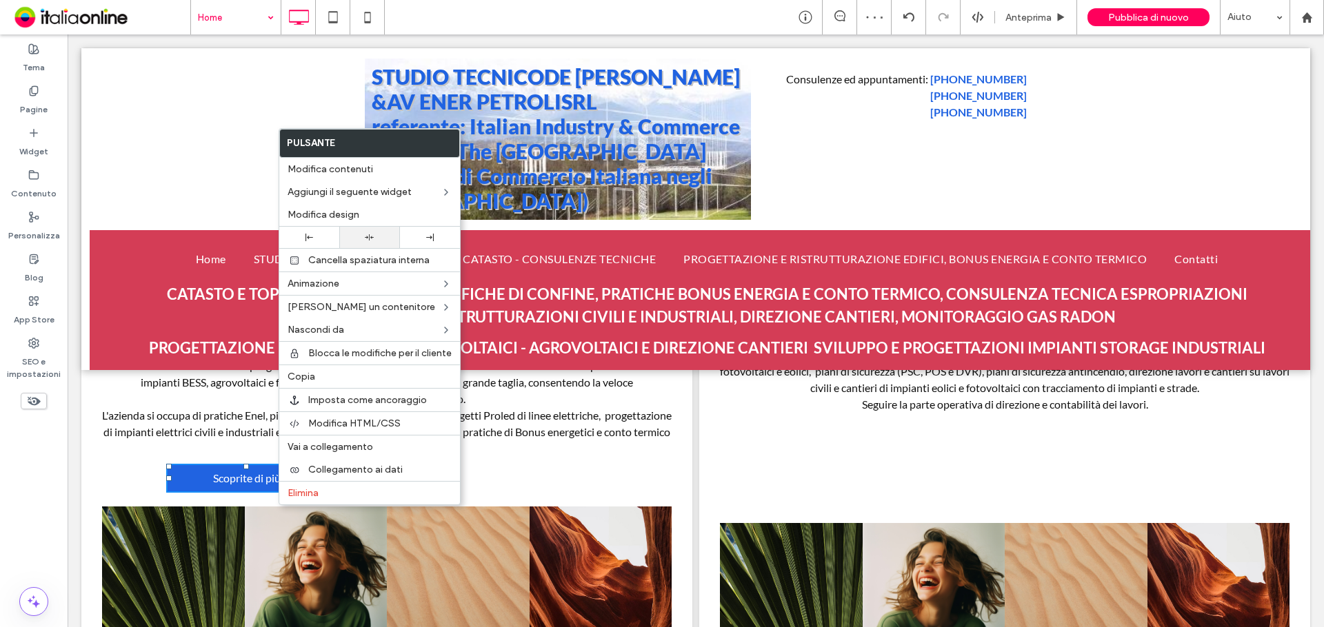
click at [373, 235] on icon at bounding box center [369, 237] width 9 height 9
click at [552, 476] on div "**********" at bounding box center [386, 426] width 611 height 521
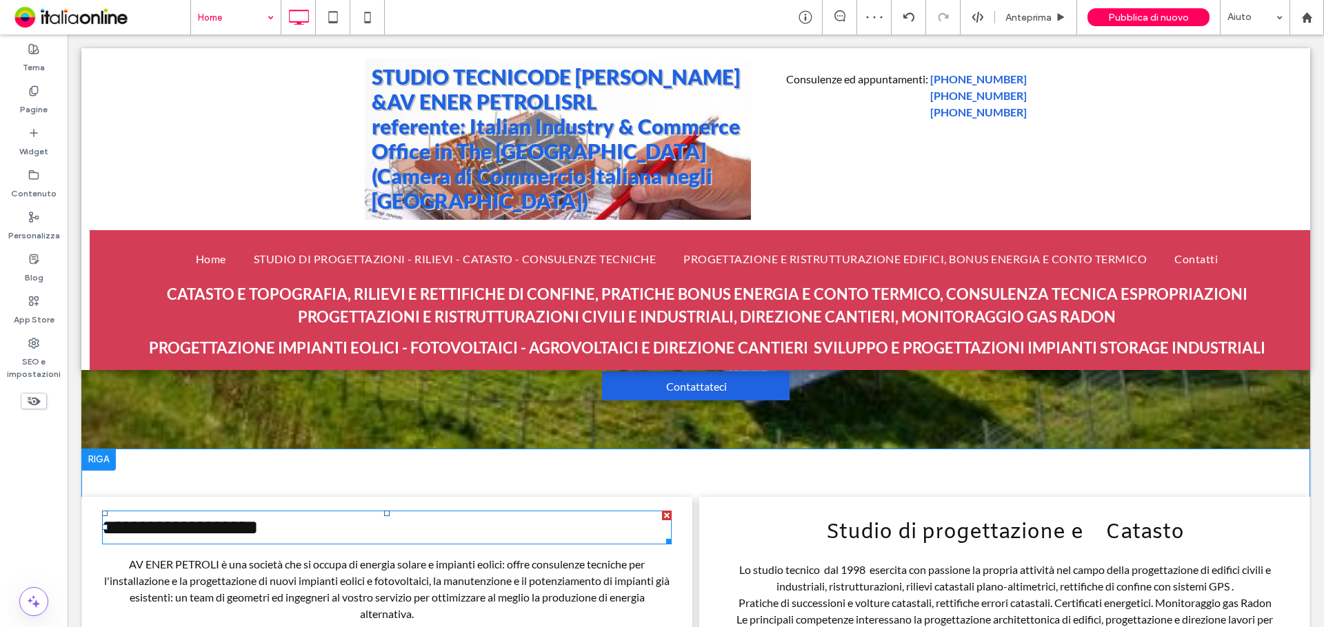
scroll to position [741, 0]
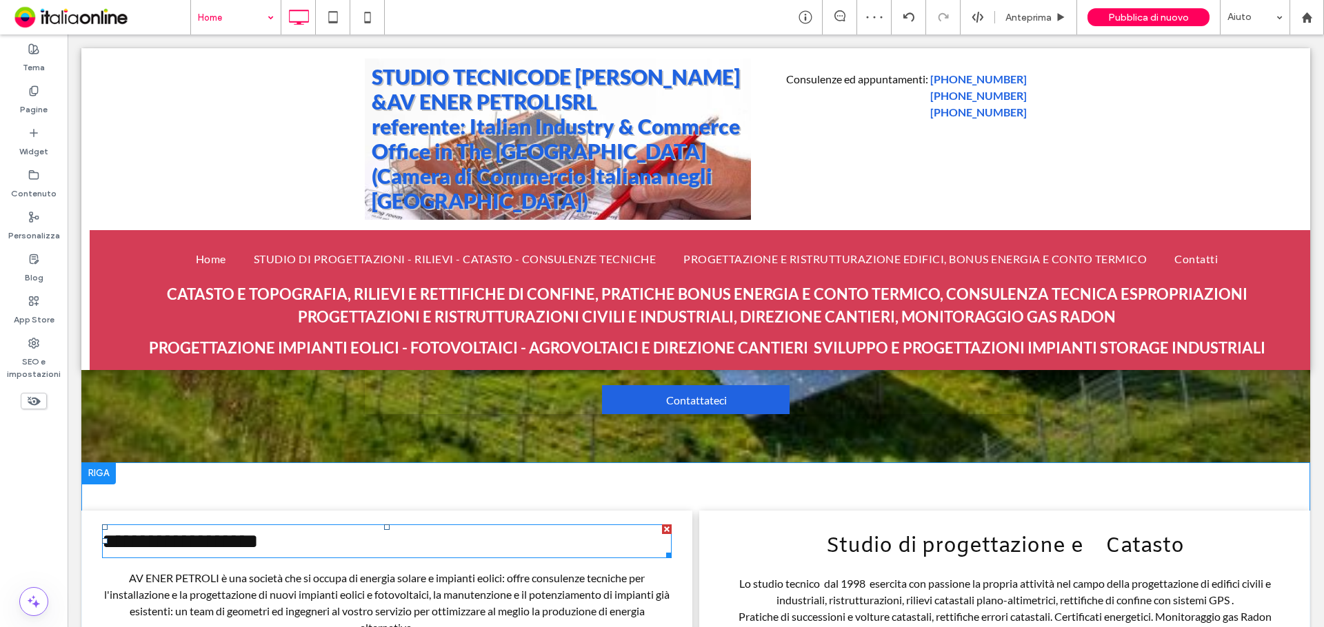
click at [309, 536] on h2 "**********" at bounding box center [387, 542] width 570 height 34
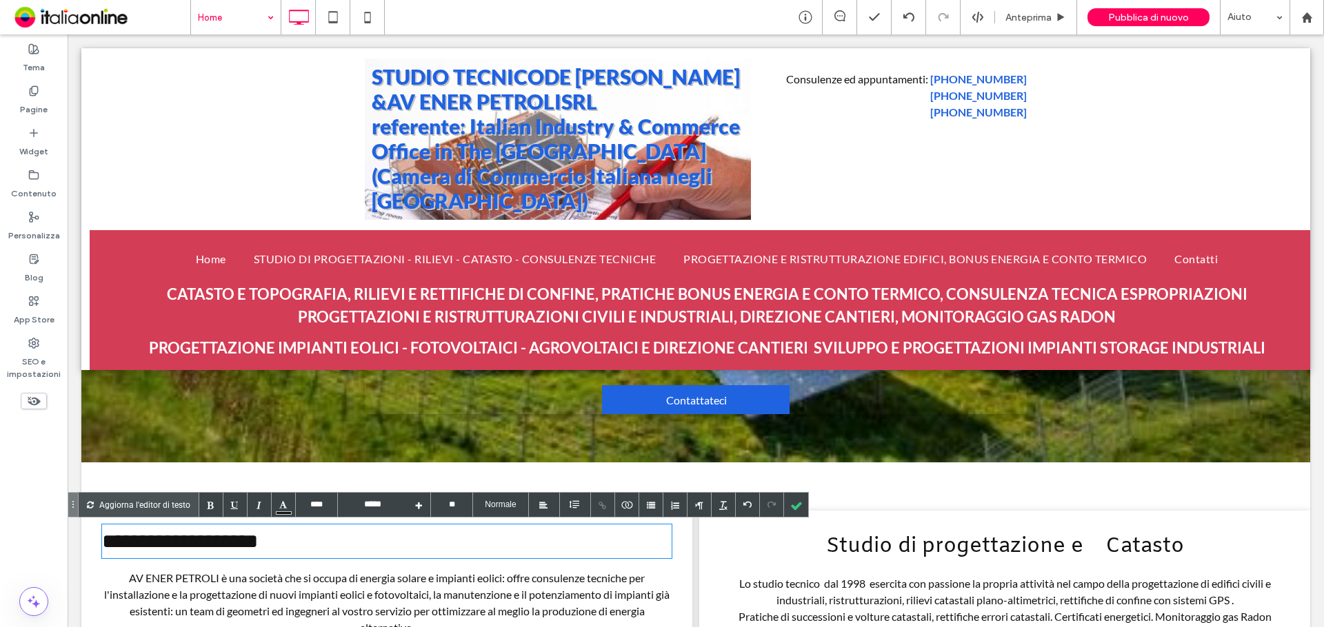
click at [318, 541] on h2 "**********" at bounding box center [387, 542] width 570 height 34
click at [534, 512] on div at bounding box center [544, 505] width 31 height 24
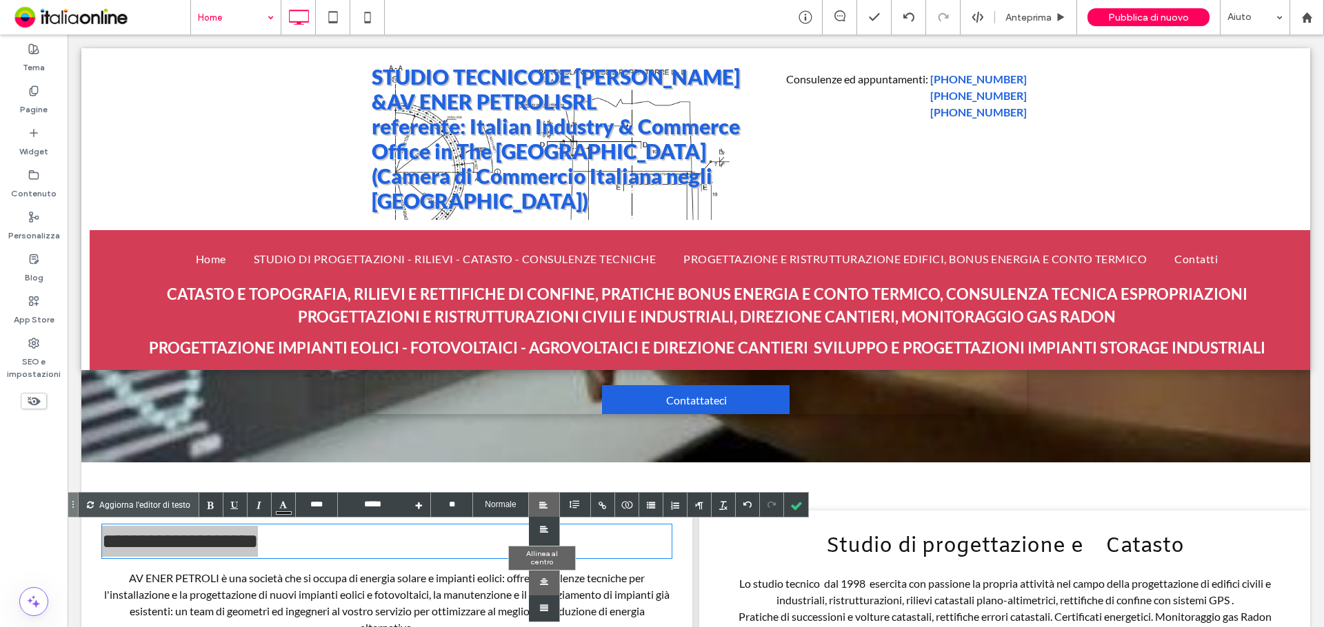
click at [543, 584] on div at bounding box center [544, 583] width 31 height 26
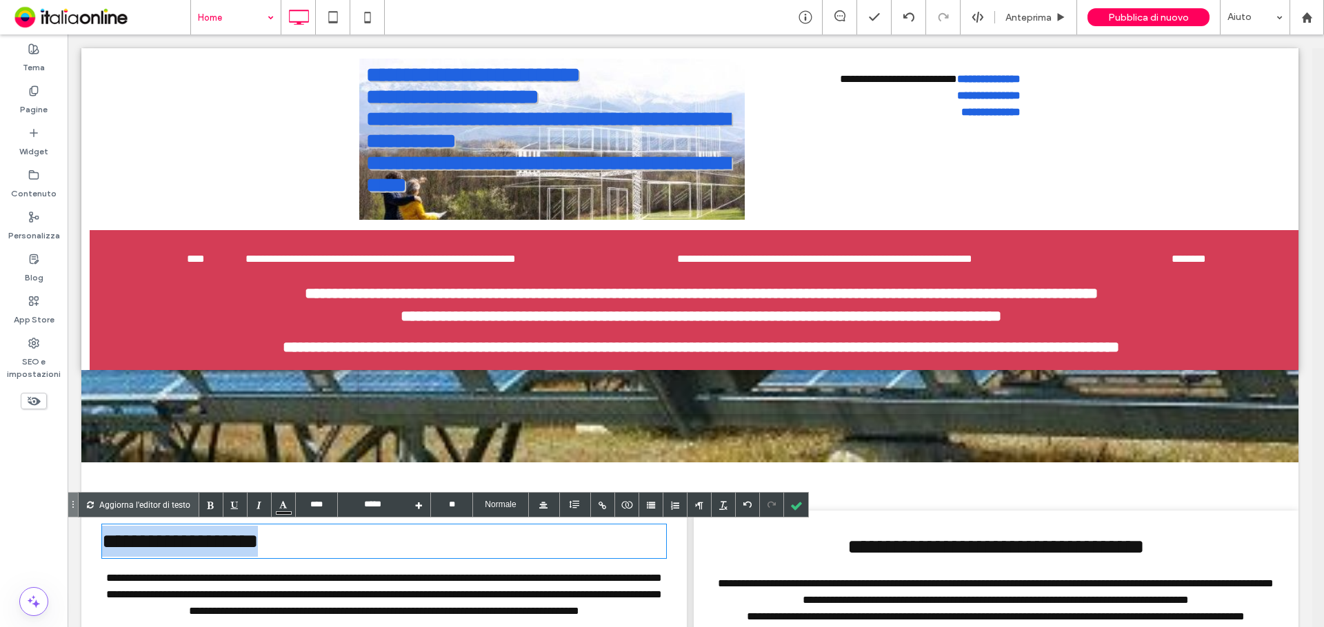
click at [446, 536] on h2 "**********" at bounding box center [384, 542] width 564 height 34
drag, startPoint x: 405, startPoint y: 551, endPoint x: 479, endPoint y: 537, distance: 75.1
click at [68, 556] on html "**********" at bounding box center [696, 437] width 1256 height 2287
click at [550, 509] on div at bounding box center [551, 505] width 6 height 24
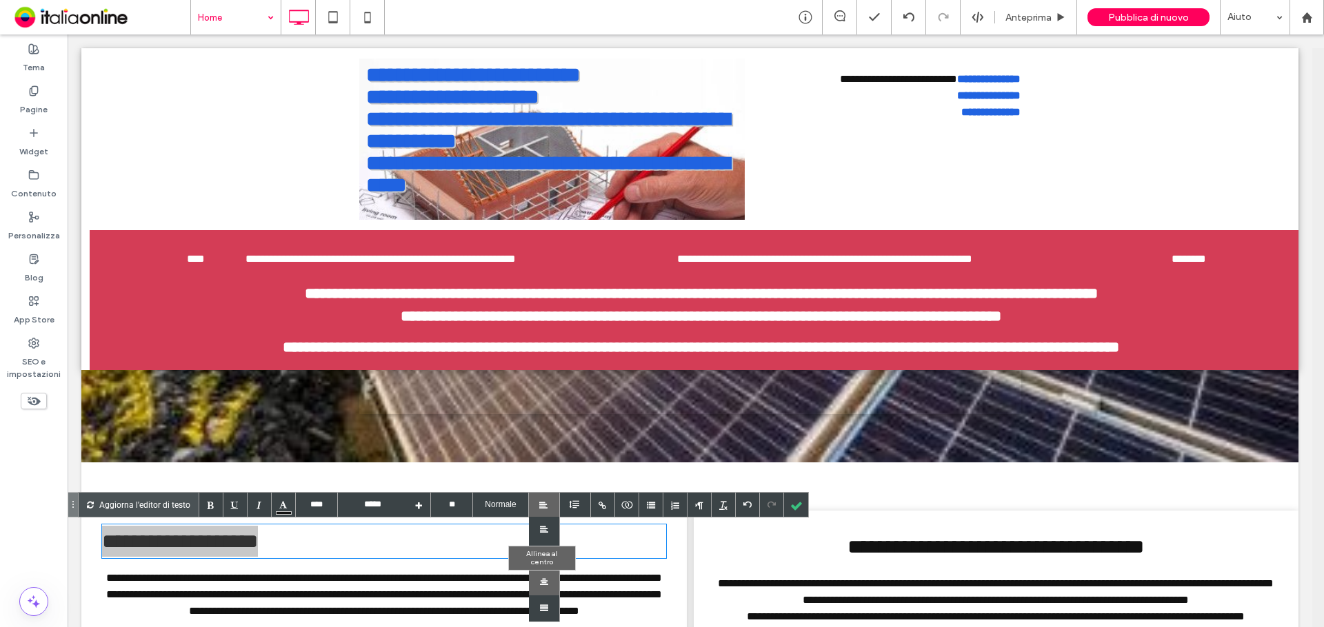
click at [541, 574] on div at bounding box center [544, 583] width 31 height 26
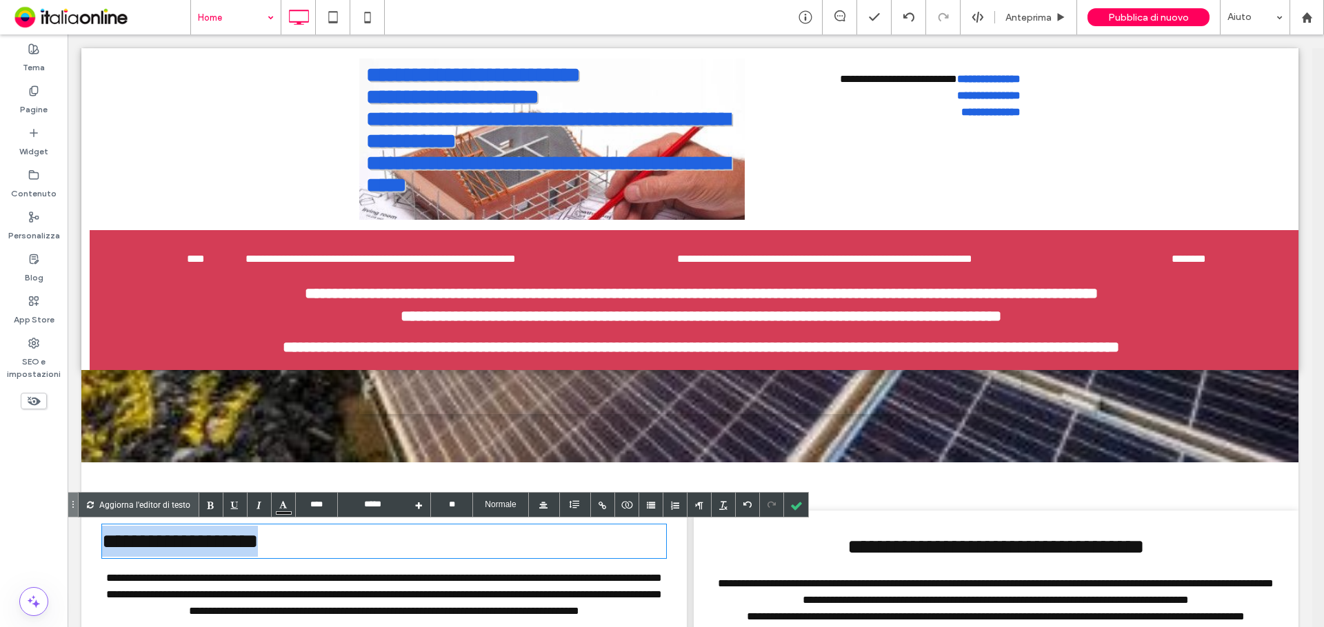
click at [481, 536] on h2 "**********" at bounding box center [384, 542] width 564 height 34
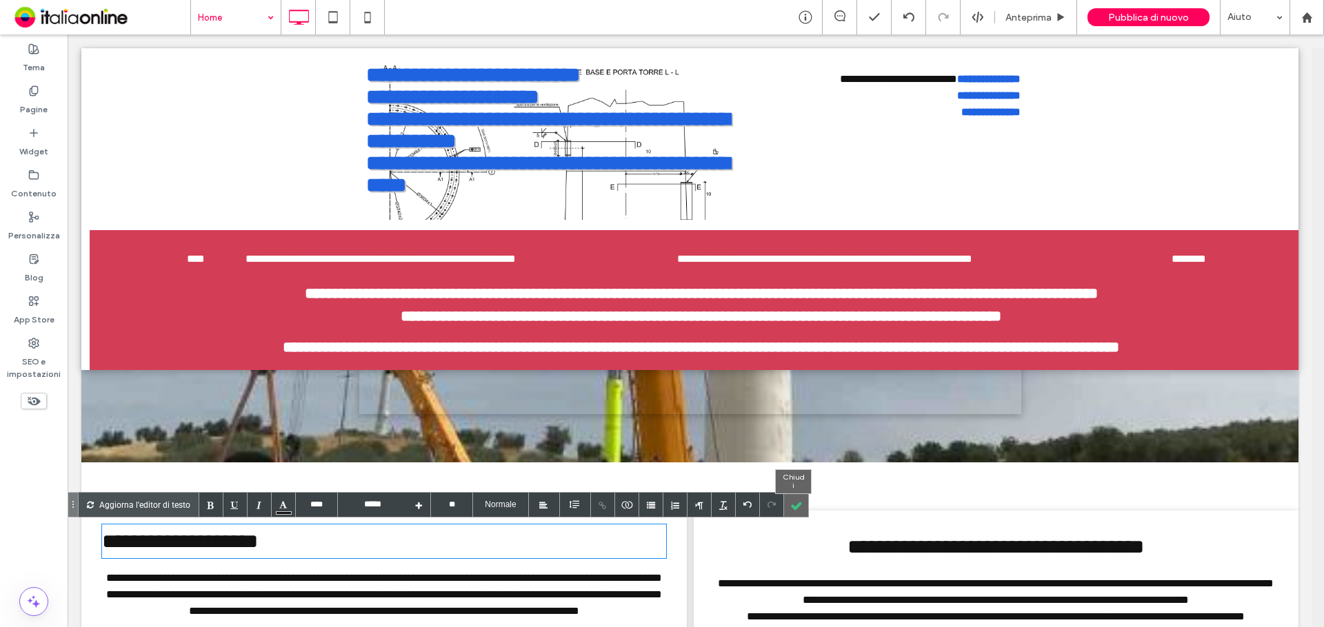
click at [794, 501] on div at bounding box center [796, 505] width 24 height 24
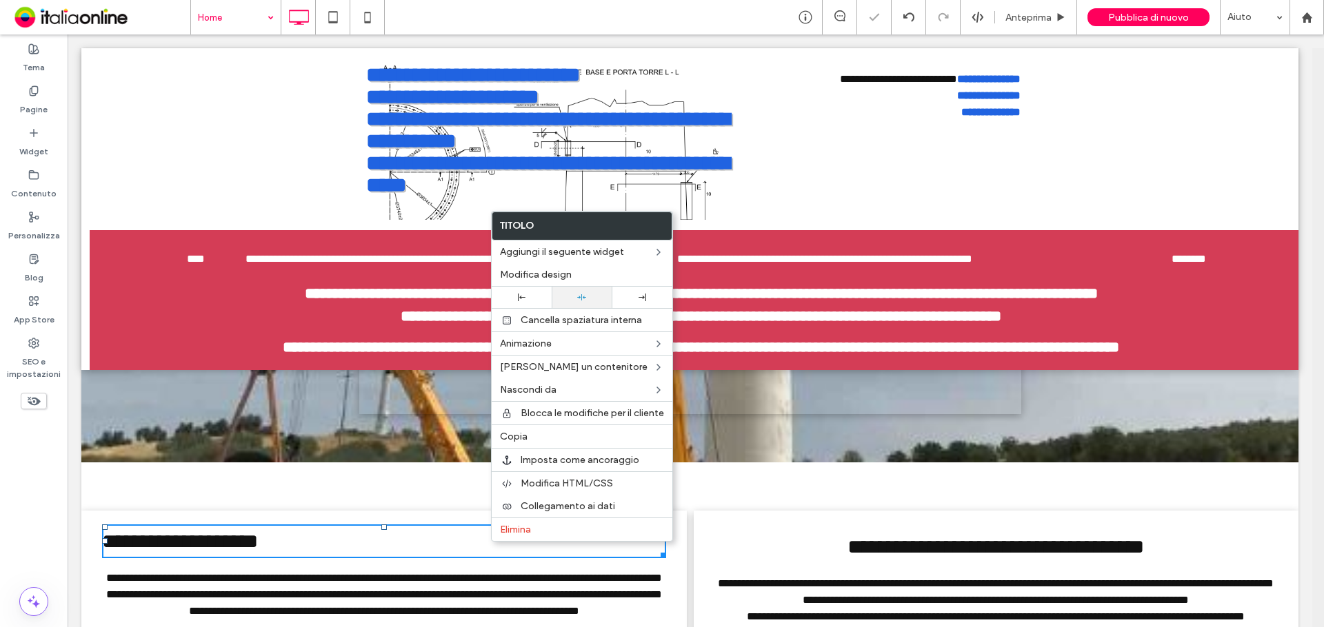
click at [574, 299] on div at bounding box center [581, 297] width 46 height 9
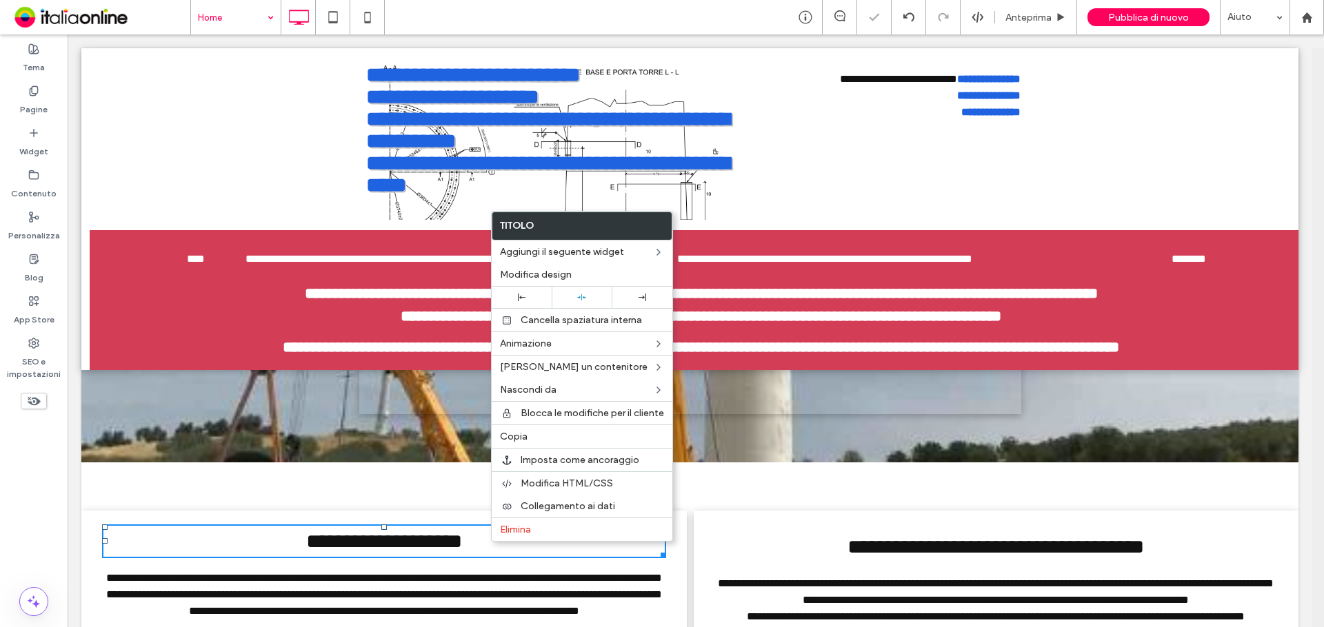
click at [908, 536] on h2 "**********" at bounding box center [996, 547] width 564 height 34
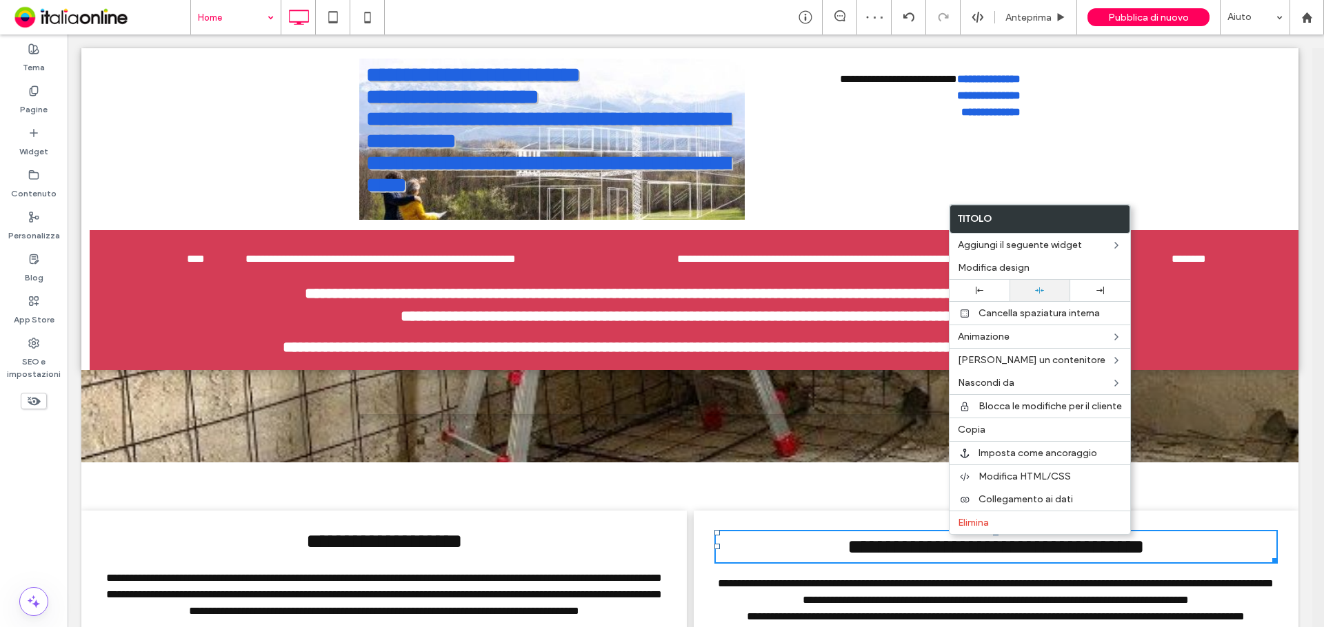
click at [1037, 286] on icon at bounding box center [1039, 290] width 9 height 9
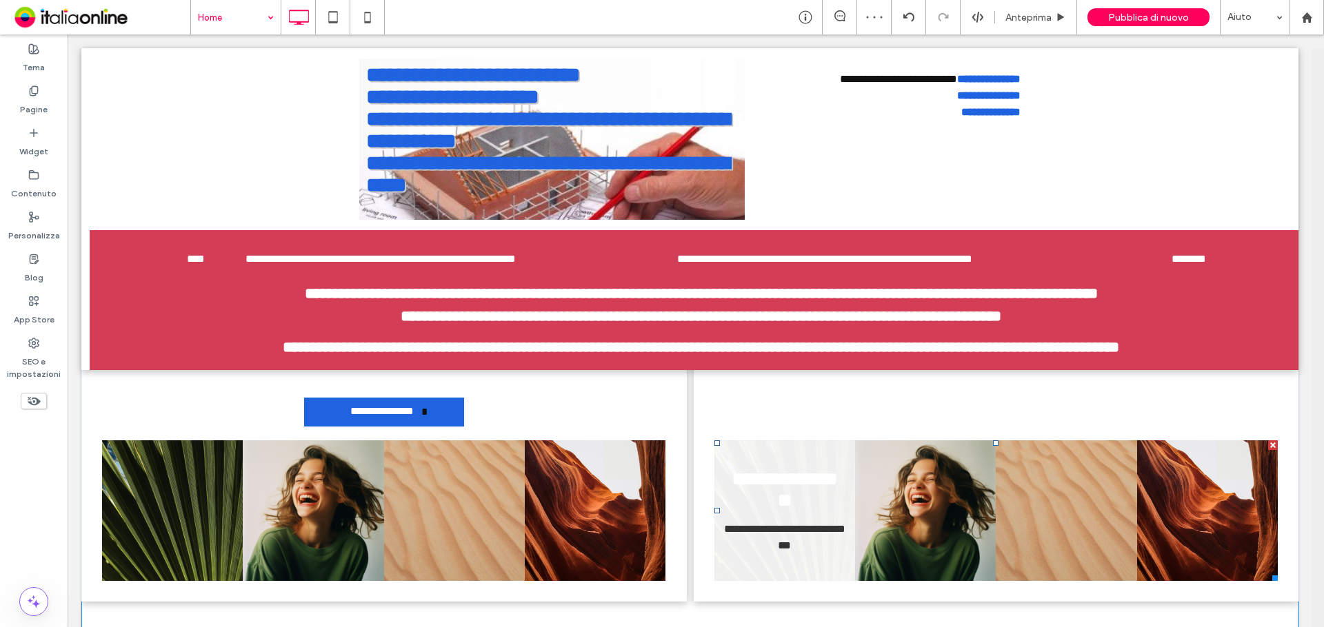
scroll to position [1223, 0]
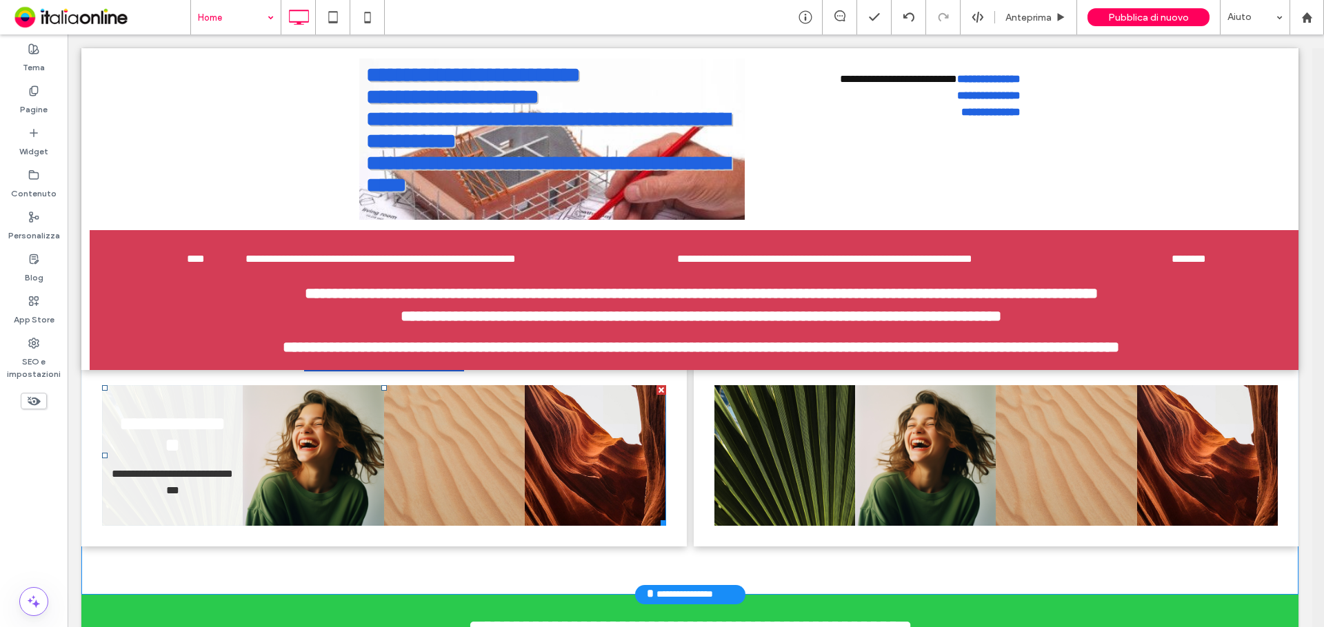
click at [171, 444] on link at bounding box center [172, 455] width 141 height 141
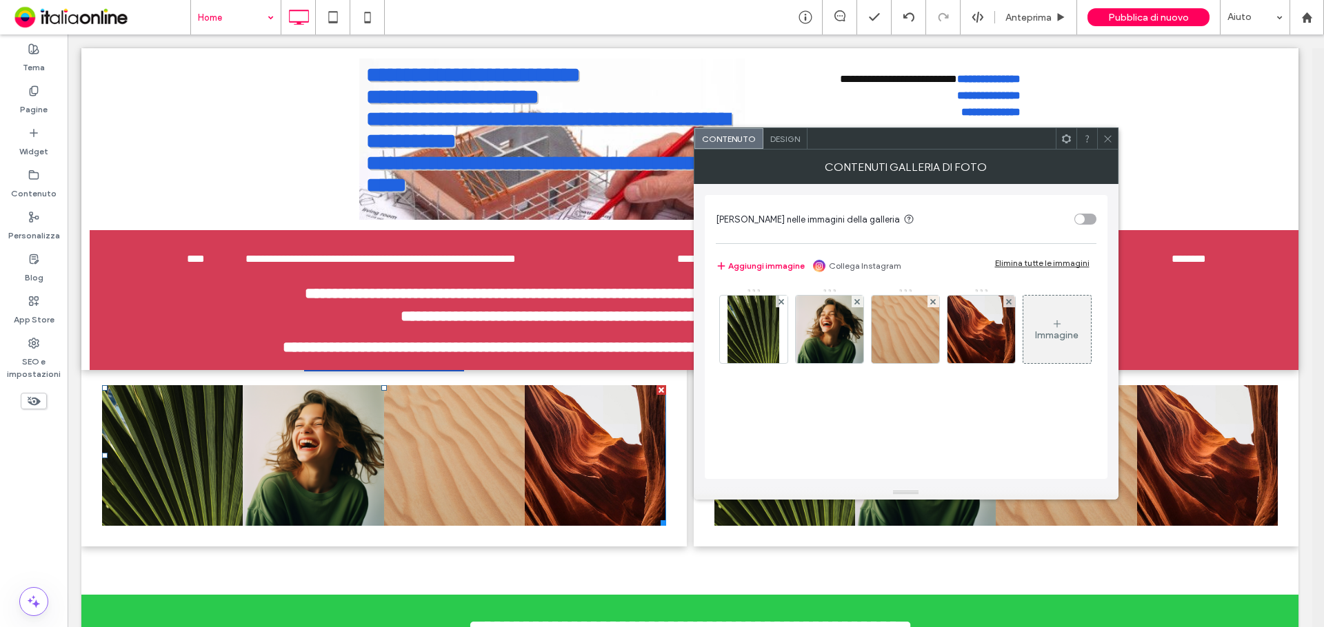
click at [1047, 265] on div "Elimina tutte le immagini" at bounding box center [1042, 263] width 94 height 10
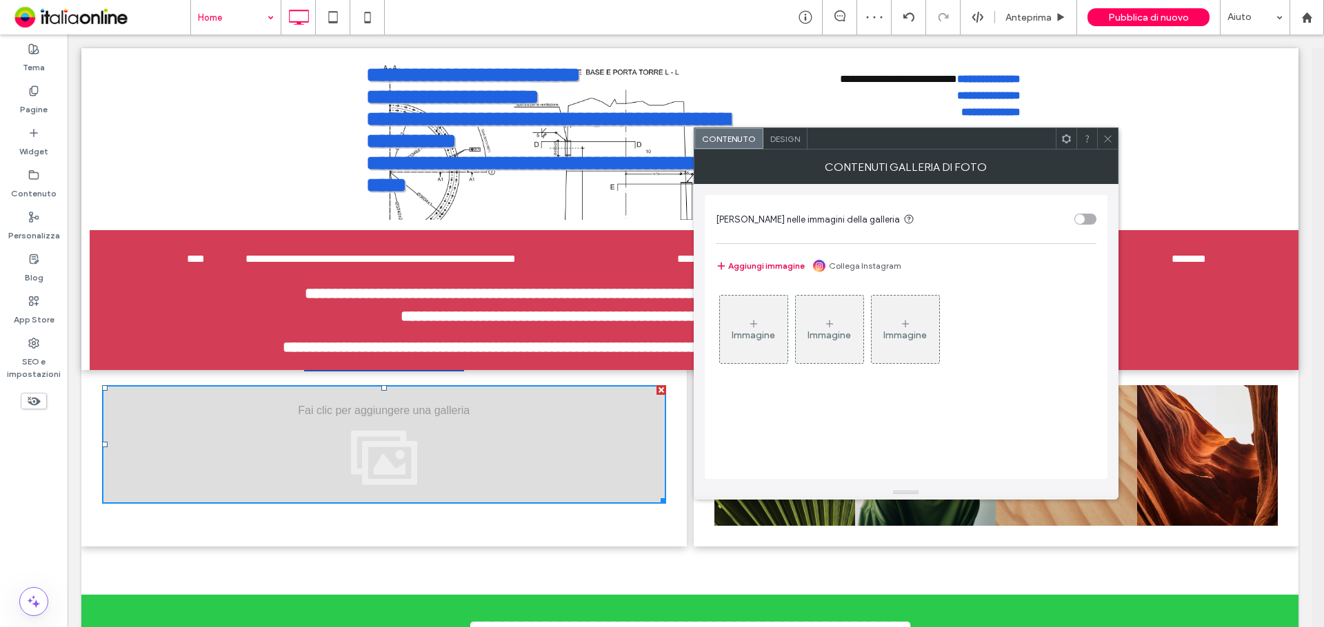
click at [777, 265] on button "Aggiungi immagine" at bounding box center [760, 266] width 89 height 17
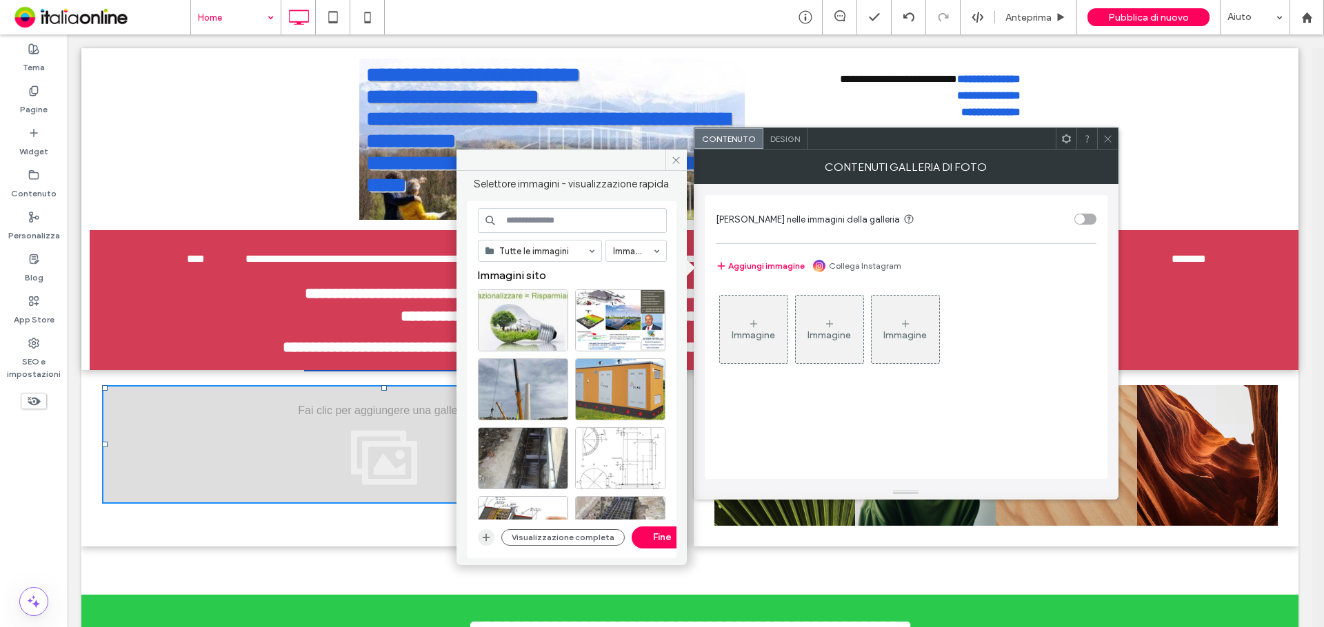
click at [491, 537] on icon "button" at bounding box center [486, 537] width 11 height 11
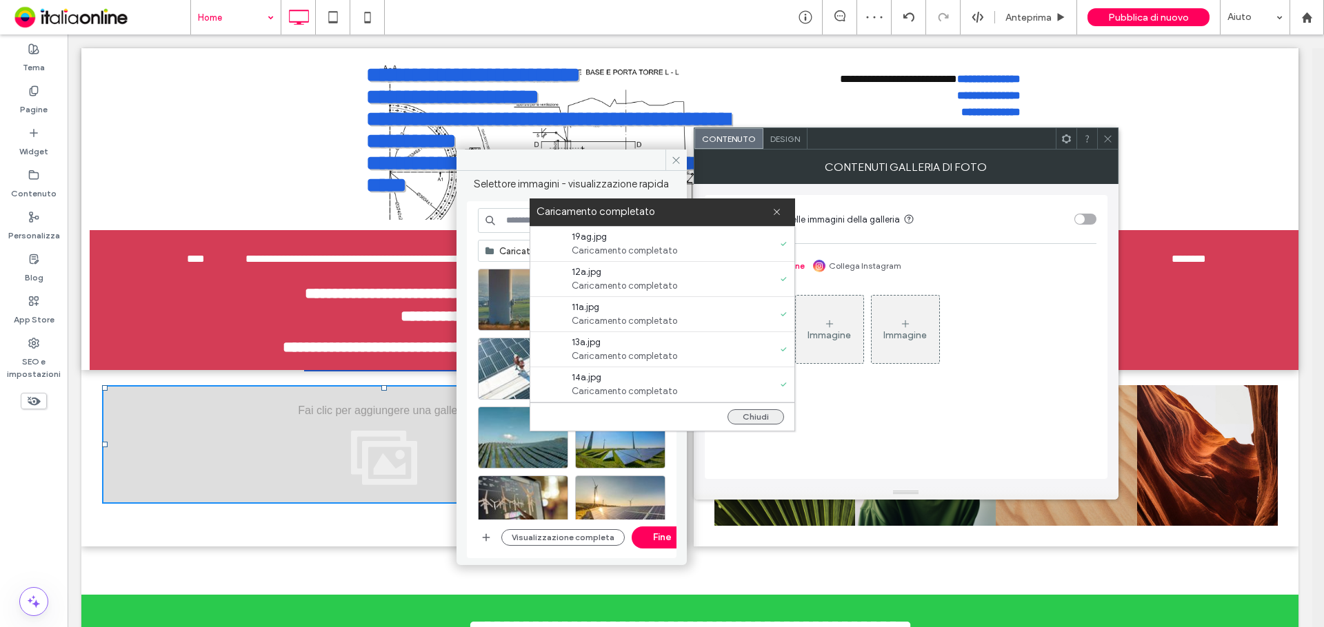
click at [744, 414] on button "Chiudi" at bounding box center [755, 417] width 57 height 15
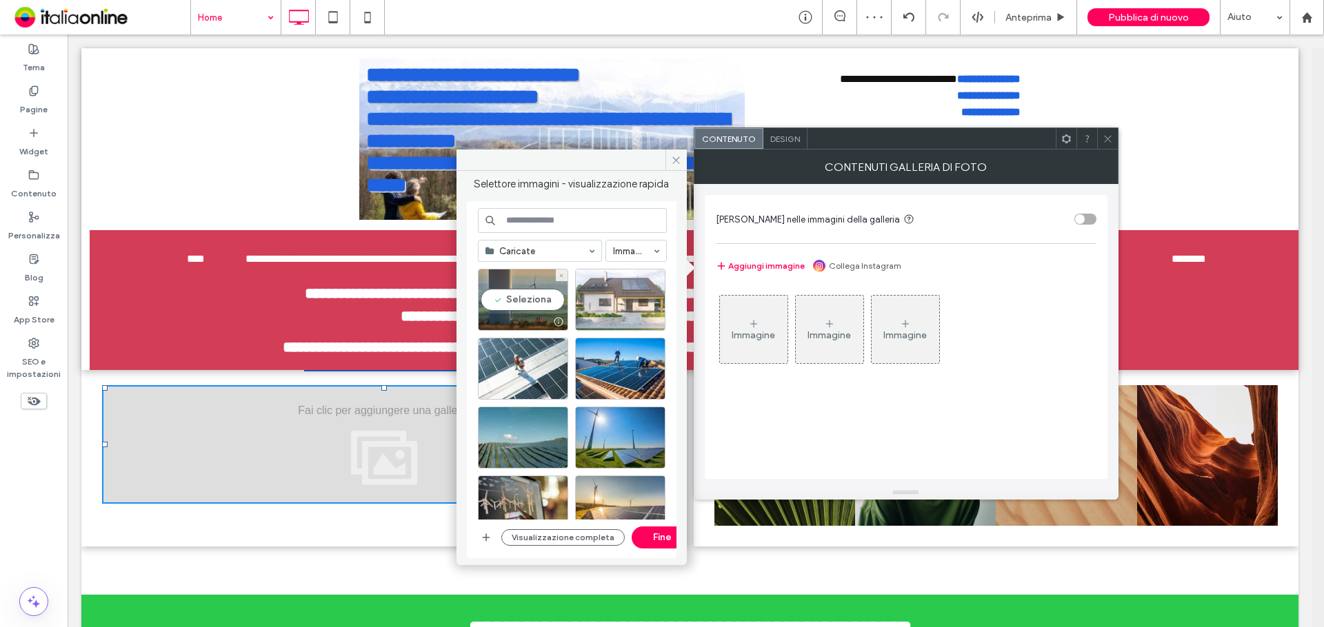
click at [519, 294] on div "Seleziona" at bounding box center [523, 300] width 90 height 62
drag, startPoint x: 607, startPoint y: 304, endPoint x: 587, endPoint y: 318, distance: 24.9
click at [604, 308] on div "Seleziona" at bounding box center [620, 300] width 90 height 62
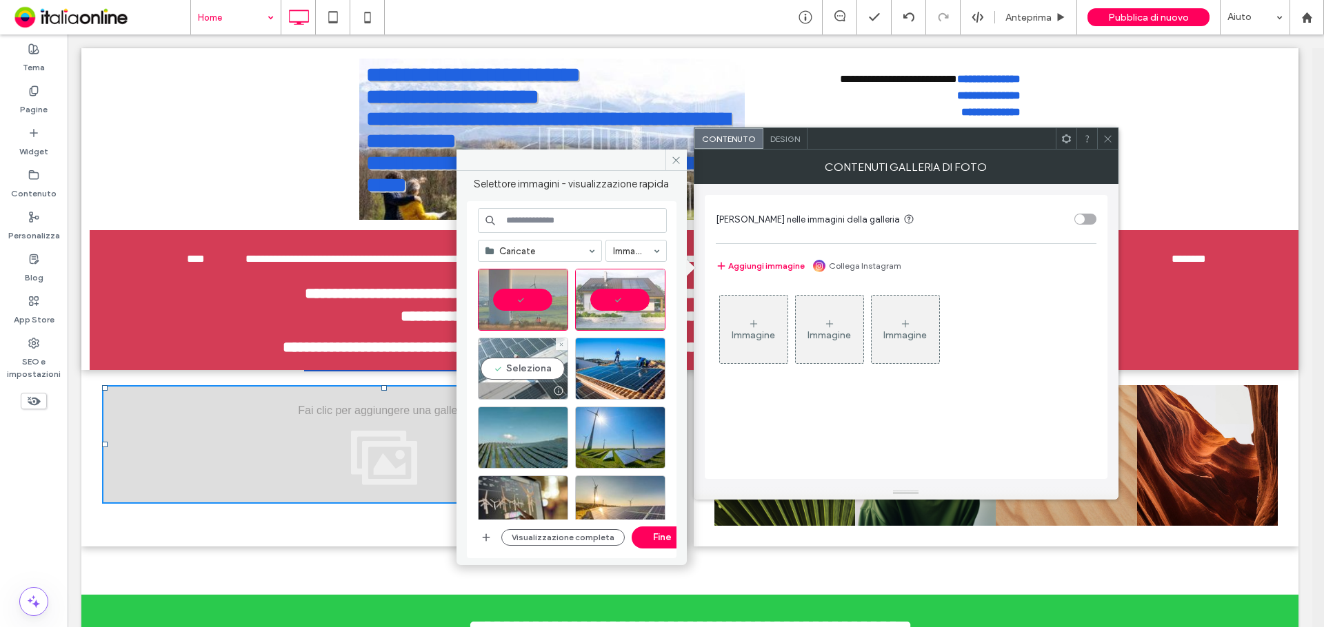
drag, startPoint x: 521, startPoint y: 363, endPoint x: 627, endPoint y: 368, distance: 106.3
click at [521, 363] on div "Seleziona" at bounding box center [523, 369] width 90 height 62
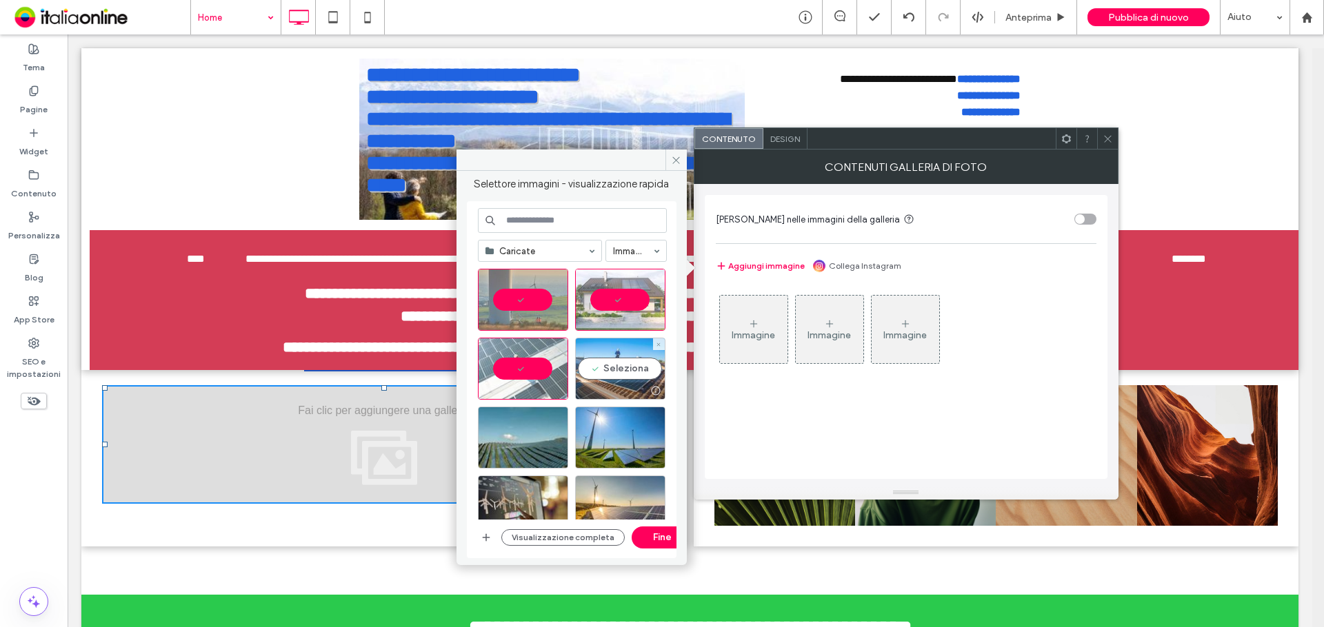
drag, startPoint x: 633, startPoint y: 369, endPoint x: 549, endPoint y: 430, distance: 103.7
click at [633, 370] on div "Seleziona" at bounding box center [620, 369] width 90 height 62
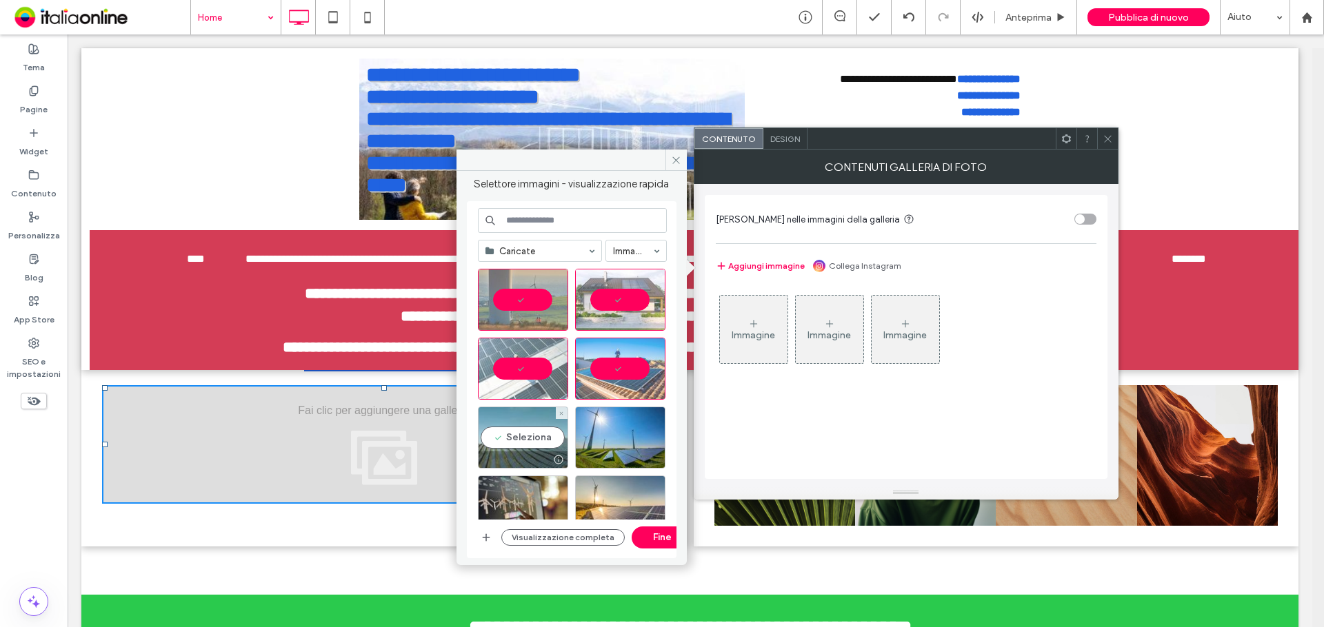
click at [544, 431] on div "Seleziona" at bounding box center [523, 438] width 90 height 62
click at [609, 434] on div at bounding box center [620, 438] width 90 height 62
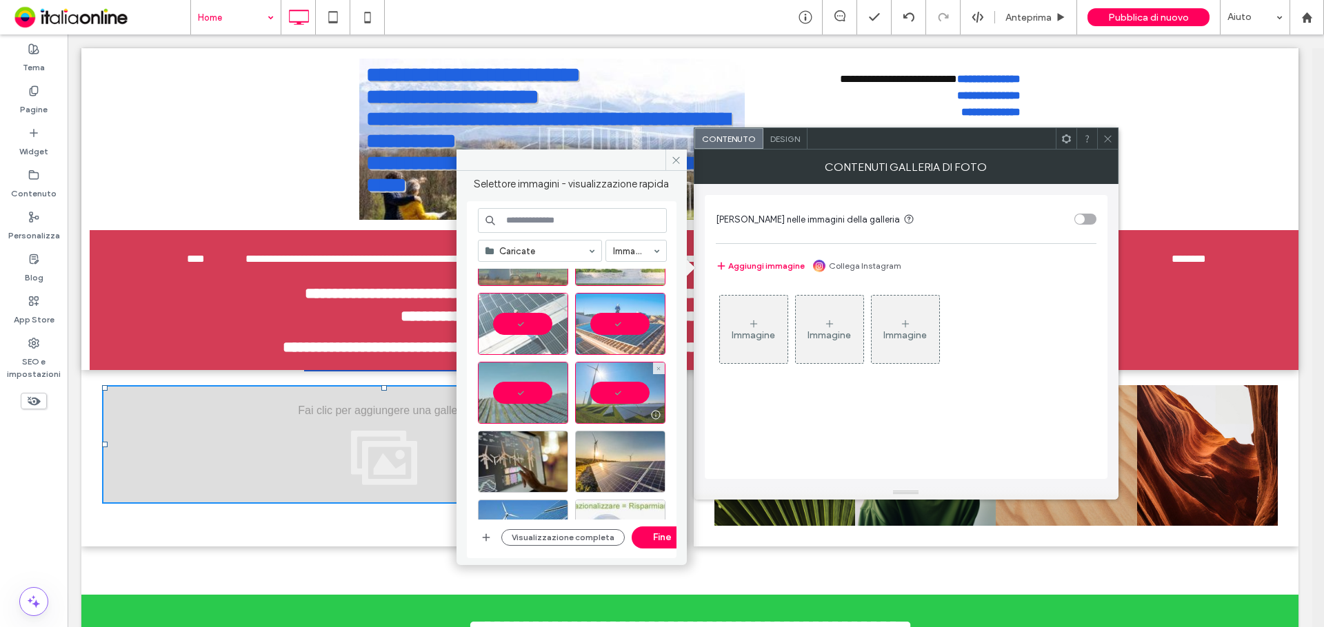
scroll to position [69, 0]
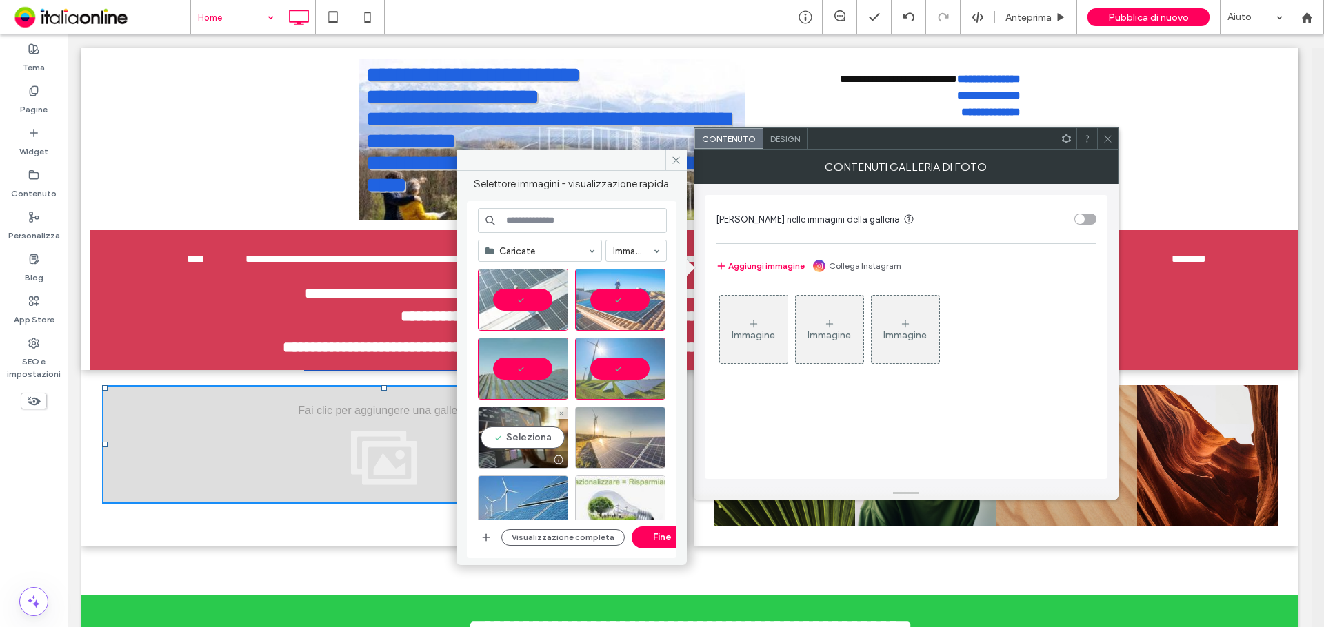
drag, startPoint x: 543, startPoint y: 425, endPoint x: 605, endPoint y: 424, distance: 62.1
click at [543, 425] on div "Seleziona" at bounding box center [523, 438] width 90 height 62
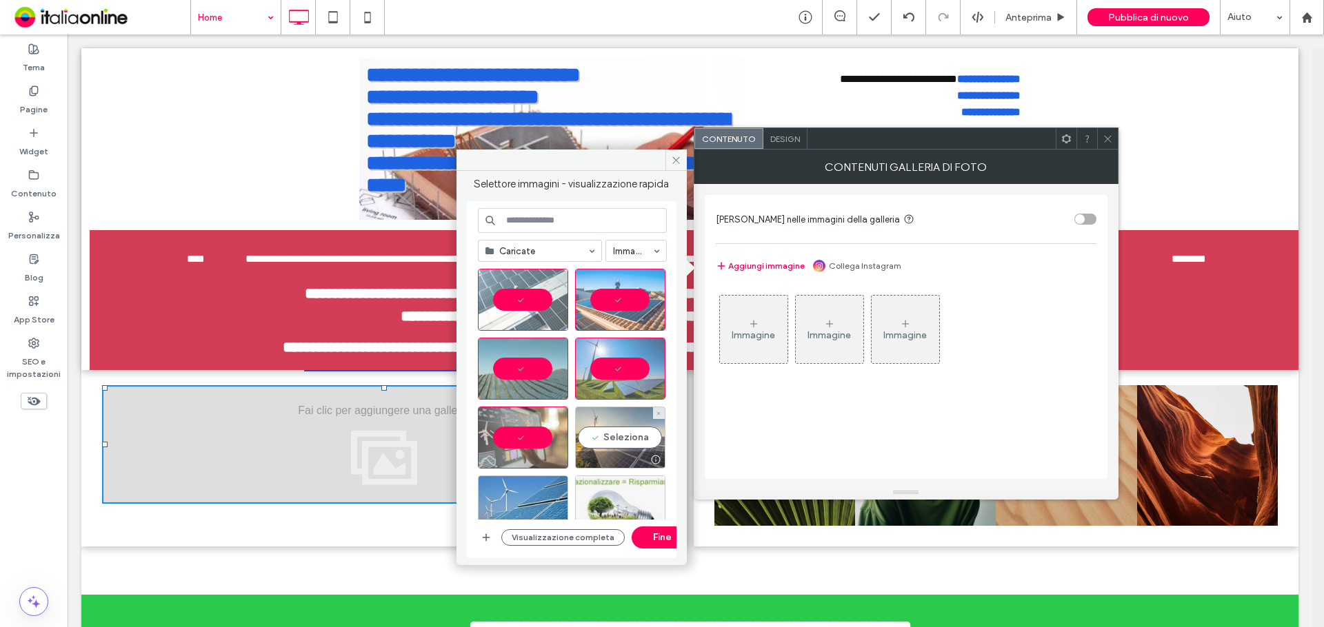
click at [607, 424] on div "Seleziona" at bounding box center [620, 438] width 90 height 62
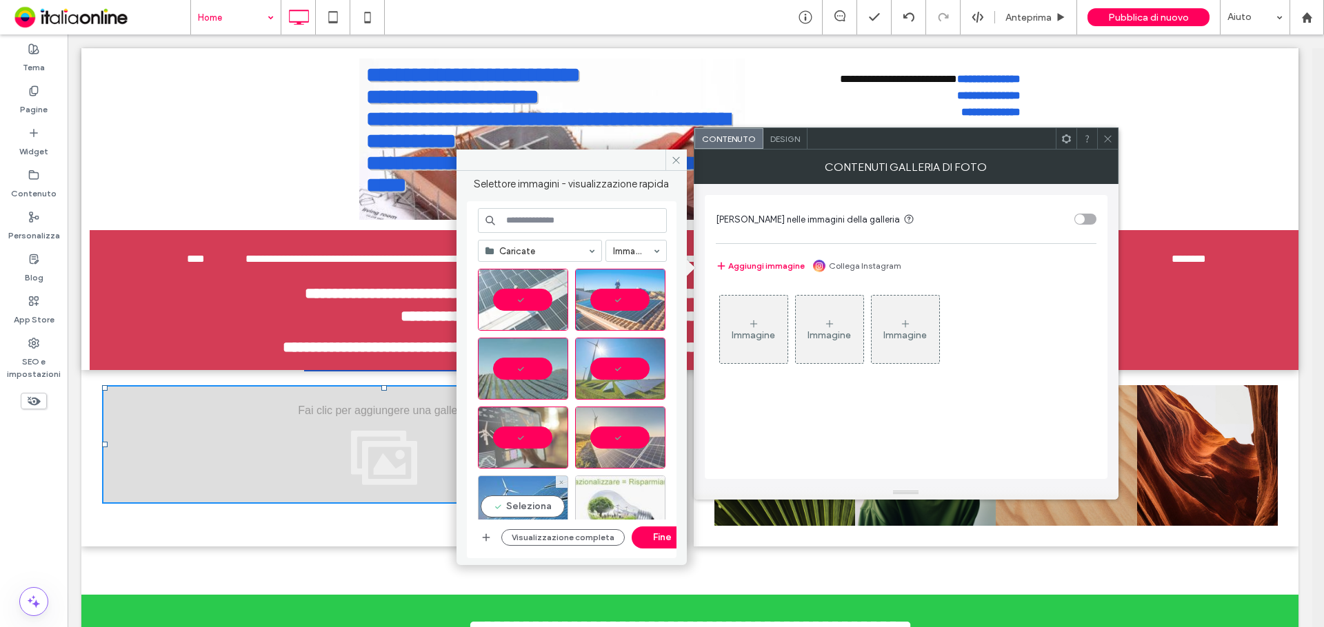
drag, startPoint x: 527, startPoint y: 487, endPoint x: 617, endPoint y: 490, distance: 90.4
click at [528, 487] on div "Seleziona" at bounding box center [523, 507] width 90 height 62
click at [634, 493] on div "Seleziona" at bounding box center [620, 507] width 90 height 62
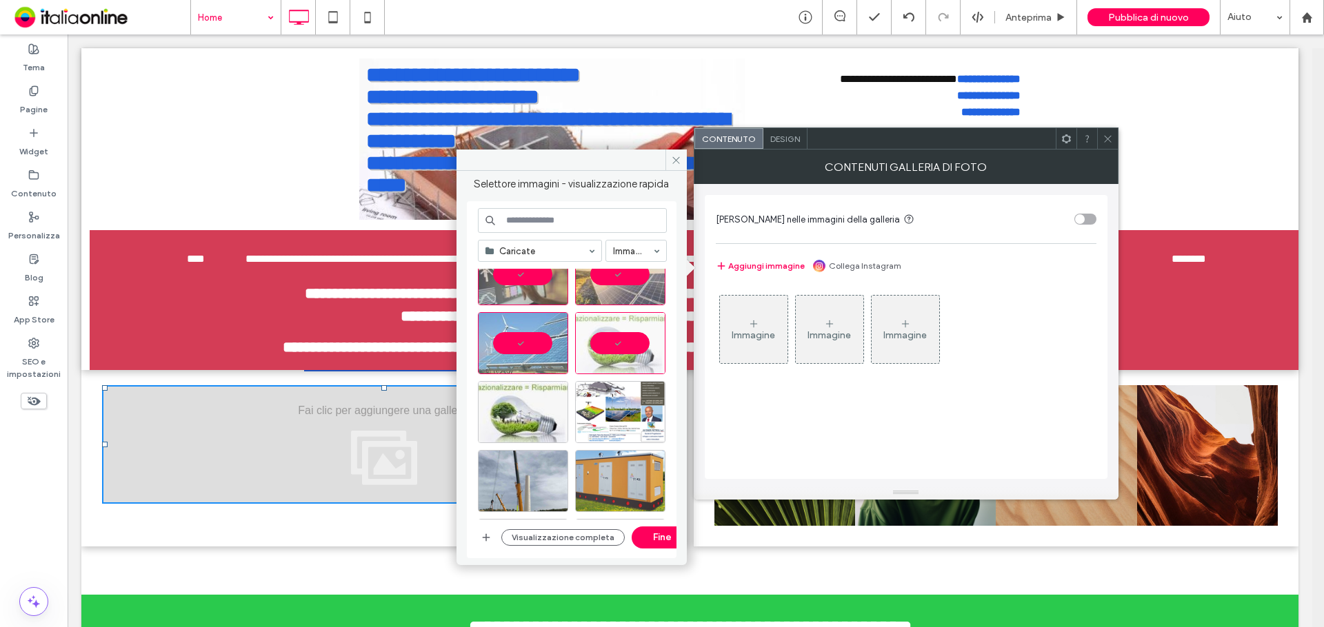
scroll to position [276, 0]
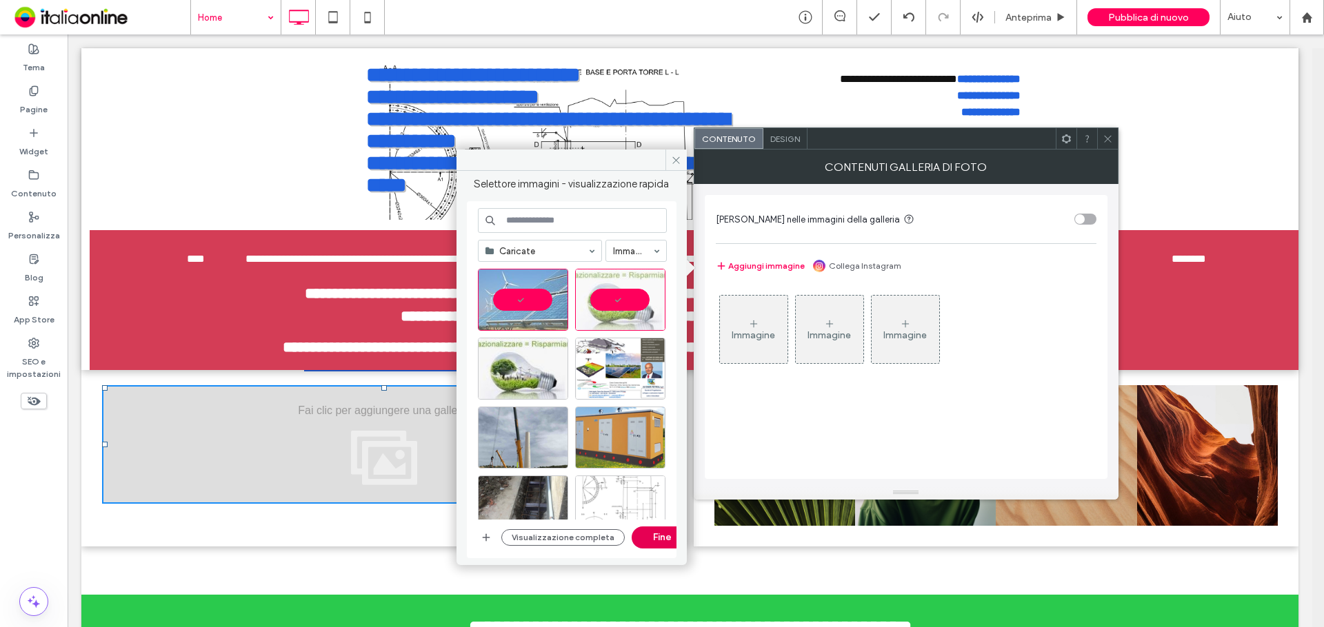
click at [655, 541] on button "Fine" at bounding box center [663, 538] width 62 height 22
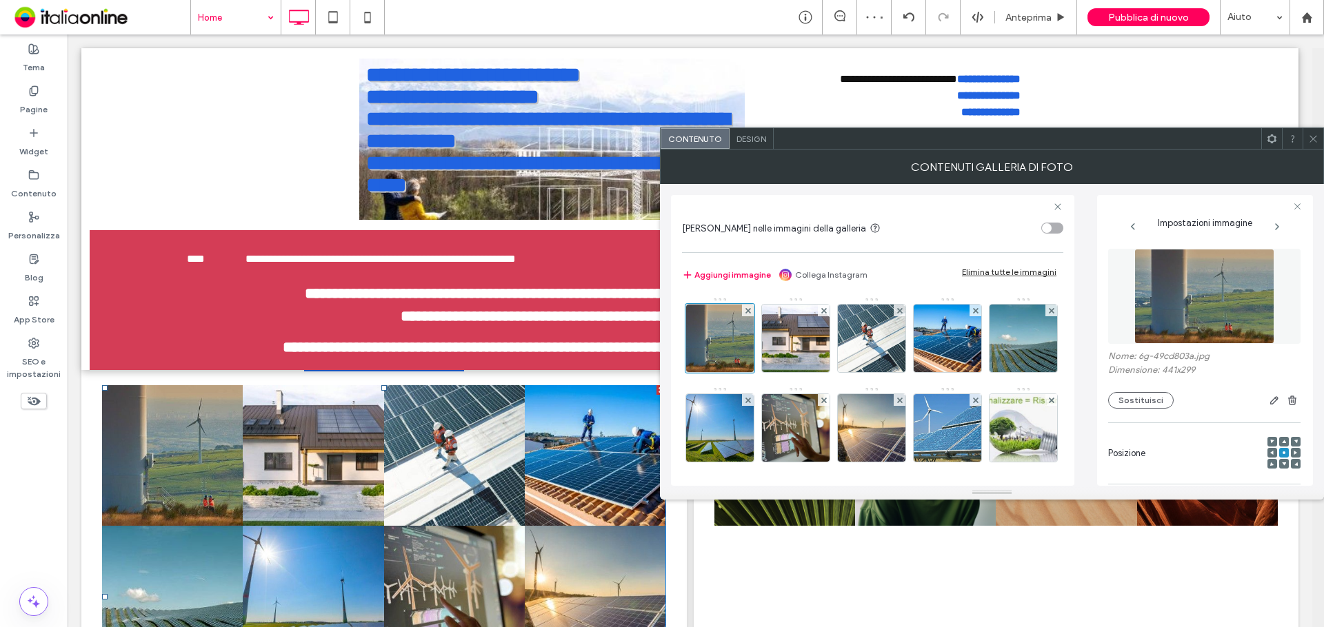
click at [766, 143] on div "Design" at bounding box center [751, 138] width 44 height 21
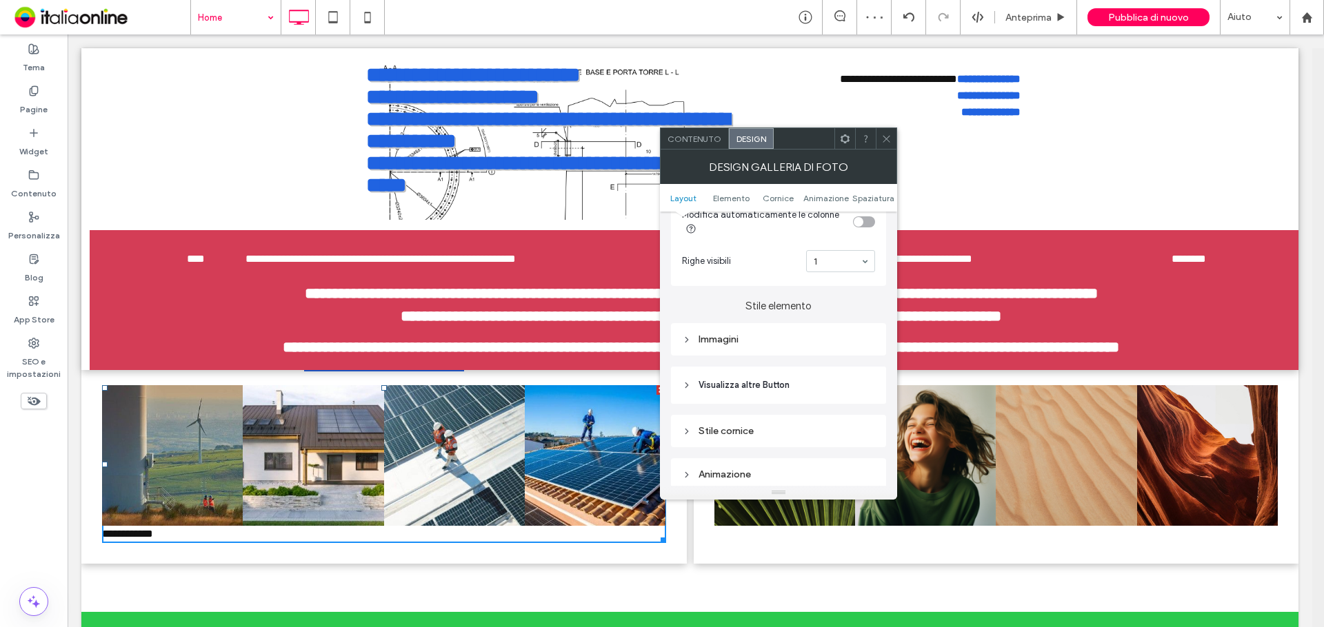
scroll to position [483, 0]
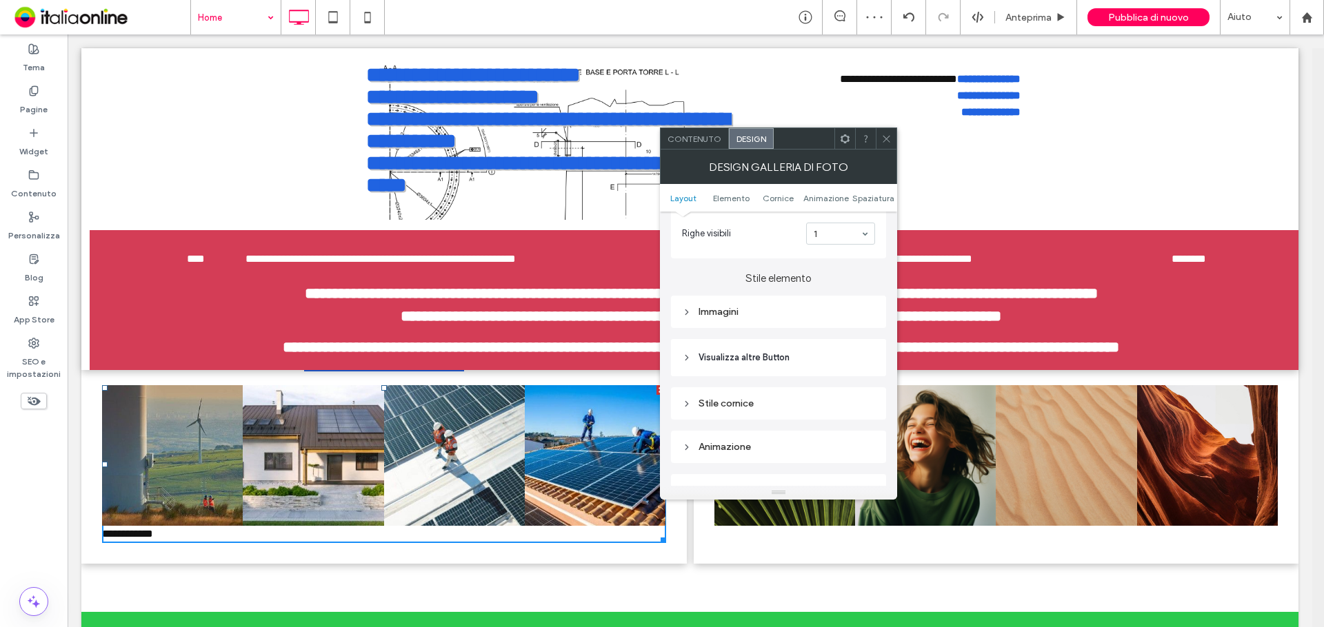
click at [739, 323] on div "Immagini" at bounding box center [778, 312] width 215 height 32
click at [741, 316] on div "Immagini" at bounding box center [778, 312] width 193 height 12
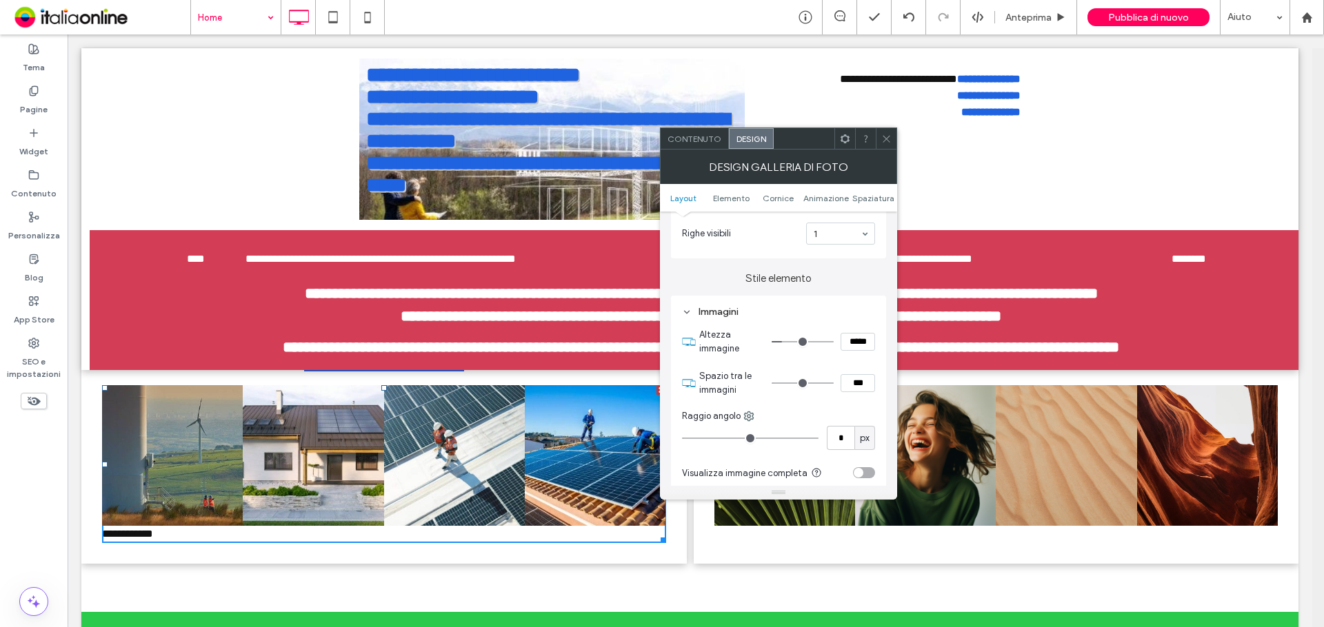
click at [858, 385] on input "***" at bounding box center [858, 383] width 34 height 18
type input "****"
type input "**"
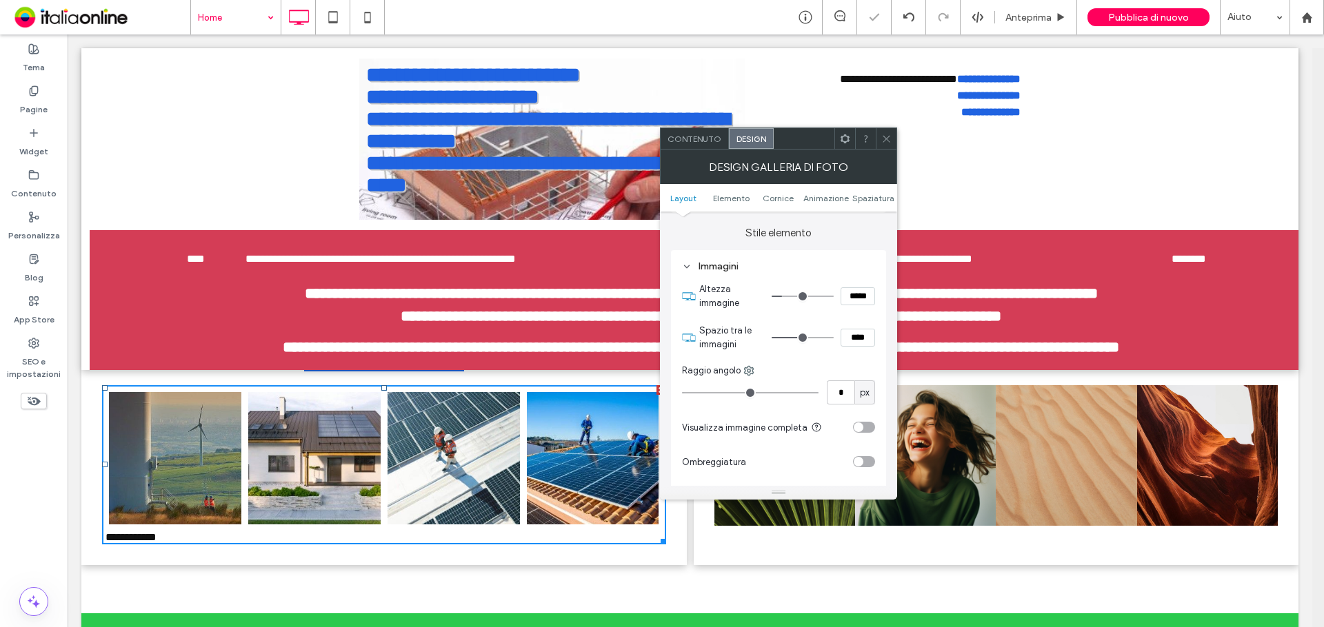
scroll to position [552, 0]
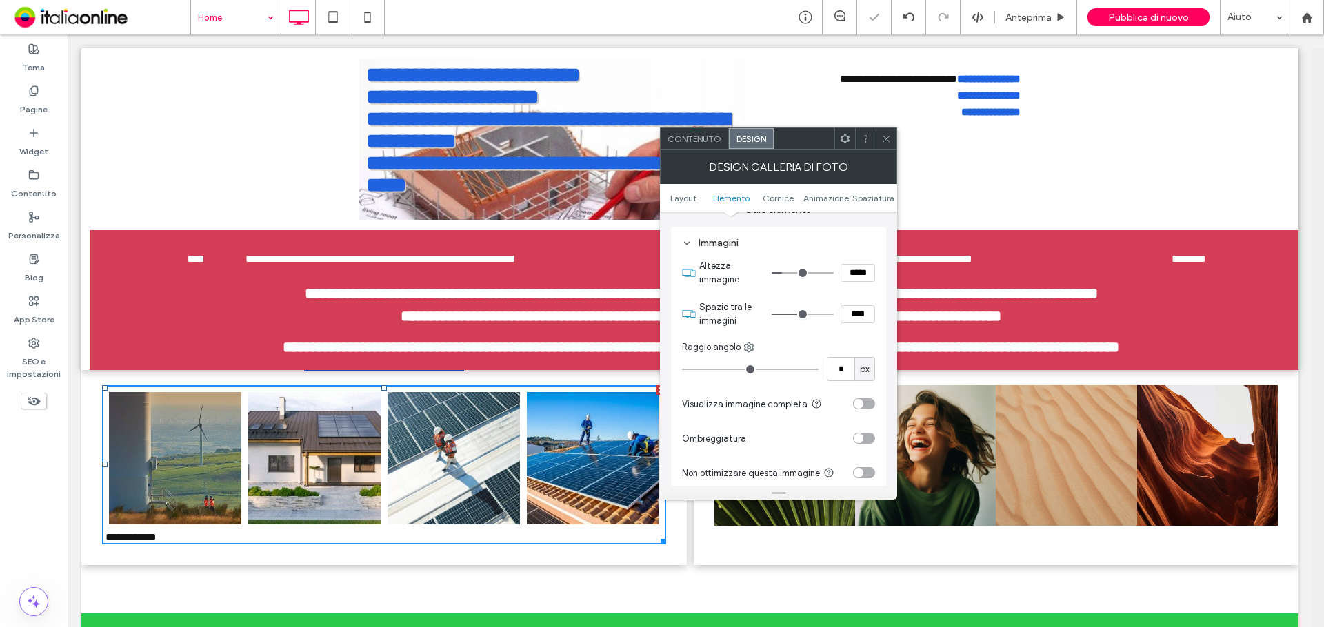
click at [869, 439] on div "toggle" at bounding box center [864, 438] width 22 height 11
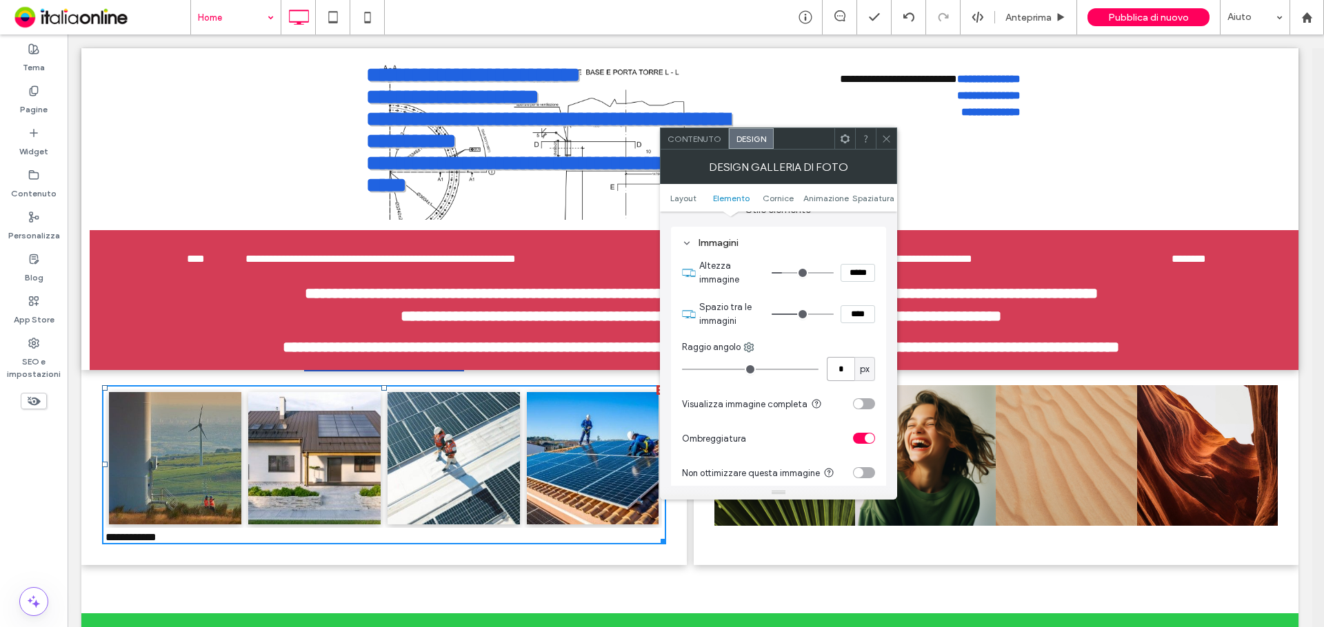
click at [845, 363] on input "*" at bounding box center [841, 369] width 28 height 24
type input "**"
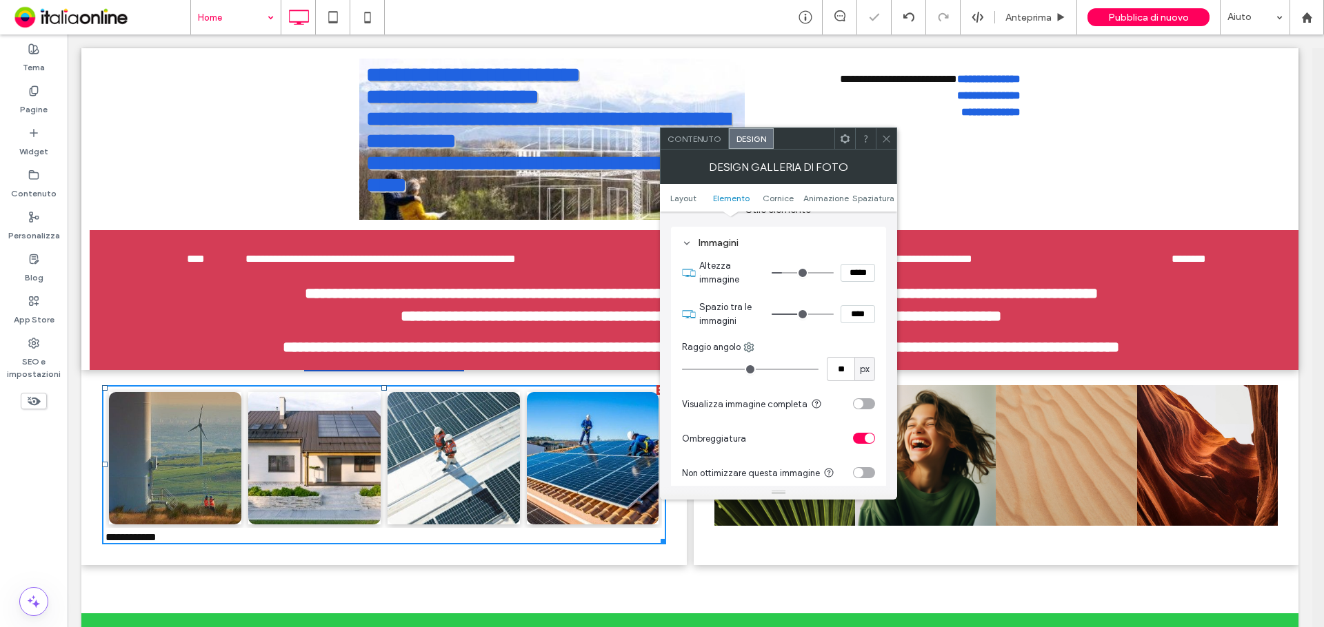
click at [890, 135] on icon at bounding box center [886, 139] width 10 height 10
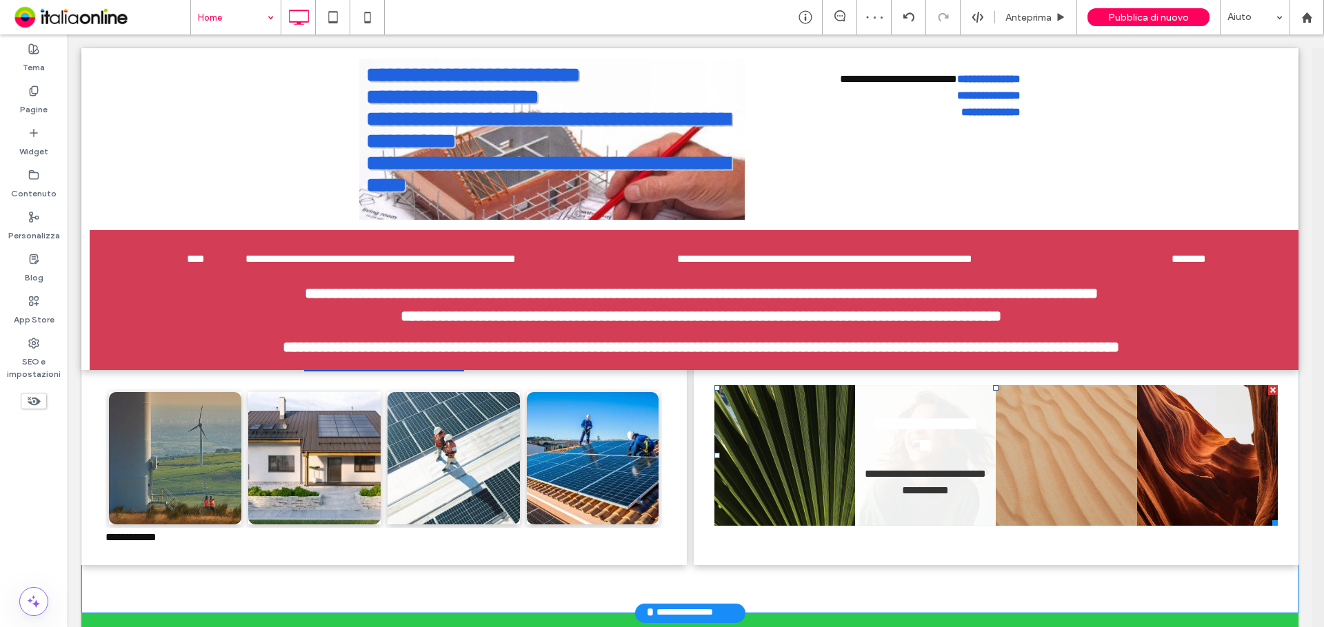
click at [932, 481] on link at bounding box center [925, 455] width 141 height 141
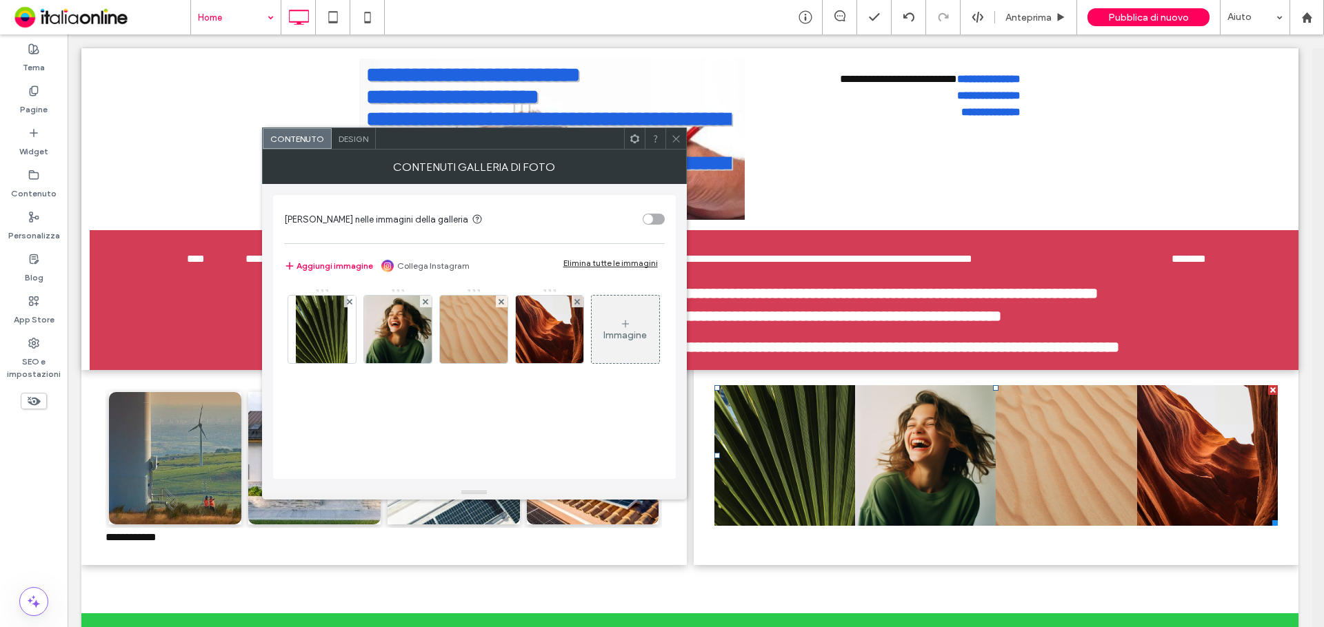
click at [603, 269] on div "Aggiungi immagine Collega Instagram Elimina tutte le immagini" at bounding box center [474, 266] width 381 height 17
click at [605, 262] on div "Elimina tutte le immagini" at bounding box center [610, 263] width 94 height 10
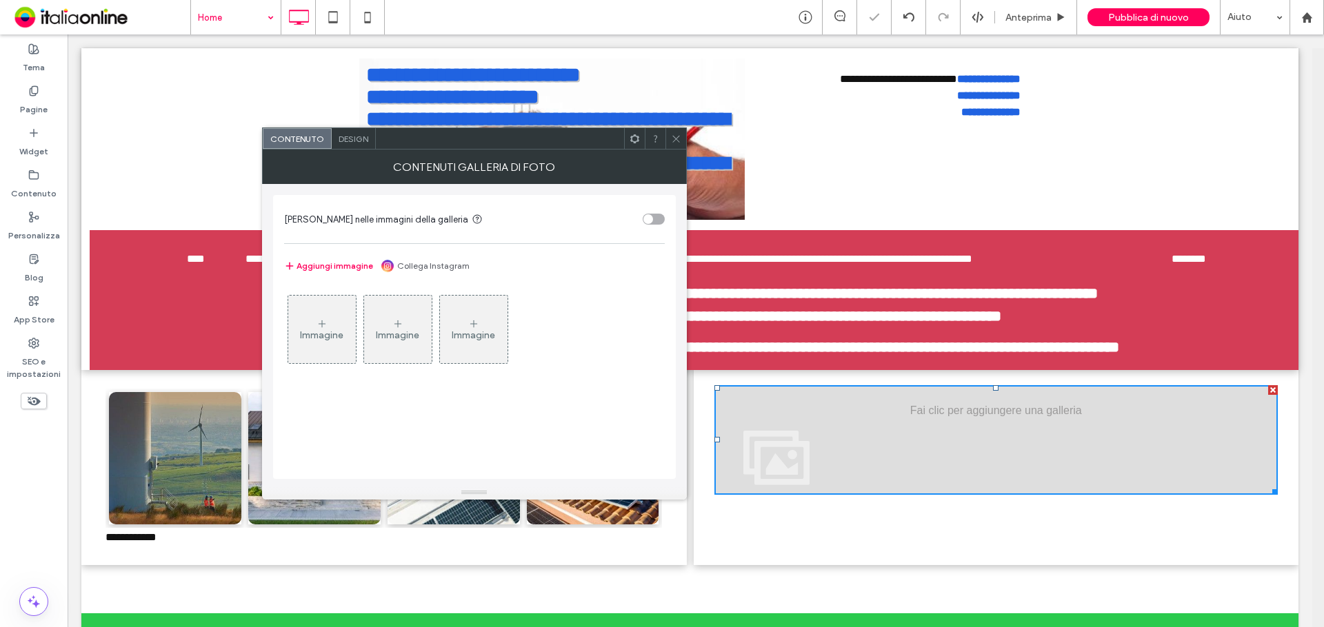
click at [291, 298] on div "Immagine" at bounding box center [322, 329] width 68 height 65
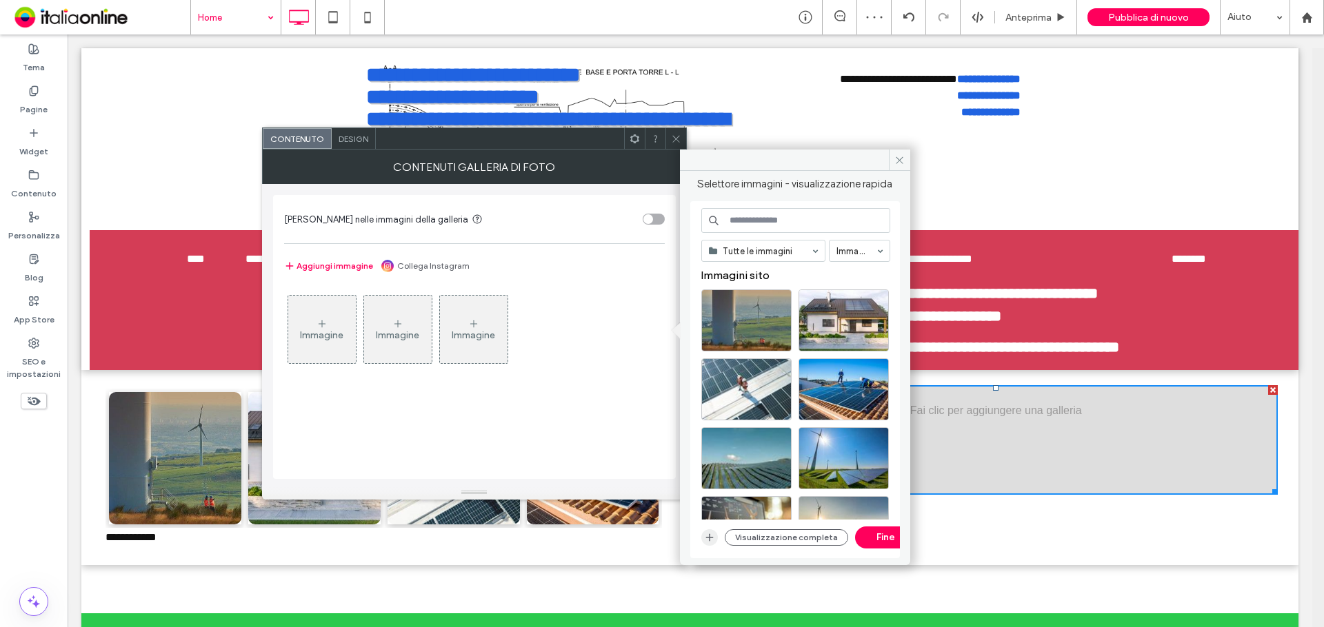
click at [708, 539] on icon "button" at bounding box center [709, 537] width 11 height 11
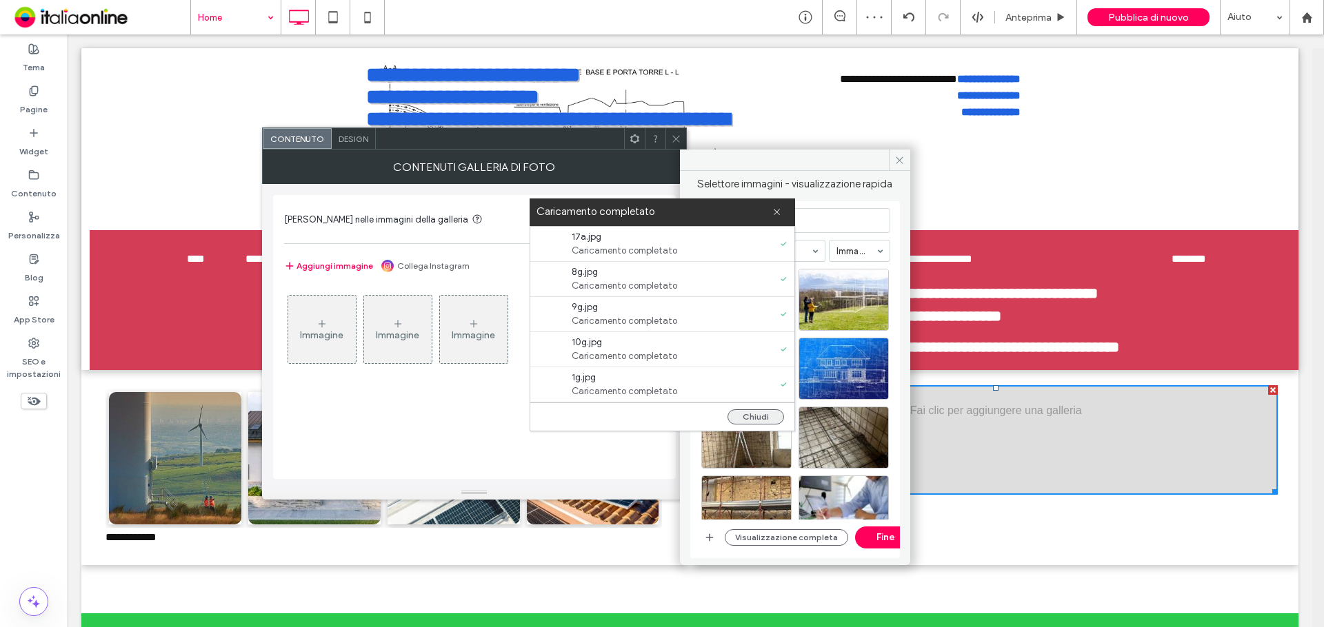
click at [758, 423] on button "Chiudi" at bounding box center [755, 417] width 57 height 15
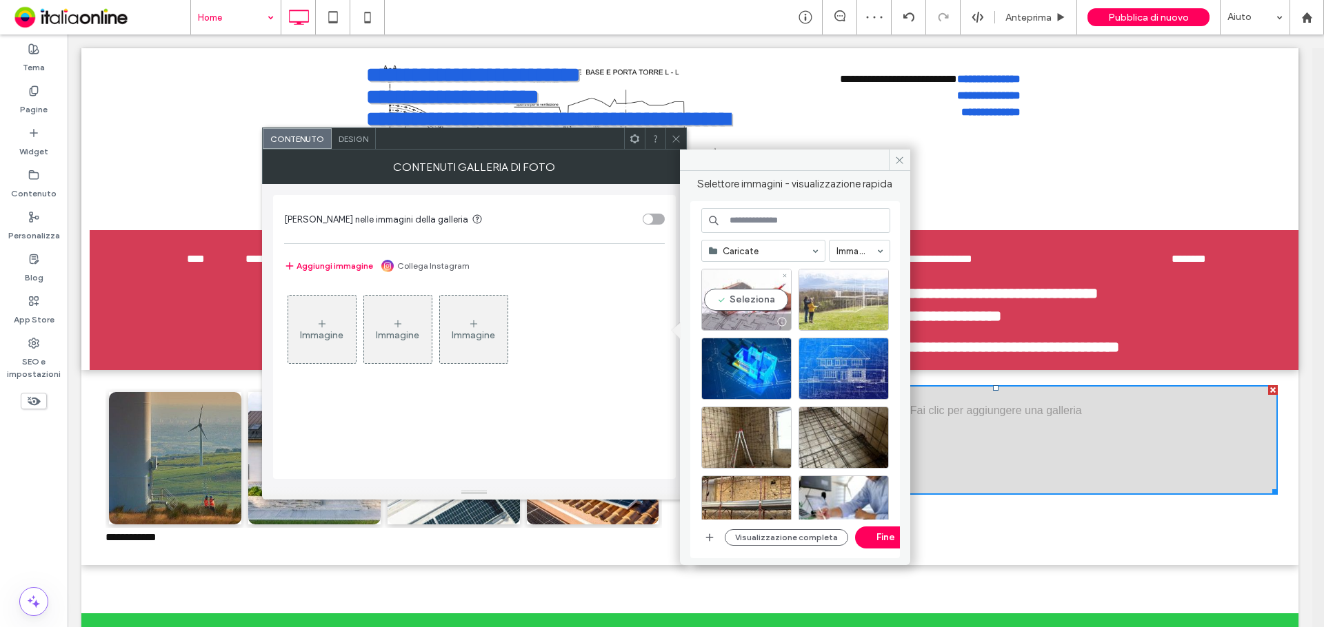
drag, startPoint x: 769, startPoint y: 296, endPoint x: 835, endPoint y: 299, distance: 65.6
click at [789, 299] on div "Seleziona" at bounding box center [746, 300] width 90 height 62
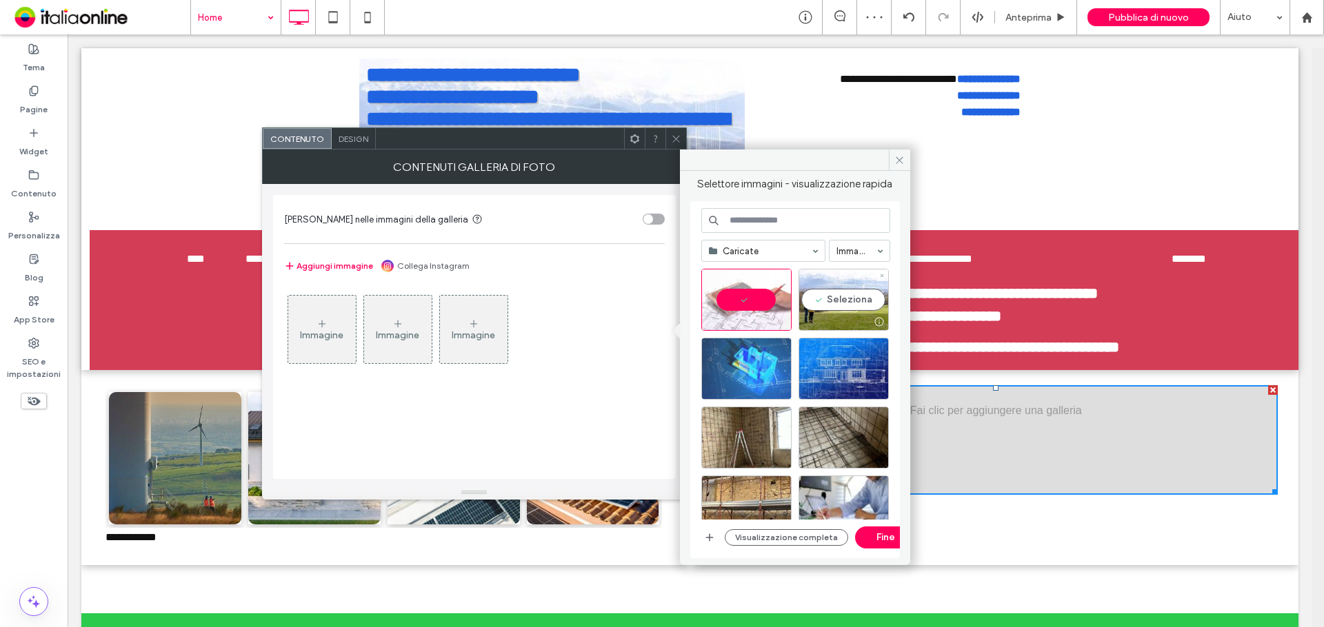
drag, startPoint x: 835, startPoint y: 299, endPoint x: 781, endPoint y: 339, distance: 67.2
click at [835, 299] on div "Seleziona" at bounding box center [843, 300] width 90 height 62
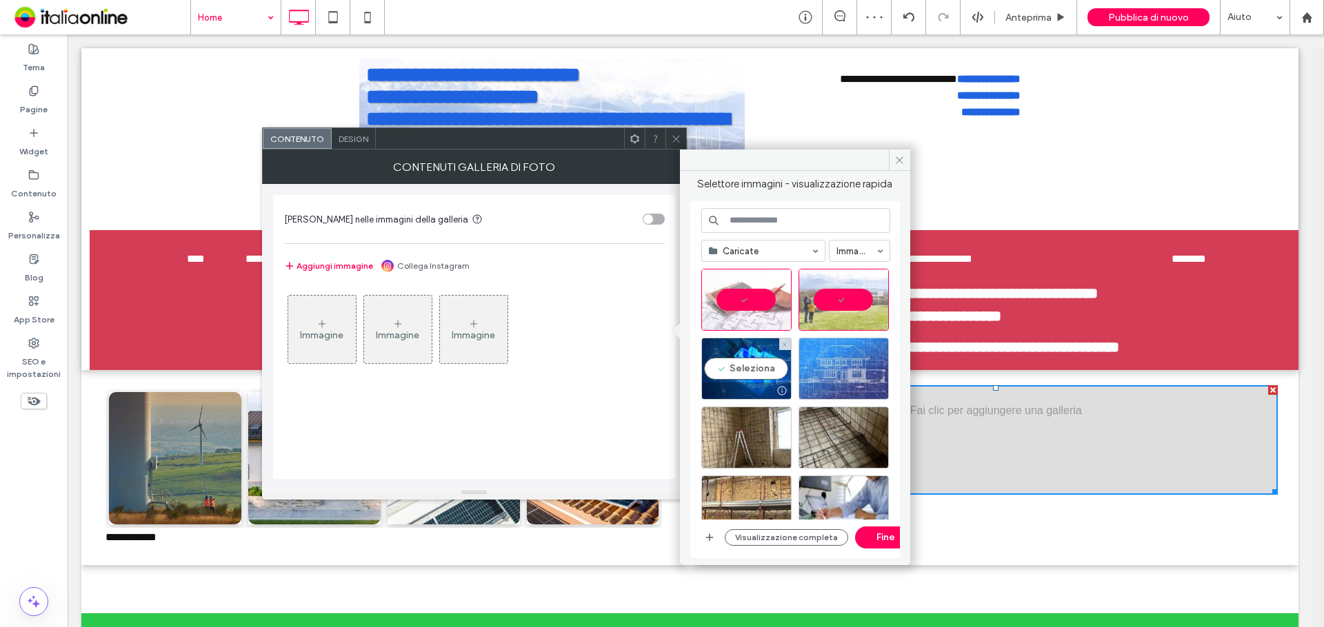
drag, startPoint x: 762, startPoint y: 343, endPoint x: 824, endPoint y: 360, distance: 64.2
click at [765, 346] on div "Seleziona" at bounding box center [746, 369] width 90 height 62
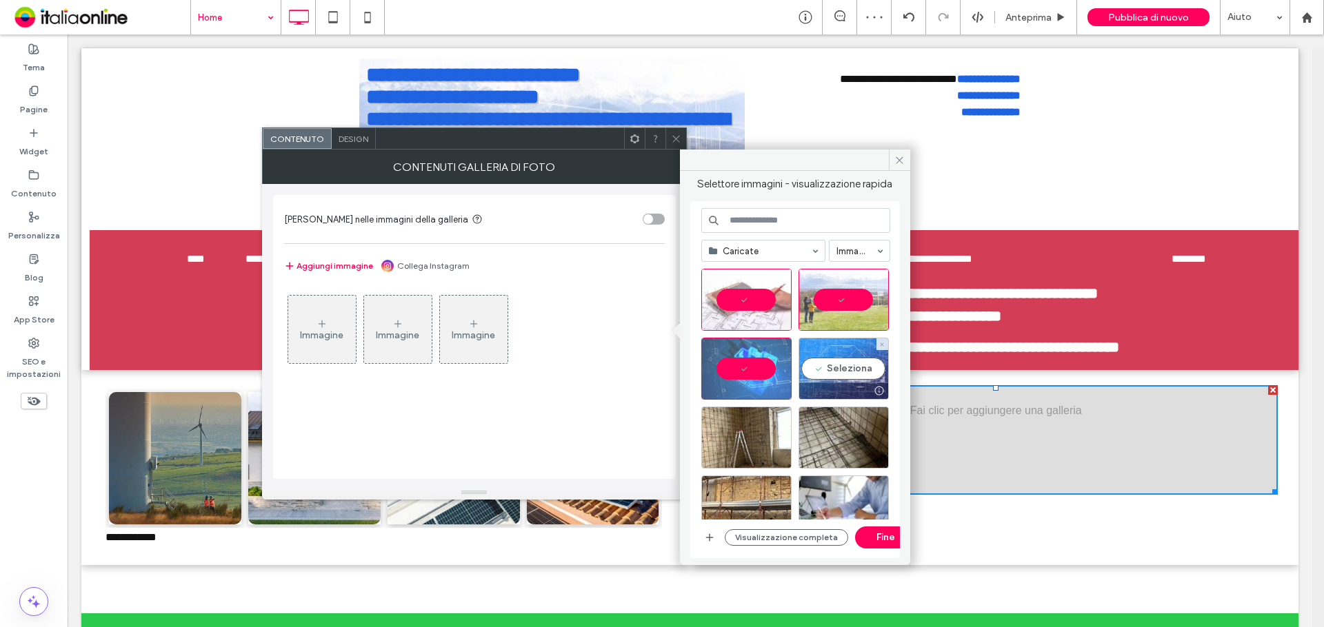
drag, startPoint x: 828, startPoint y: 360, endPoint x: 817, endPoint y: 365, distance: 12.3
click at [828, 360] on div "Seleziona" at bounding box center [843, 369] width 90 height 62
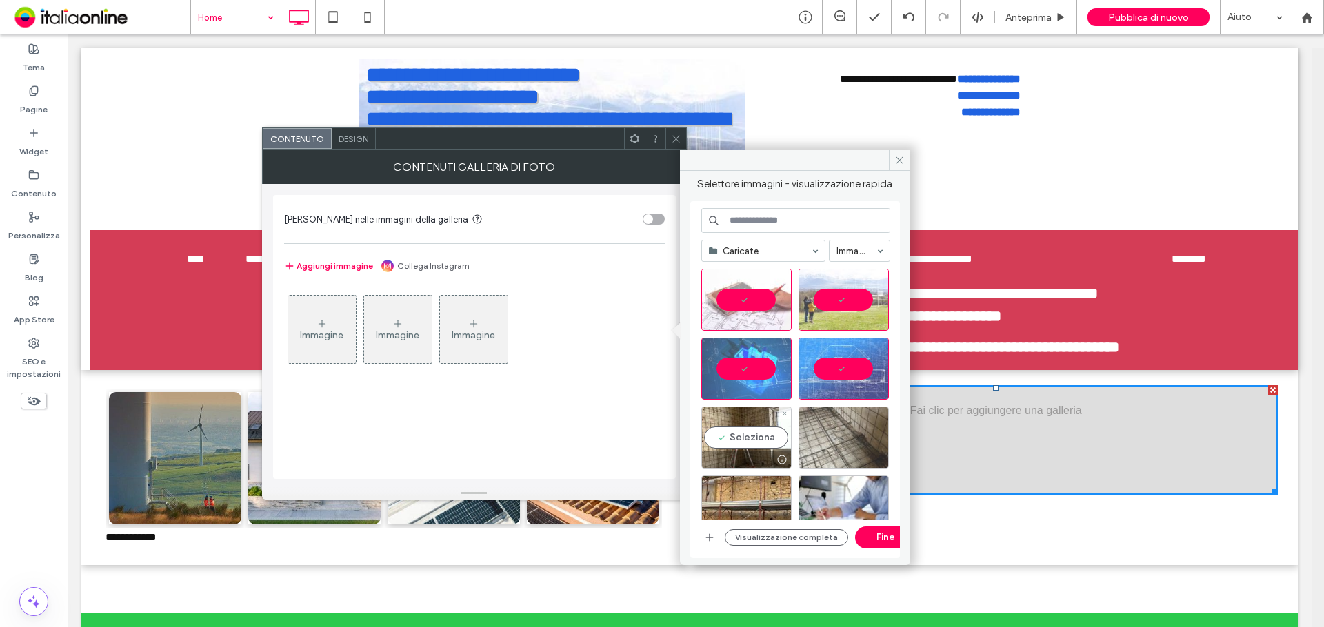
drag, startPoint x: 709, startPoint y: 435, endPoint x: 823, endPoint y: 432, distance: 113.8
click at [709, 435] on div "Seleziona" at bounding box center [746, 438] width 90 height 62
drag, startPoint x: 825, startPoint y: 429, endPoint x: 808, endPoint y: 435, distance: 18.3
click at [825, 428] on div "Seleziona" at bounding box center [843, 438] width 90 height 62
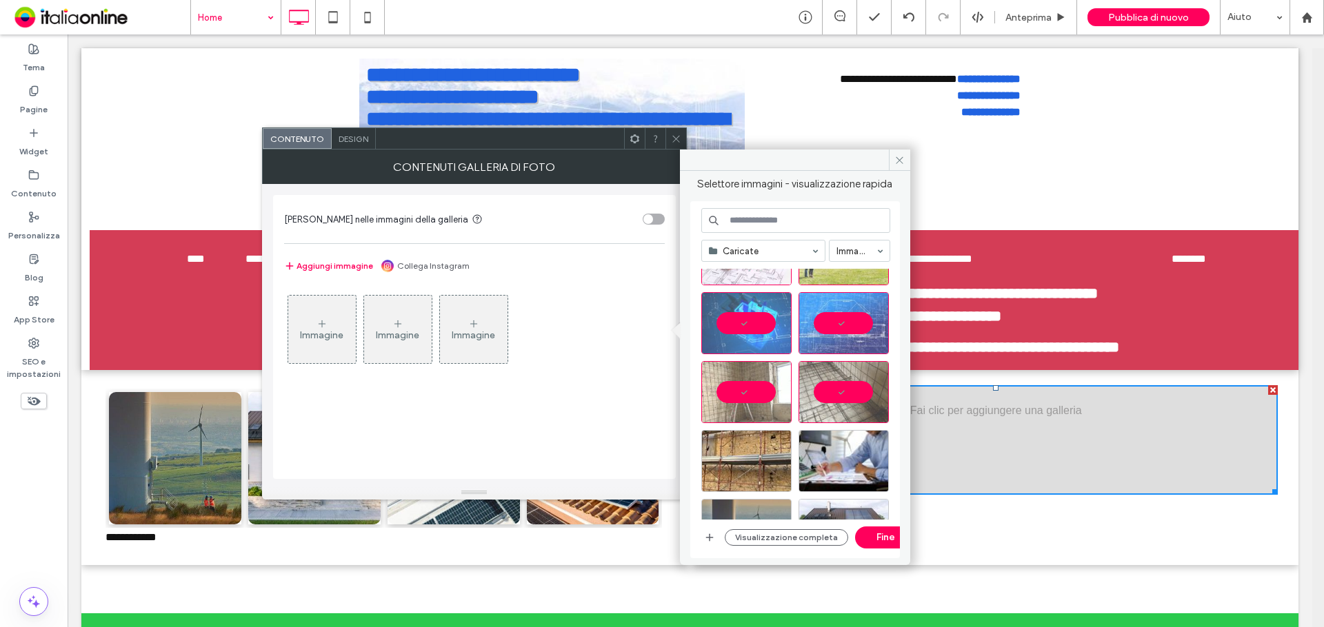
scroll to position [69, 0]
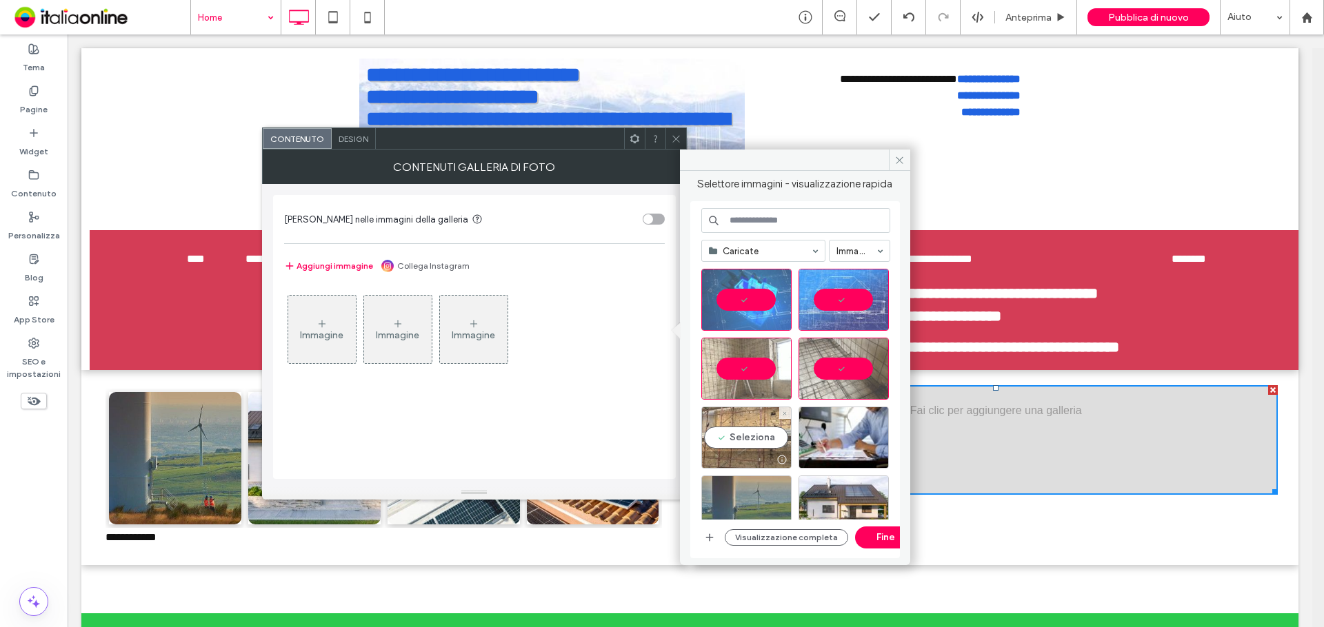
click at [760, 438] on div "Seleziona" at bounding box center [746, 438] width 90 height 62
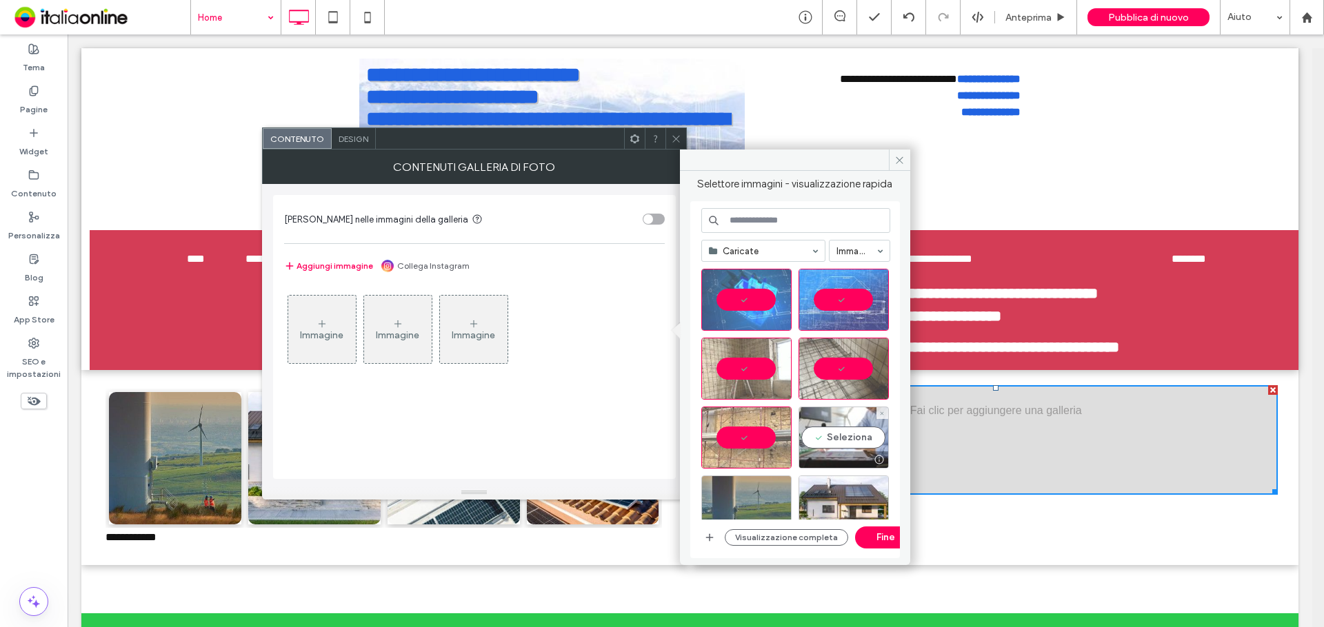
drag, startPoint x: 836, startPoint y: 430, endPoint x: 837, endPoint y: 440, distance: 10.4
click at [836, 430] on div "Seleziona" at bounding box center [843, 438] width 90 height 62
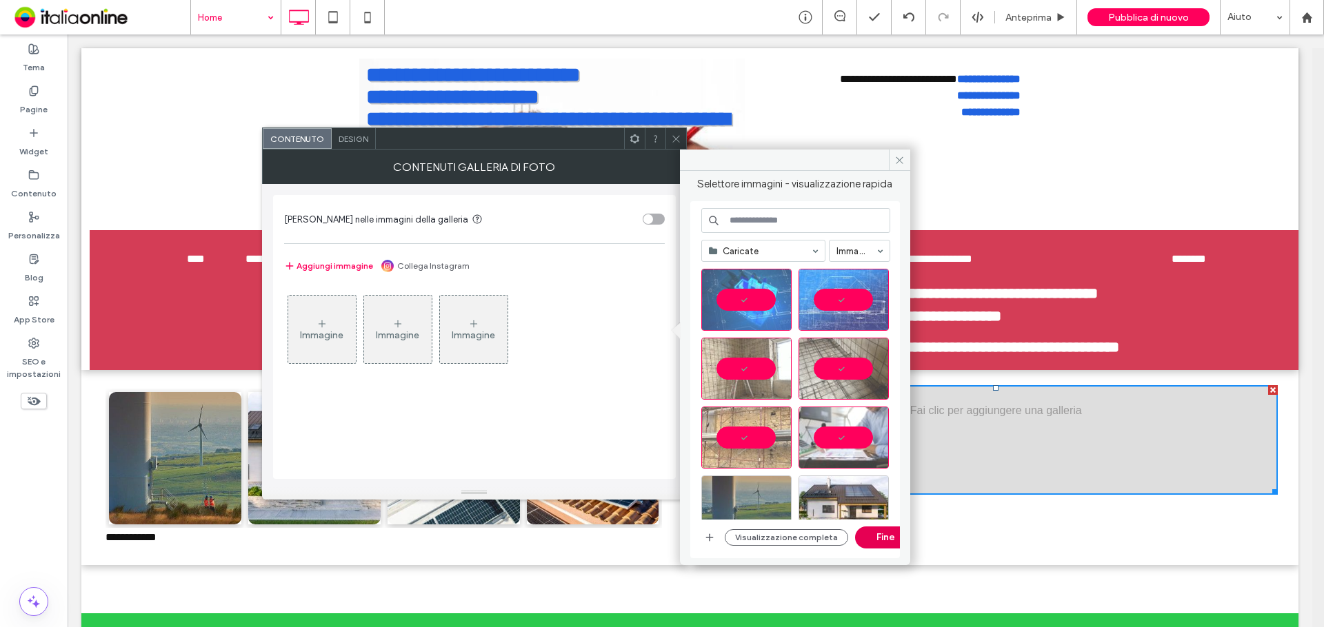
click at [876, 537] on button "Fine" at bounding box center [886, 538] width 62 height 22
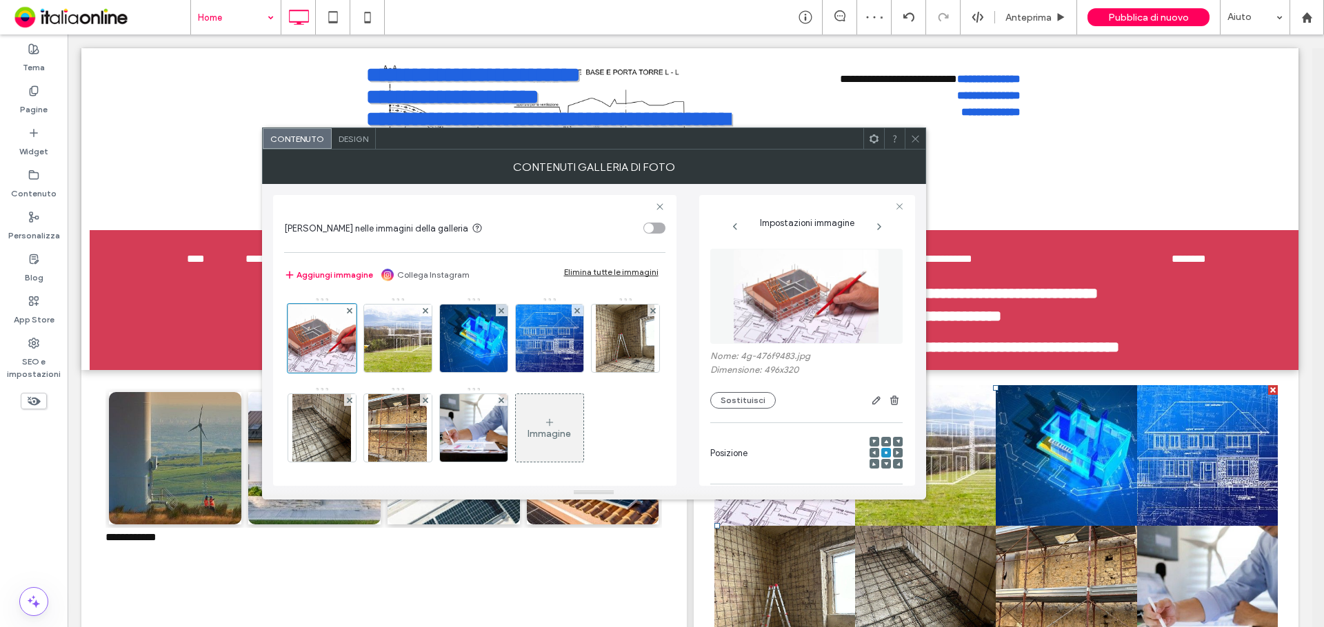
click at [348, 143] on span "Design" at bounding box center [354, 139] width 30 height 10
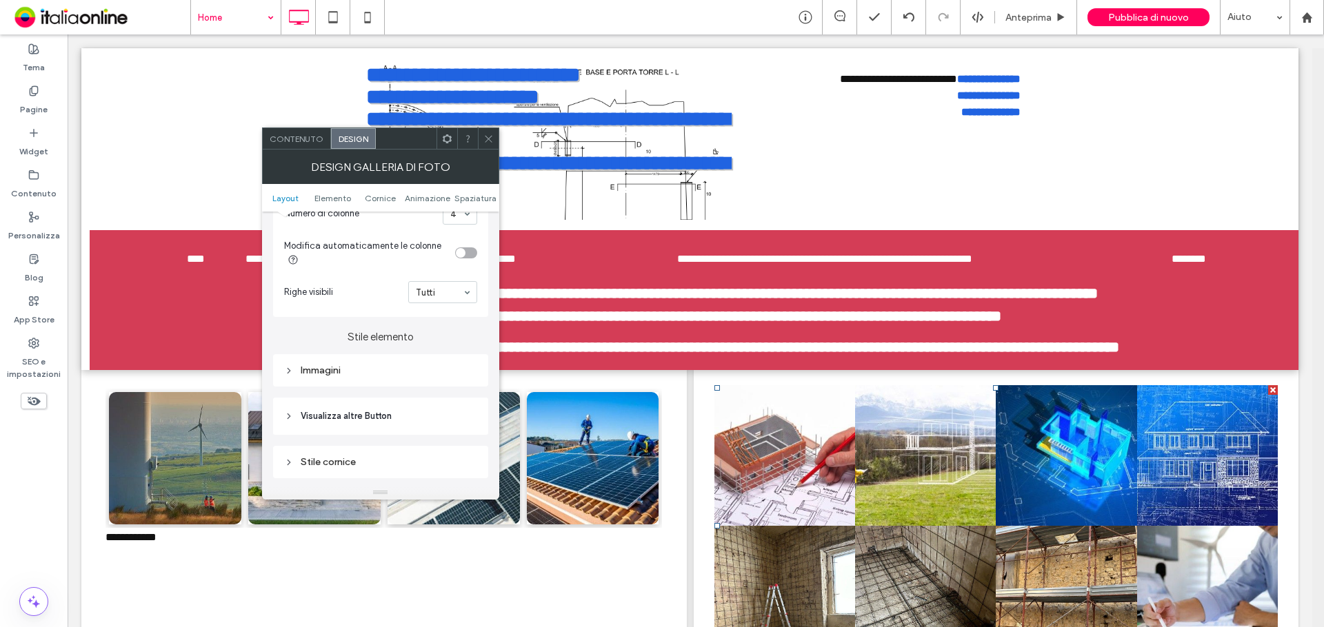
scroll to position [345, 0]
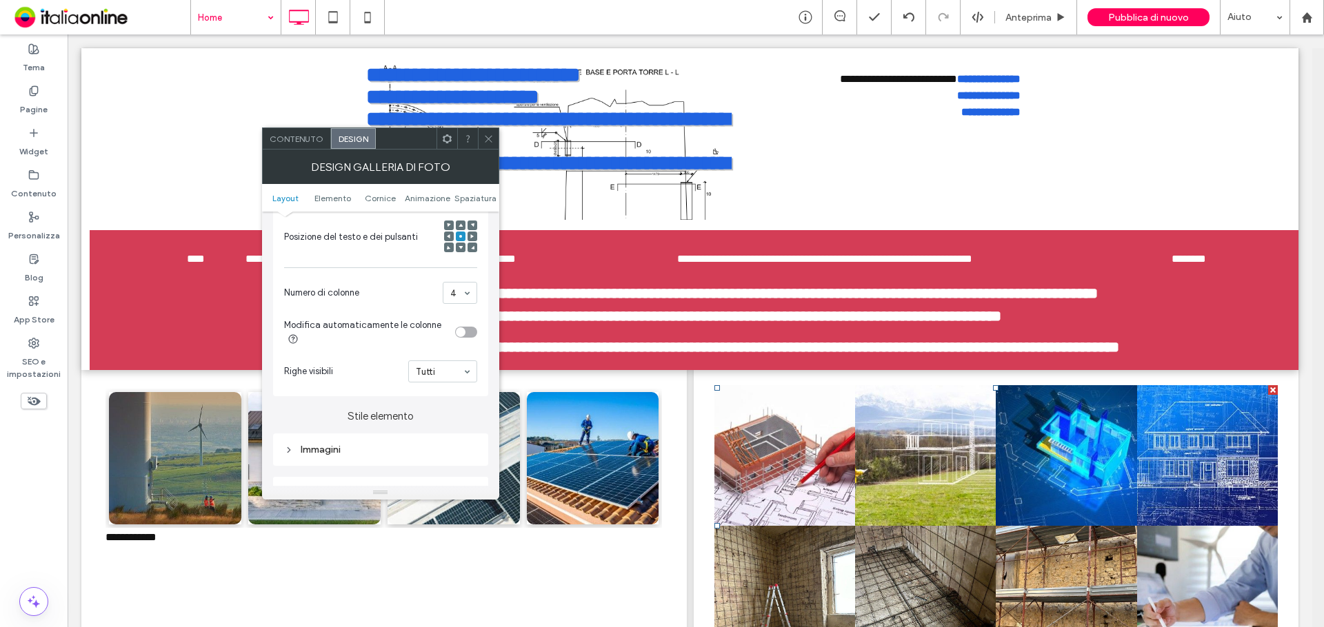
click at [460, 303] on div "4" at bounding box center [460, 293] width 34 height 22
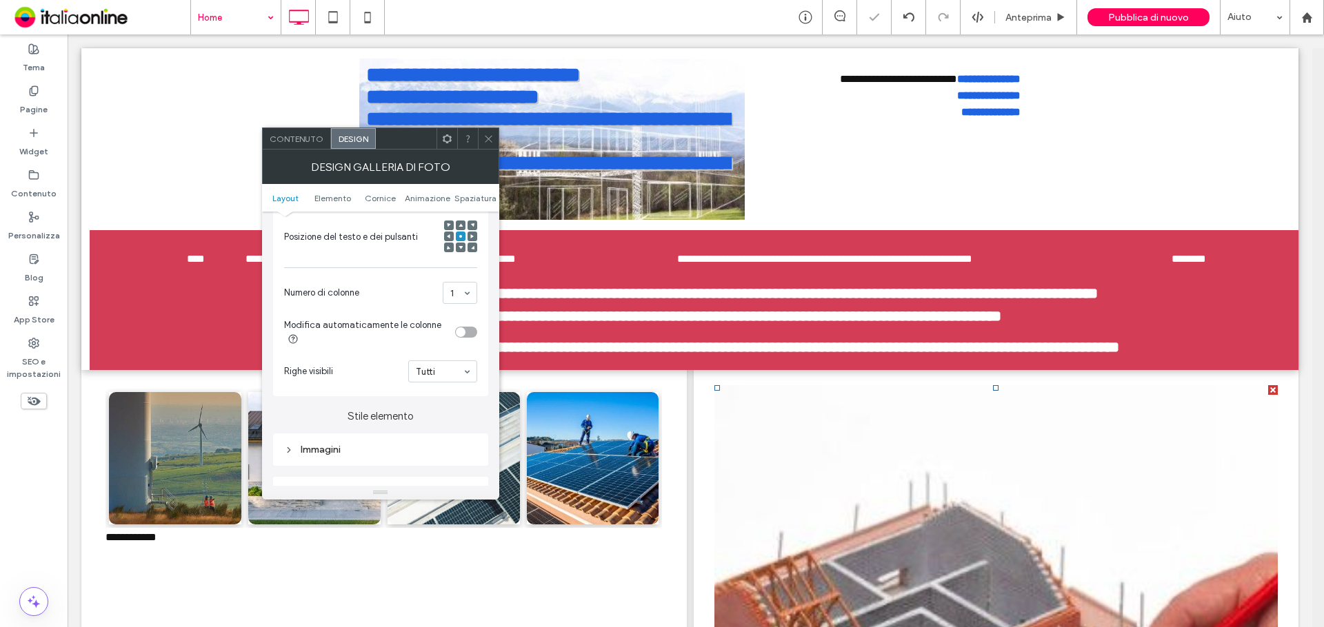
click at [467, 289] on div "1" at bounding box center [460, 293] width 34 height 22
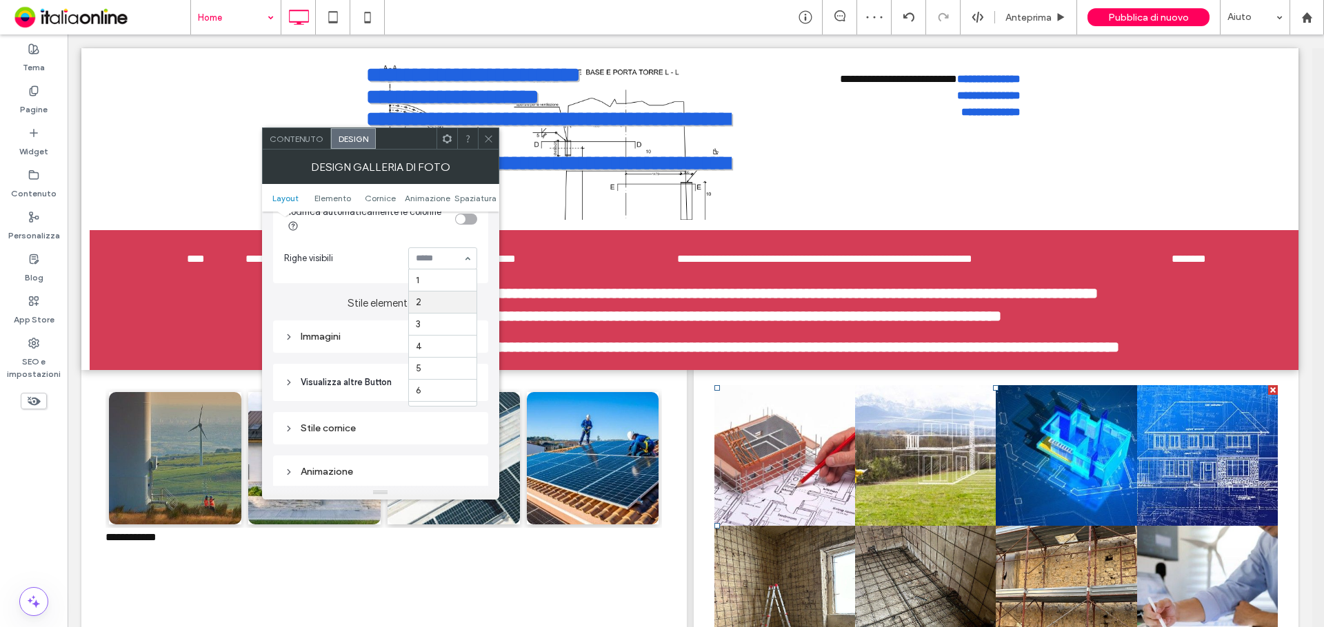
scroll to position [414, 0]
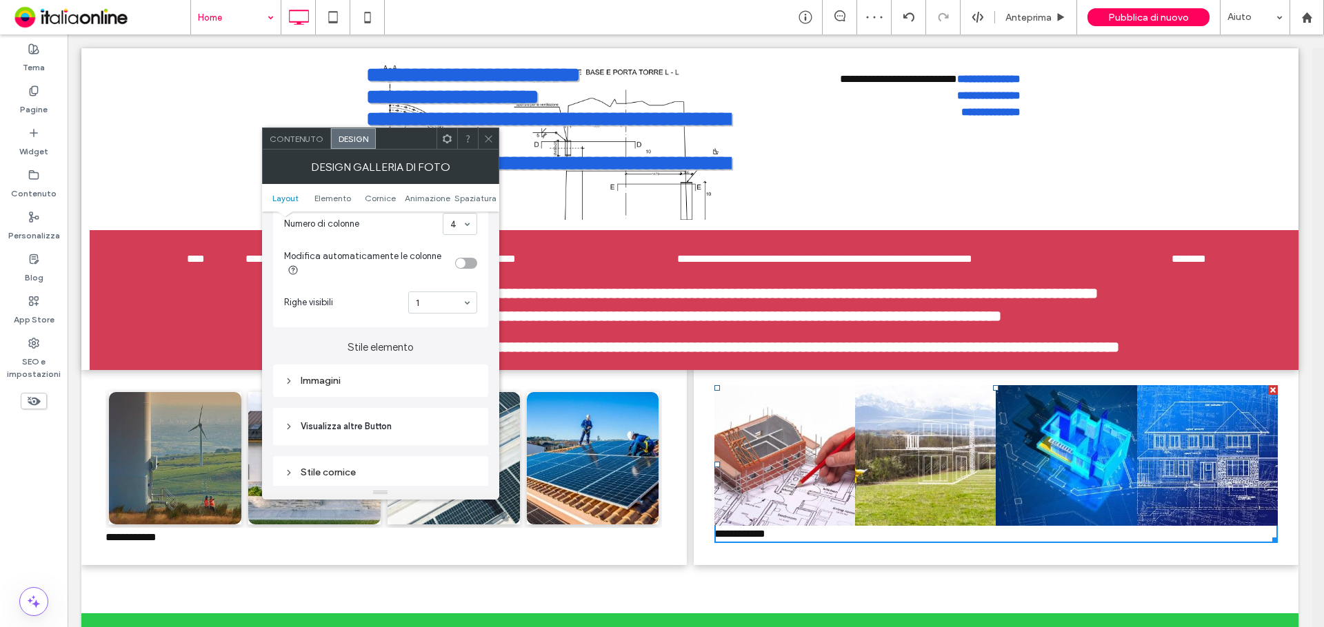
click at [376, 384] on div "Immagini" at bounding box center [380, 381] width 193 height 12
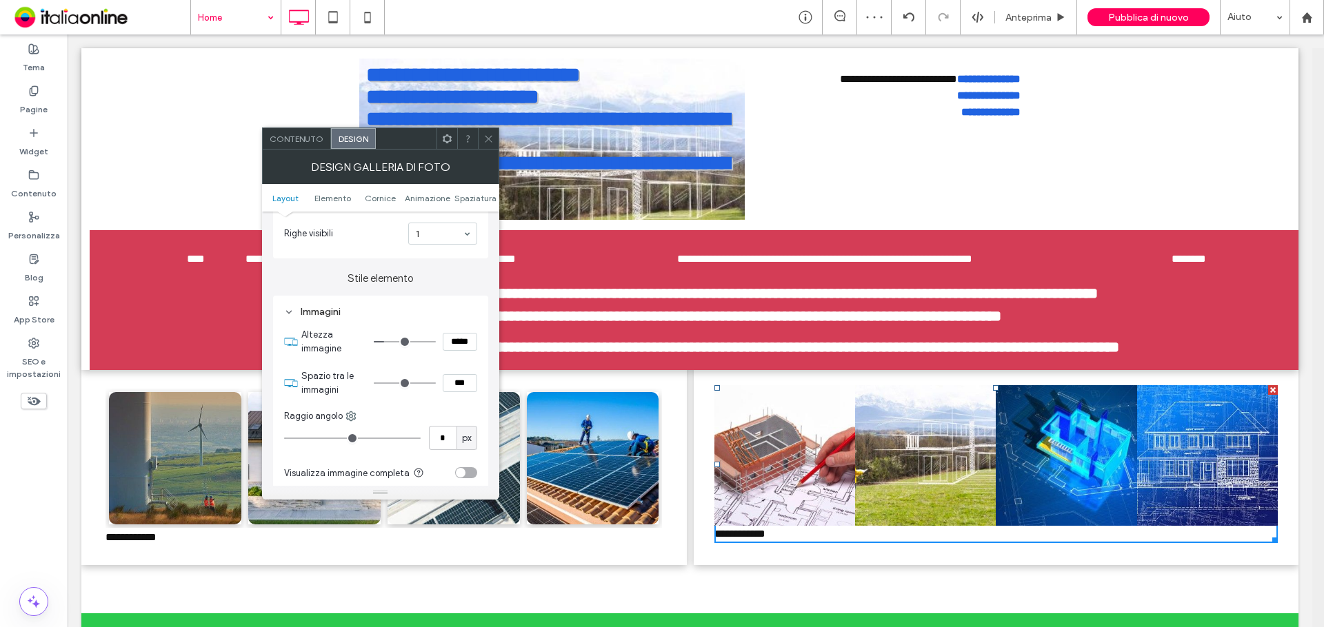
drag, startPoint x: 459, startPoint y: 394, endPoint x: 457, endPoint y: 384, distance: 9.8
click at [458, 390] on section "Spazio tra le immagini ***" at bounding box center [389, 383] width 176 height 41
click at [457, 384] on input "***" at bounding box center [460, 383] width 34 height 18
type input "****"
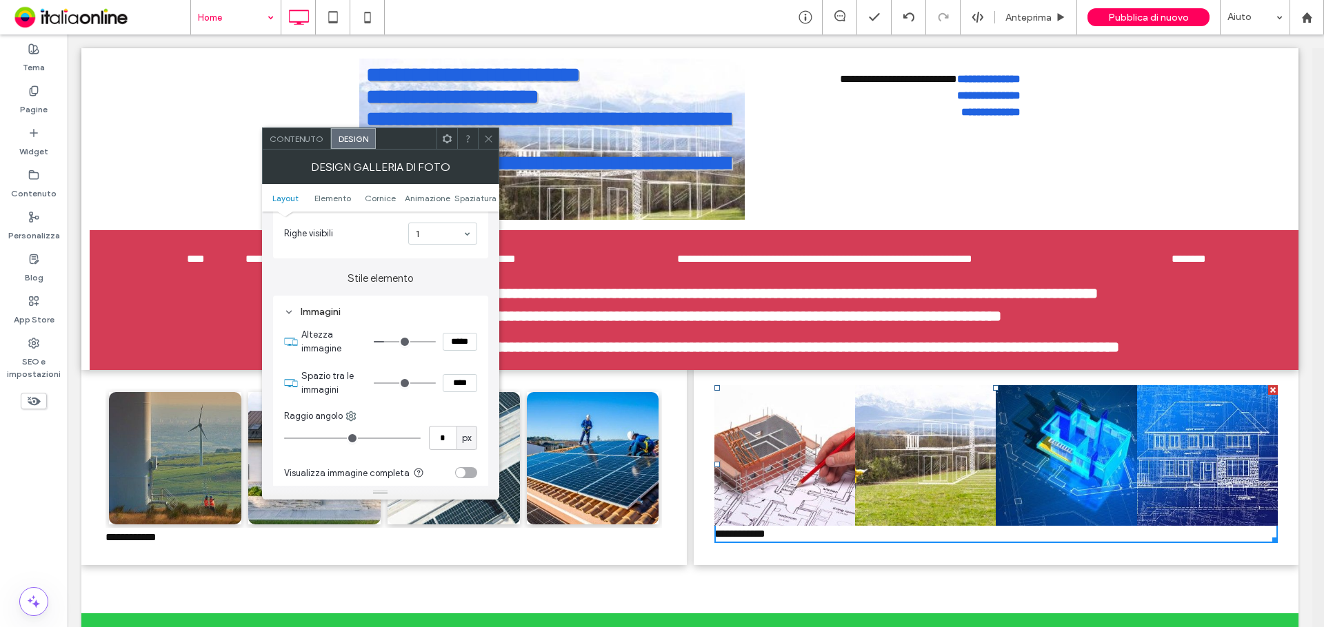
type input "**"
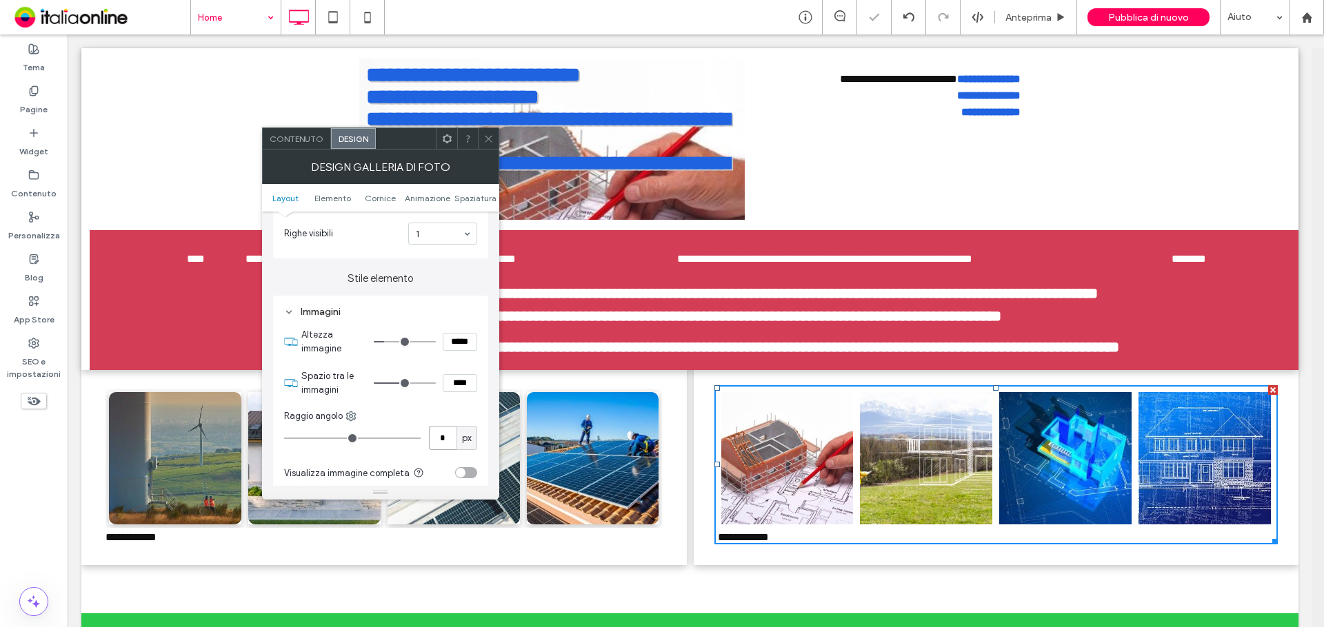
click at [445, 439] on input "*" at bounding box center [443, 438] width 28 height 24
type input "**"
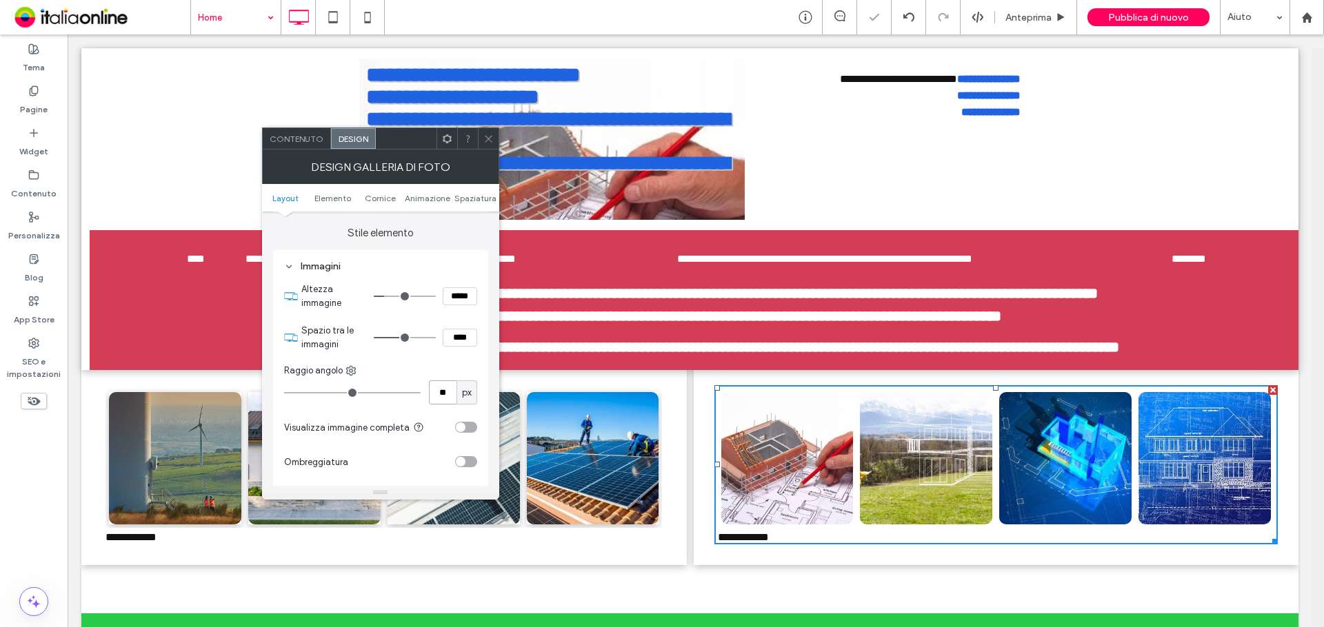
scroll to position [621, 0]
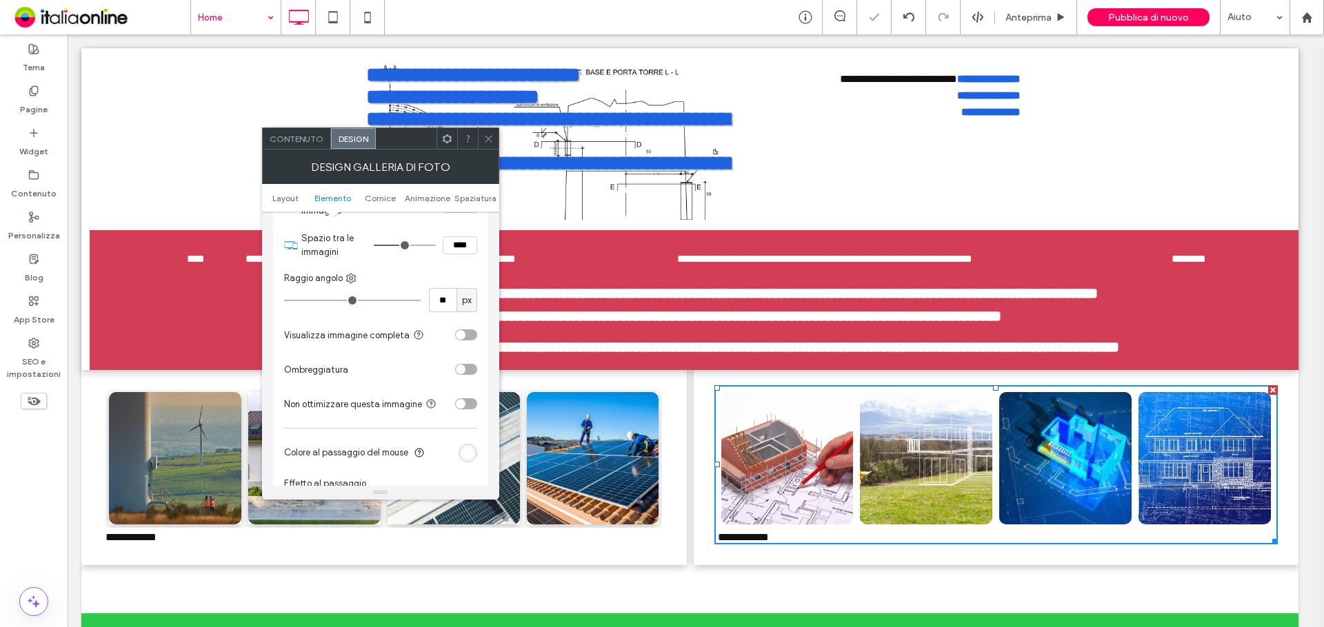
click at [463, 376] on section "Ombreggiatura" at bounding box center [380, 369] width 193 height 34
click at [463, 372] on div "toggle" at bounding box center [461, 370] width 10 height 10
click at [486, 139] on icon at bounding box center [488, 139] width 10 height 10
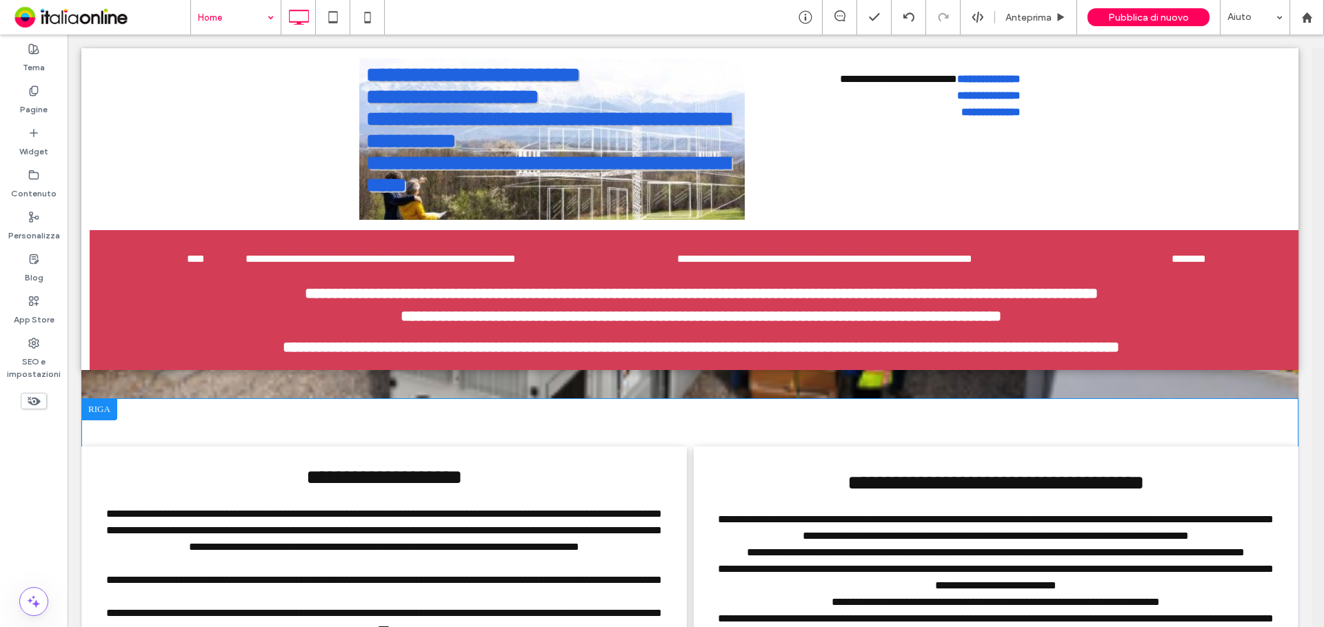
scroll to position [1016, 0]
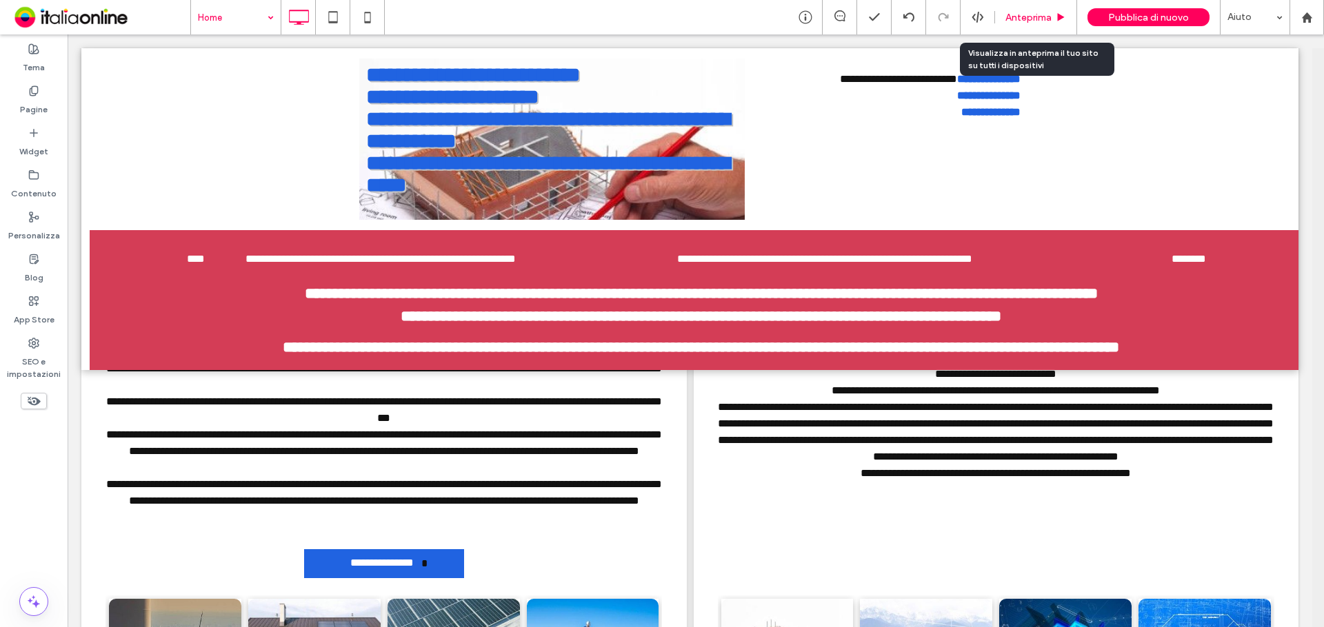
click at [1020, 23] on span "Anteprima" at bounding box center [1028, 18] width 46 height 12
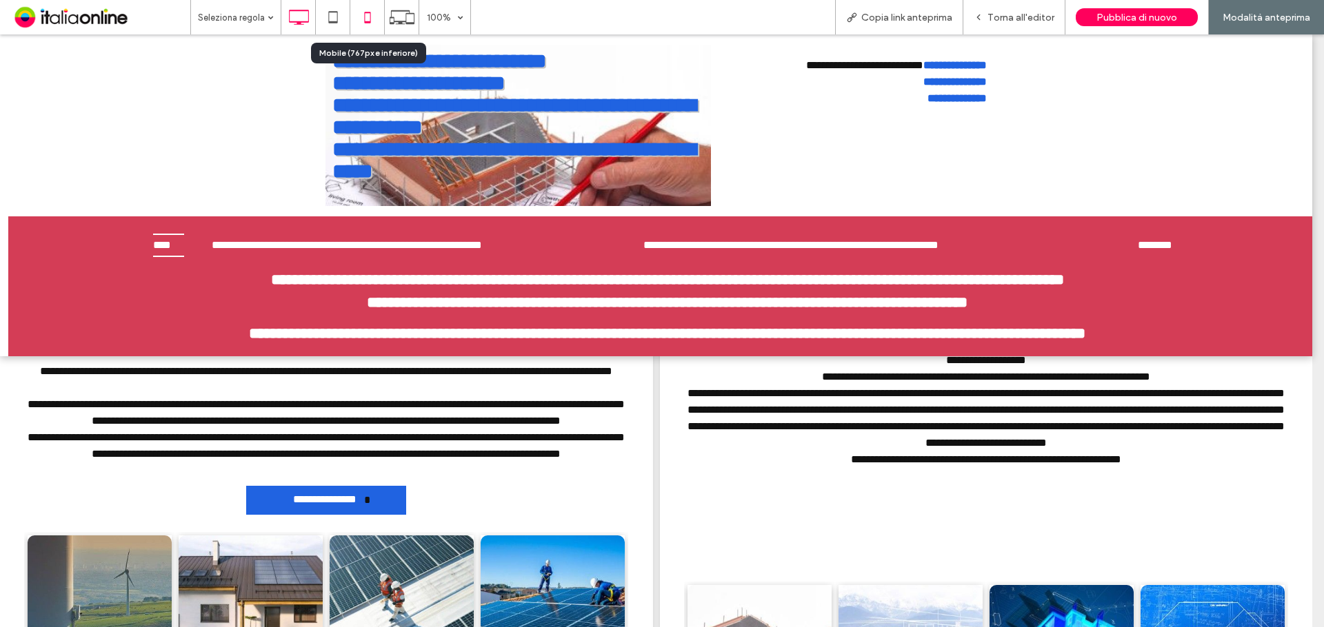
click at [367, 12] on icon at bounding box center [368, 17] width 28 height 28
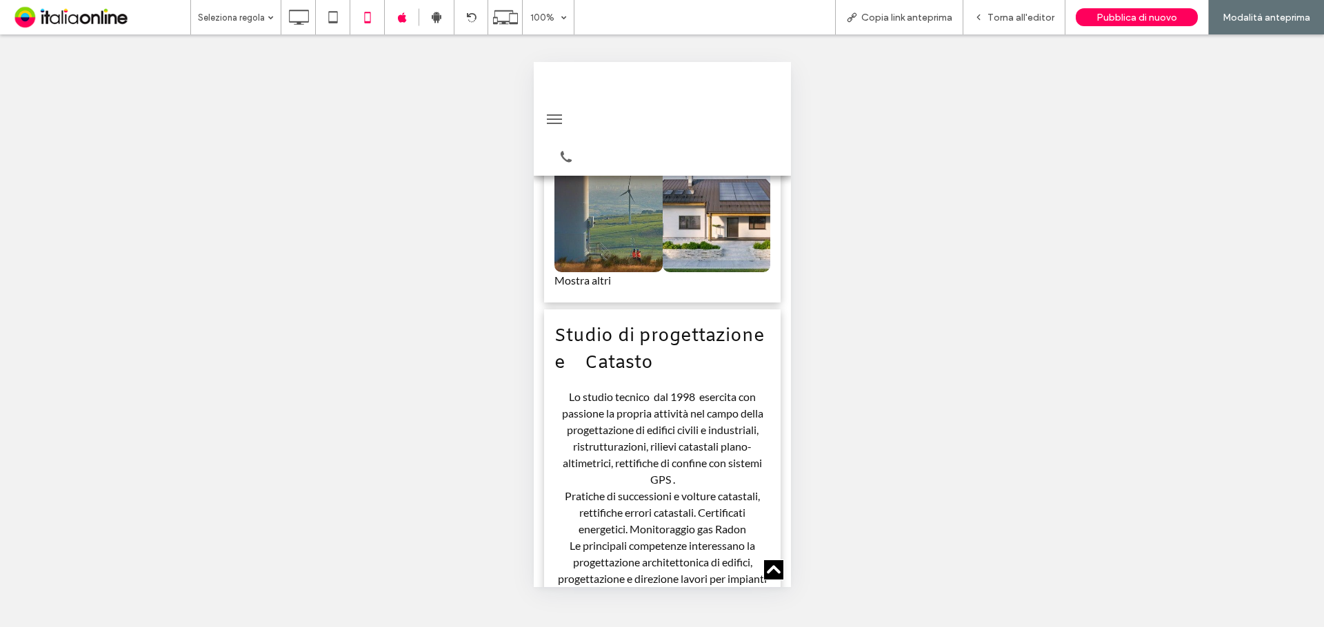
scroll to position [1827, 0]
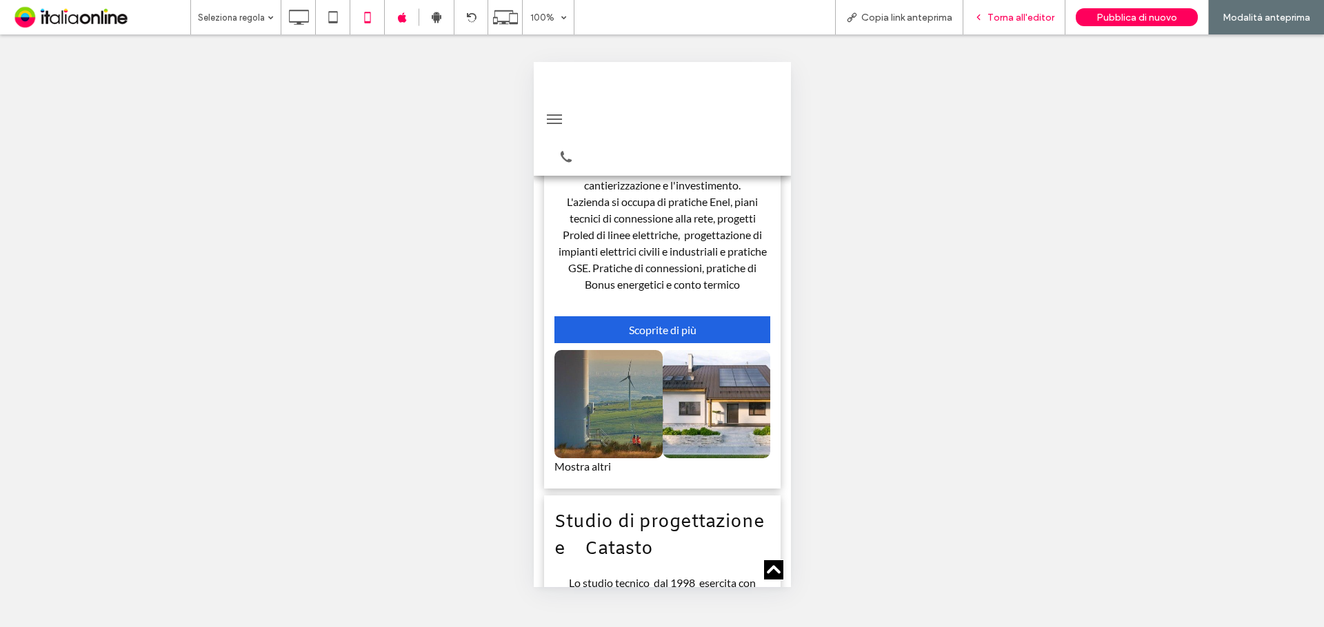
click at [989, 17] on div "Torna all'editor" at bounding box center [1013, 18] width 101 height 12
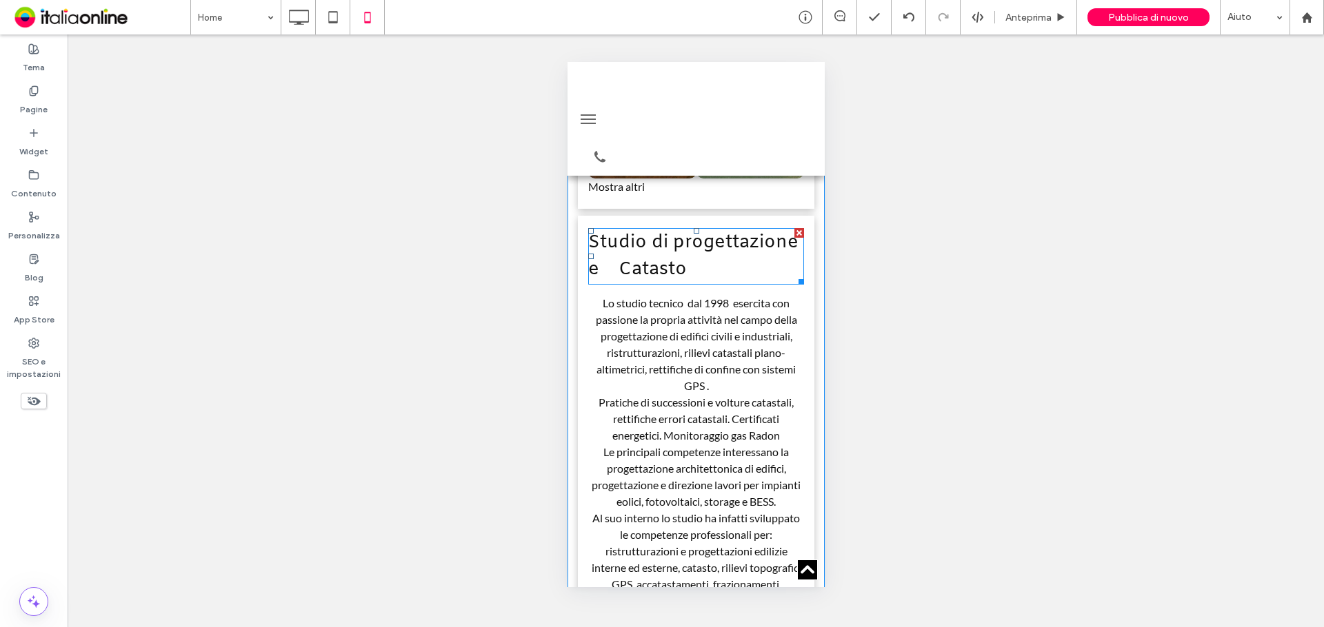
scroll to position [2034, 0]
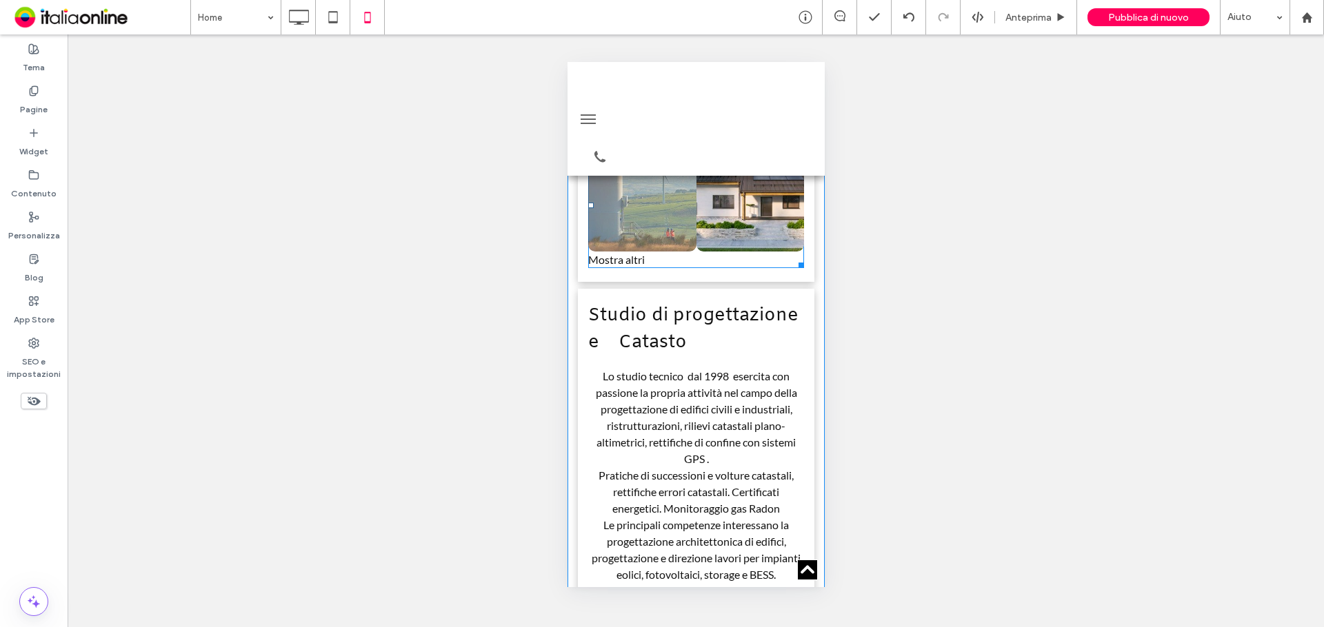
click at [678, 252] on link at bounding box center [641, 197] width 108 height 108
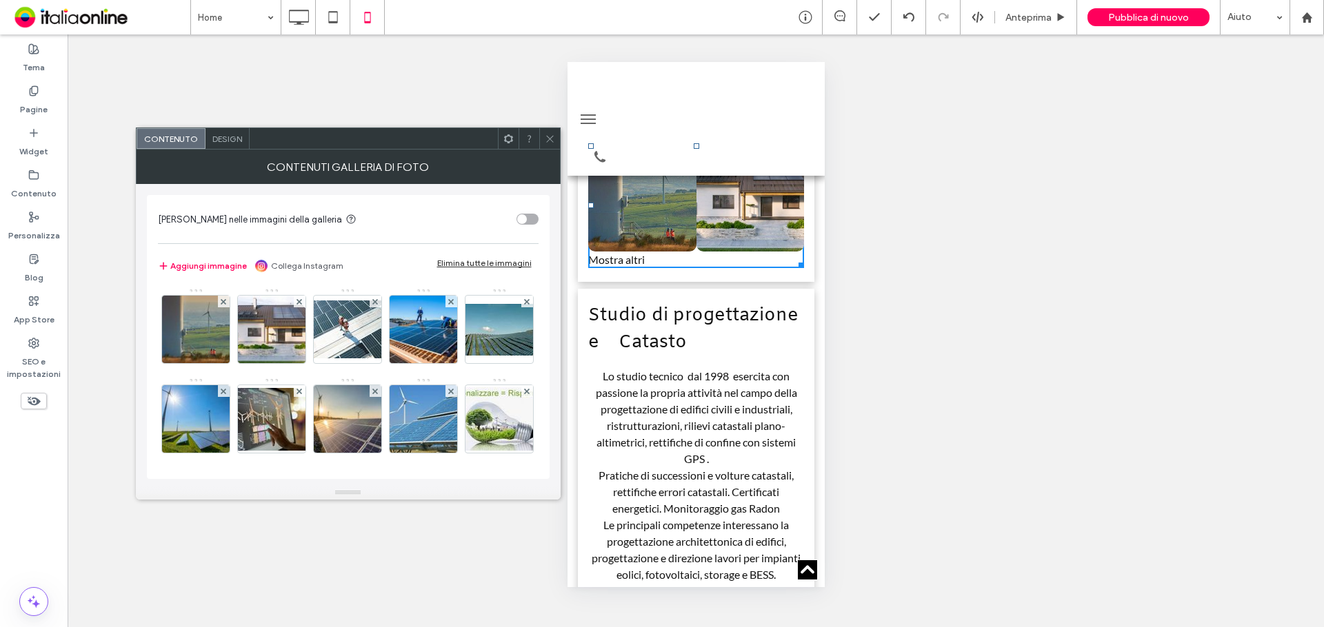
click at [228, 131] on div "Design" at bounding box center [227, 138] width 44 height 21
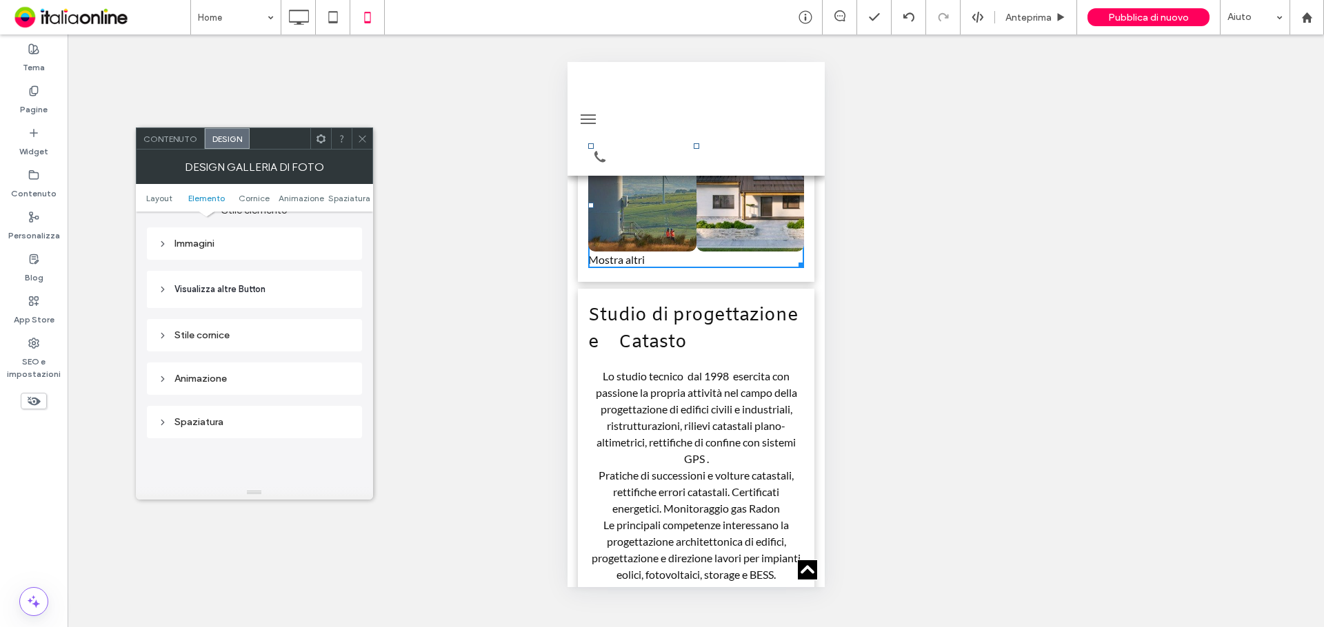
scroll to position [552, 0]
click at [226, 244] on div "Immagini" at bounding box center [254, 243] width 193 height 12
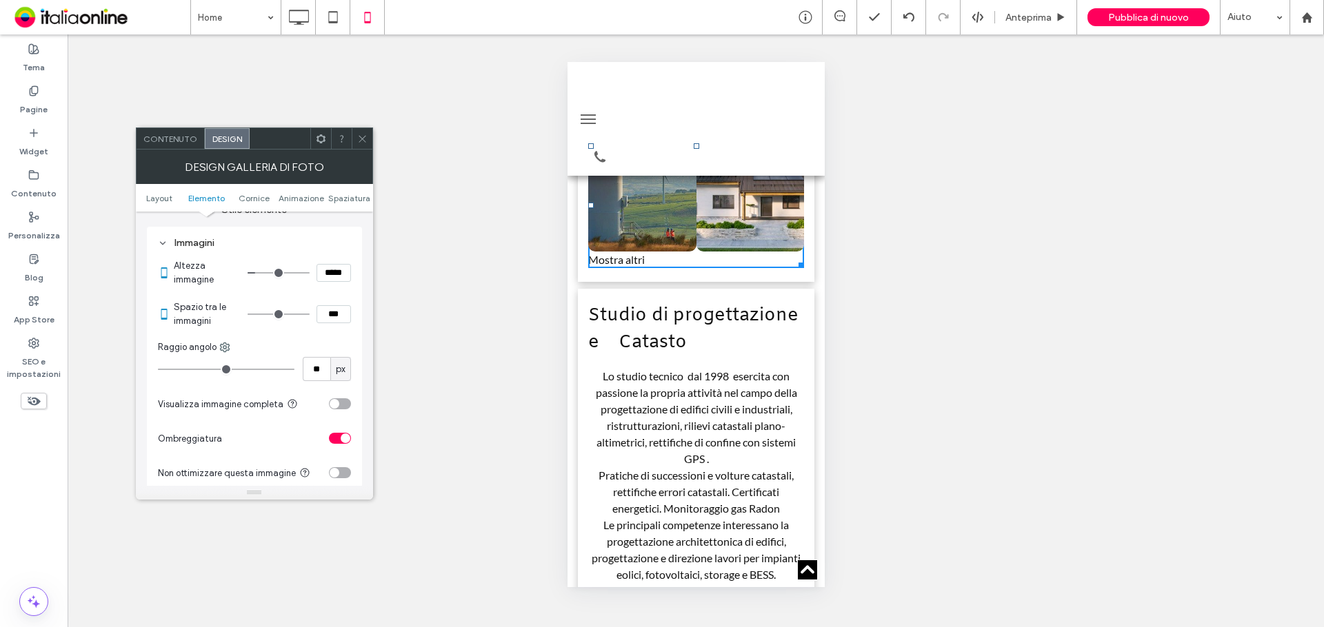
click at [328, 309] on input "***" at bounding box center [333, 314] width 34 height 18
type input "****"
type input "**"
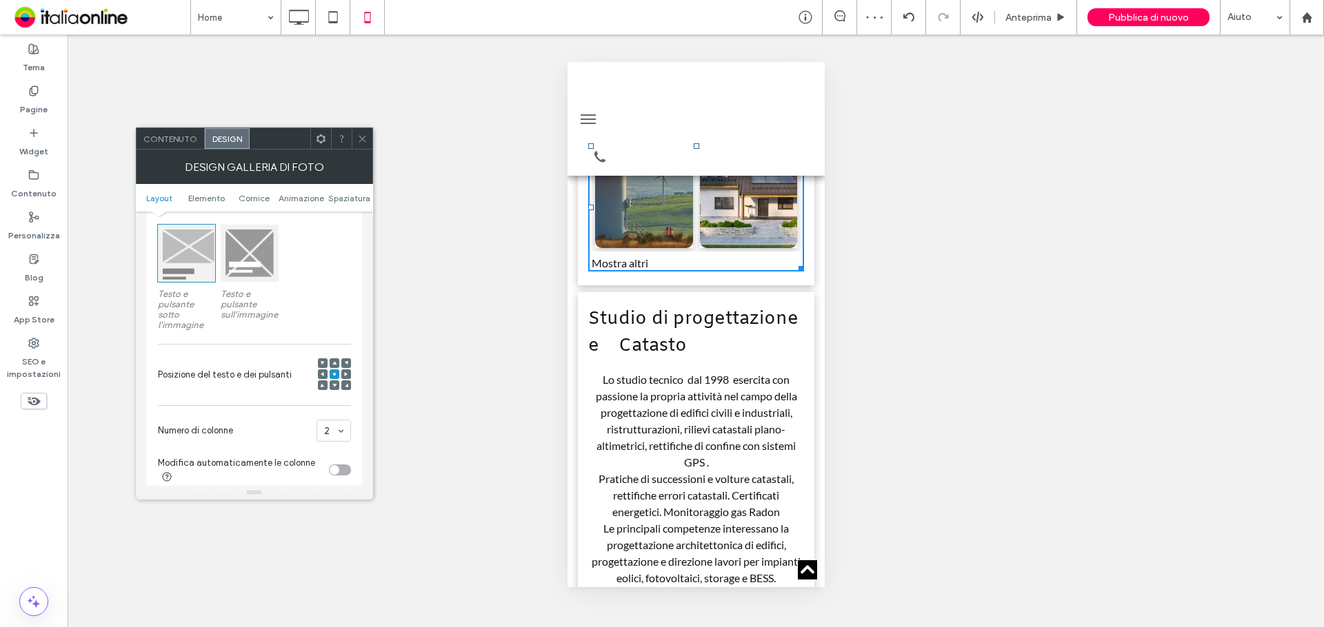
scroll to position [276, 0]
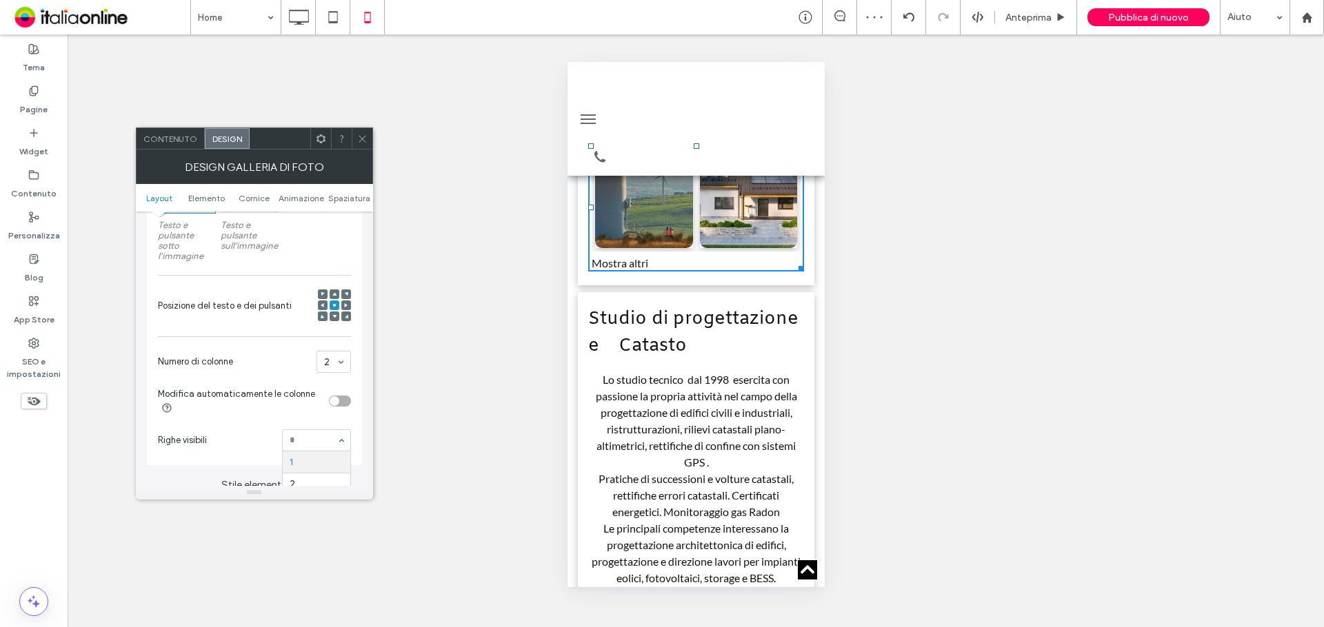
click at [316, 473] on hr at bounding box center [317, 473] width 68 height 1
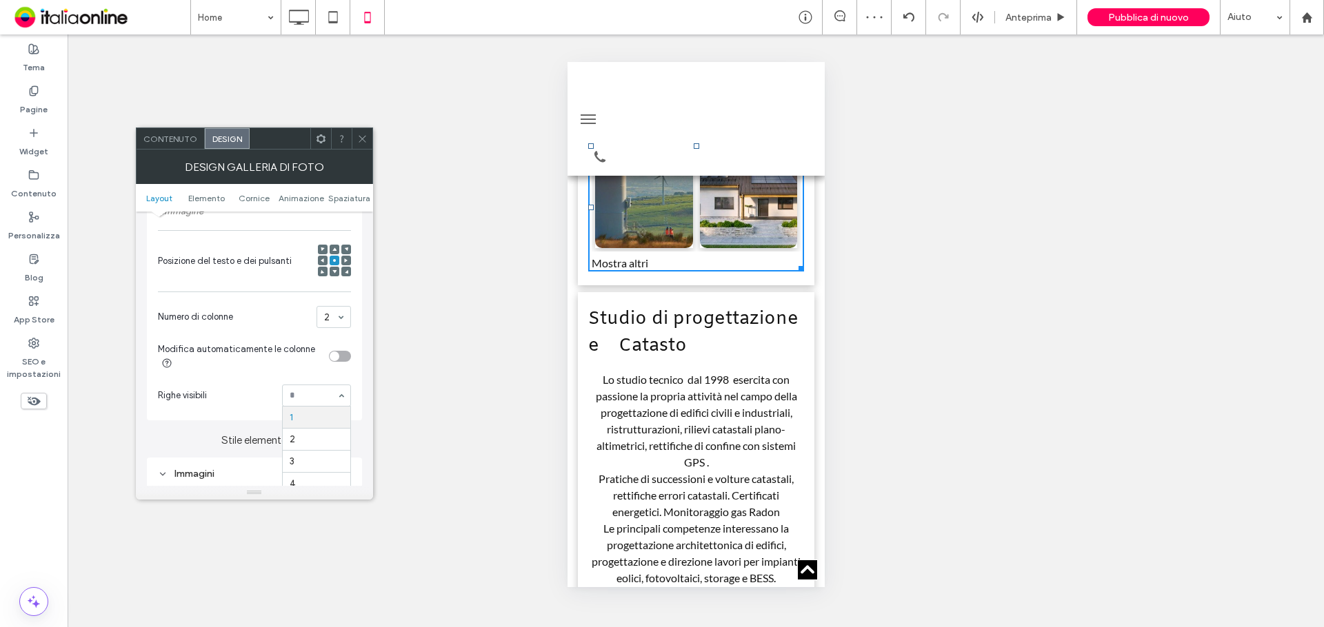
scroll to position [345, 0]
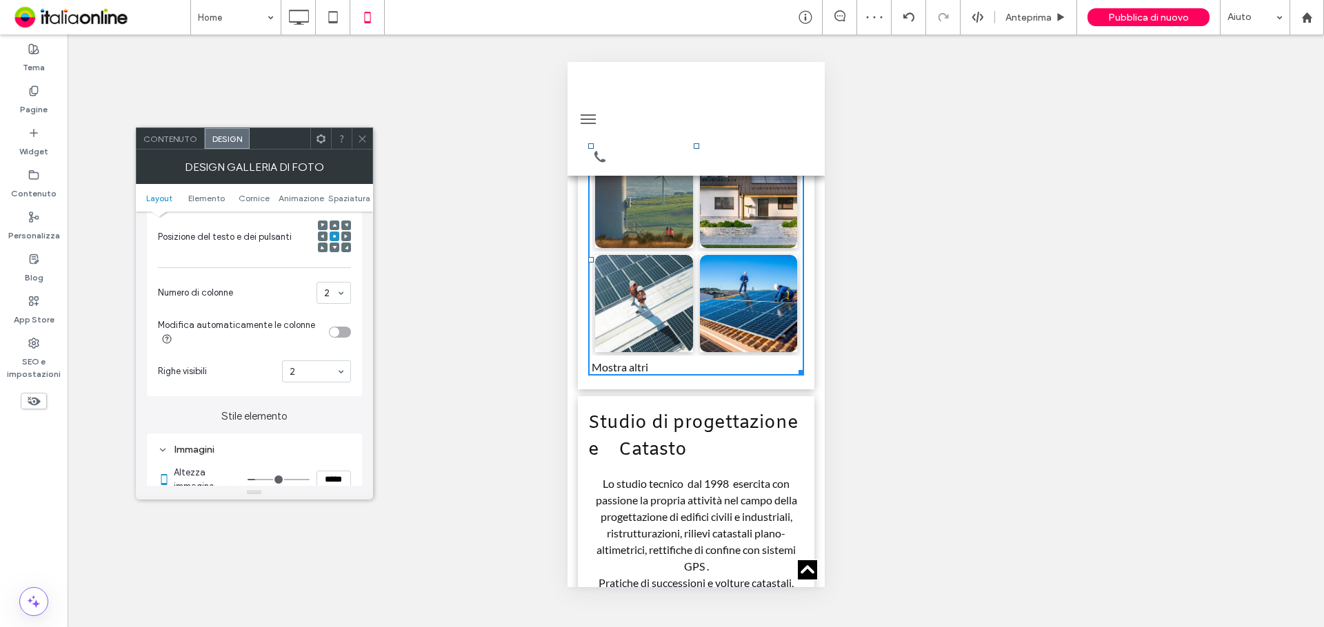
click at [359, 136] on use at bounding box center [362, 138] width 7 height 7
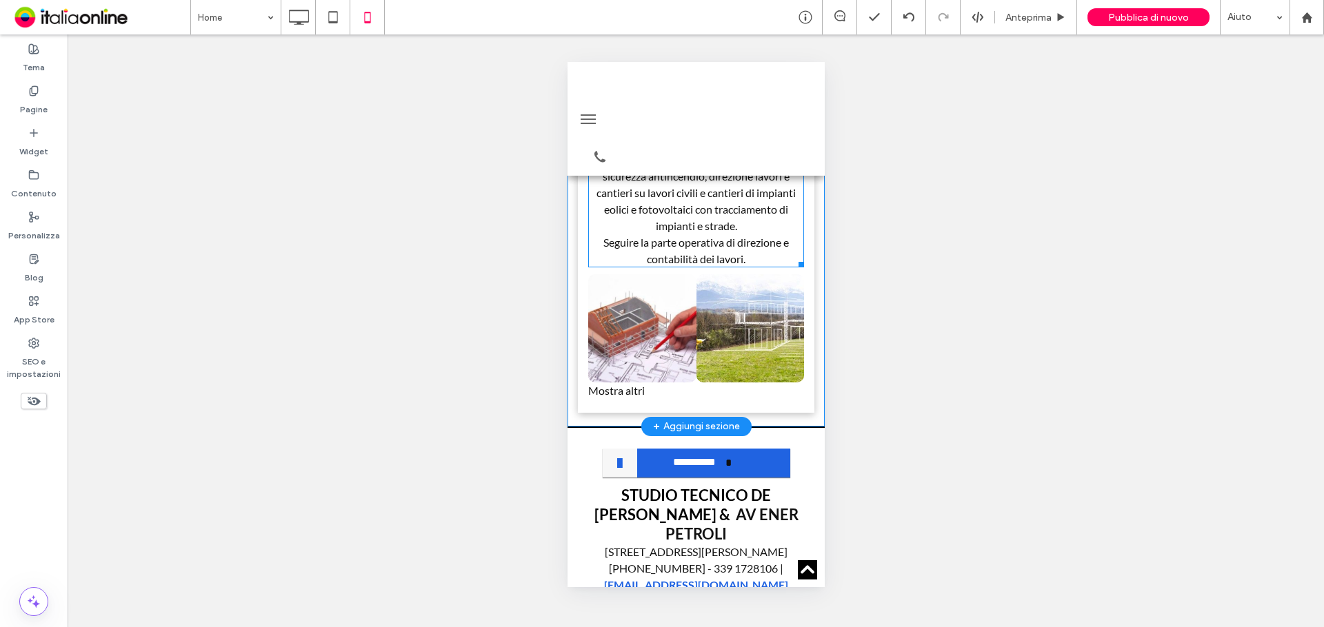
scroll to position [2792, 0]
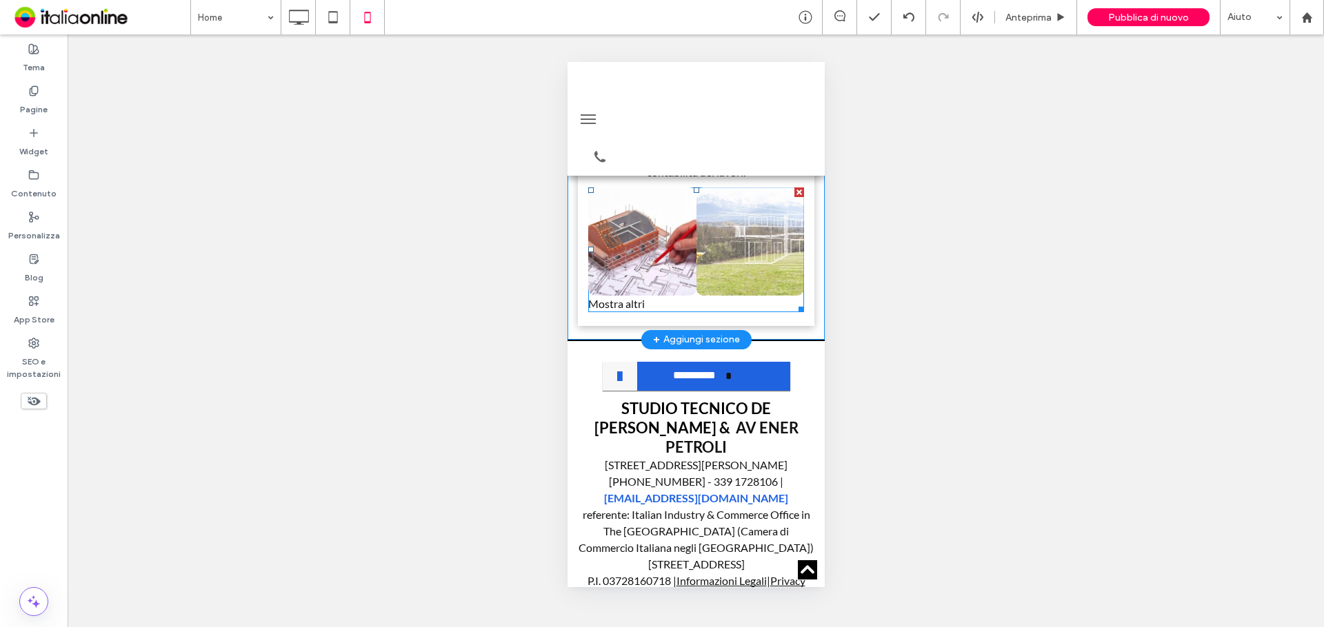
click at [718, 296] on link at bounding box center [750, 242] width 108 height 108
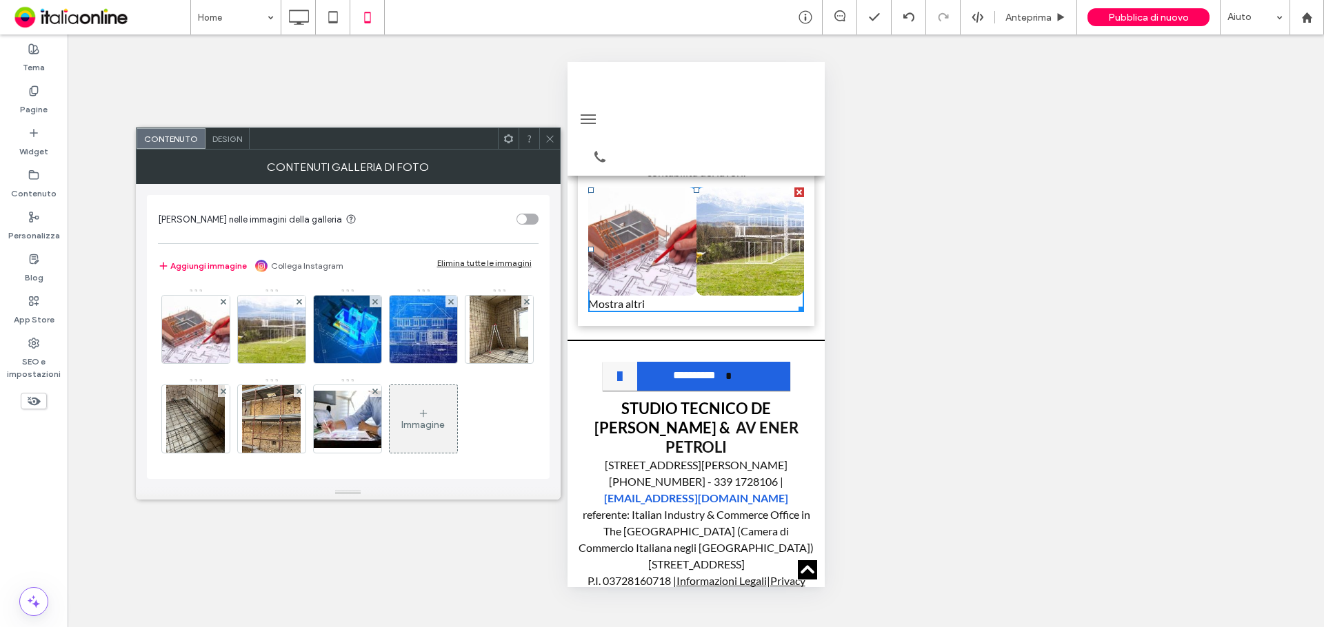
click at [221, 147] on div "Design" at bounding box center [227, 138] width 44 height 21
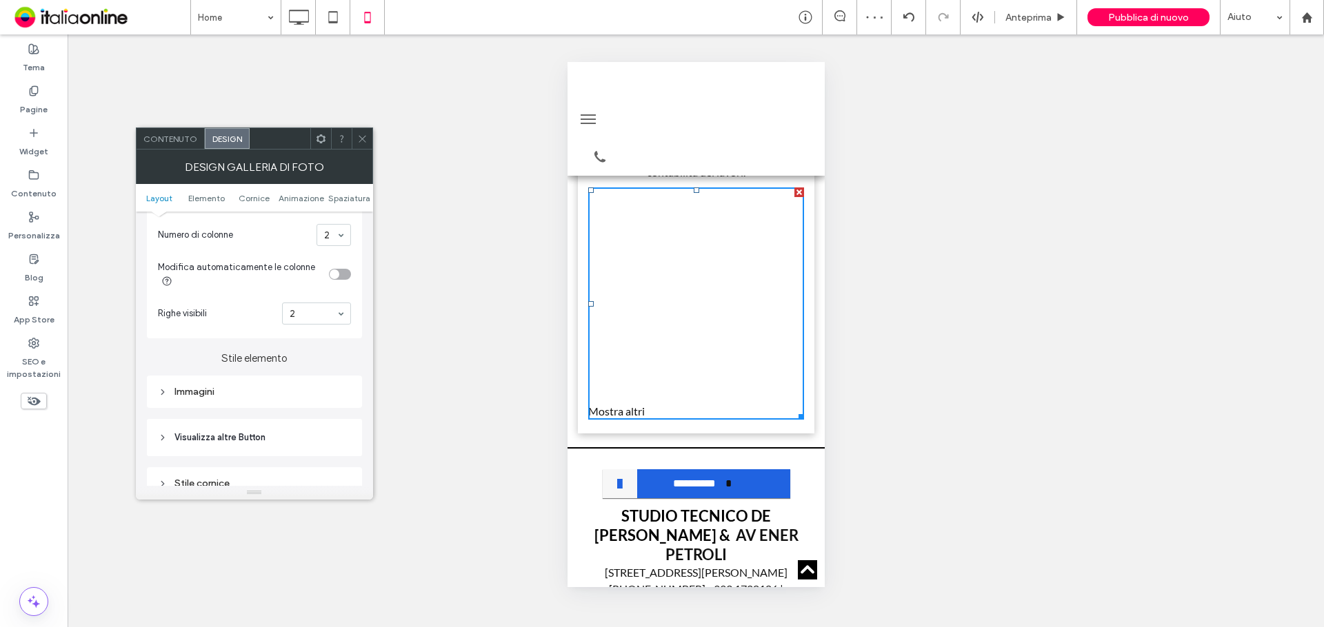
scroll to position [483, 0]
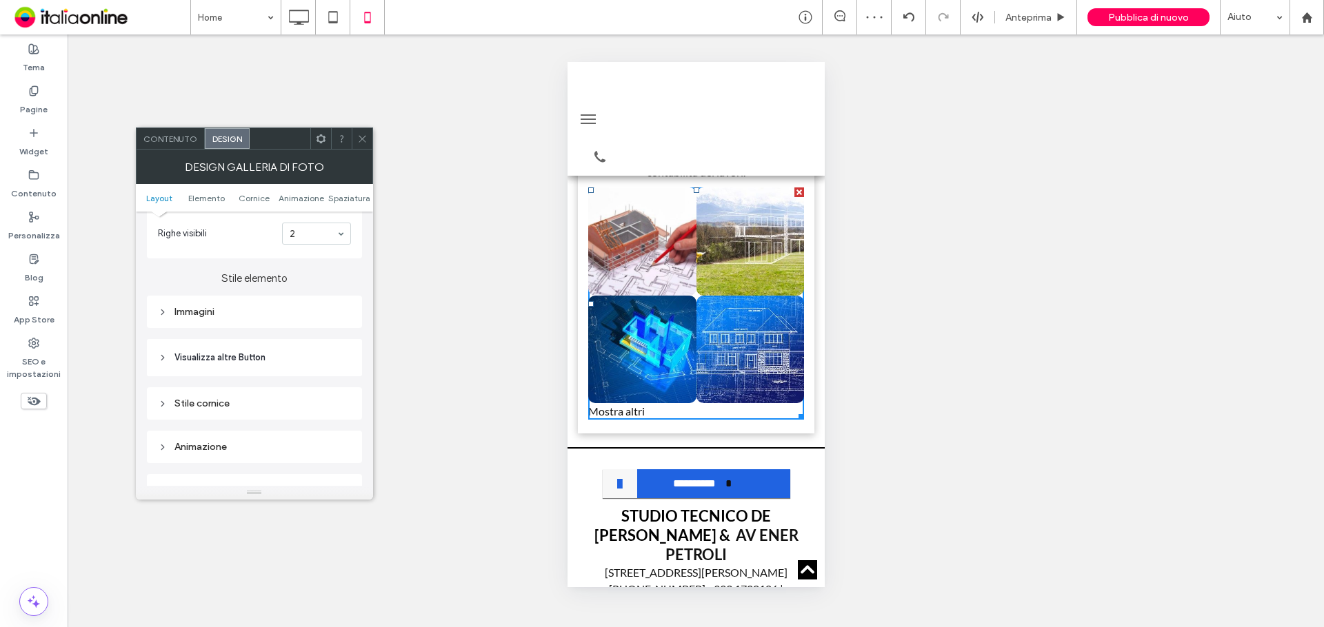
click at [199, 319] on div "Immagini" at bounding box center [254, 312] width 193 height 19
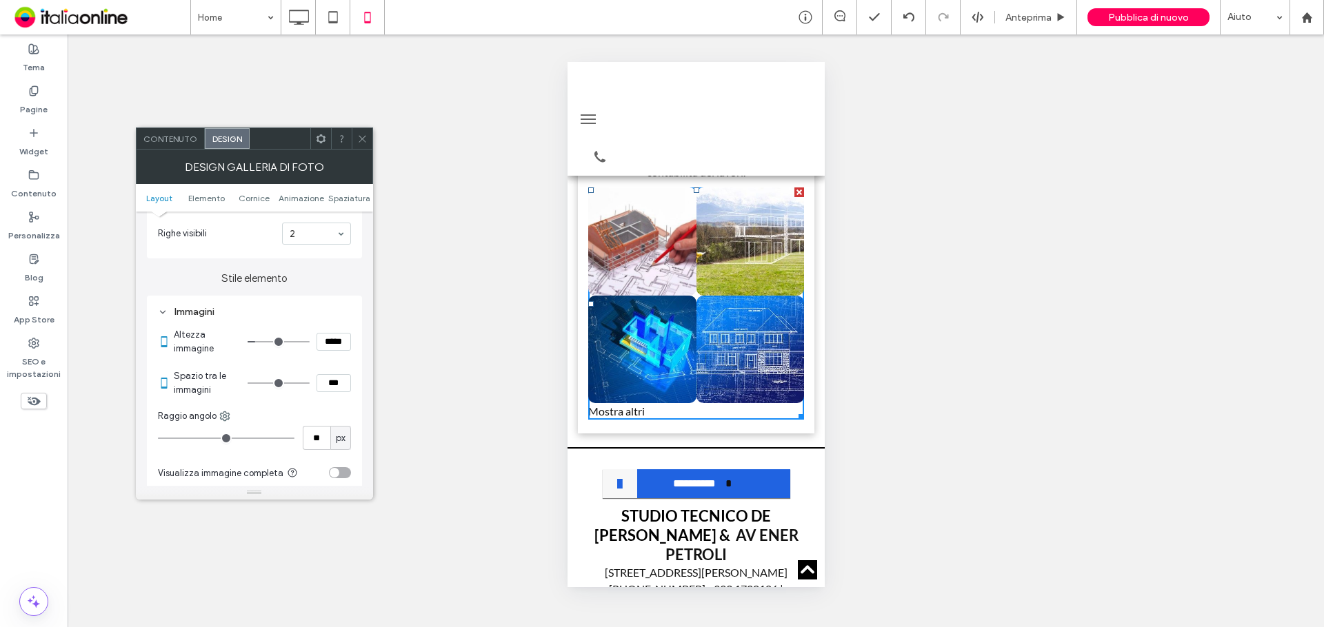
click at [321, 388] on input "***" at bounding box center [333, 383] width 34 height 18
type input "****"
type input "**"
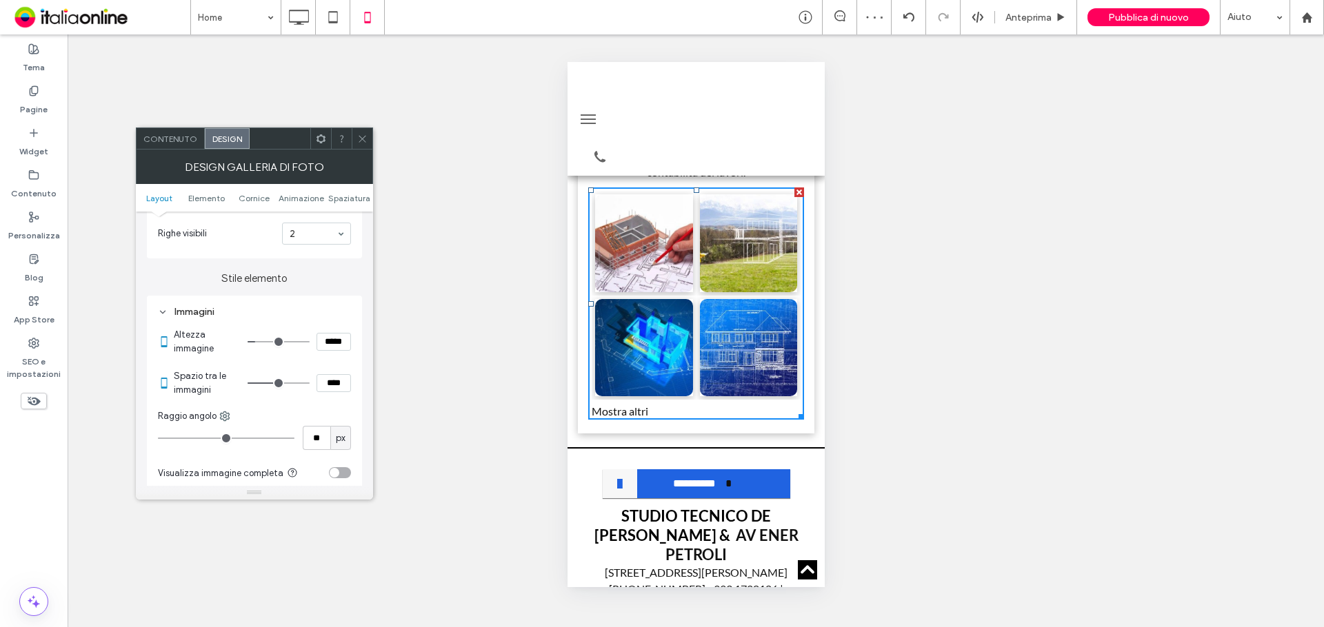
click at [361, 136] on icon at bounding box center [362, 139] width 10 height 10
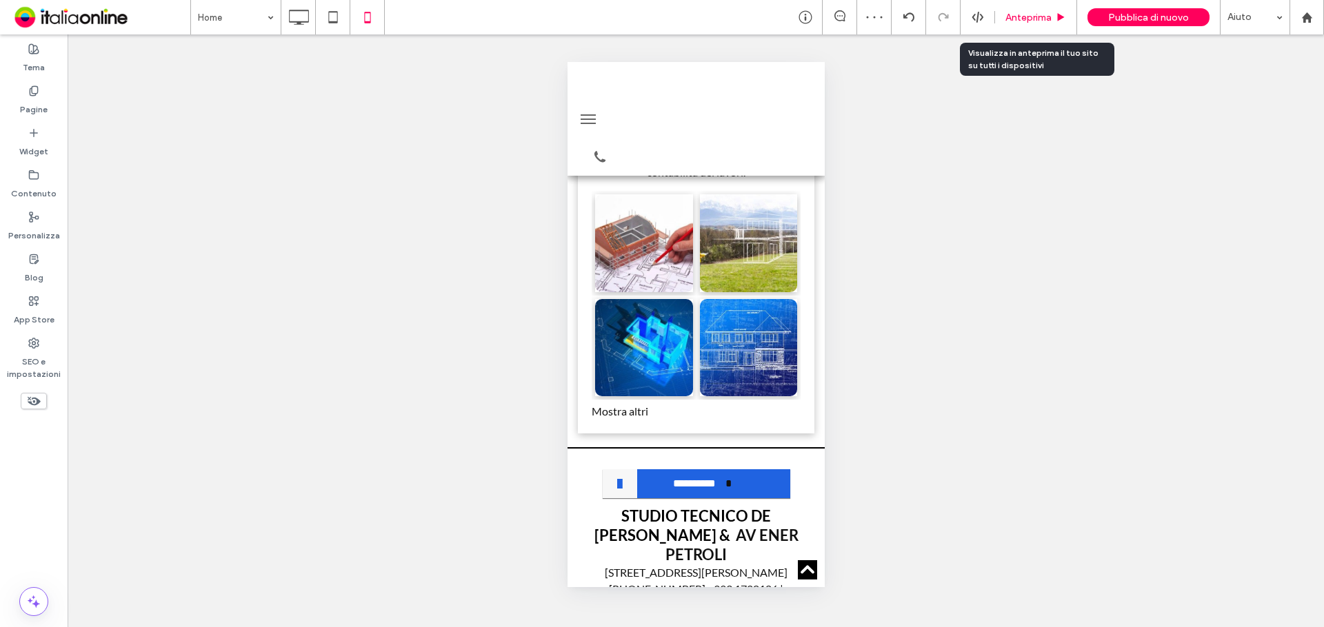
click at [1047, 23] on span "Anteprima" at bounding box center [1028, 18] width 46 height 12
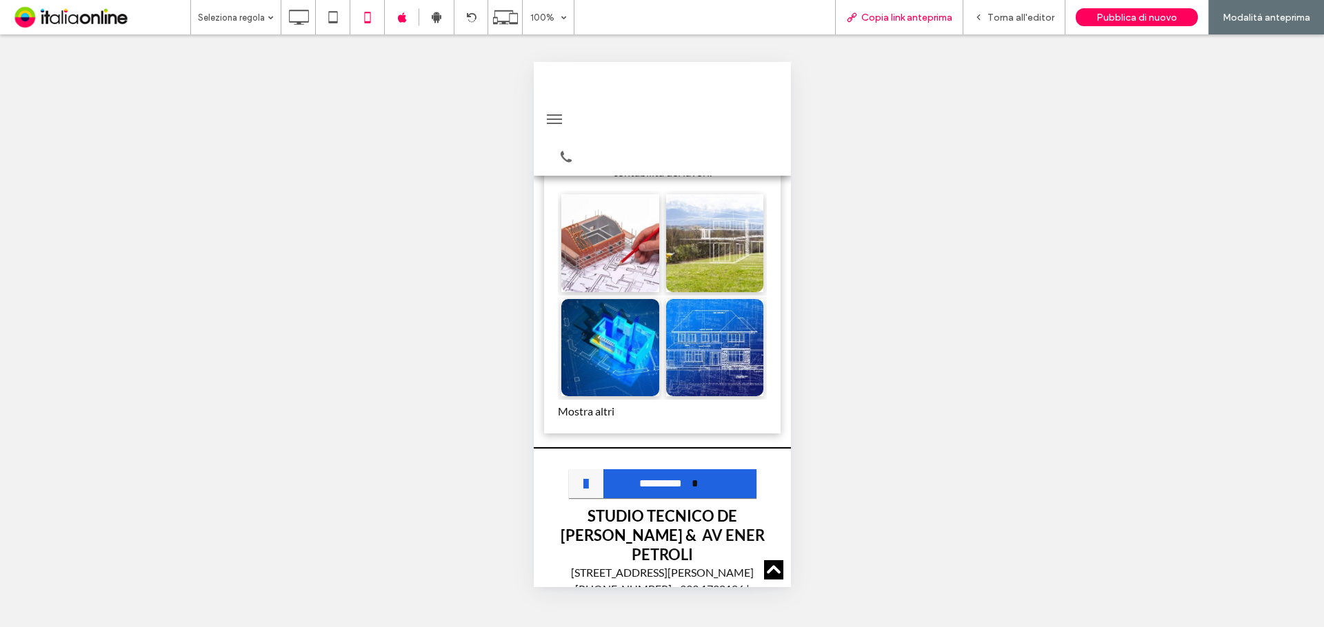
click at [928, 21] on span "Copia link anteprima" at bounding box center [906, 18] width 91 height 12
